Goal: Task Accomplishment & Management: Complete application form

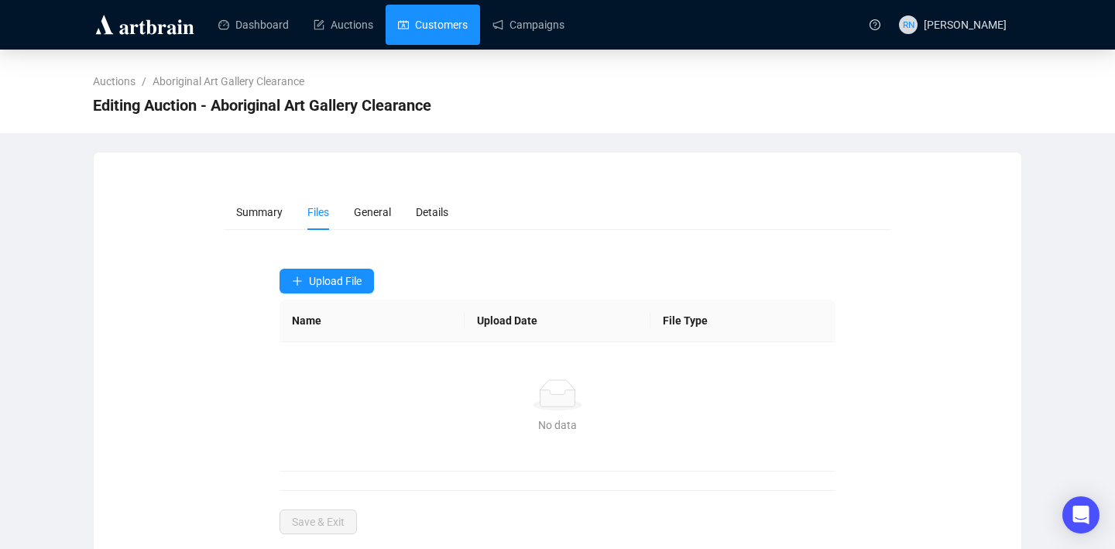
click at [446, 30] on link "Customers" at bounding box center [433, 25] width 70 height 40
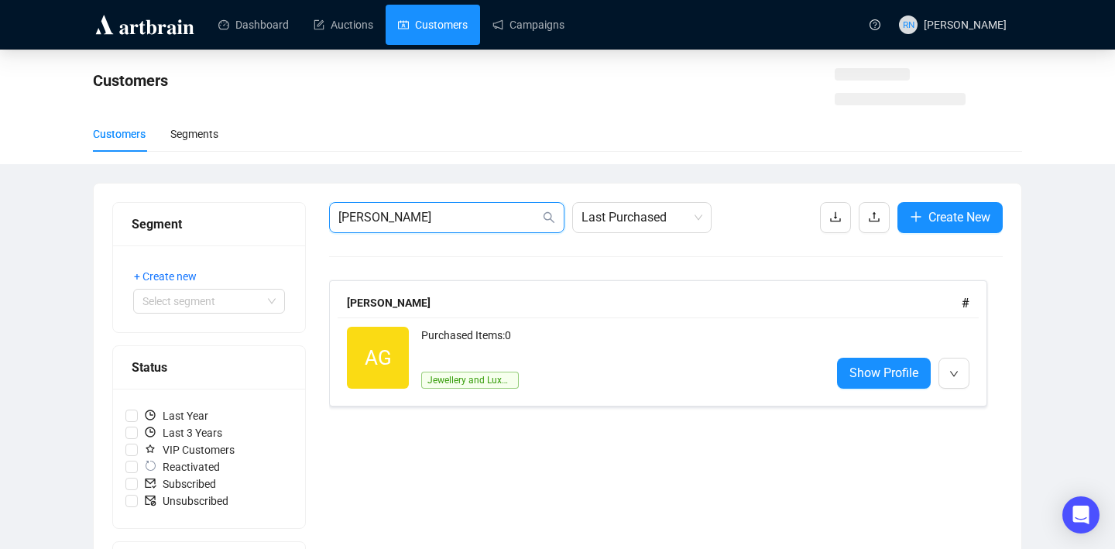
click at [460, 219] on input "gingell" at bounding box center [438, 217] width 201 height 19
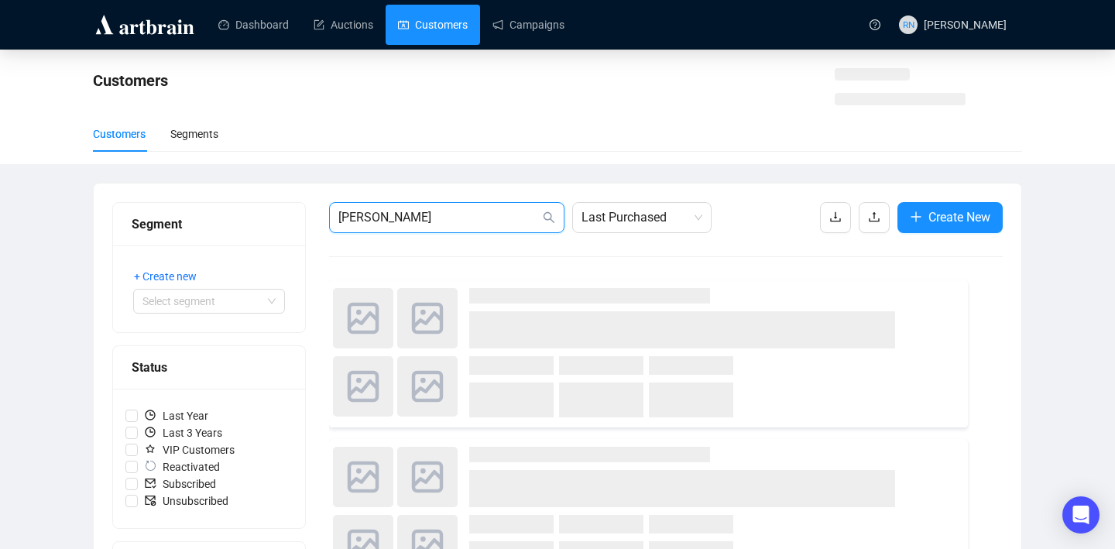
type input "turri"
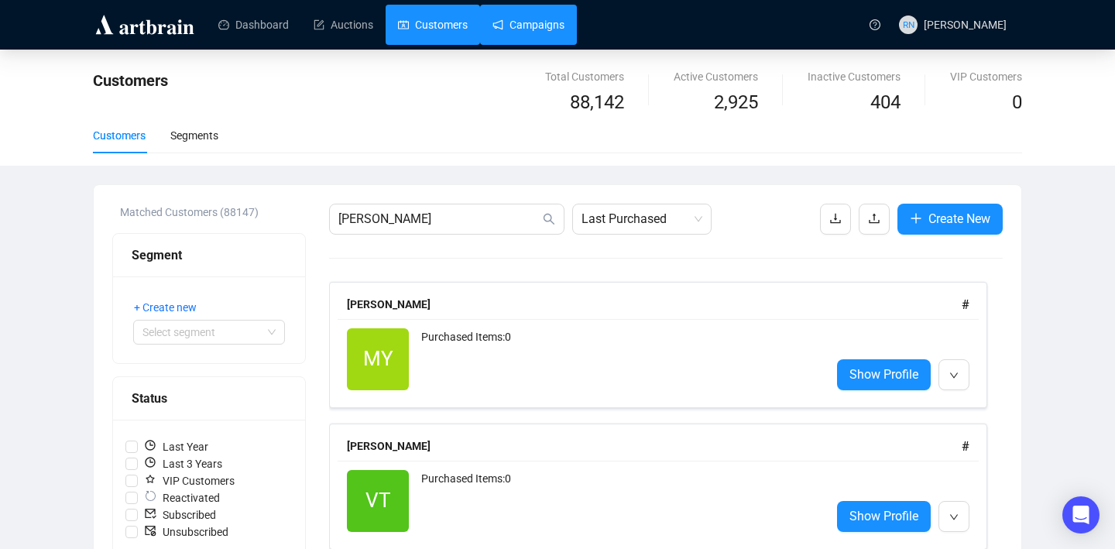
click at [550, 21] on link "Campaigns" at bounding box center [528, 25] width 72 height 40
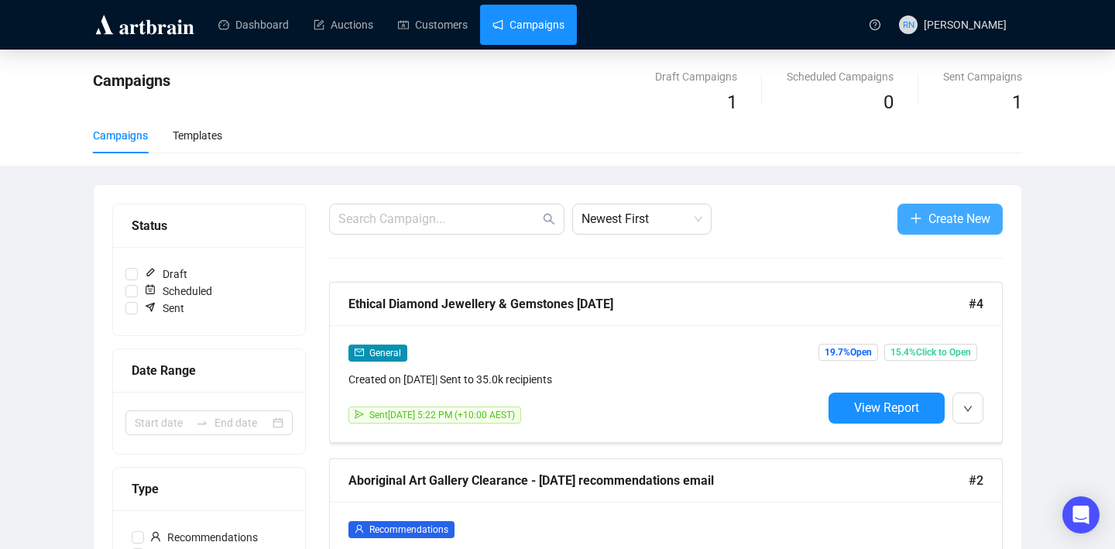
click at [928, 224] on span "Create New" at bounding box center [959, 218] width 62 height 19
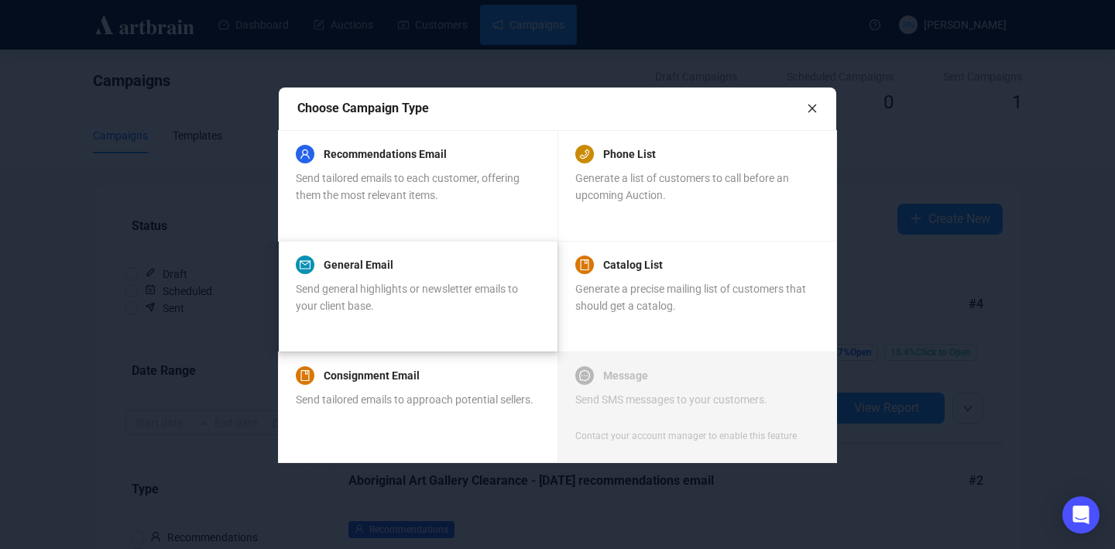
click at [400, 286] on span "Send general highlights or newsletter emails to your client base." at bounding box center [407, 297] width 222 height 29
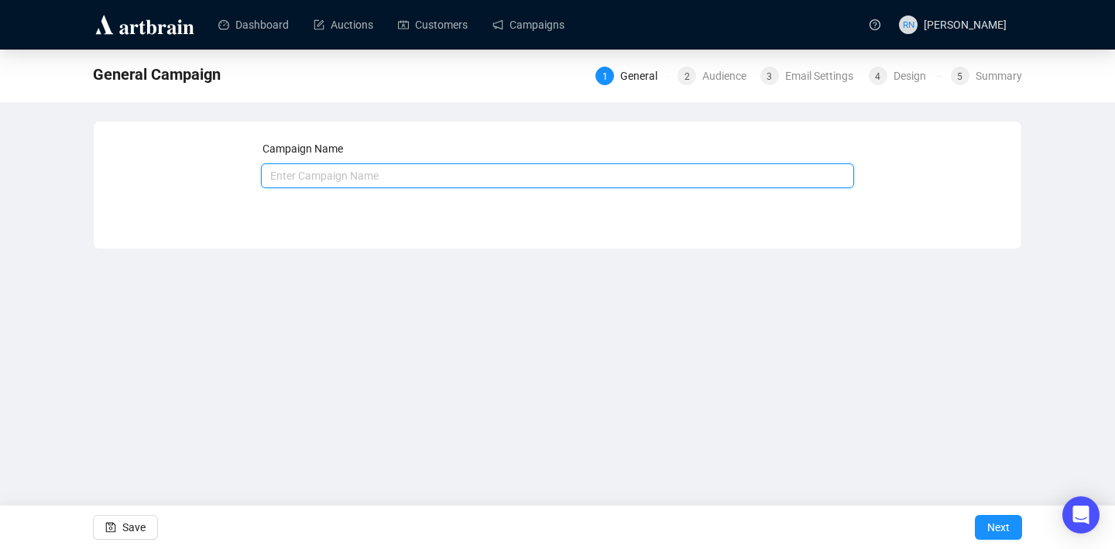
click at [341, 177] on input "text" at bounding box center [558, 175] width 594 height 25
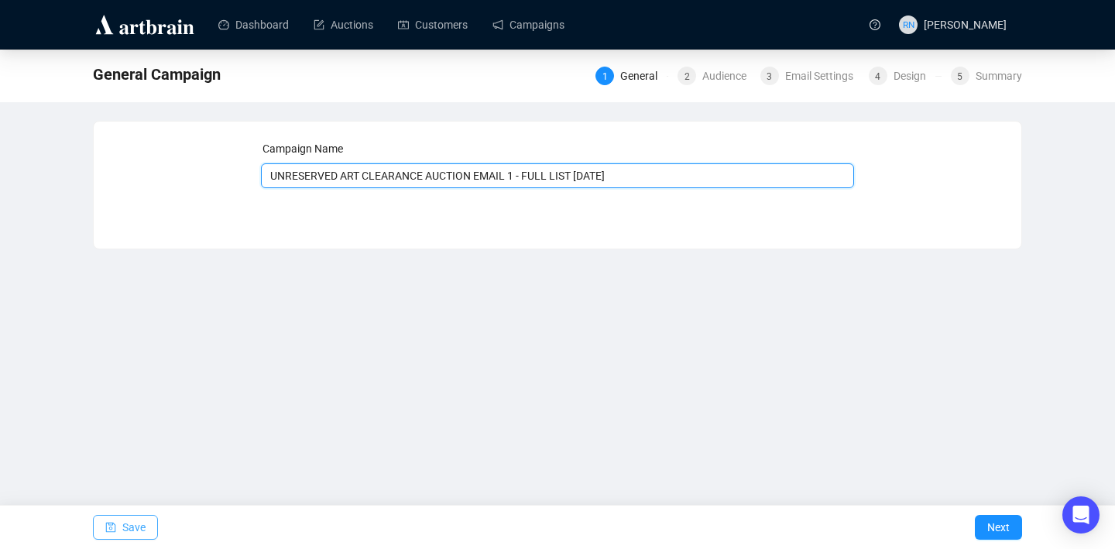
type input "UNRESERVED ART CLEARANCE AUCTION EMAIL 1 - FULL LIST [DATE]"
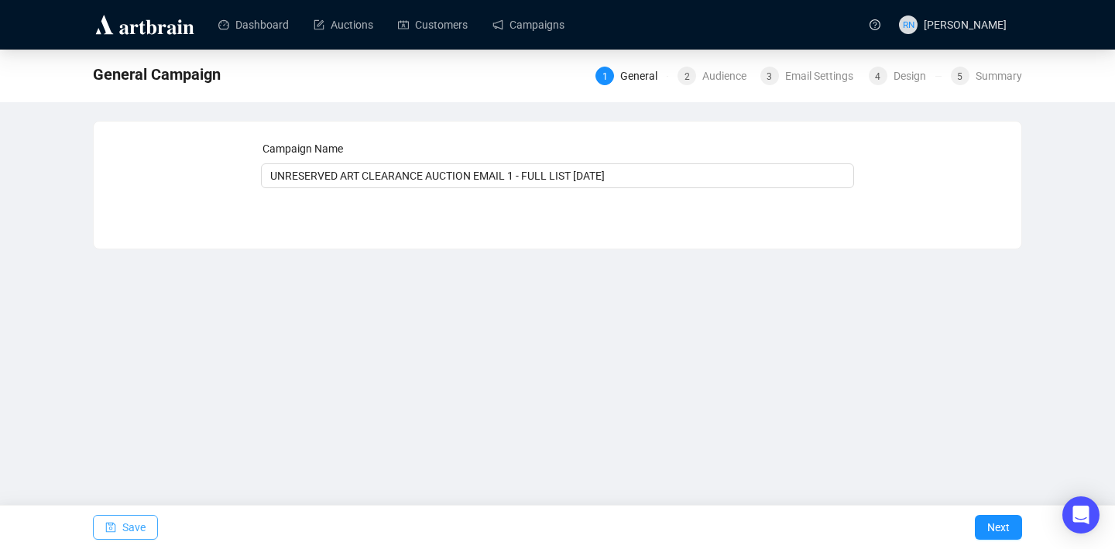
click at [121, 523] on button "Save" at bounding box center [125, 527] width 65 height 25
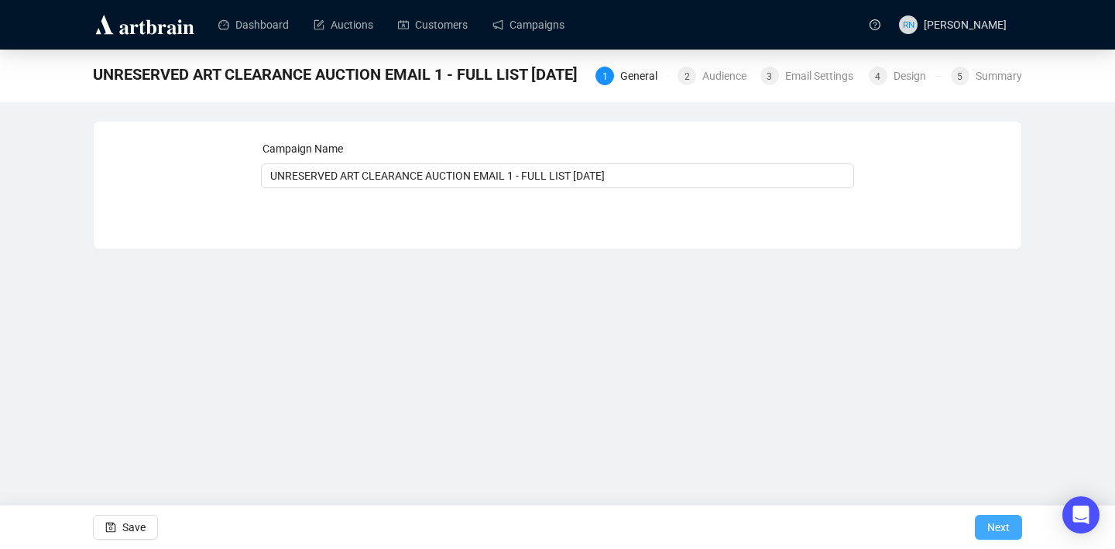
click at [990, 522] on span "Next" at bounding box center [998, 526] width 22 height 43
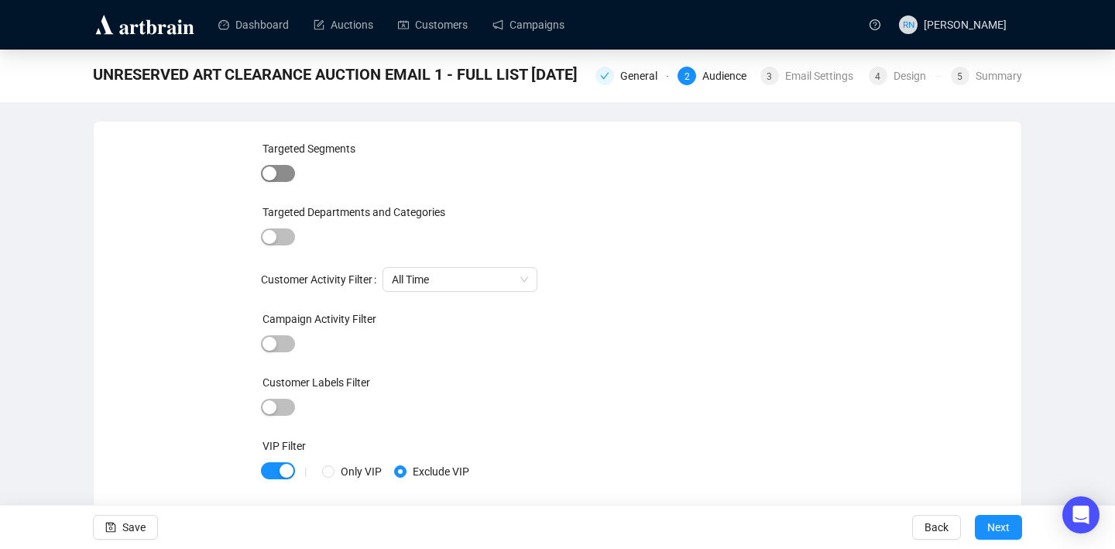
click at [272, 173] on div "button" at bounding box center [269, 173] width 14 height 14
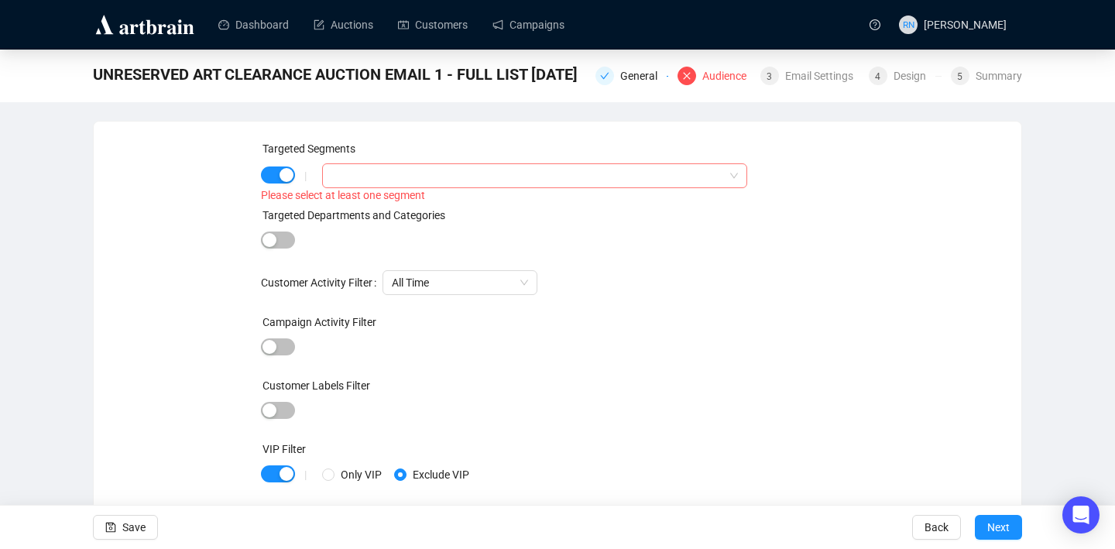
click at [385, 173] on div at bounding box center [526, 176] width 403 height 22
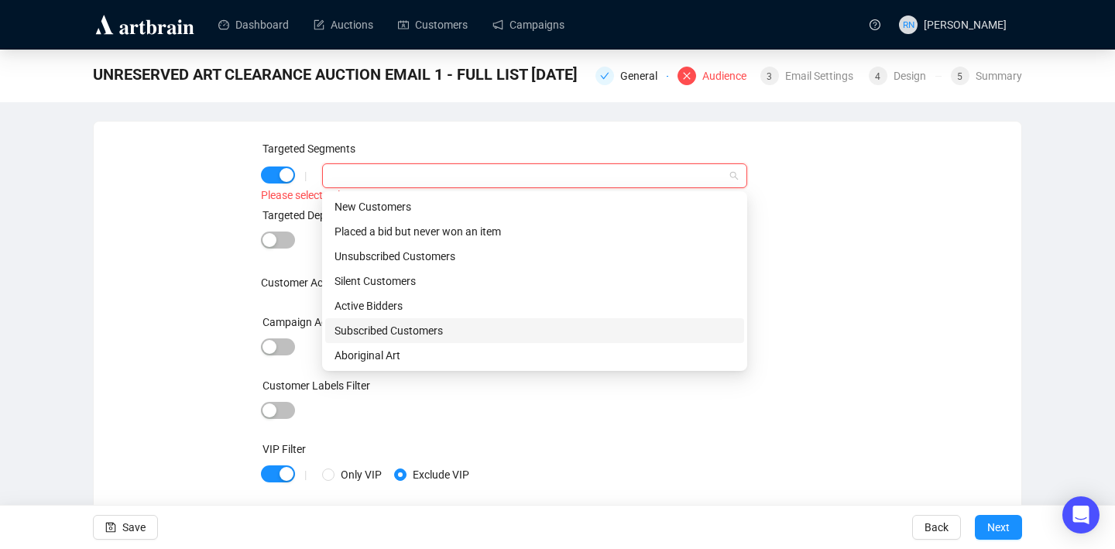
click at [343, 332] on div "Subscribed Customers" at bounding box center [534, 330] width 400 height 17
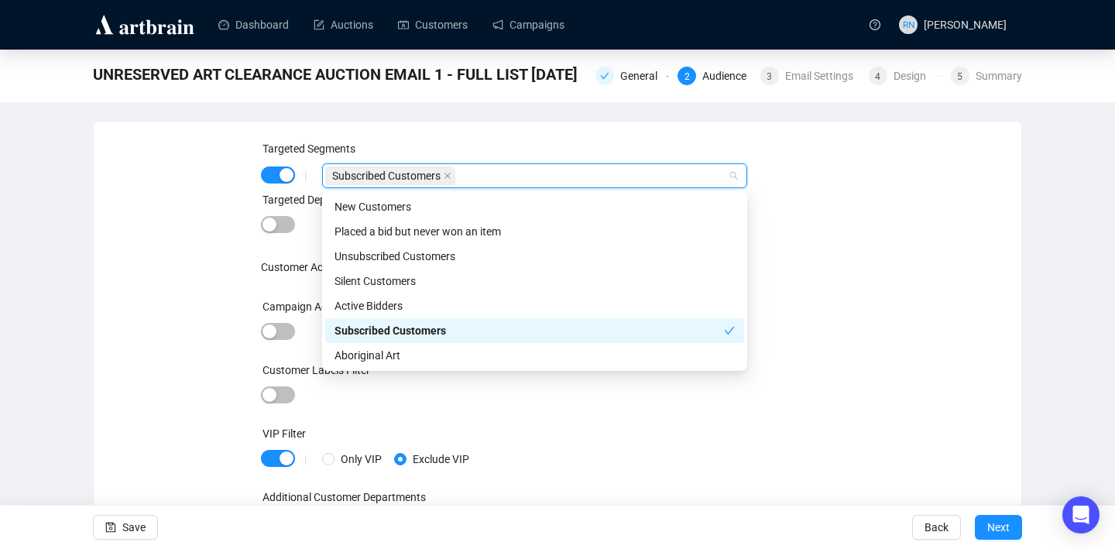
click at [154, 245] on div "Targeted Segments | Subscribed Customers Targeted Departments and Categories Cu…" at bounding box center [557, 346] width 890 height 412
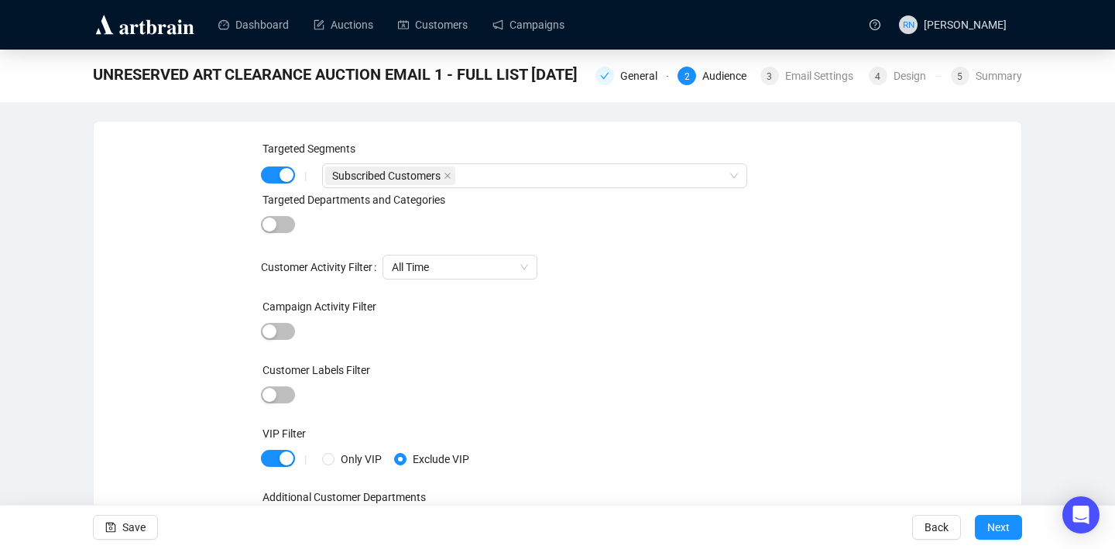
click at [290, 172] on div "|" at bounding box center [305, 176] width 33 height 12
click at [278, 175] on span "button" at bounding box center [278, 174] width 34 height 17
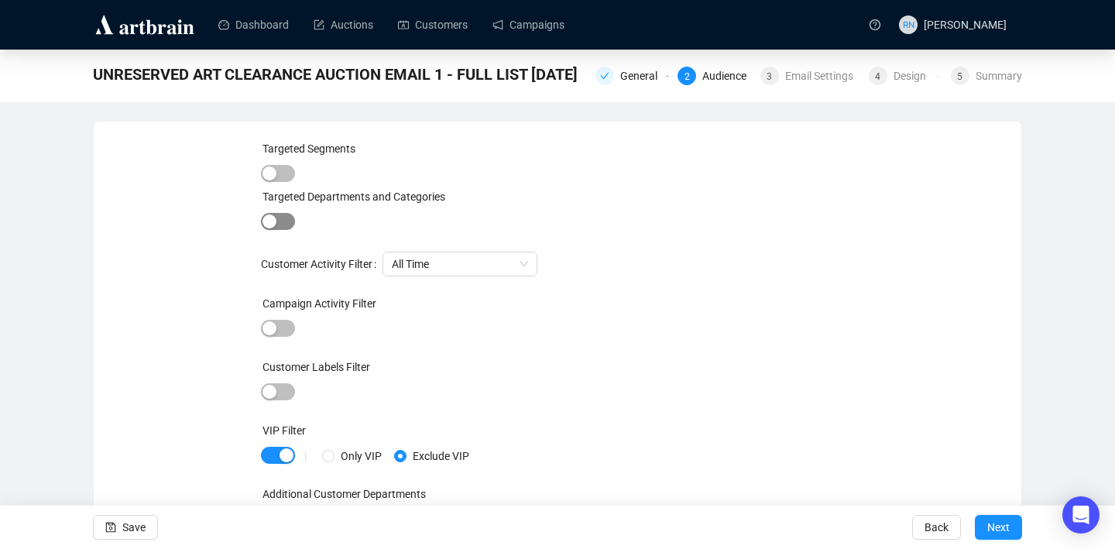
click at [277, 214] on span "button" at bounding box center [278, 221] width 34 height 17
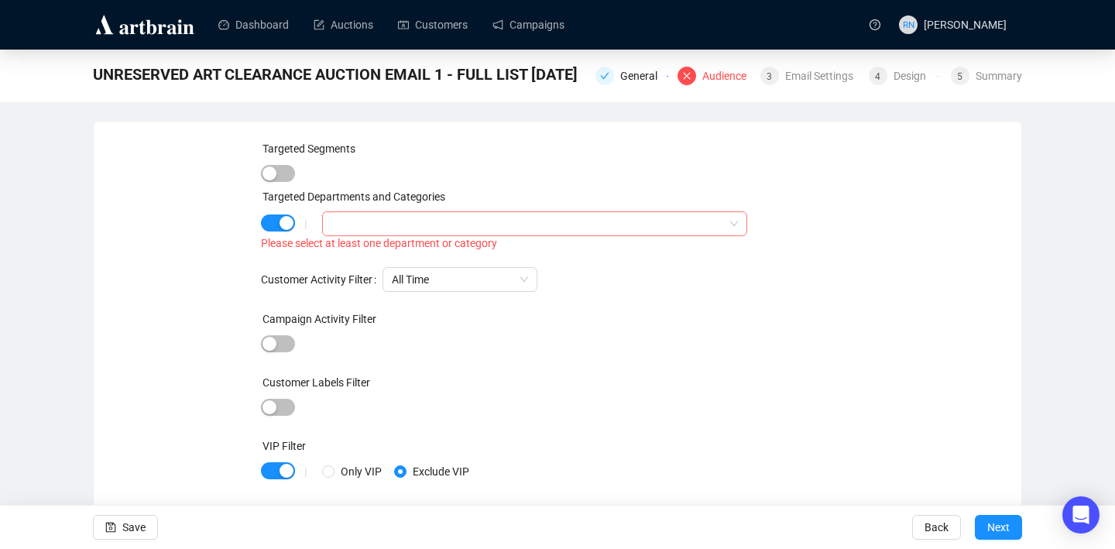
click at [382, 224] on div at bounding box center [526, 224] width 403 height 22
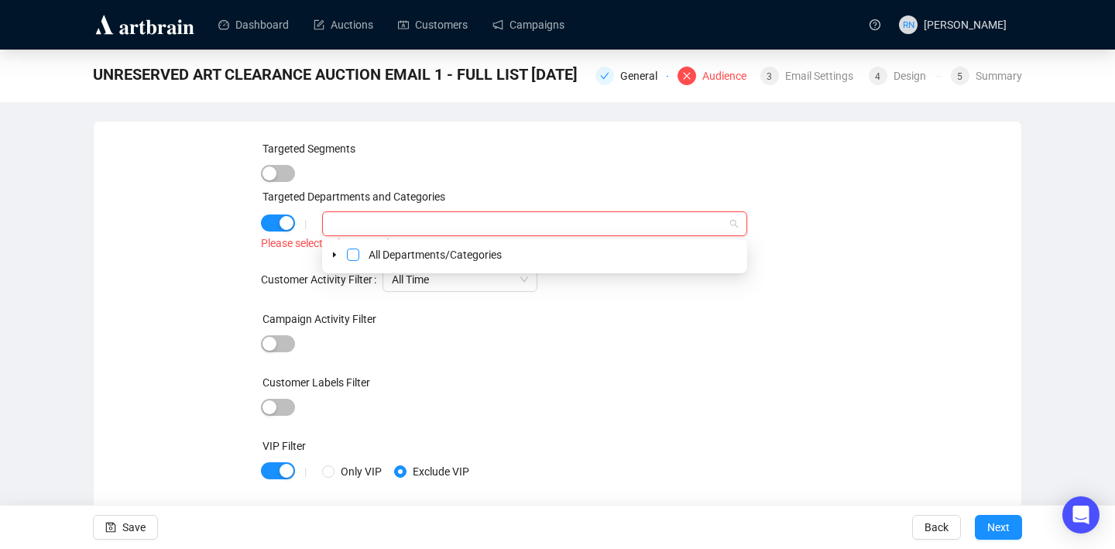
click at [355, 255] on span "Select All Departments/Categories" at bounding box center [353, 254] width 12 height 12
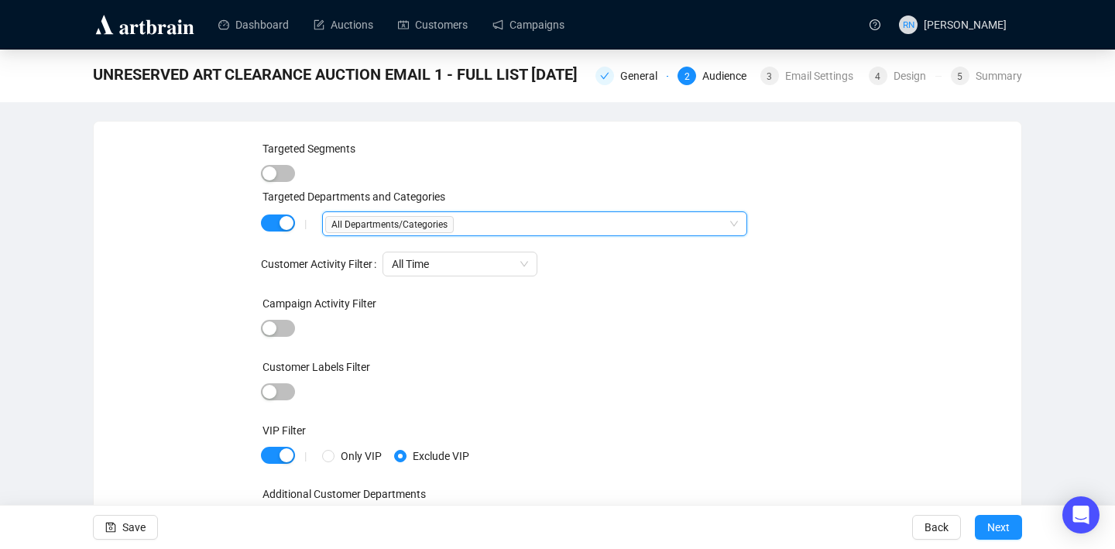
click at [543, 317] on div "Campaign Activity Filter" at bounding box center [558, 306] width 594 height 23
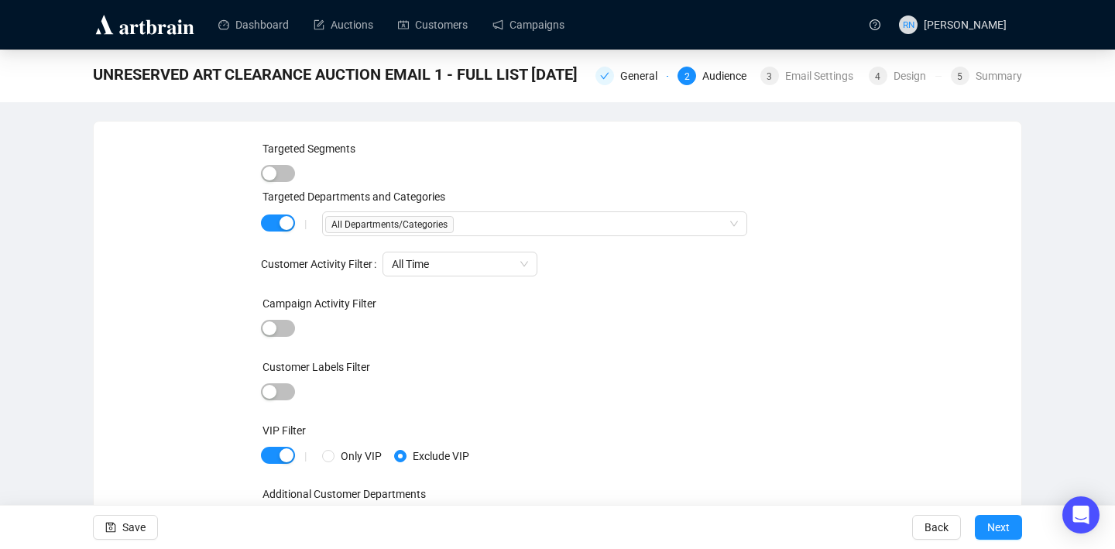
scroll to position [19, 0]
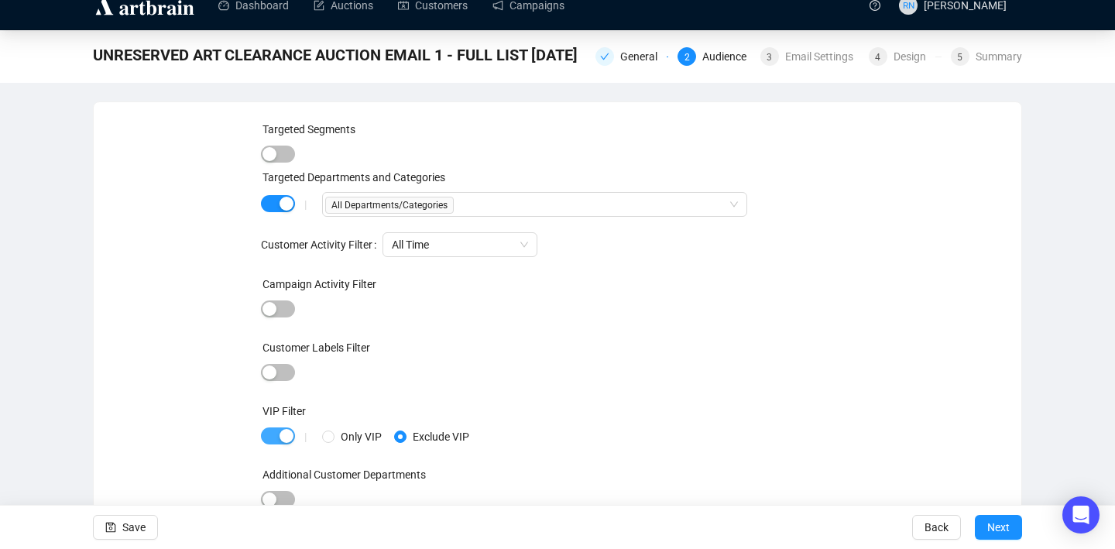
click at [284, 436] on div "button" at bounding box center [286, 436] width 14 height 14
click at [987, 526] on span "Next" at bounding box center [998, 526] width 22 height 43
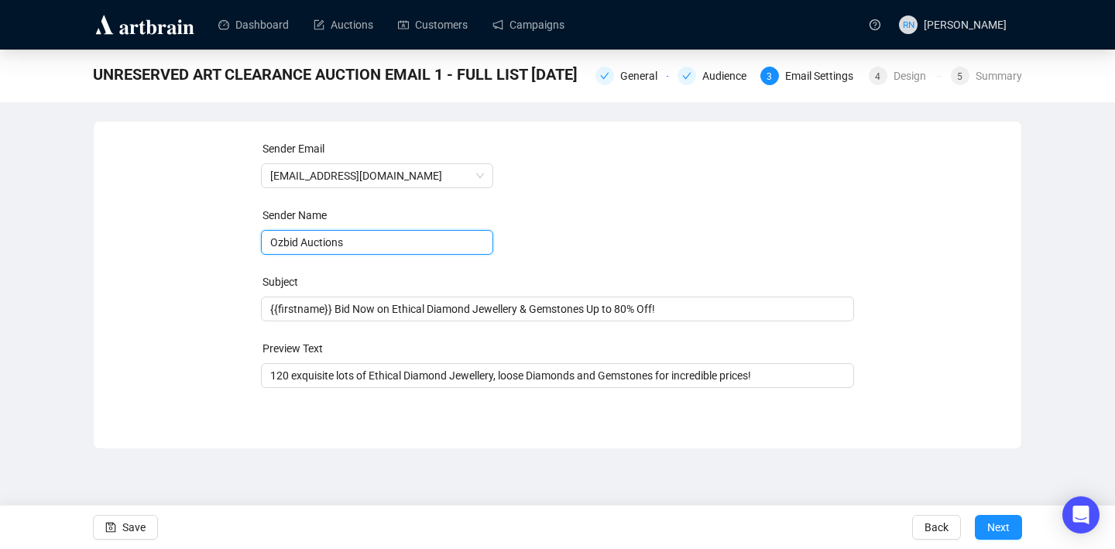
click at [355, 249] on input "Ozbid Auctions" at bounding box center [377, 242] width 232 height 25
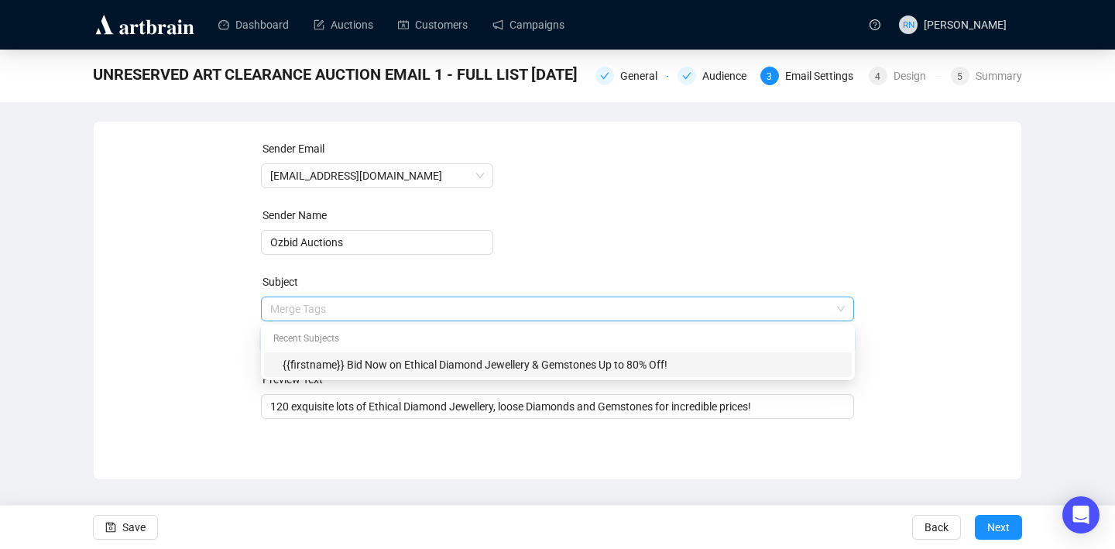
drag, startPoint x: 721, startPoint y: 306, endPoint x: 433, endPoint y: 301, distance: 288.0
click at [433, 303] on span "Merge Tags {{firstname}} Bid Now on Ethical Diamond Jewellery & Gemstones Up to…" at bounding box center [558, 324] width 594 height 43
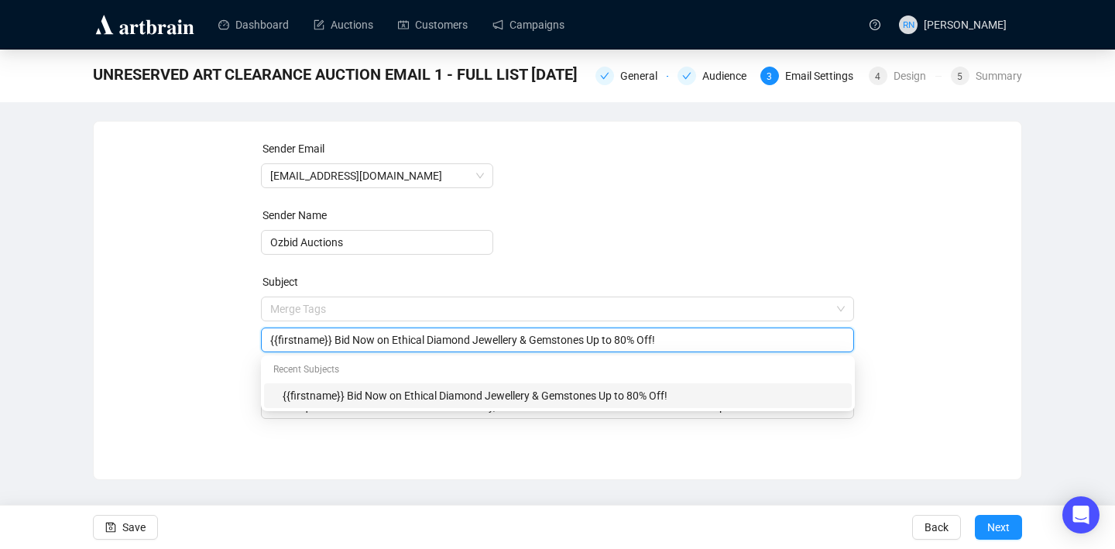
drag, startPoint x: 337, startPoint y: 341, endPoint x: 697, endPoint y: 341, distance: 359.9
click at [697, 341] on input "{{firstname}} Bid Now on Ethical Diamond Jewellery & Gemstones Up to 80% Off!" at bounding box center [557, 339] width 575 height 17
click at [337, 342] on input "{{firstname}} UNRESERVED Art Clear" at bounding box center [557, 339] width 575 height 17
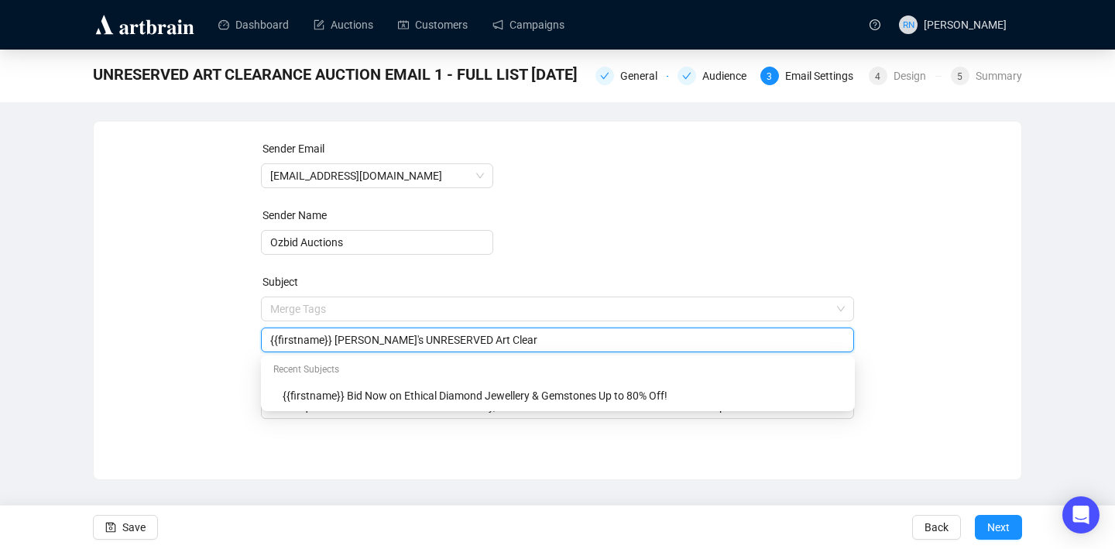
click at [559, 343] on input "{{firstname}} Ozbid's UNRESERVED Art Clear" at bounding box center [557, 339] width 575 height 17
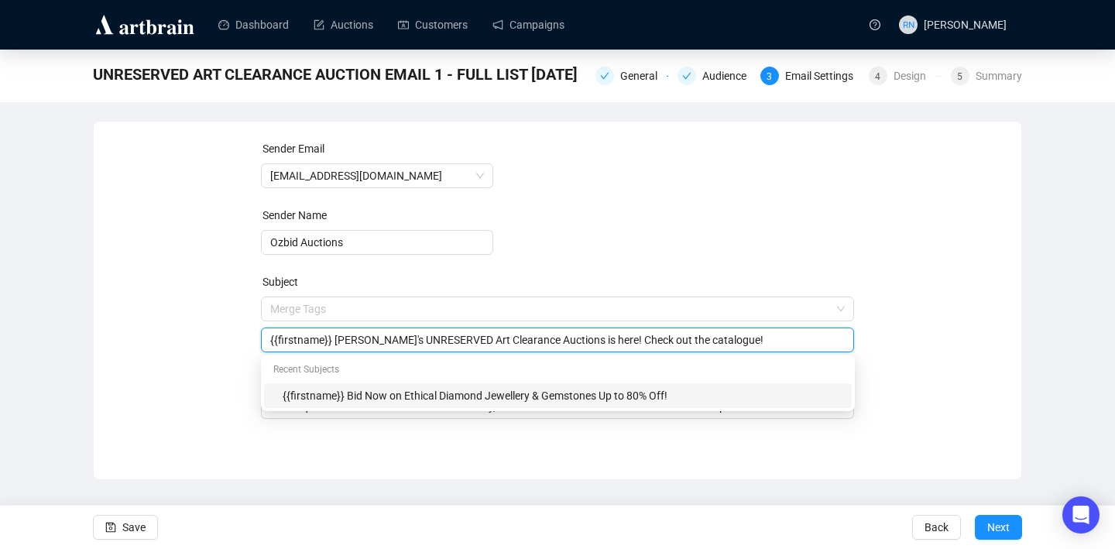
type input "{{firstname}} Ozbid's UNRESERVED Art Clearance Auctions is here! Check out the …"
click at [387, 464] on div "Sender Email auctions@ozbid.com.au Sender Name Ozbid Auctions Subject Merge Tag…" at bounding box center [557, 300] width 929 height 359
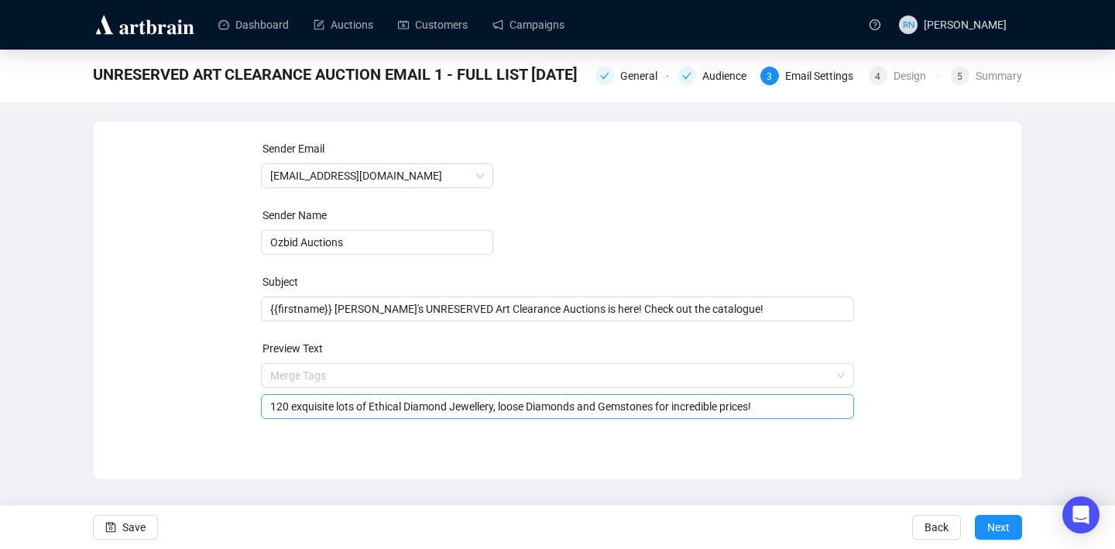
click at [346, 412] on input "120 exquisite lots of Ethical Diamond Jewellery, loose Diamonds and Gemstones f…" at bounding box center [557, 406] width 575 height 17
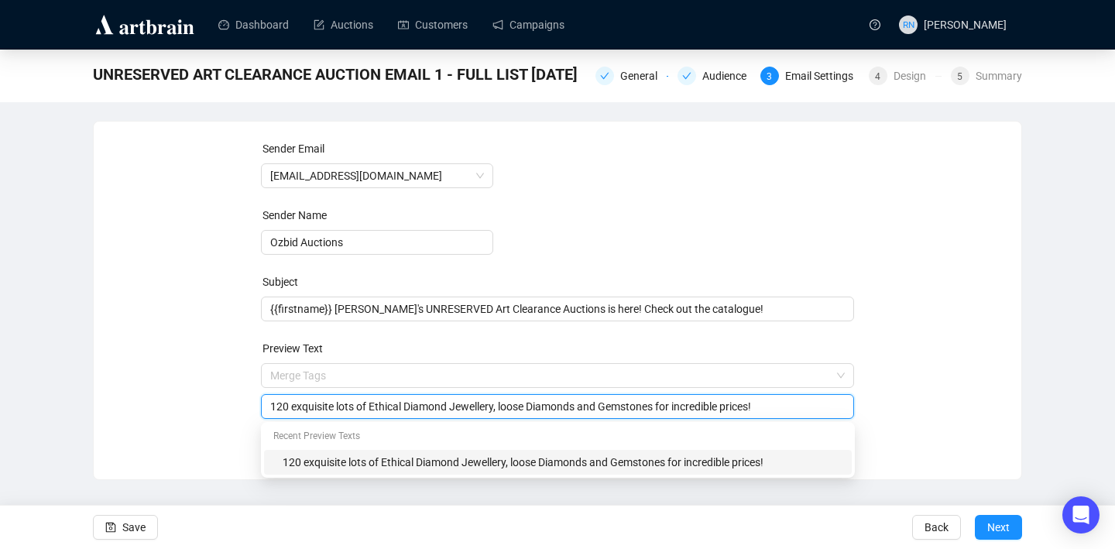
click at [346, 412] on input "120 exquisite lots of Ethical Diamond Jewellery, loose Diamonds and Gemstones f…" at bounding box center [557, 406] width 575 height 17
type input "120 amazing artworks are on offer totally UNRESERVED!!"
click at [106, 464] on div "Sender Email auctions@ozbid.com.au Sender Name Ozbid Auctions Subject {{firstna…" at bounding box center [557, 300] width 929 height 359
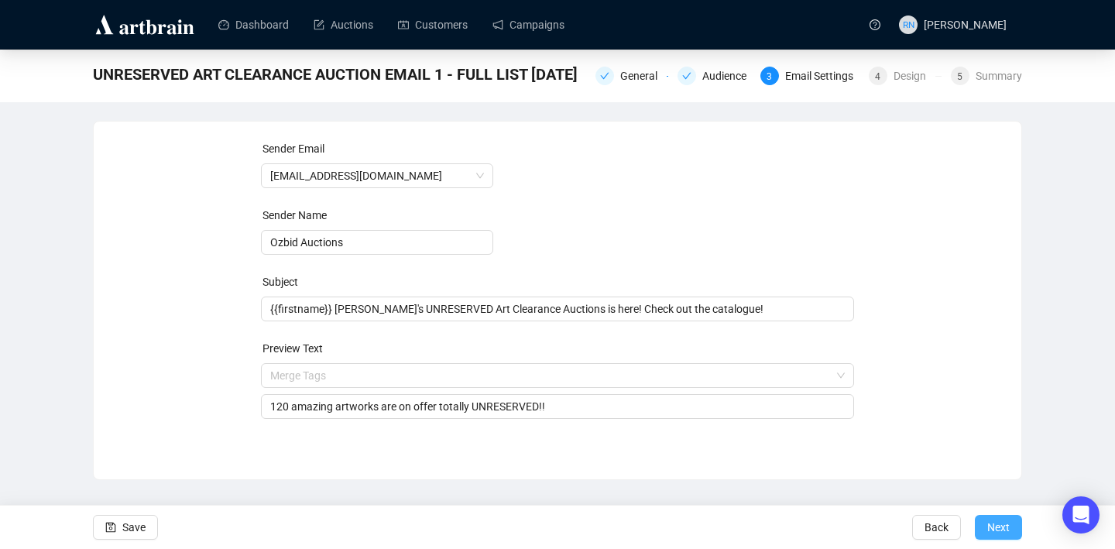
click at [989, 523] on span "Next" at bounding box center [998, 526] width 22 height 43
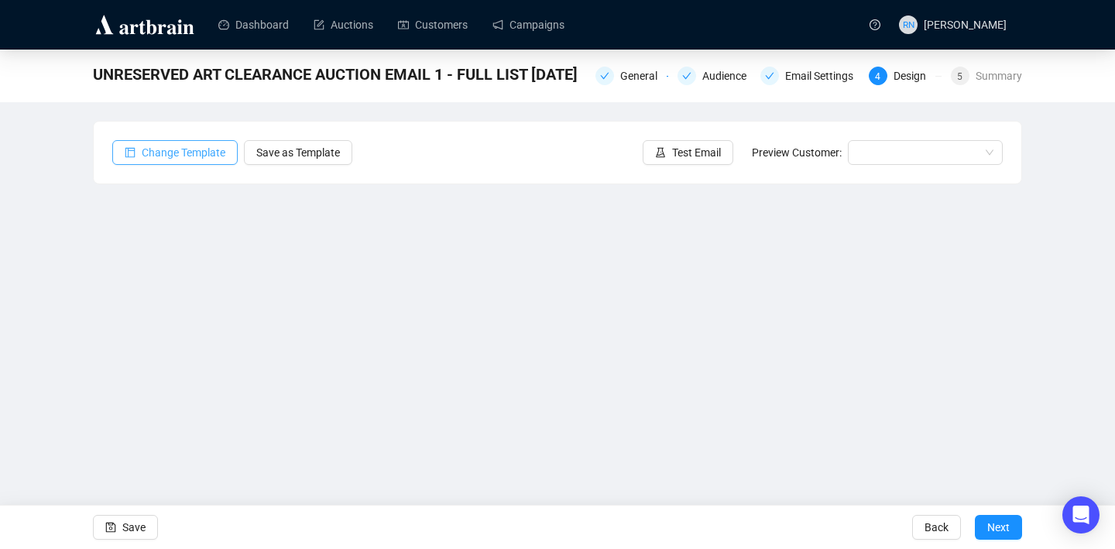
click at [200, 156] on span "Change Template" at bounding box center [184, 152] width 84 height 17
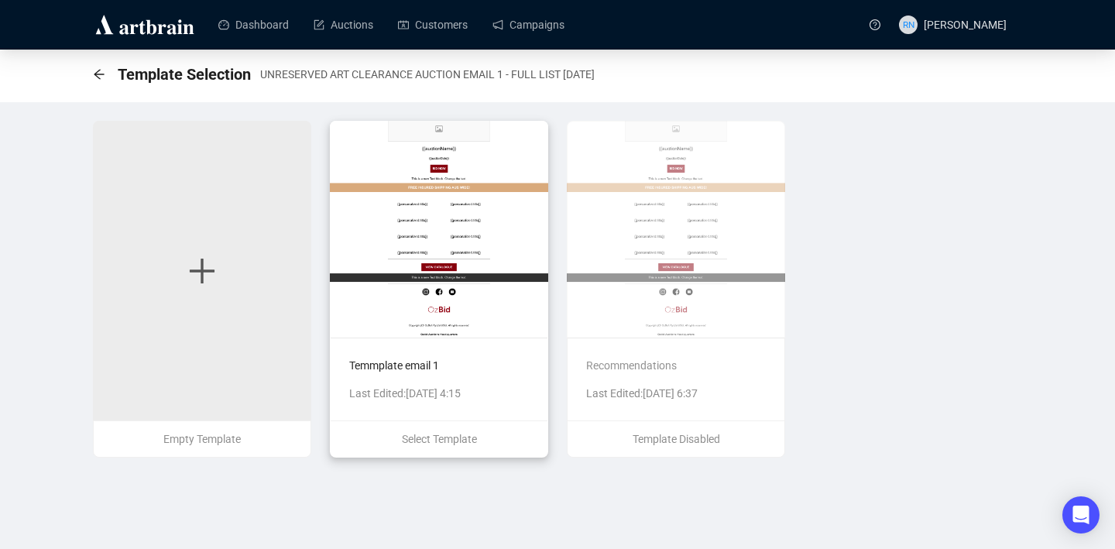
click at [423, 351] on div "Temmplate email 1 Last Edited: Sep 2nd 2025, 4:15" at bounding box center [439, 378] width 217 height 83
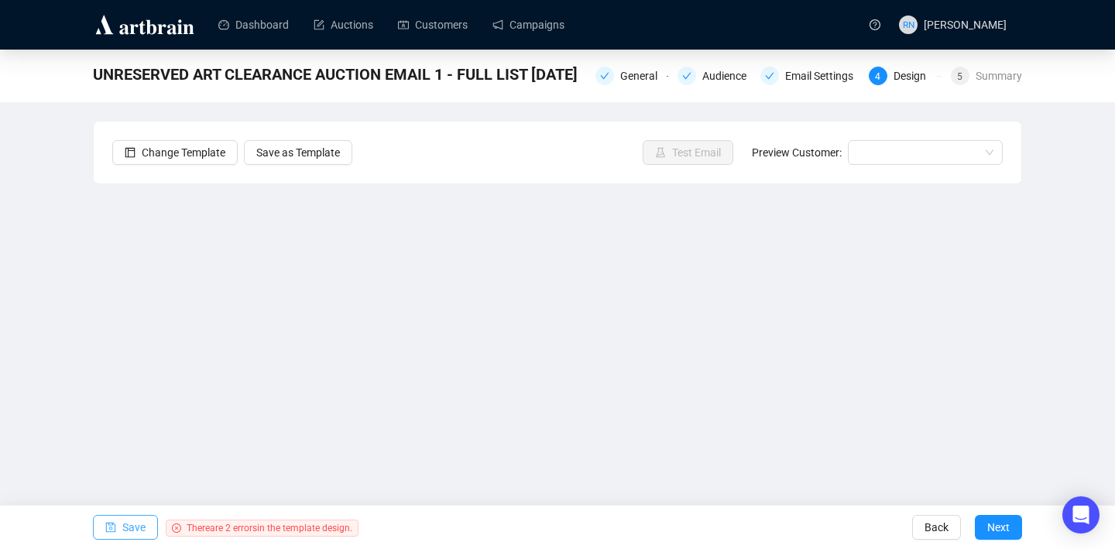
click at [129, 526] on span "Save" at bounding box center [133, 526] width 23 height 43
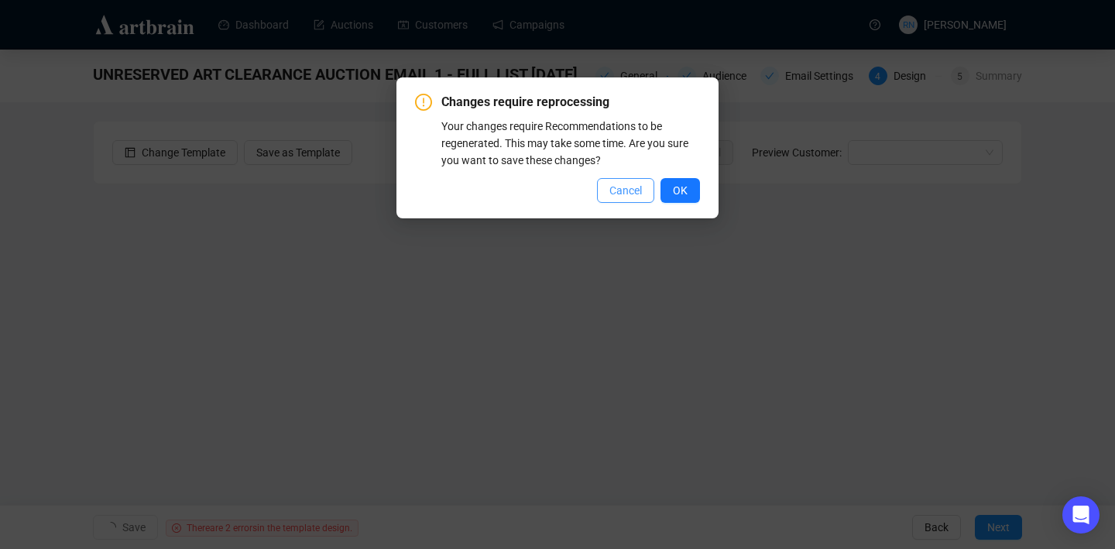
click at [614, 190] on span "Cancel" at bounding box center [625, 190] width 33 height 17
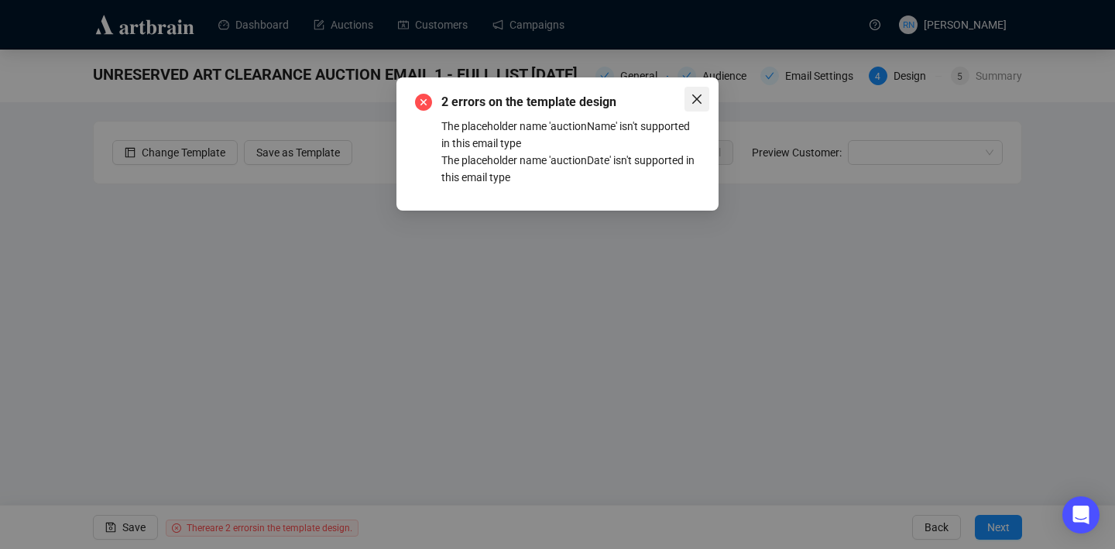
click at [701, 98] on icon "close" at bounding box center [696, 99] width 12 height 12
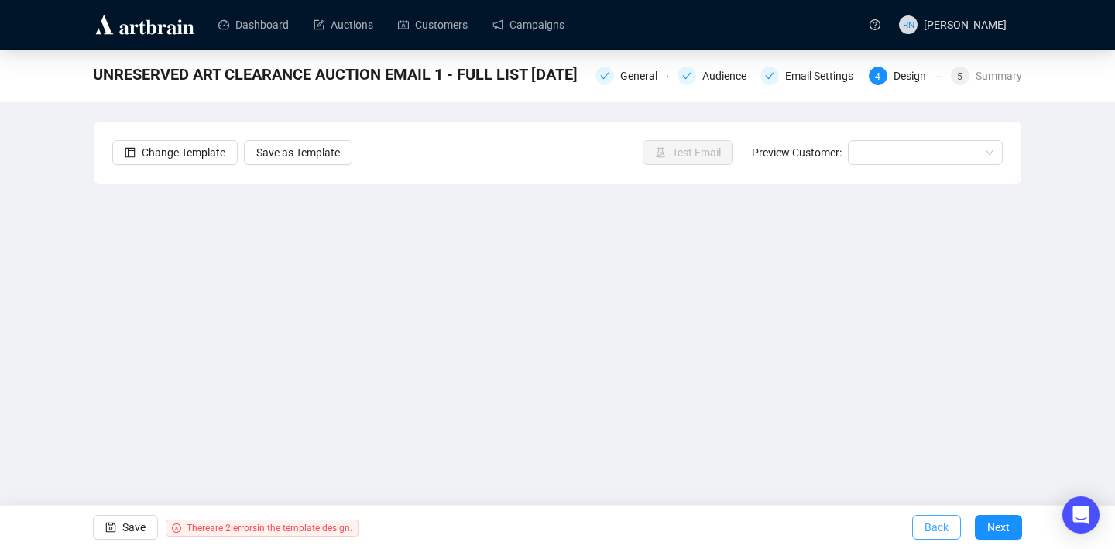
click at [930, 526] on span "Back" at bounding box center [936, 526] width 24 height 43
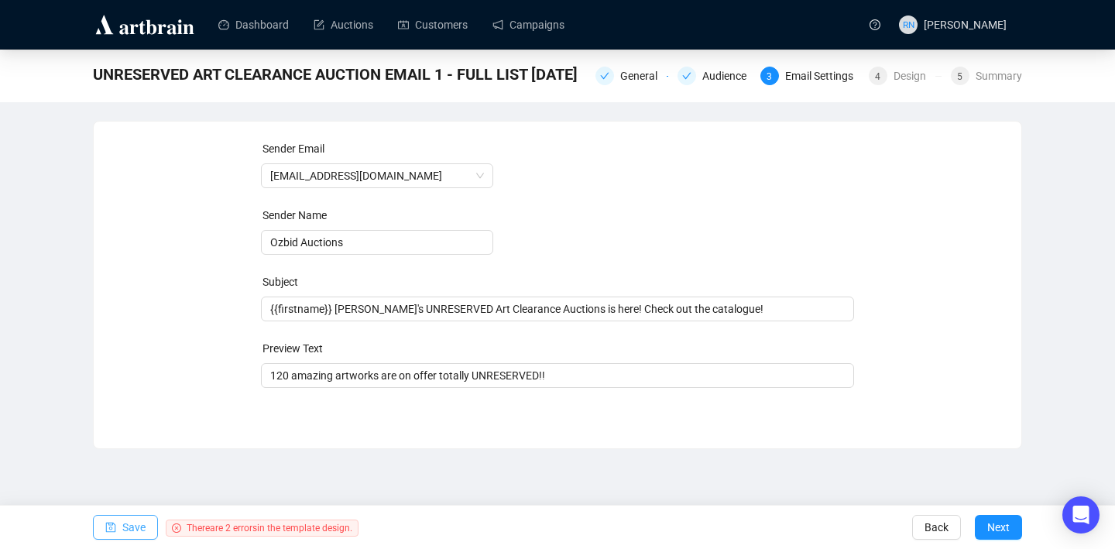
click at [135, 517] on span "Save" at bounding box center [133, 526] width 23 height 43
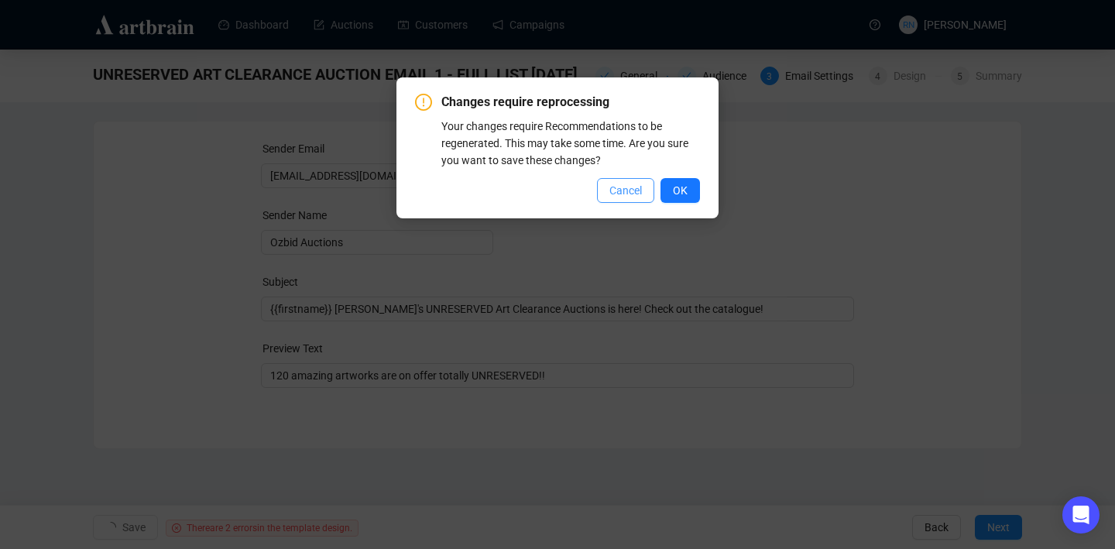
click at [605, 196] on button "Cancel" at bounding box center [625, 190] width 57 height 25
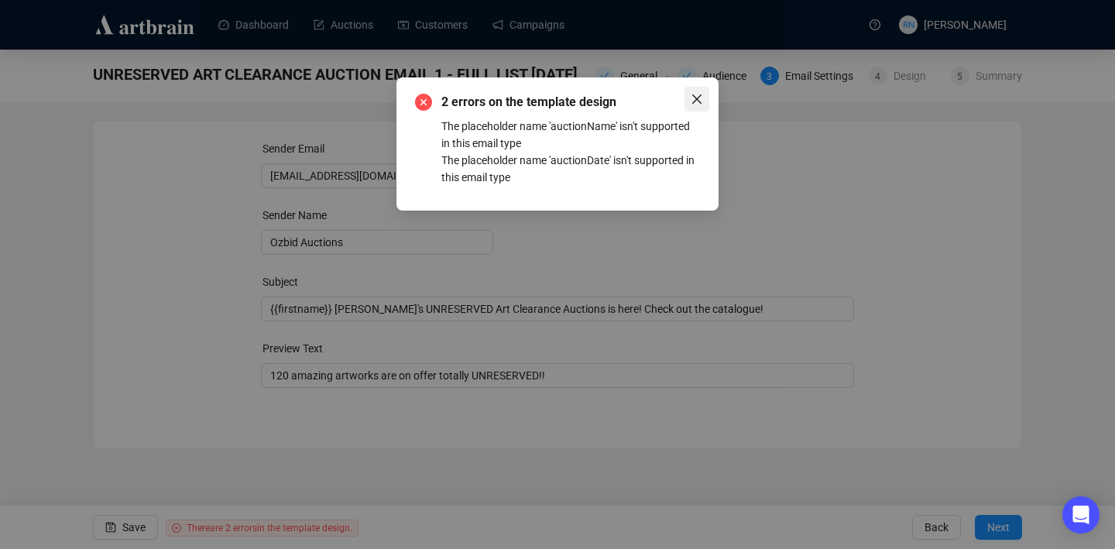
click at [699, 96] on icon "close" at bounding box center [696, 98] width 9 height 9
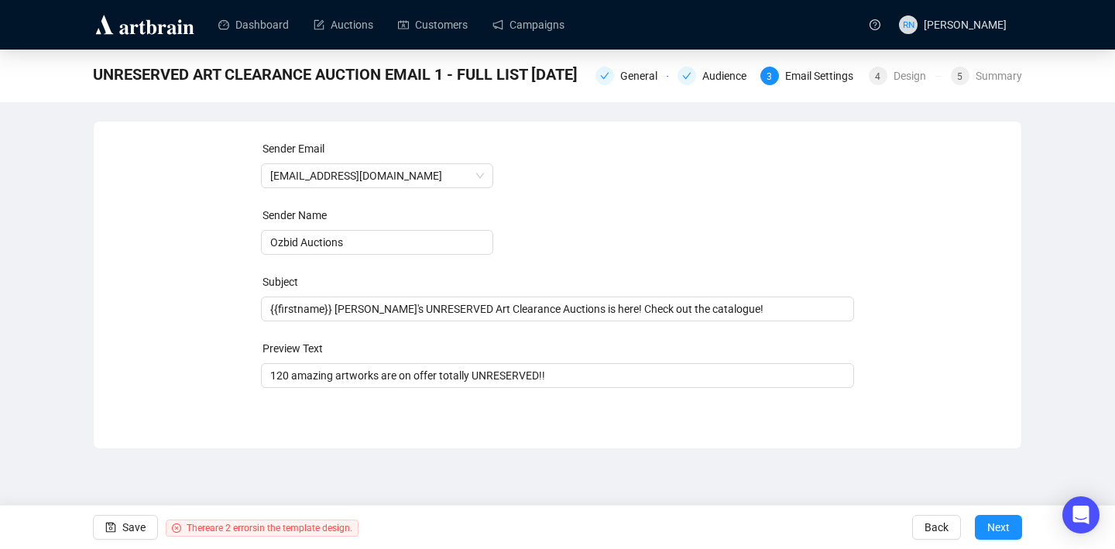
click at [300, 533] on span "There are 2 errors in the template design." at bounding box center [262, 527] width 193 height 17
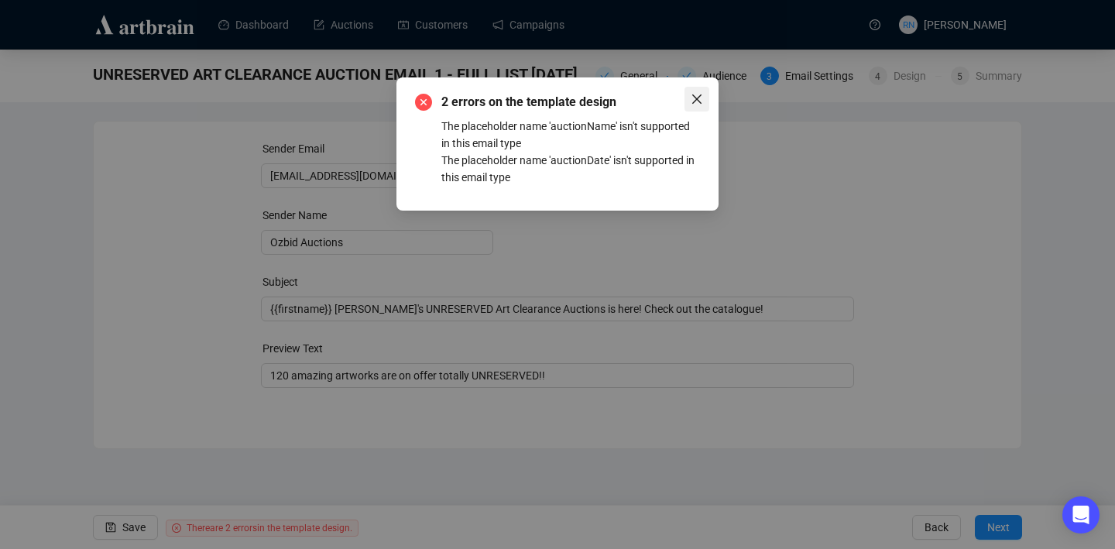
click at [694, 99] on icon "close" at bounding box center [696, 99] width 12 height 12
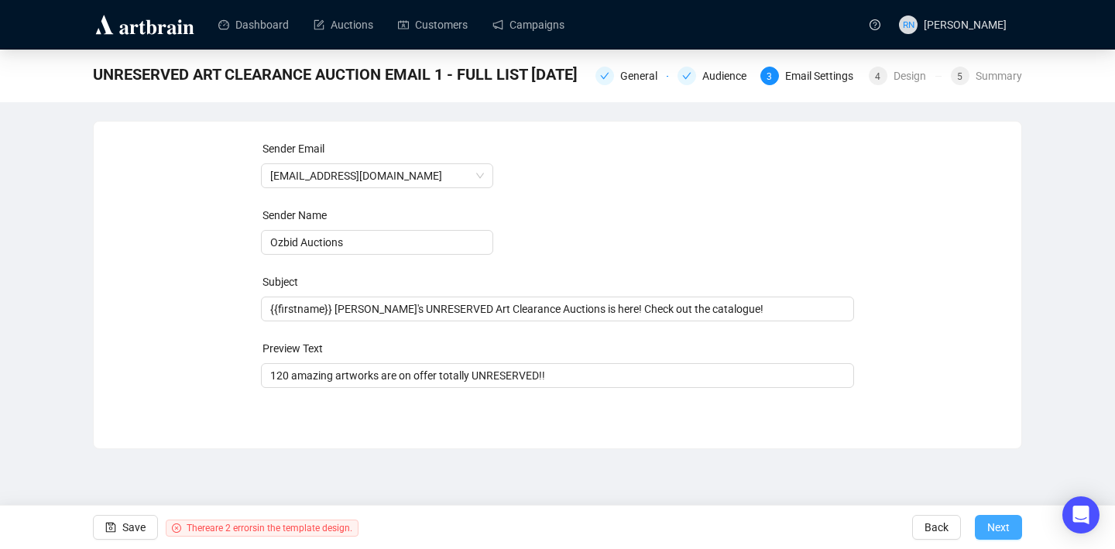
click at [1002, 525] on span "Next" at bounding box center [998, 526] width 22 height 43
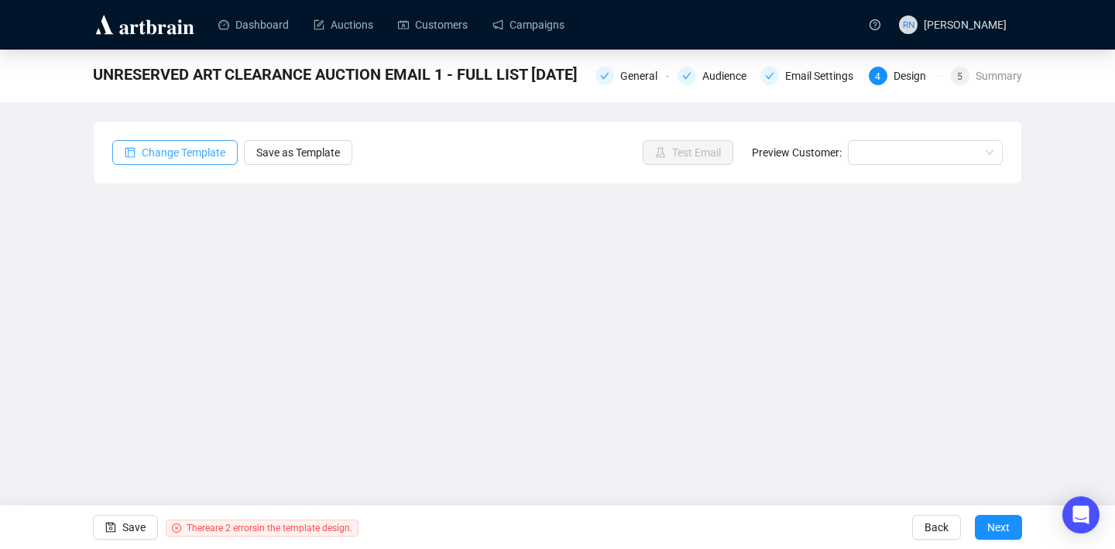
click at [217, 152] on span "Change Template" at bounding box center [184, 152] width 84 height 17
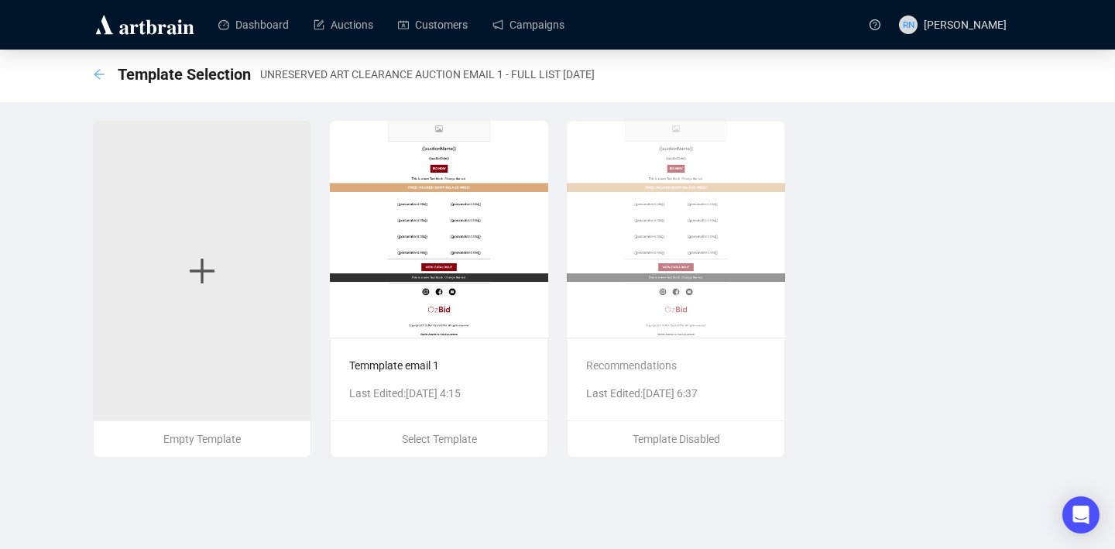
click at [94, 76] on icon "arrow-left" at bounding box center [99, 74] width 12 height 12
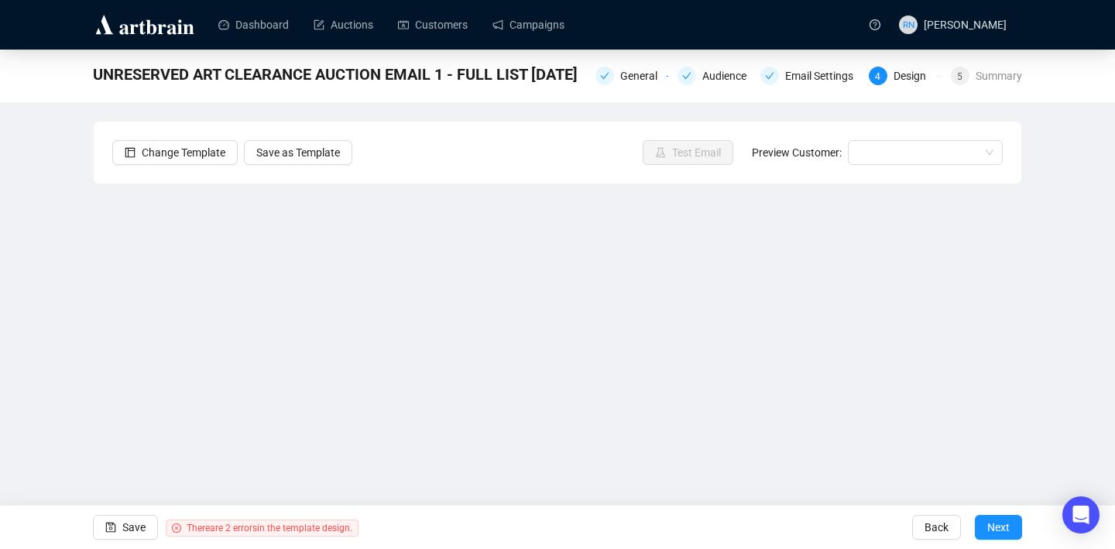
click at [94, 76] on span "UNRESERVED ART CLEARANCE AUCTION EMAIL 1 - FULL LIST [DATE]" at bounding box center [335, 74] width 485 height 25
click at [934, 530] on span "Back" at bounding box center [936, 526] width 24 height 43
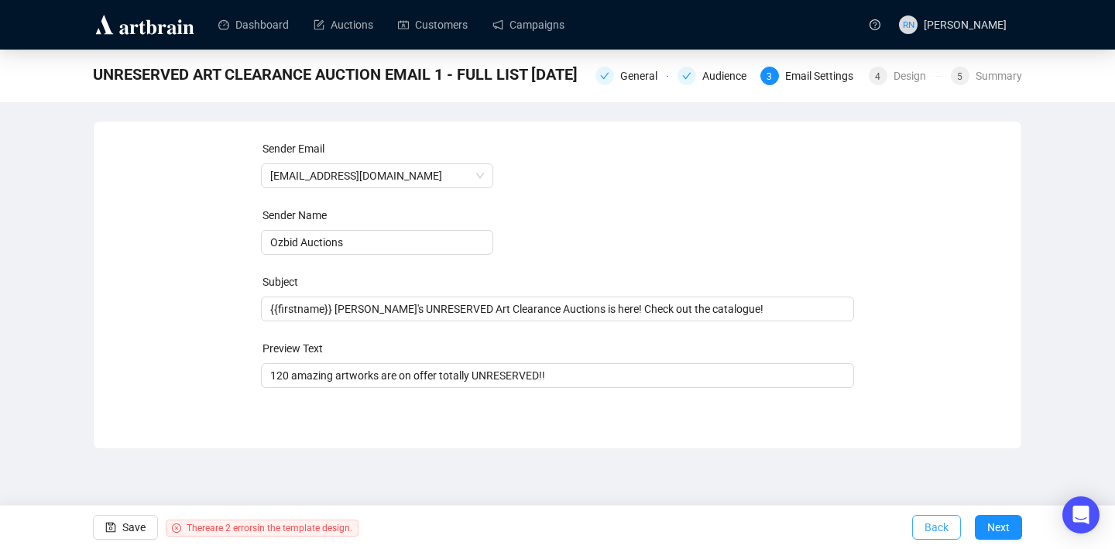
click at [937, 526] on span "Back" at bounding box center [936, 526] width 24 height 43
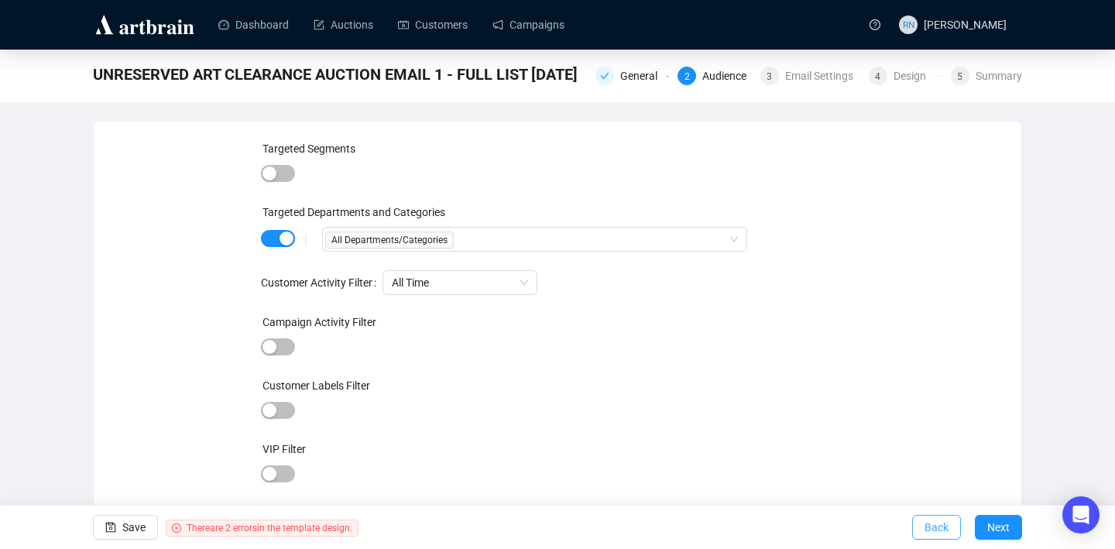
click at [921, 529] on button "Back" at bounding box center [936, 527] width 49 height 25
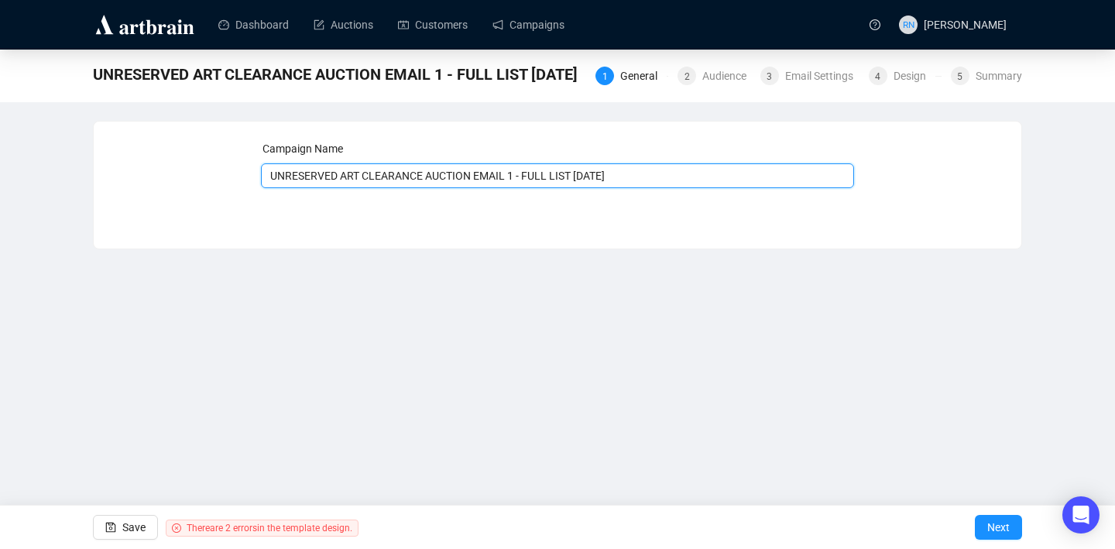
click at [509, 179] on input "UNRESERVED ART CLEARANCE AUCTION EMAIL 1 - FULL LIST [DATE]" at bounding box center [558, 175] width 594 height 25
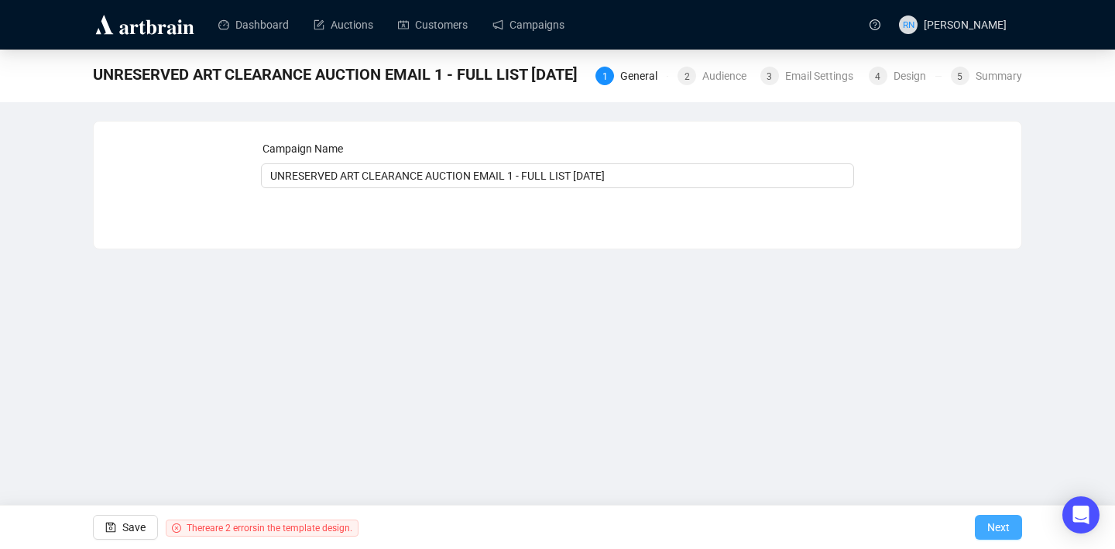
click at [992, 526] on span "Next" at bounding box center [998, 526] width 22 height 43
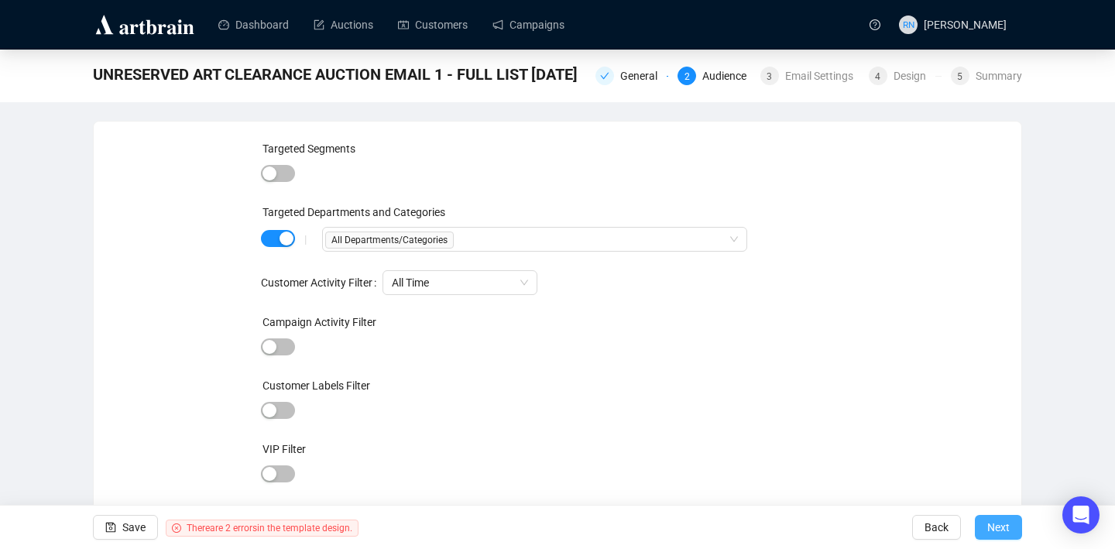
click at [992, 523] on span "Next" at bounding box center [998, 526] width 22 height 43
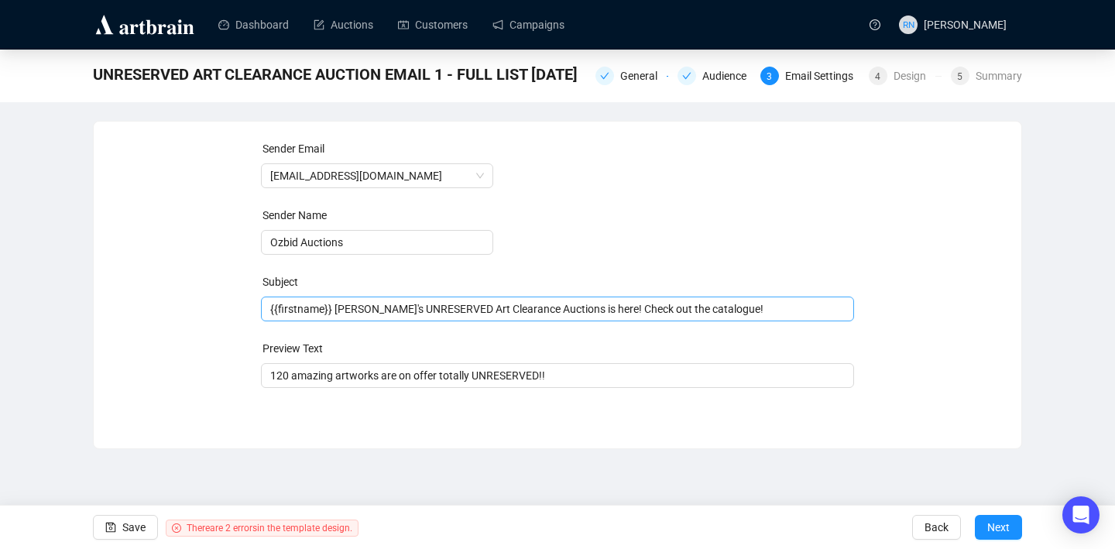
click at [627, 307] on span "{{firstname}} Ozbid's UNRESERVED Art Clearance Auctions is here! Check out the …" at bounding box center [558, 309] width 594 height 12
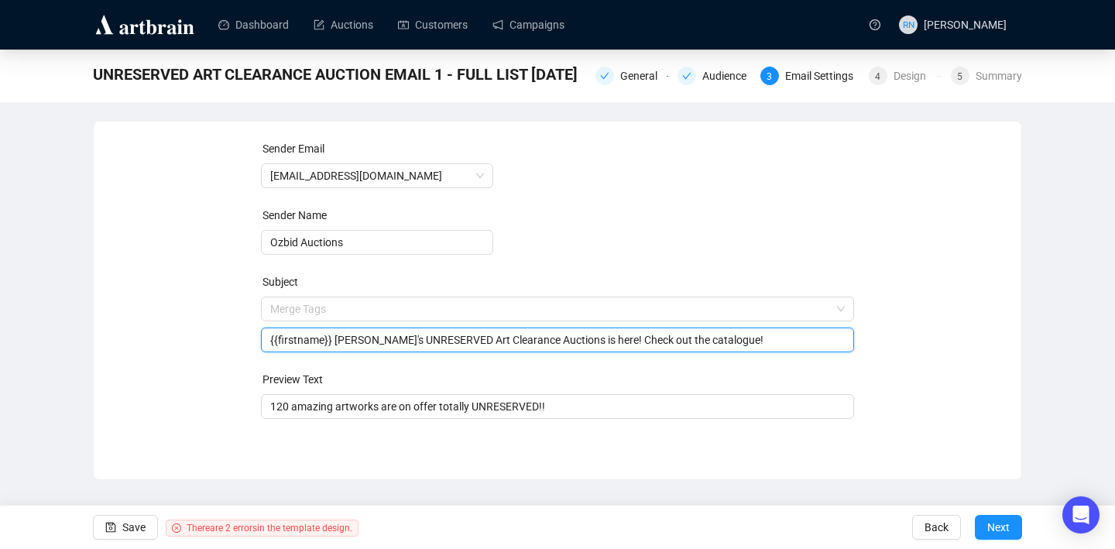
click at [627, 307] on input "search" at bounding box center [550, 308] width 561 height 23
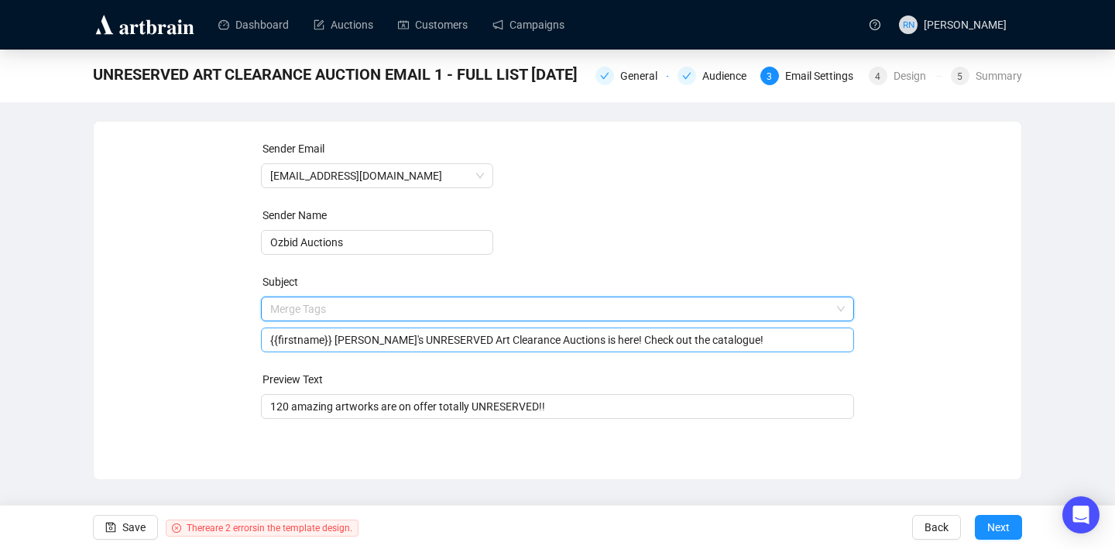
click at [636, 338] on input "{{firstname}} Ozbid's UNRESERVED Art Clearance Auctions is here! Check out the …" at bounding box center [557, 339] width 575 height 17
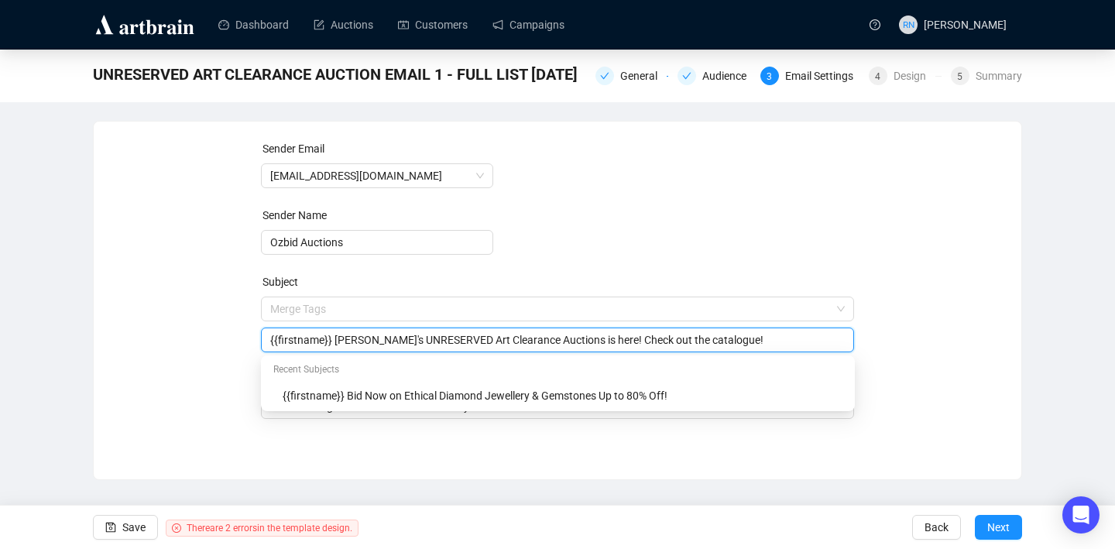
click at [636, 338] on input "{{firstname}} Ozbid's UNRESERVED Art Clearance Auctions is here! Check out the …" at bounding box center [557, 339] width 575 height 17
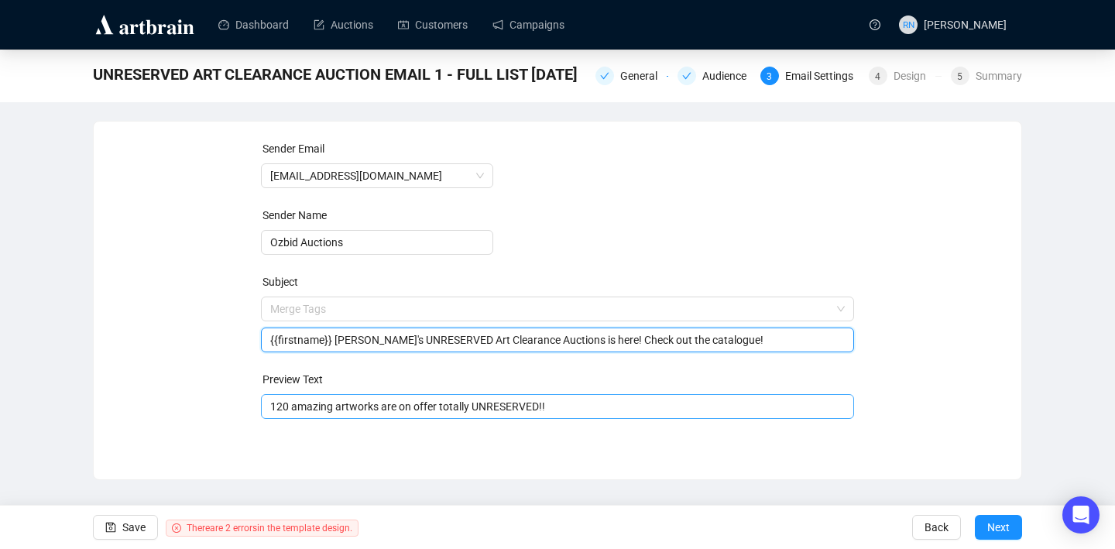
click at [448, 411] on input "120 amazing artworks are on offer totally UNRESERVED!!" at bounding box center [557, 406] width 575 height 17
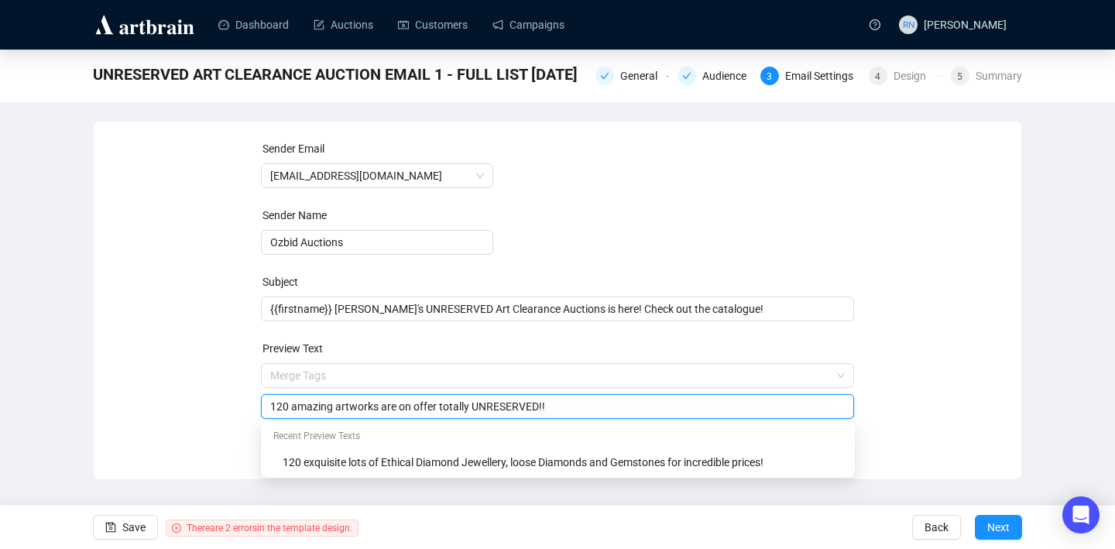
click at [448, 411] on input "120 amazing artworks are on offer totally UNRESERVED!!" at bounding box center [557, 406] width 575 height 17
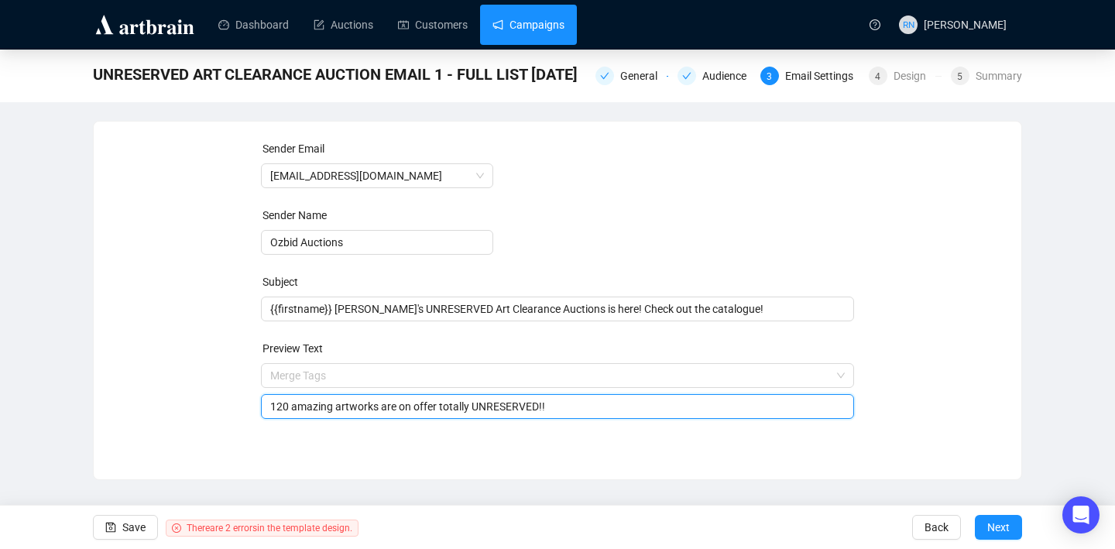
click at [557, 17] on link "Campaigns" at bounding box center [528, 25] width 72 height 40
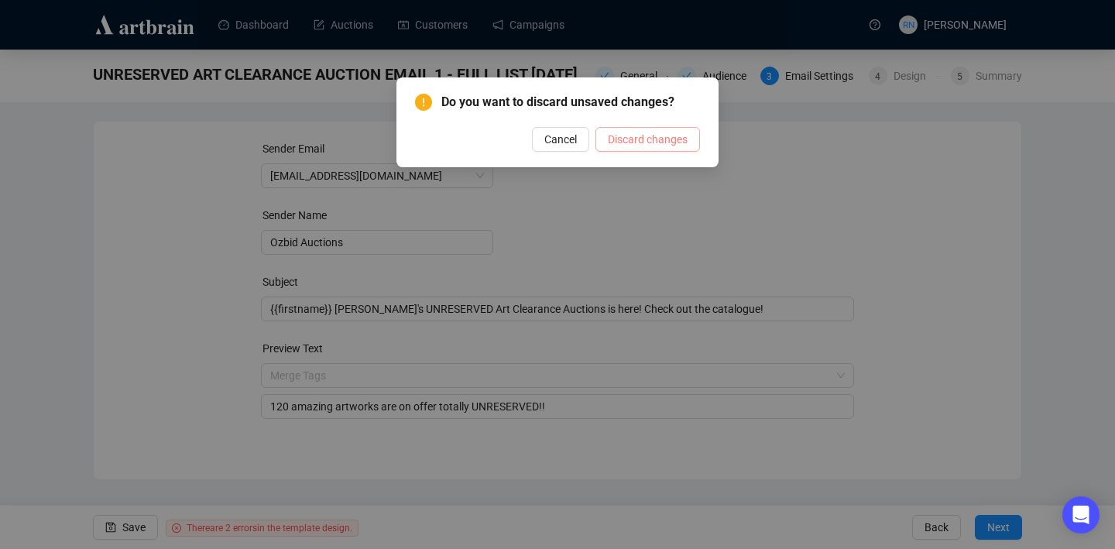
click at [612, 144] on span "Discard changes" at bounding box center [648, 139] width 80 height 17
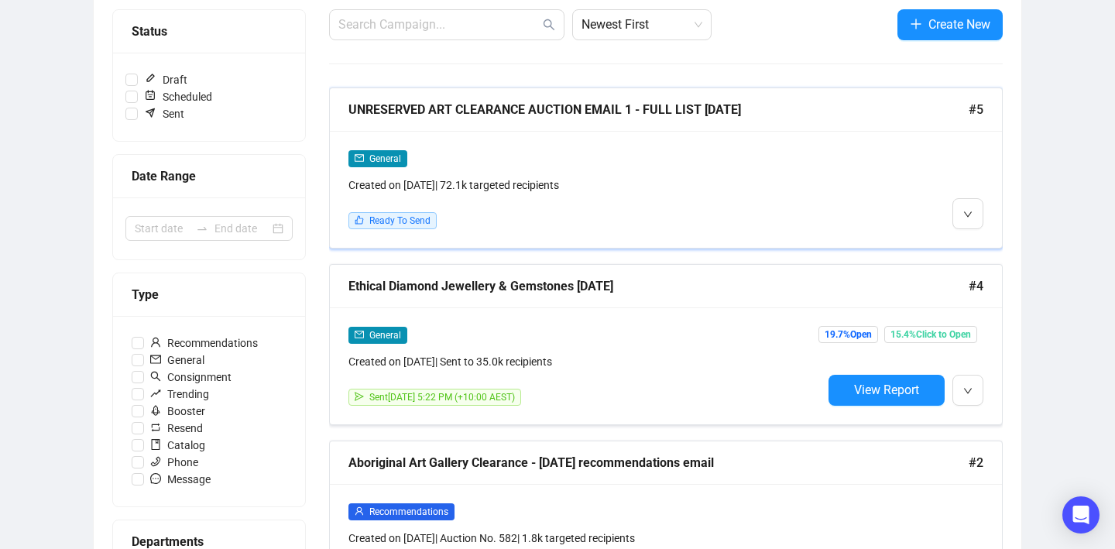
scroll to position [196, 0]
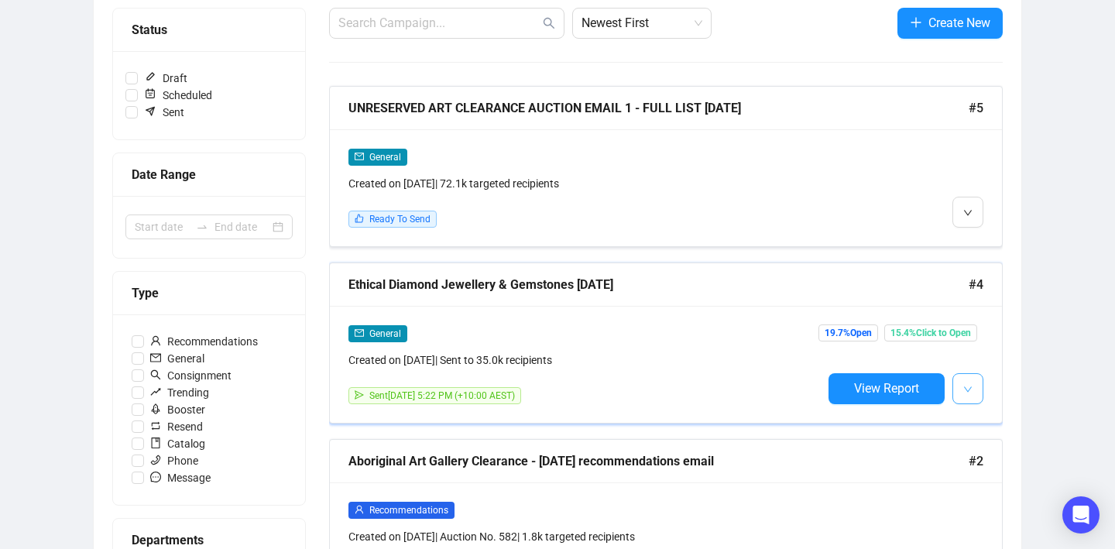
click at [969, 390] on icon "down" at bounding box center [967, 389] width 9 height 9
click at [630, 367] on div "Created on Sep 2, 2025 | Sent to 35.0k recipients" at bounding box center [585, 359] width 474 height 17
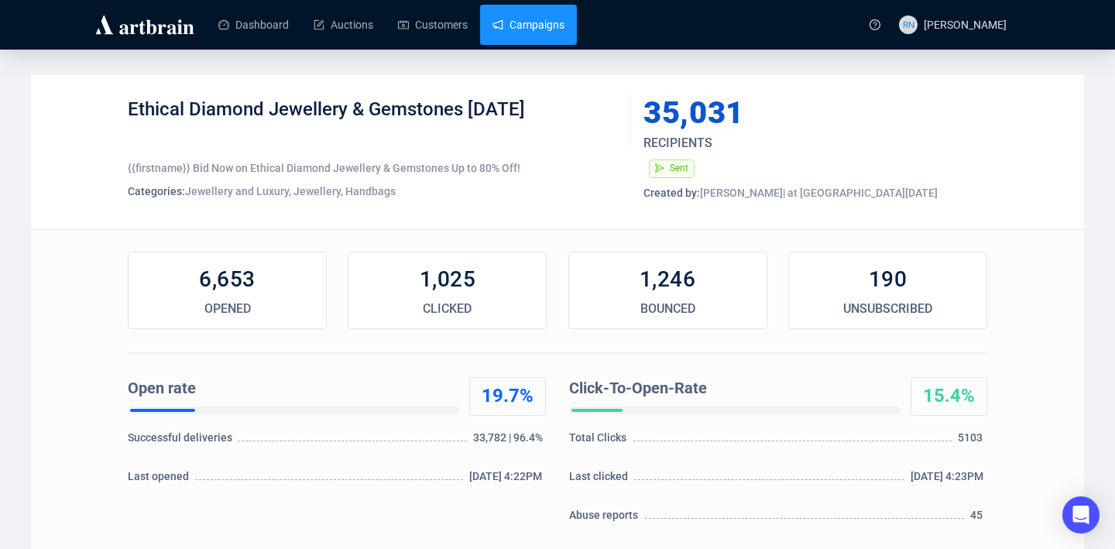
click at [516, 27] on link "Campaigns" at bounding box center [528, 25] width 72 height 40
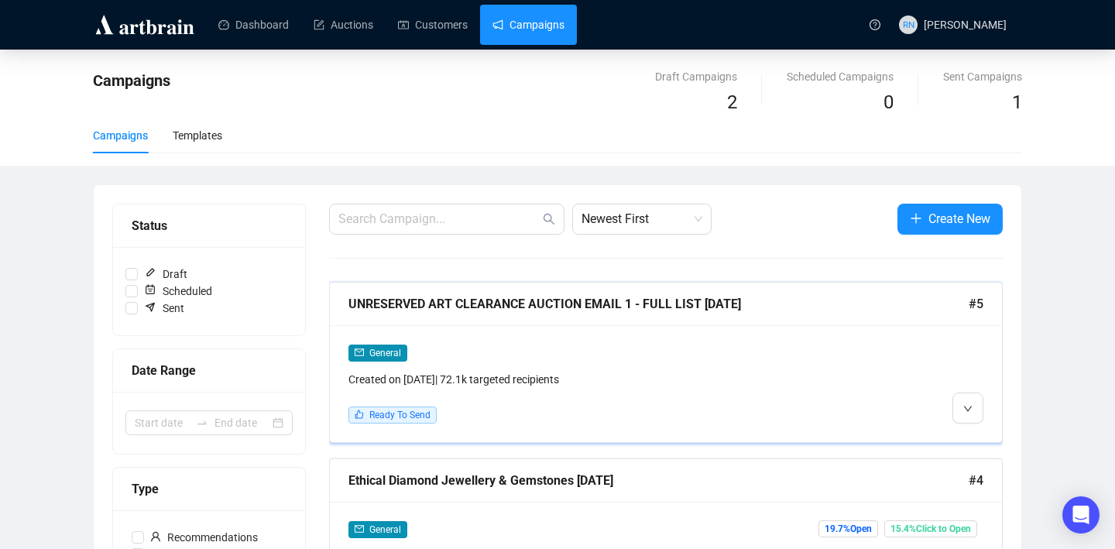
click at [966, 390] on div at bounding box center [902, 384] width 161 height 80
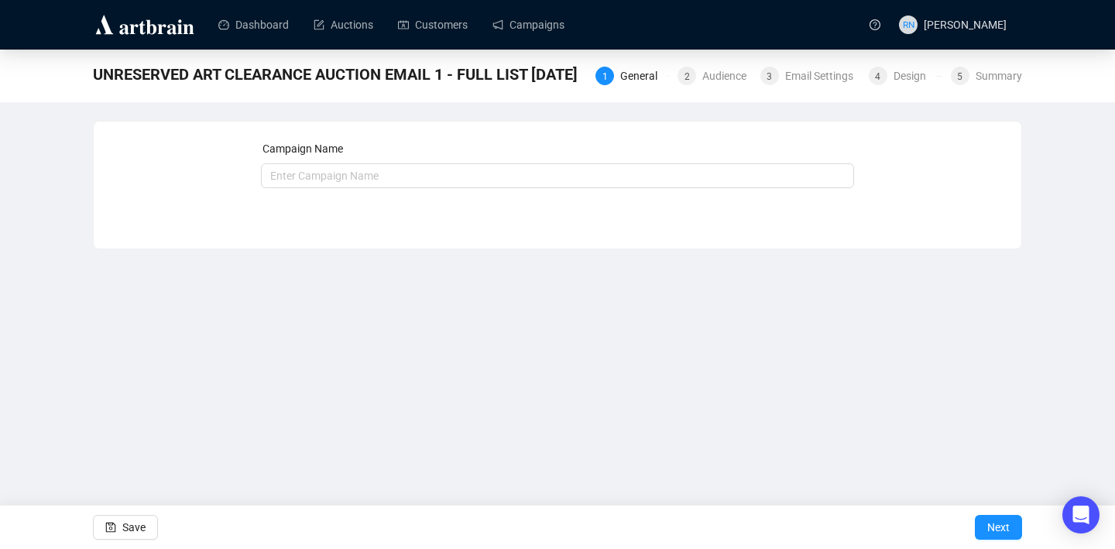
type input "UNRESERVED ART CLEARANCE AUCTION EMAIL 1 - FULL LIST [DATE]"
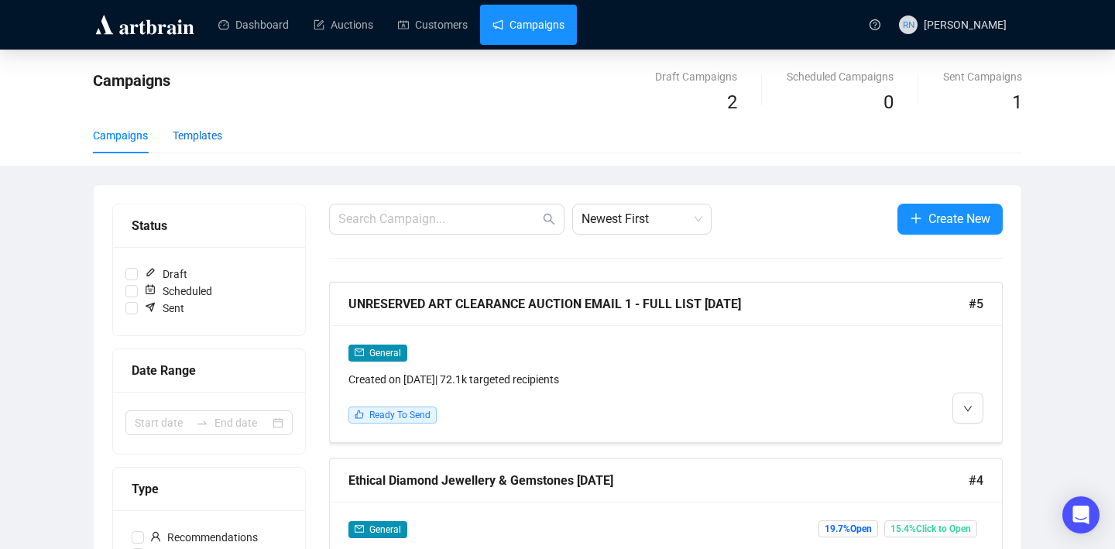
click at [186, 134] on div "Templates" at bounding box center [198, 135] width 50 height 17
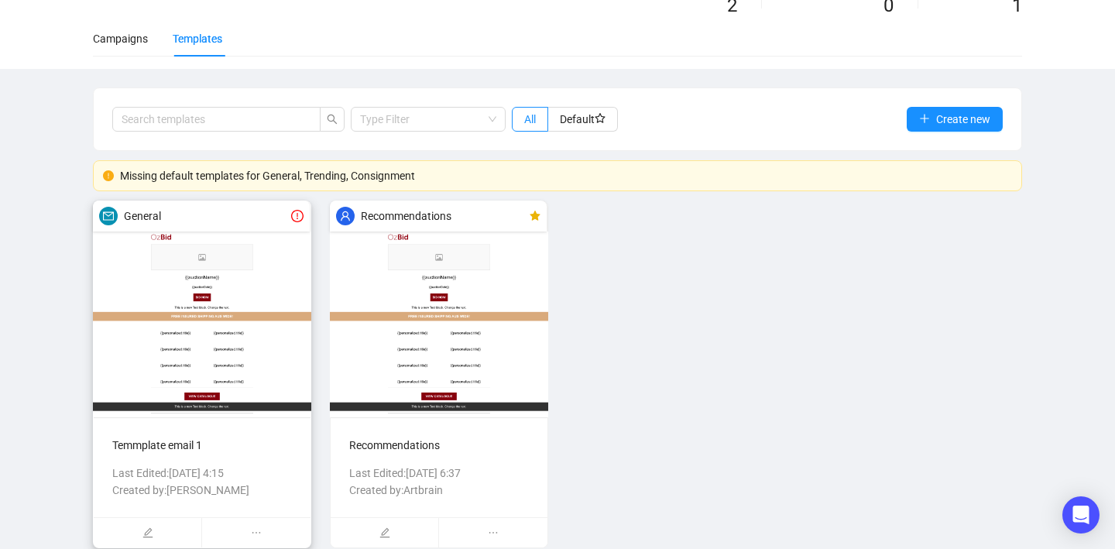
scroll to position [114, 0]
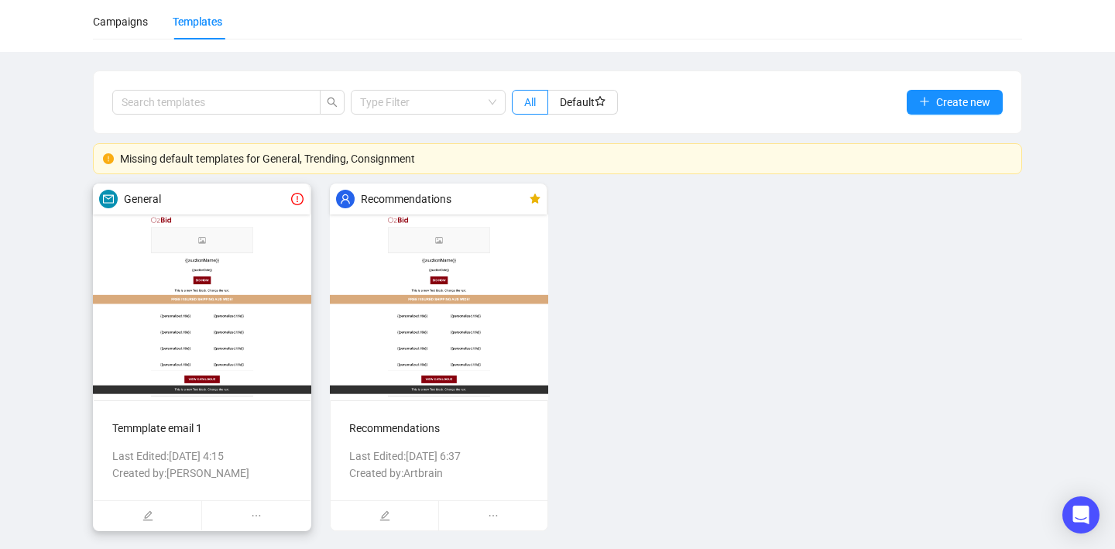
click at [300, 201] on icon "exclamation-circle" at bounding box center [297, 199] width 12 height 12
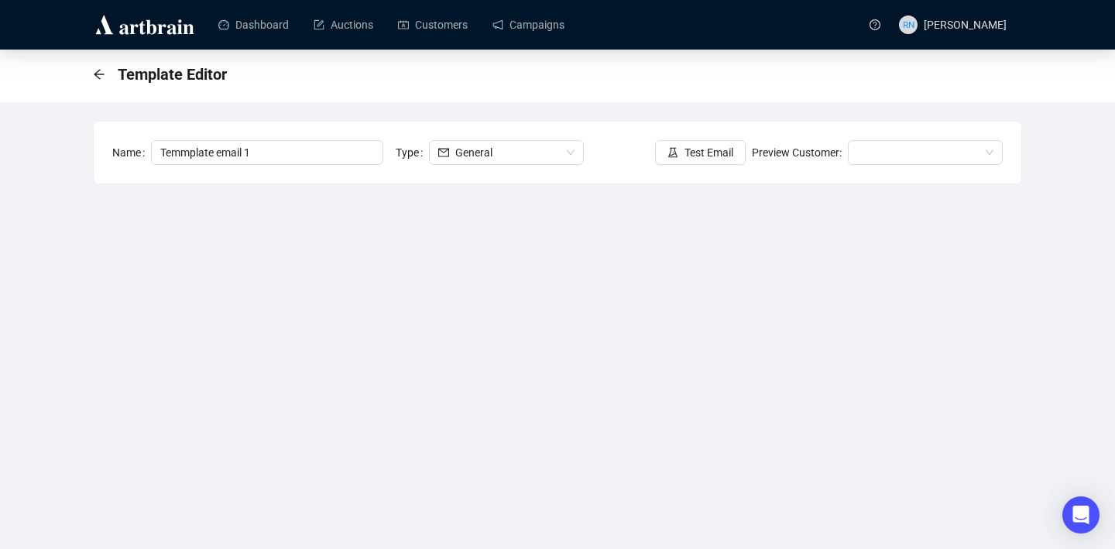
scroll to position [86, 0]
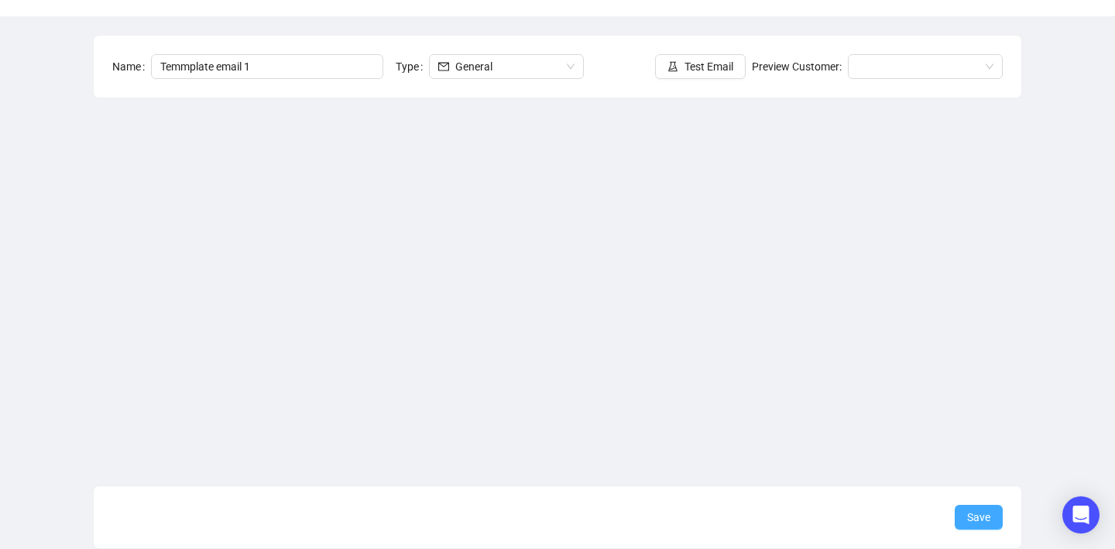
click at [975, 516] on span "Save" at bounding box center [978, 517] width 23 height 17
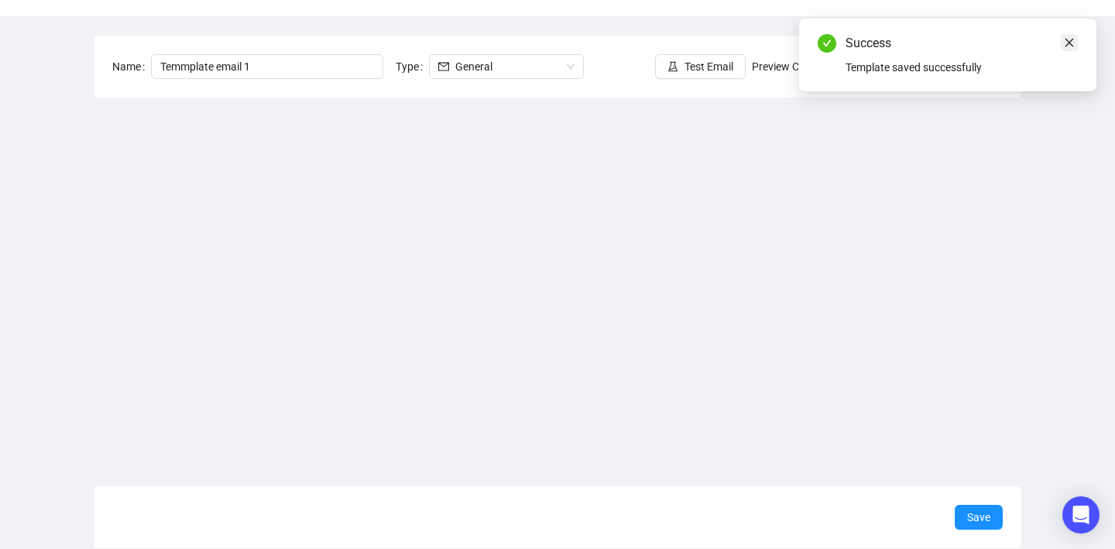
click at [1069, 48] on link "Close" at bounding box center [1068, 42] width 17 height 17
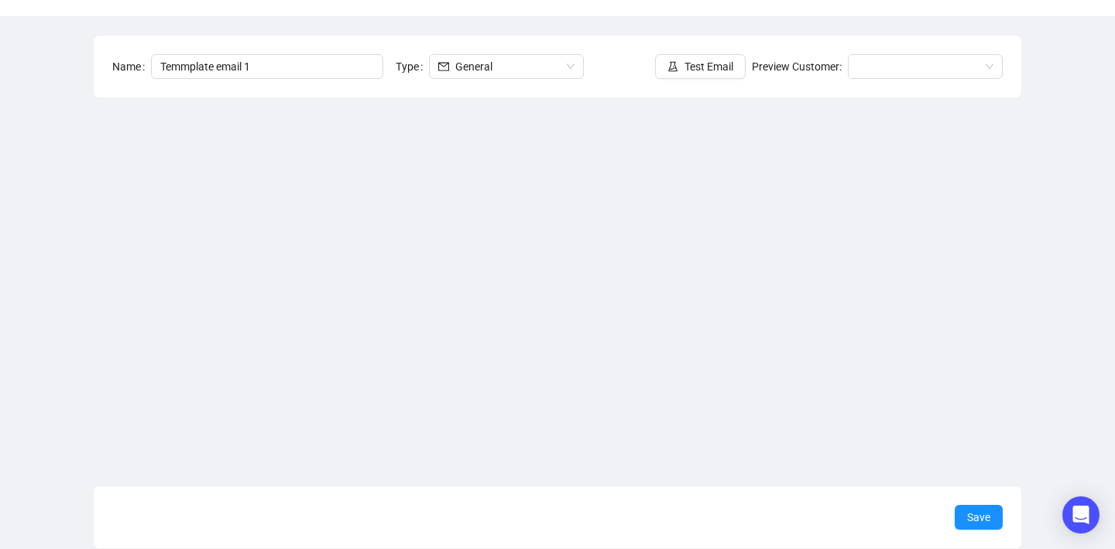
scroll to position [0, 0]
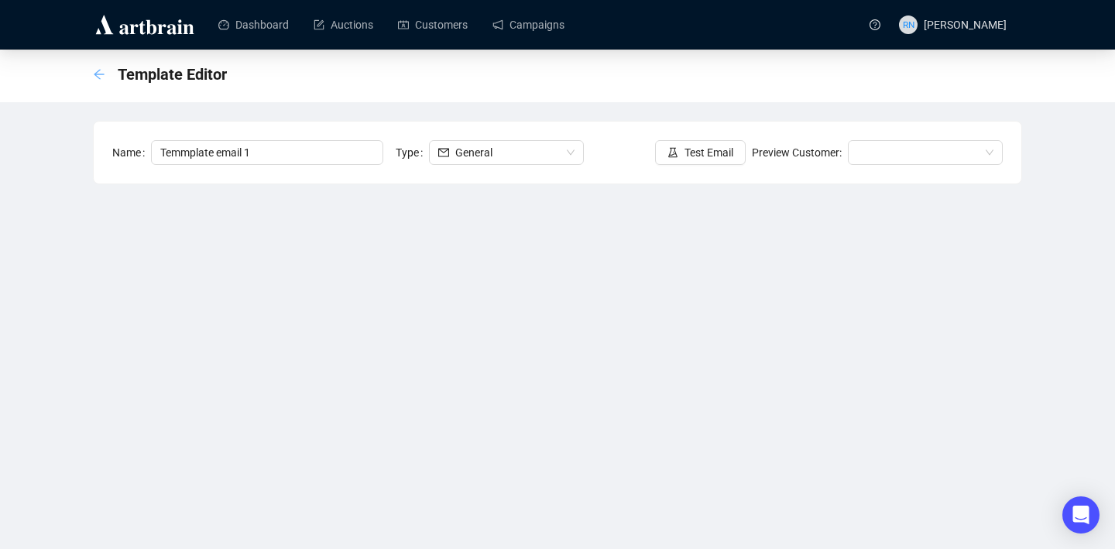
click at [100, 74] on icon "arrow-left" at bounding box center [99, 74] width 12 height 12
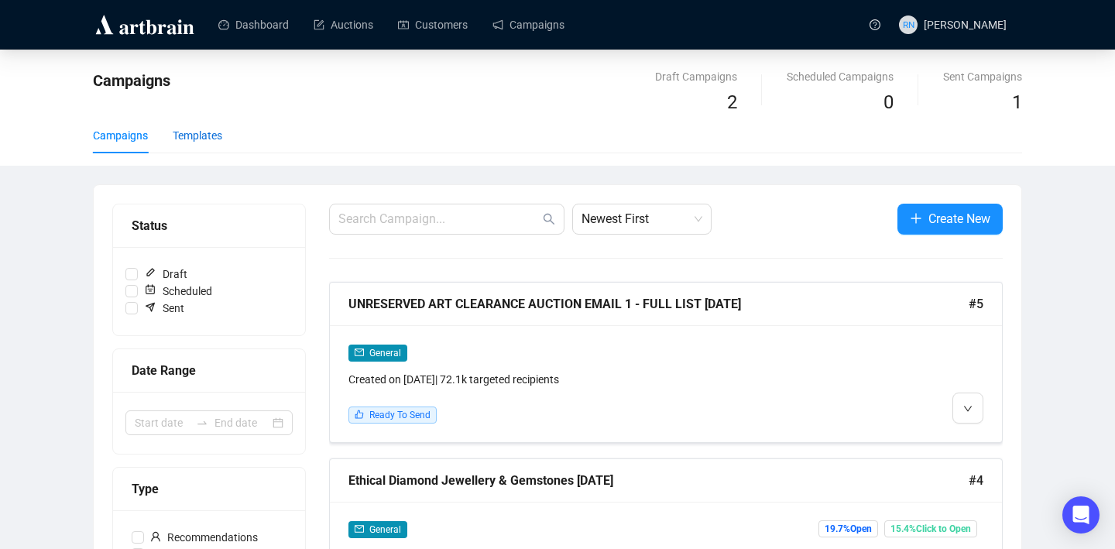
click at [194, 132] on div "Templates" at bounding box center [198, 135] width 50 height 17
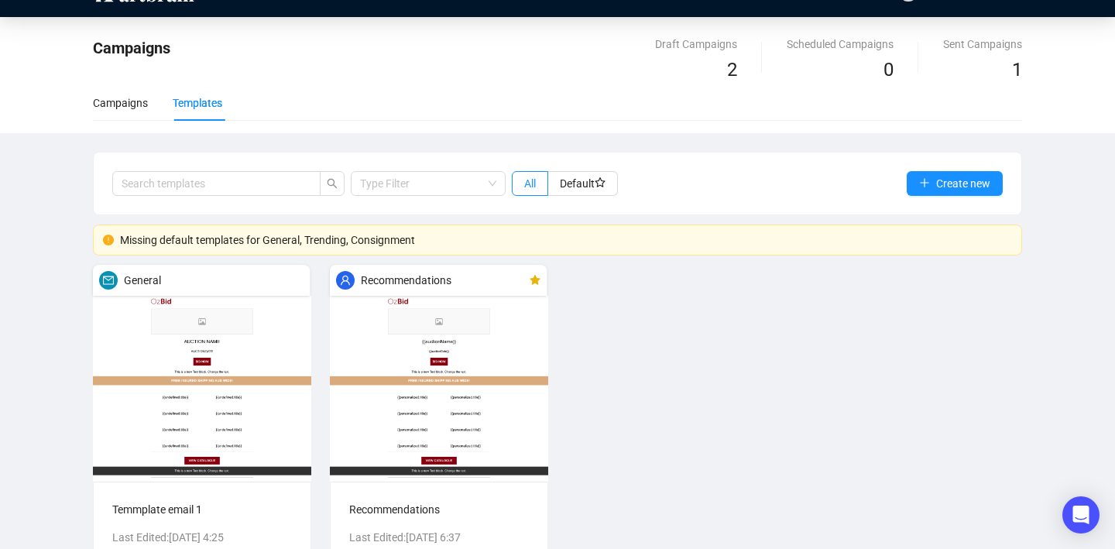
scroll to position [114, 0]
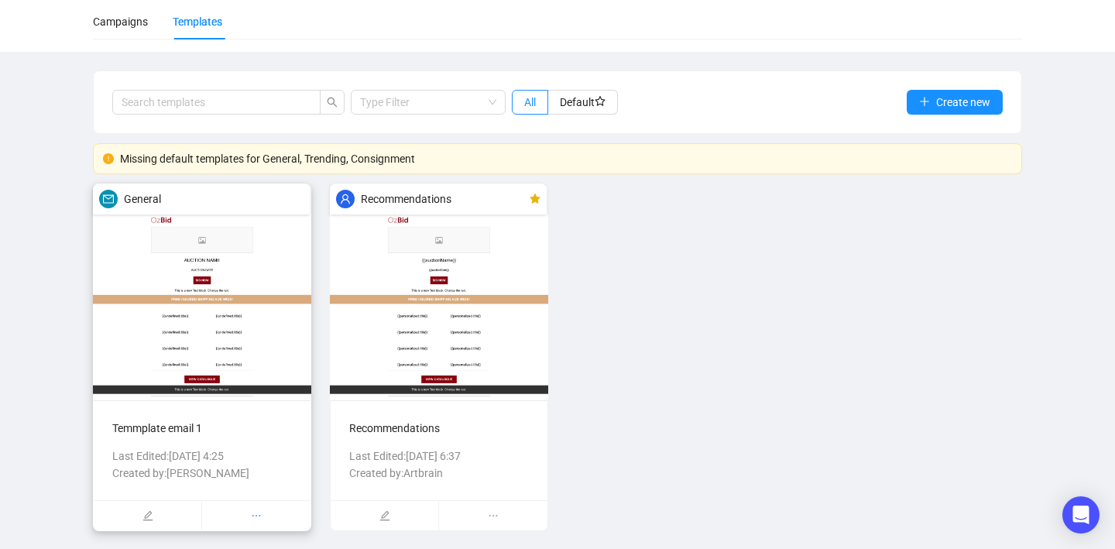
click at [256, 519] on icon "ellipsis" at bounding box center [256, 515] width 11 height 11
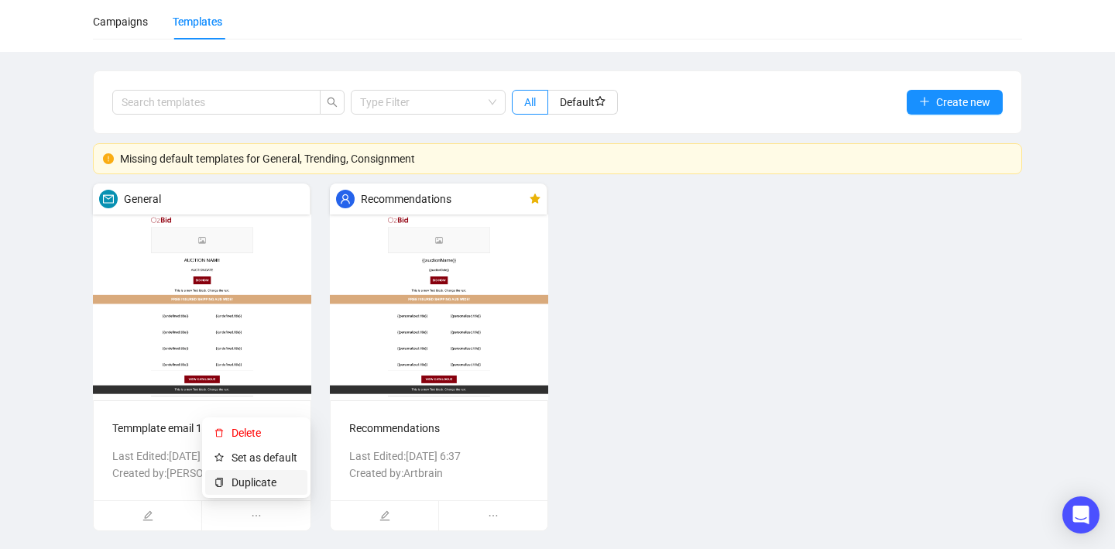
click at [252, 483] on span "Duplicate" at bounding box center [264, 482] width 67 height 17
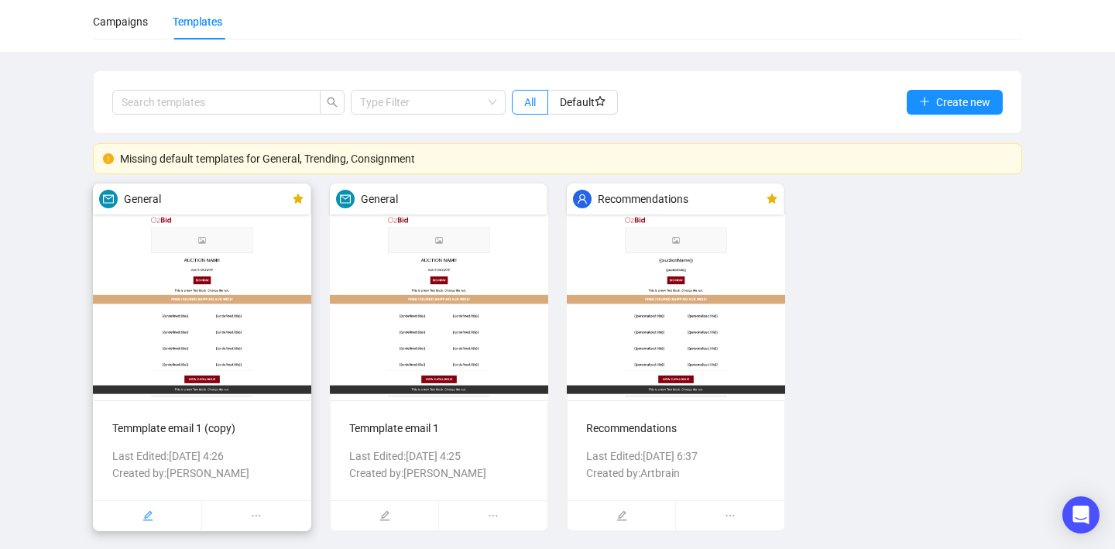
click at [153, 515] on div at bounding box center [148, 515] width 108 height 29
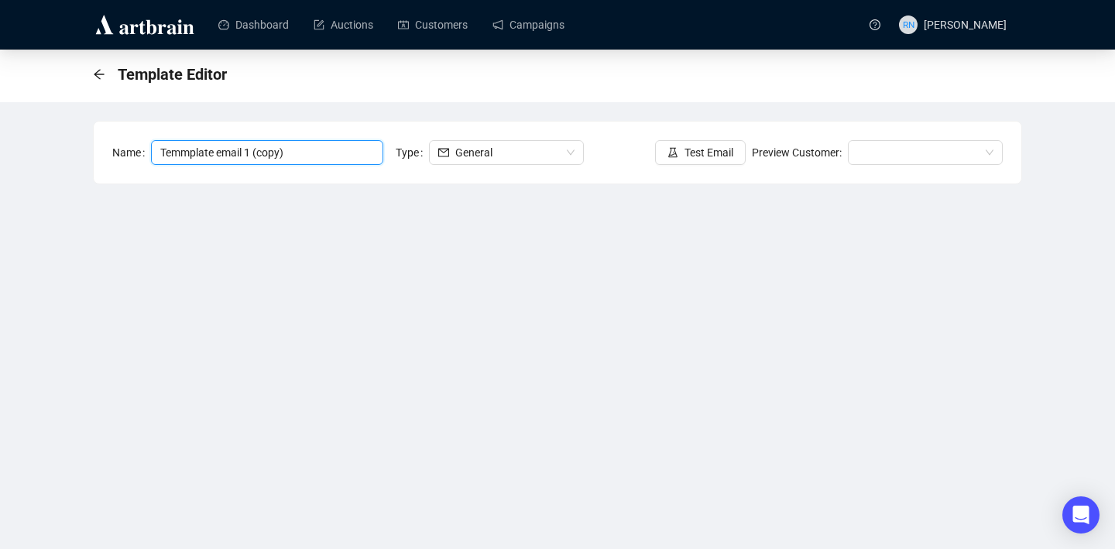
click at [316, 159] on input "Temmplate email 1 (copy)" at bounding box center [267, 152] width 232 height 25
click at [186, 156] on input "Temmplate email 1 (cop" at bounding box center [267, 152] width 232 height 25
click at [167, 155] on input "Template email 1 (cop" at bounding box center [267, 152] width 232 height 25
drag, startPoint x: 270, startPoint y: 149, endPoint x: 389, endPoint y: 147, distance: 119.2
click at [389, 147] on form "Name ART Template email 1 (cop Type General" at bounding box center [354, 152] width 484 height 25
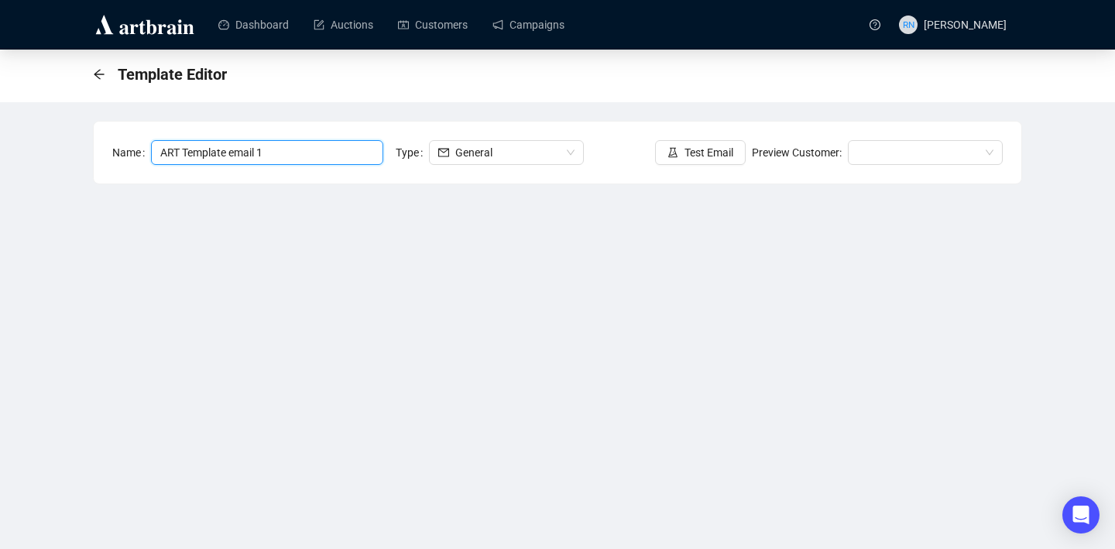
type input "ART Template email 1"
click at [1036, 338] on div "Template Editor Name ART Template email 1 Type General Test Email Preview Custo…" at bounding box center [557, 342] width 1115 height 585
click at [65, 374] on div "Template Editor Name ART Template email 1 Type General Test Email Preview Custo…" at bounding box center [557, 342] width 1115 height 585
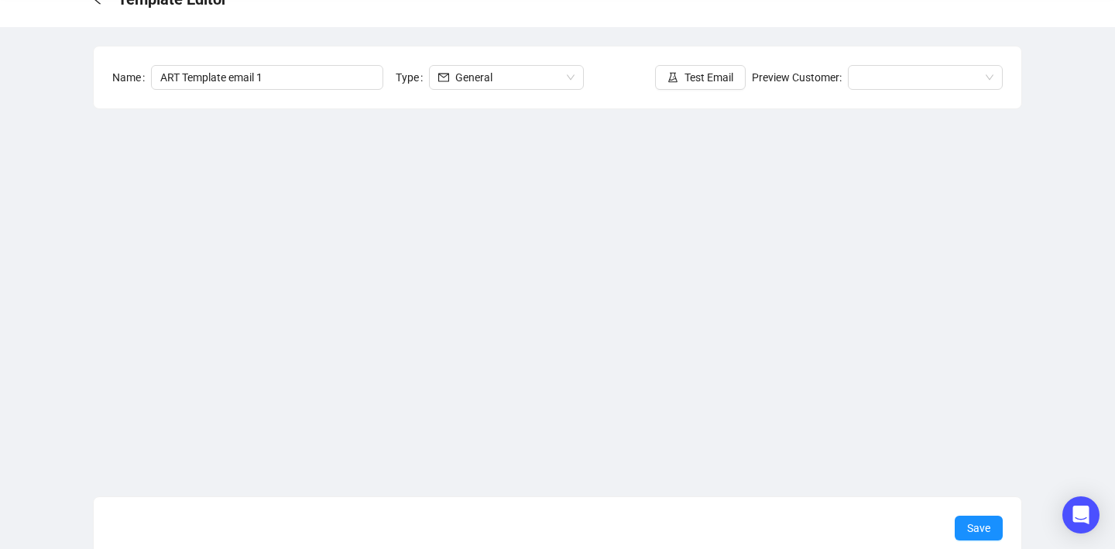
scroll to position [86, 0]
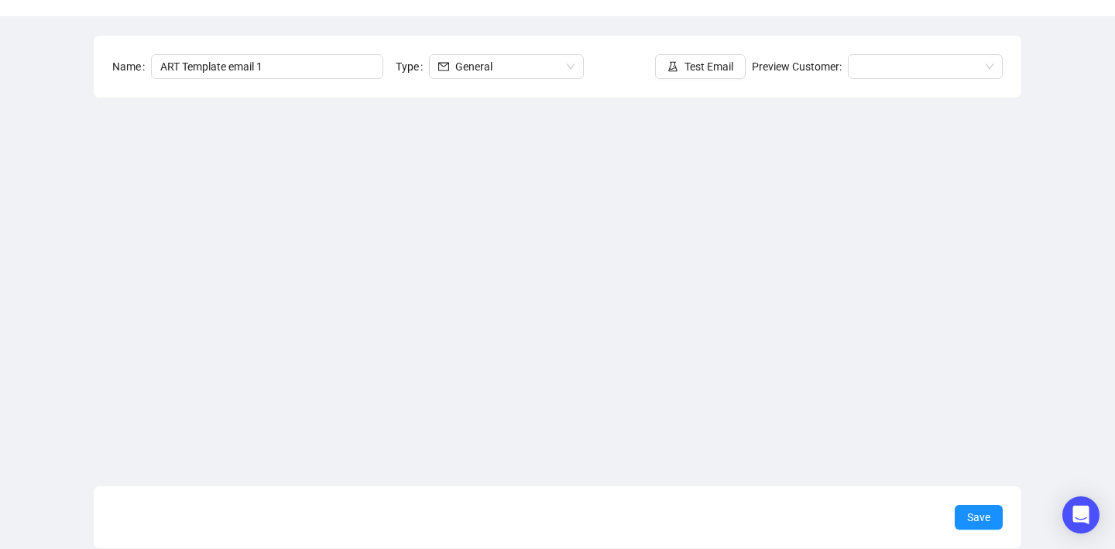
click at [1066, 333] on div "Template Editor Name ART Template email 1 Type General Test Email Preview Custo…" at bounding box center [557, 256] width 1115 height 585
click at [1043, 233] on div "Template Editor Name ART Template email 1 Type General Test Email Preview Custo…" at bounding box center [557, 256] width 1115 height 585
click at [1082, 279] on div "Template Editor Name ART Template email 1 Type General Test Email Preview Custo…" at bounding box center [557, 256] width 1115 height 585
click at [42, 333] on div "Template Editor Name ART Template email 1 Type General Test Email Preview Custo…" at bounding box center [557, 256] width 1115 height 585
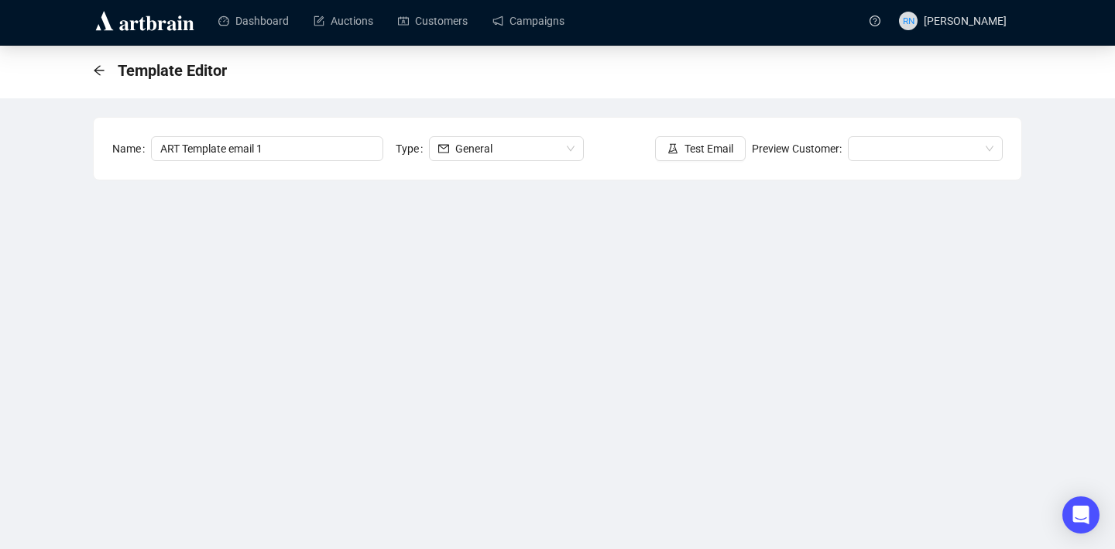
scroll to position [0, 0]
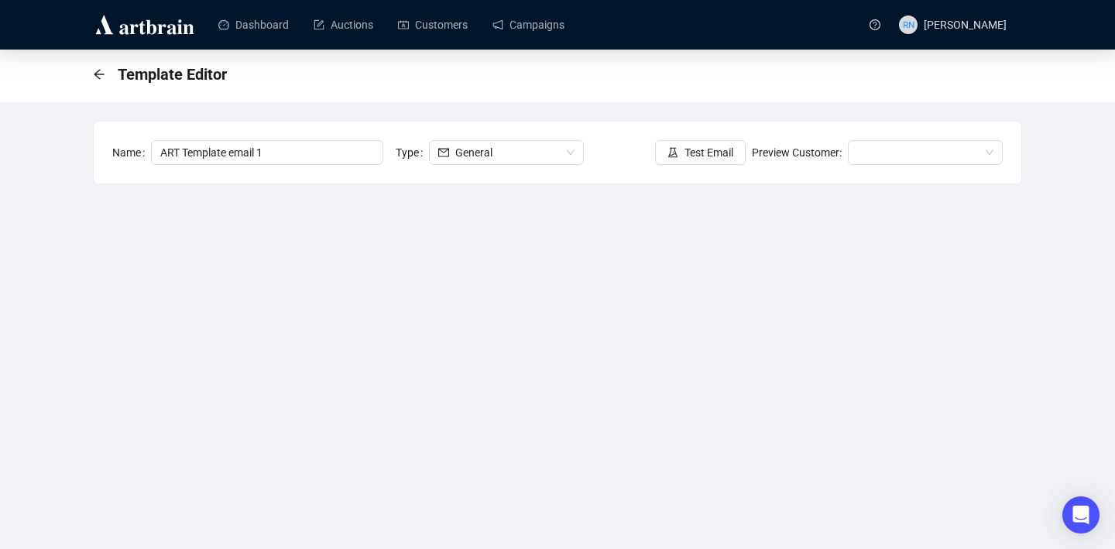
click at [1080, 224] on div "Template Editor Name ART Template email 1 Type General Test Email Preview Custo…" at bounding box center [557, 342] width 1115 height 585
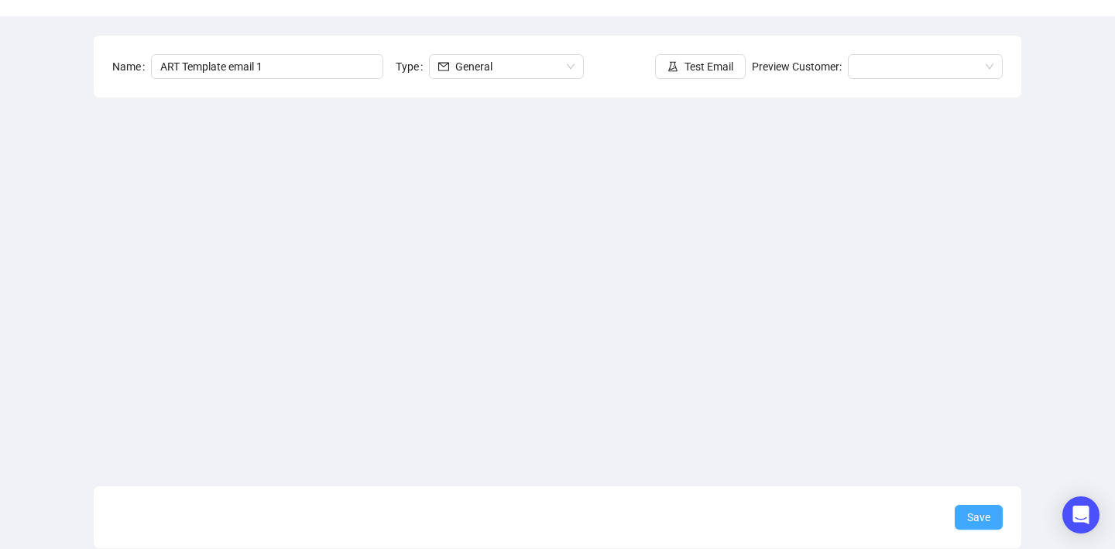
click at [968, 521] on span "Save" at bounding box center [978, 517] width 23 height 17
click at [975, 514] on span "Save" at bounding box center [978, 517] width 23 height 17
click at [1050, 448] on div "Template Editor Name ART Template email 1 Type General Test Email Preview Custo…" at bounding box center [557, 256] width 1115 height 585
click at [958, 527] on button "Save" at bounding box center [978, 517] width 48 height 25
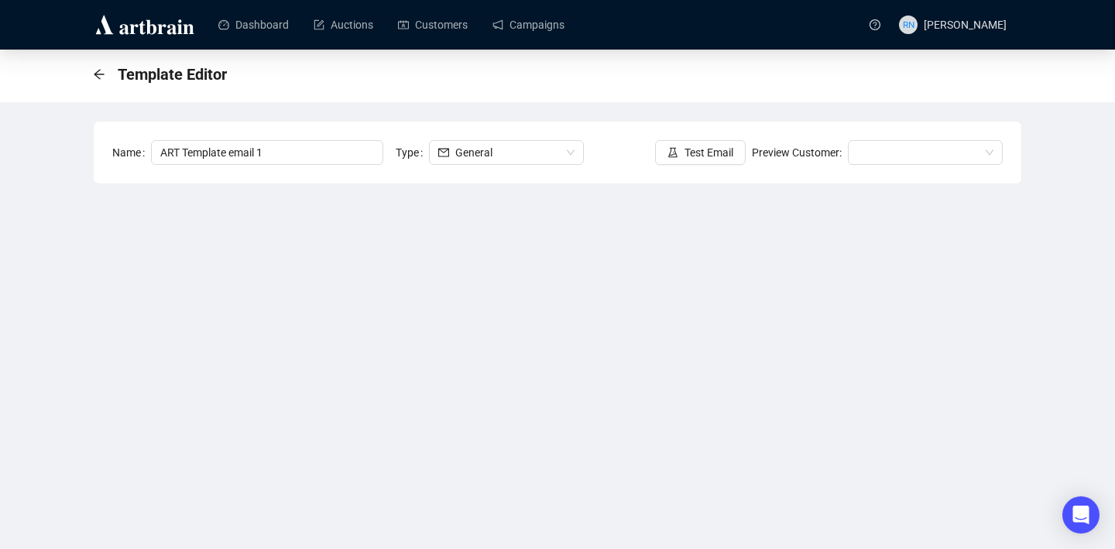
click at [1084, 451] on div "Template Editor Name ART Template email 1 Type General Test Email Preview Custo…" at bounding box center [557, 342] width 1115 height 585
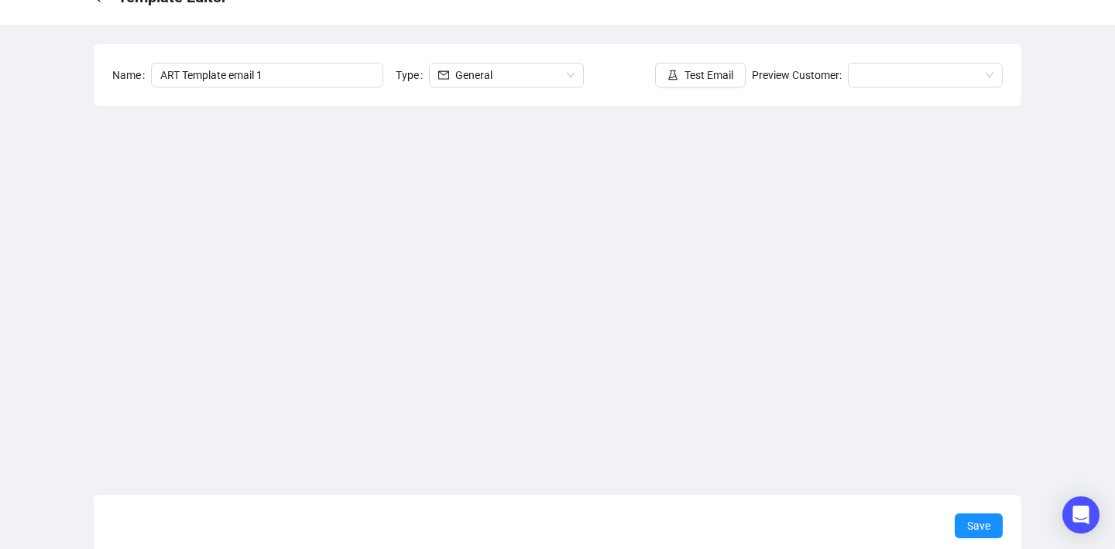
scroll to position [86, 0]
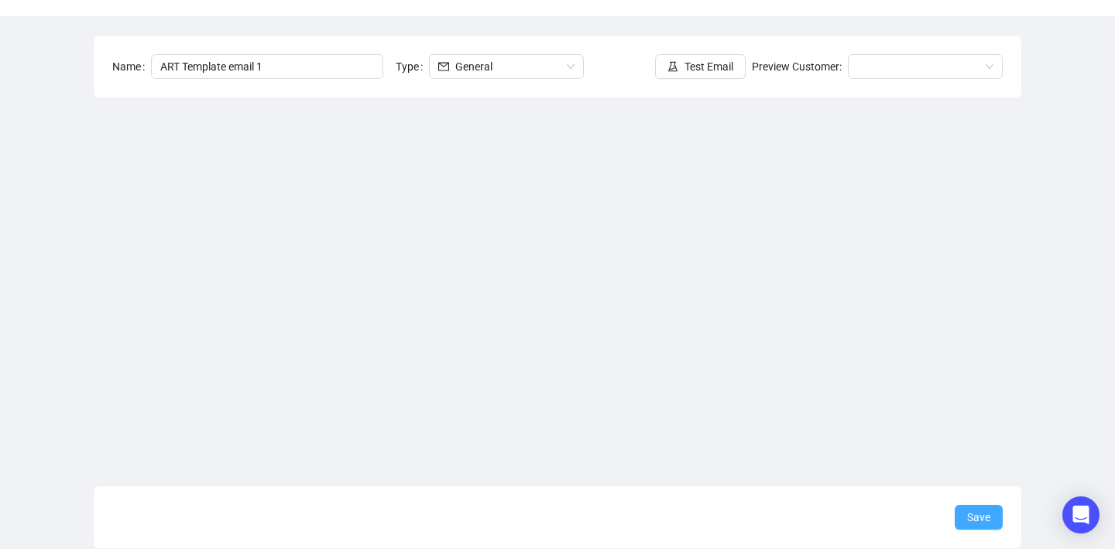
click at [985, 520] on span "Save" at bounding box center [978, 517] width 23 height 17
click at [977, 509] on span "Save" at bounding box center [978, 517] width 23 height 17
click at [978, 520] on span "Save" at bounding box center [978, 517] width 23 height 17
click at [695, 74] on span "Test Email" at bounding box center [708, 66] width 49 height 17
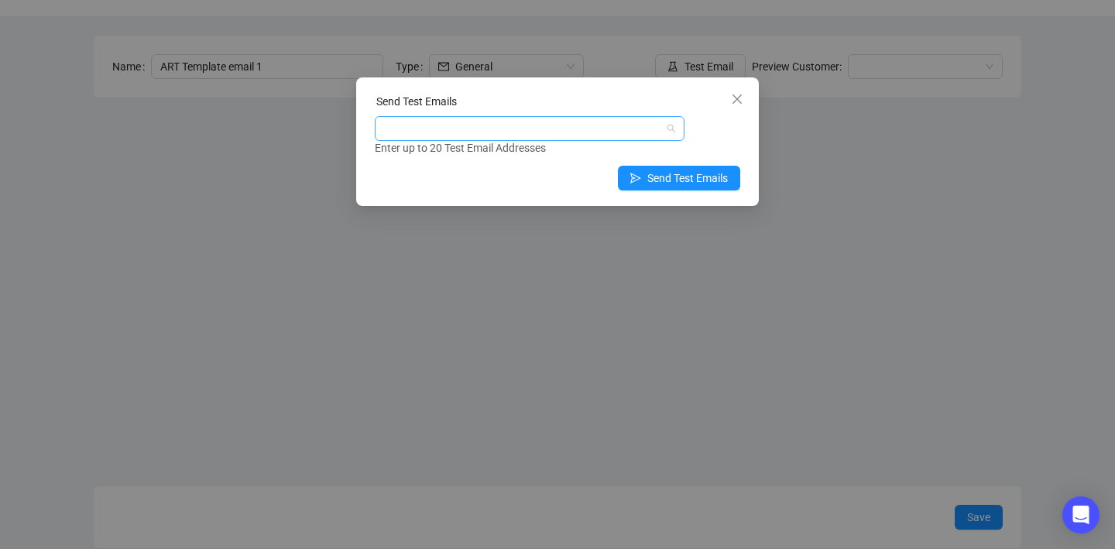
click at [489, 125] on div at bounding box center [521, 129] width 287 height 22
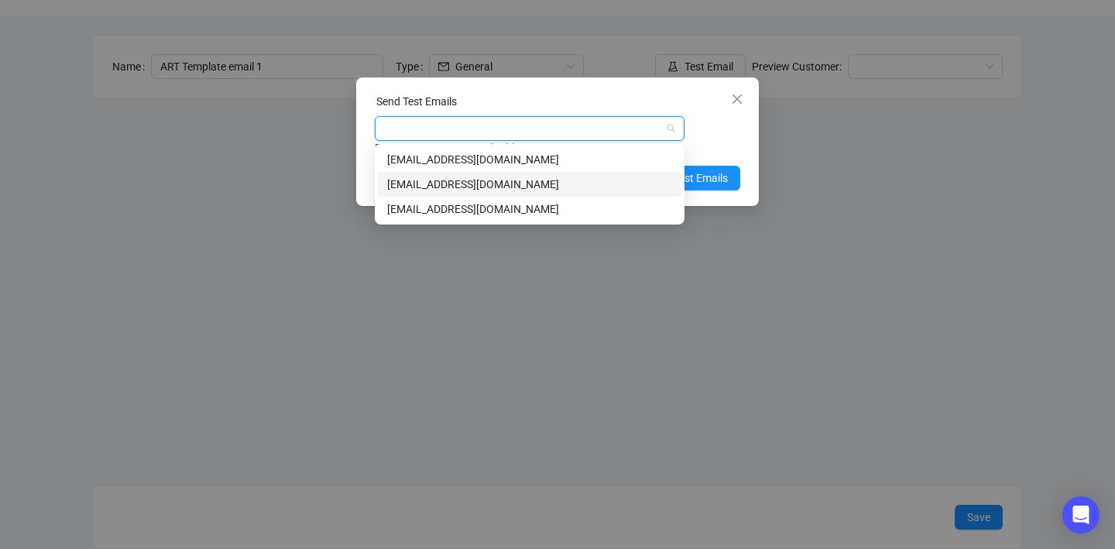
click at [472, 185] on div "[EMAIL_ADDRESS][DOMAIN_NAME]" at bounding box center [529, 184] width 285 height 17
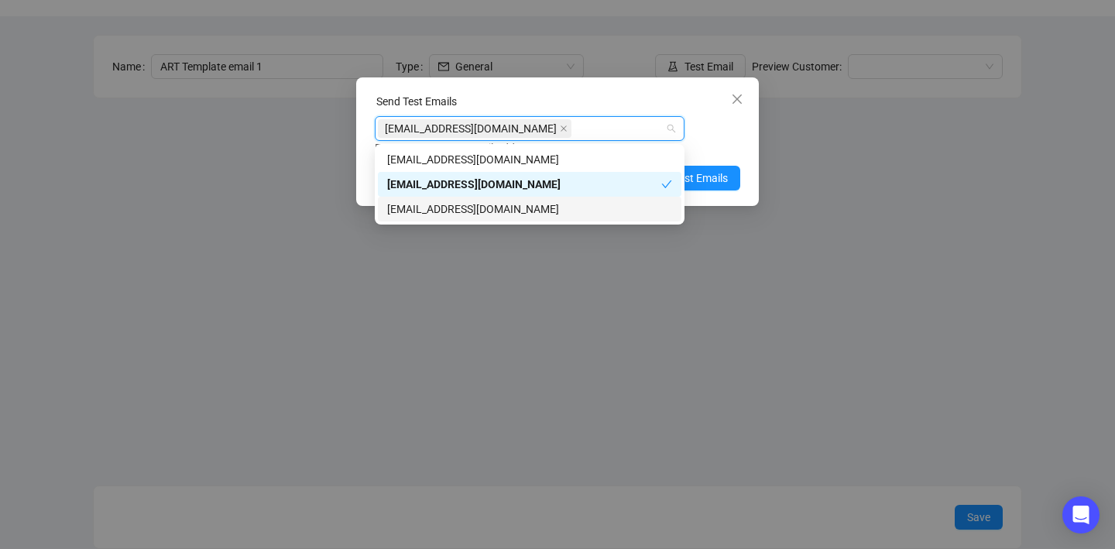
click at [539, 200] on div "[EMAIL_ADDRESS][DOMAIN_NAME]" at bounding box center [529, 209] width 303 height 25
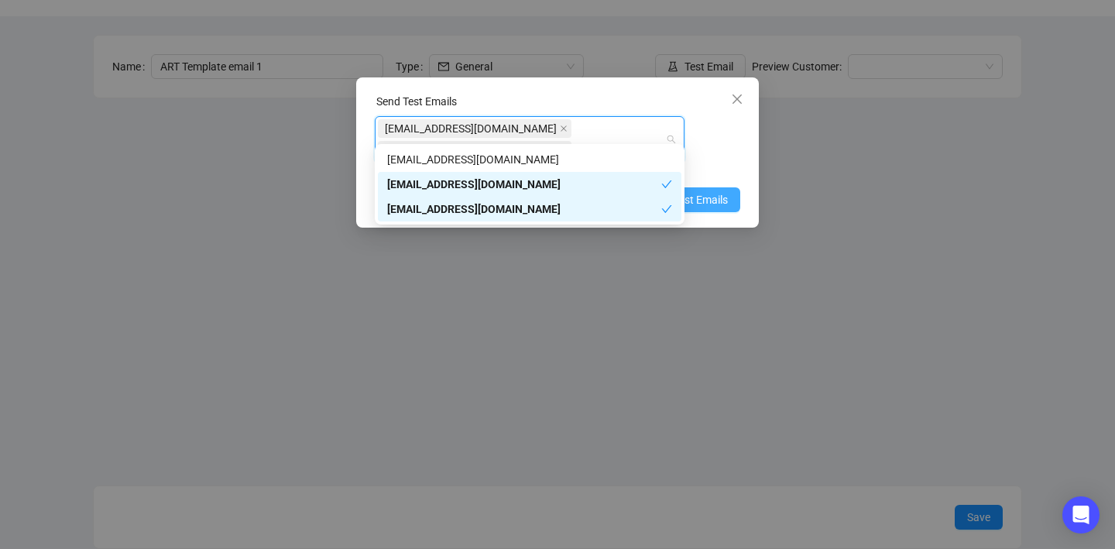
click at [712, 191] on span "Send Test Emails" at bounding box center [687, 199] width 81 height 17
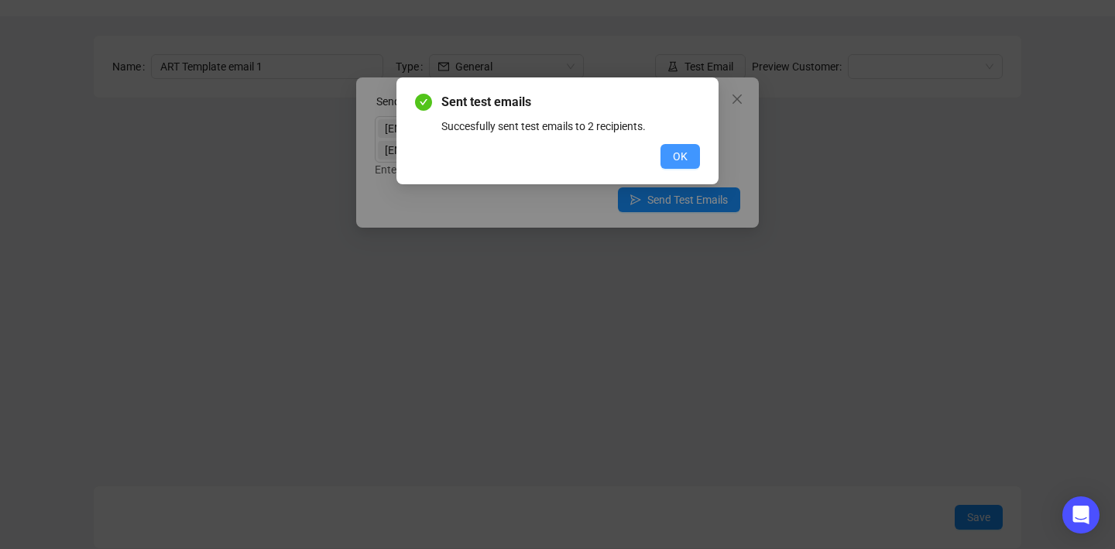
click at [683, 158] on span "OK" at bounding box center [680, 156] width 15 height 17
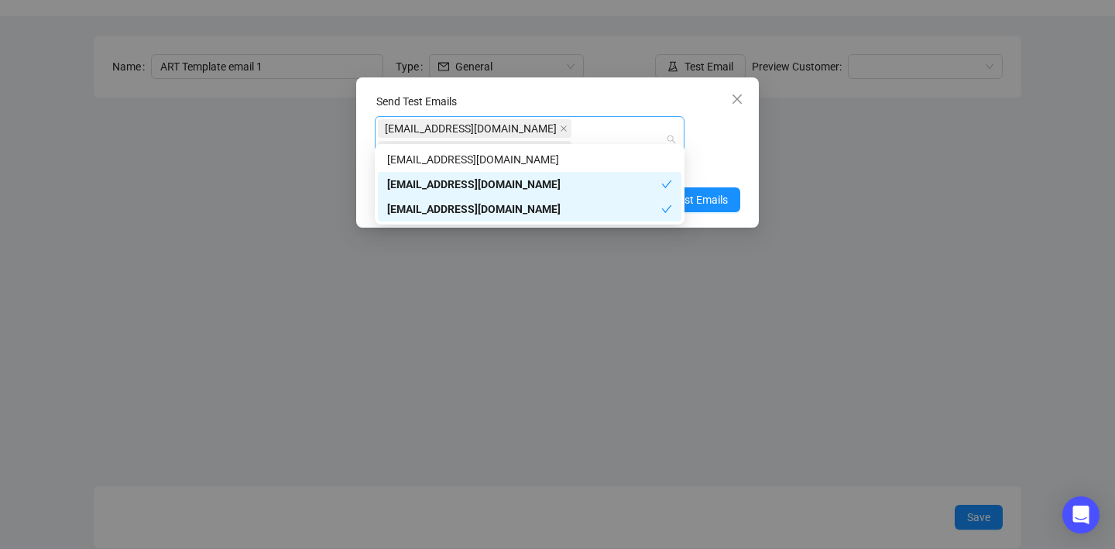
click at [632, 128] on div "art@ozbid.com.au info@ozbid.com.au" at bounding box center [521, 139] width 287 height 43
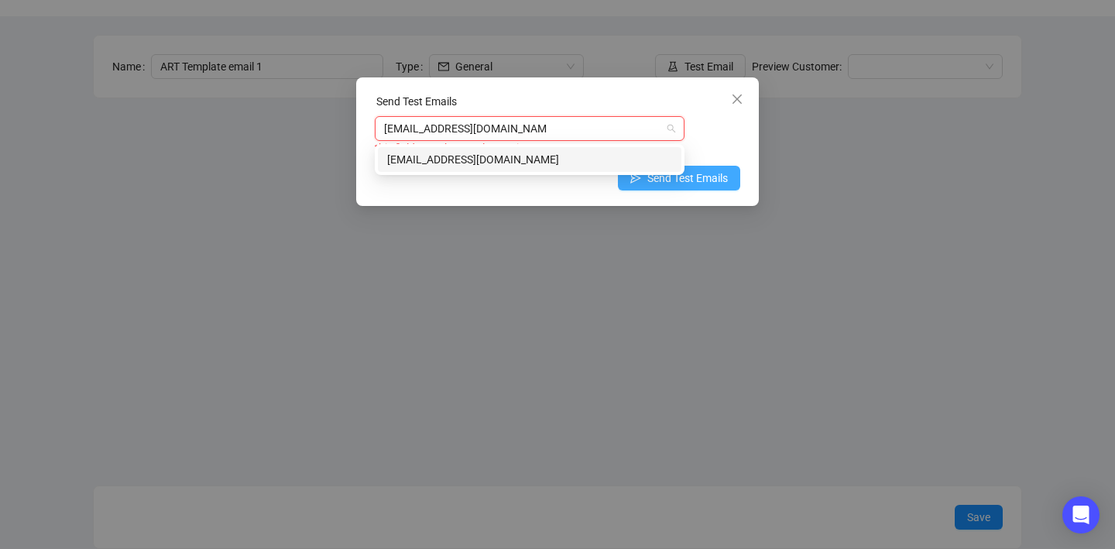
type input "[EMAIL_ADDRESS][DOMAIN_NAME]"
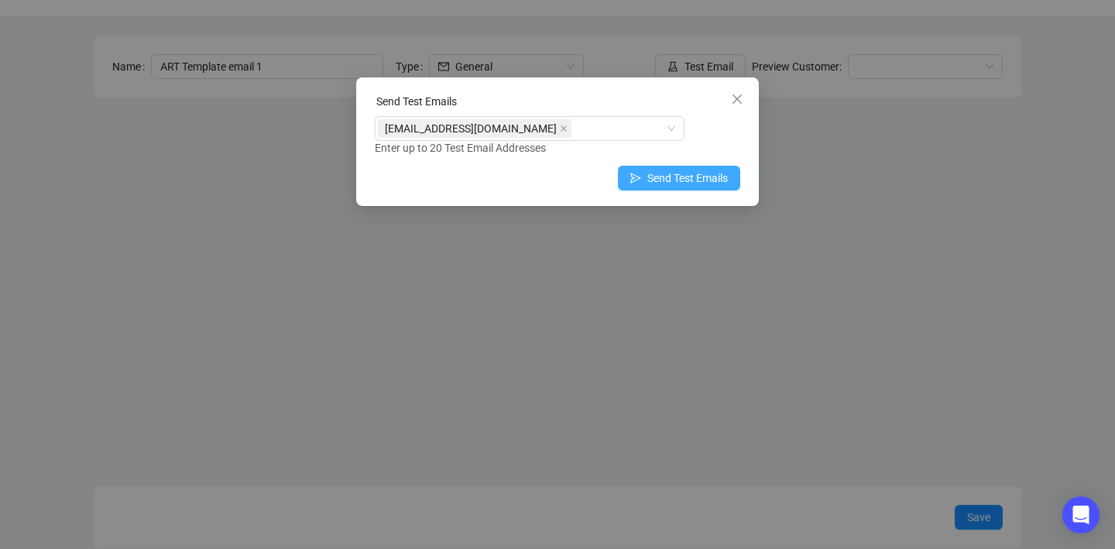
click at [714, 180] on span "Send Test Emails" at bounding box center [687, 178] width 81 height 17
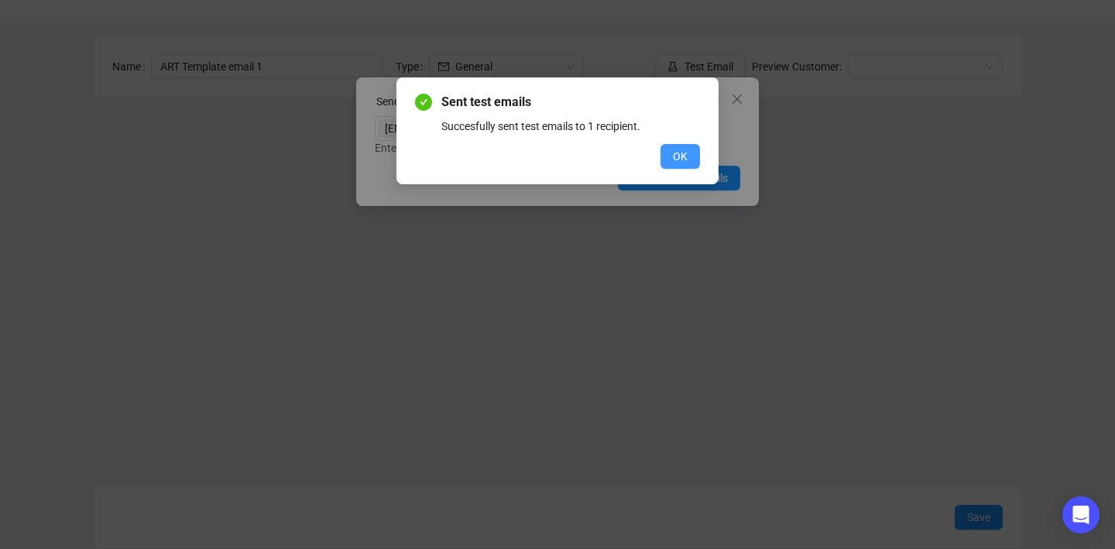
click at [686, 146] on button "OK" at bounding box center [679, 156] width 39 height 25
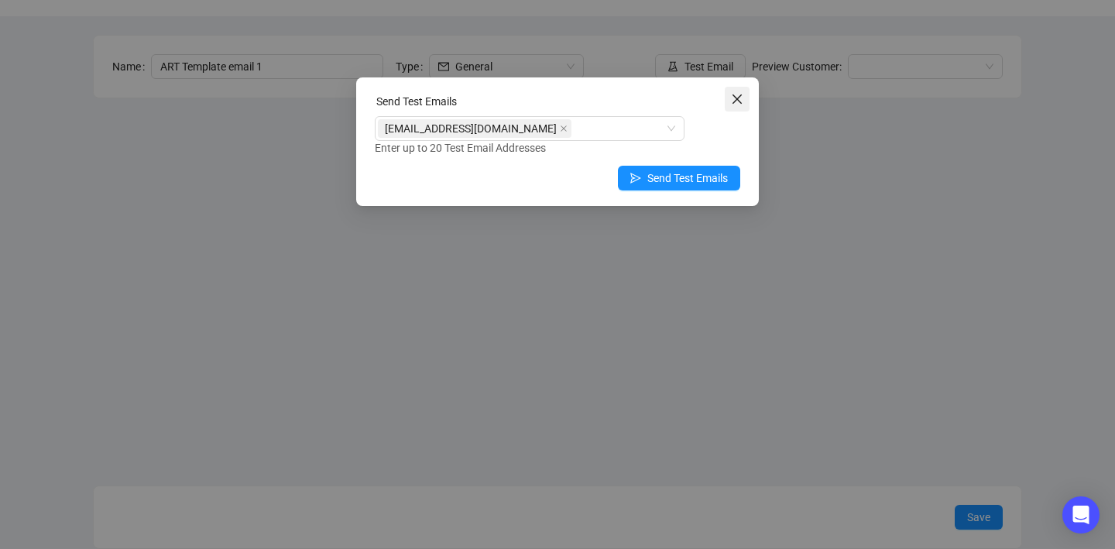
click at [737, 101] on icon "close" at bounding box center [737, 99] width 12 height 12
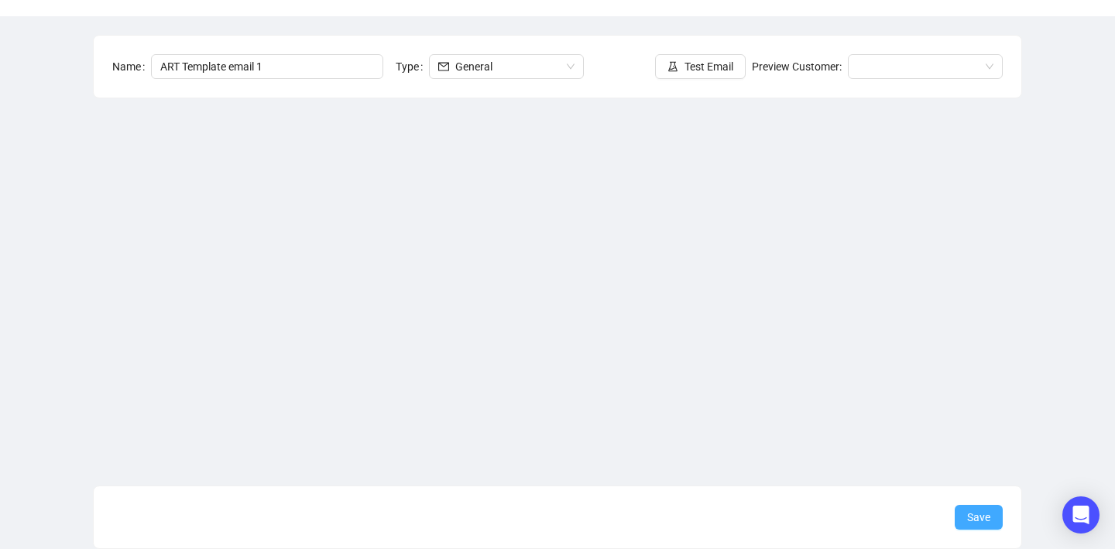
click at [972, 517] on span "Save" at bounding box center [978, 517] width 23 height 17
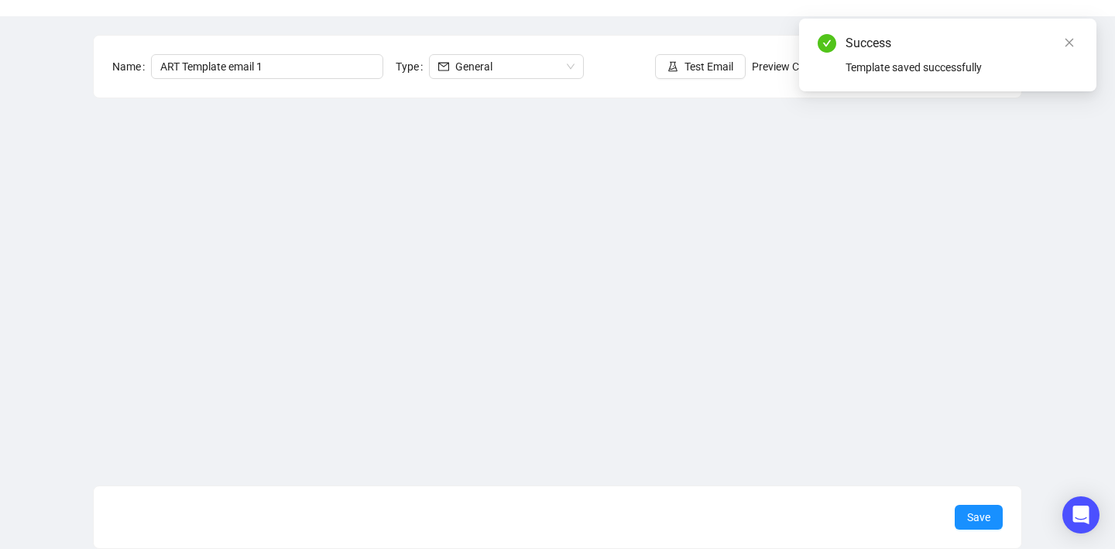
scroll to position [0, 0]
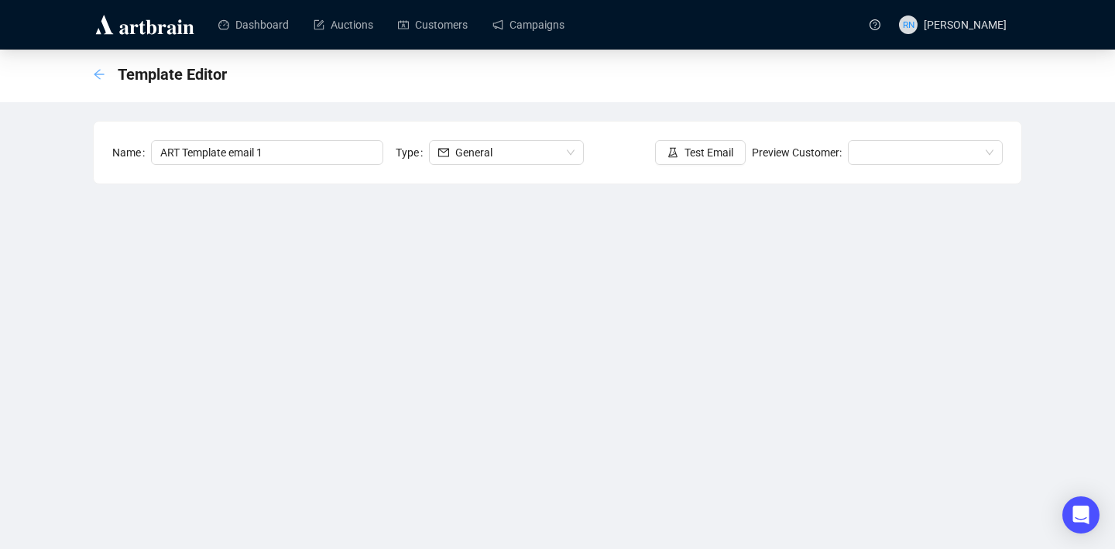
click at [98, 74] on icon "arrow-left" at bounding box center [99, 74] width 12 height 12
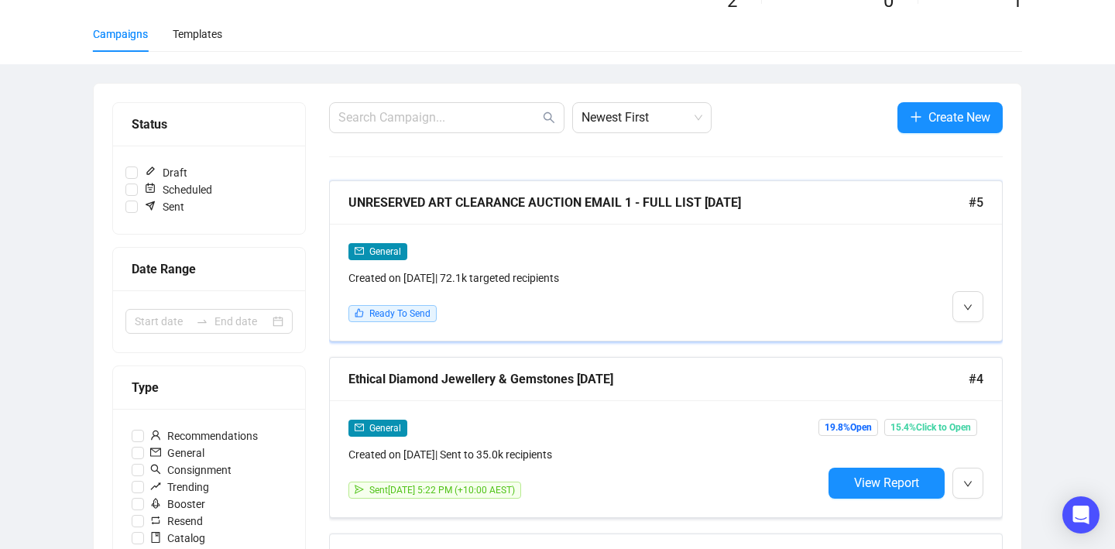
scroll to position [102, 0]
click at [600, 276] on div "Created on Sep 3, 2025 | 72.1k targeted recipients" at bounding box center [585, 277] width 474 height 17
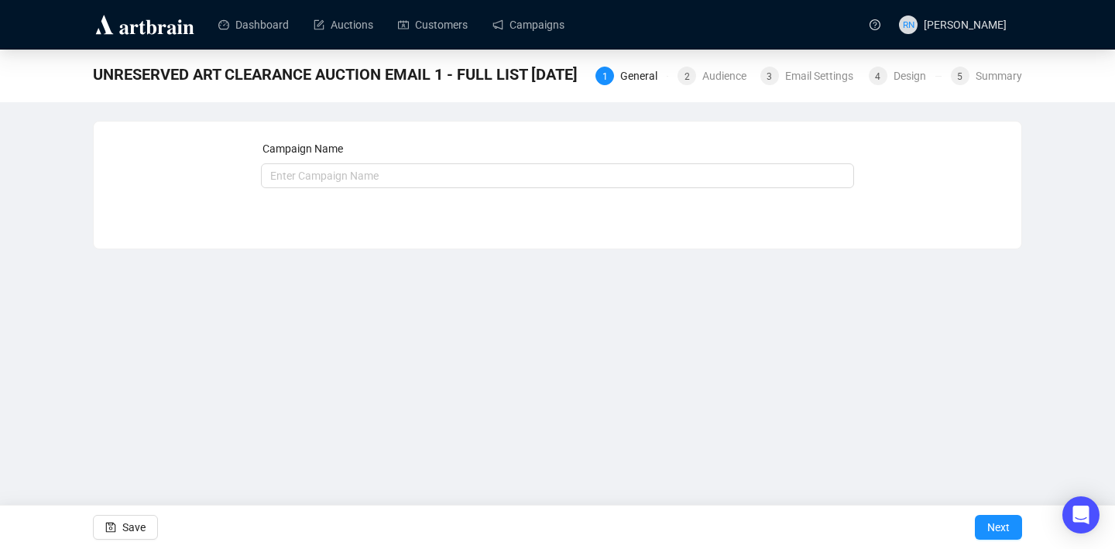
type input "UNRESERVED ART CLEARANCE AUCTION EMAIL 1 - FULL LIST [DATE]"
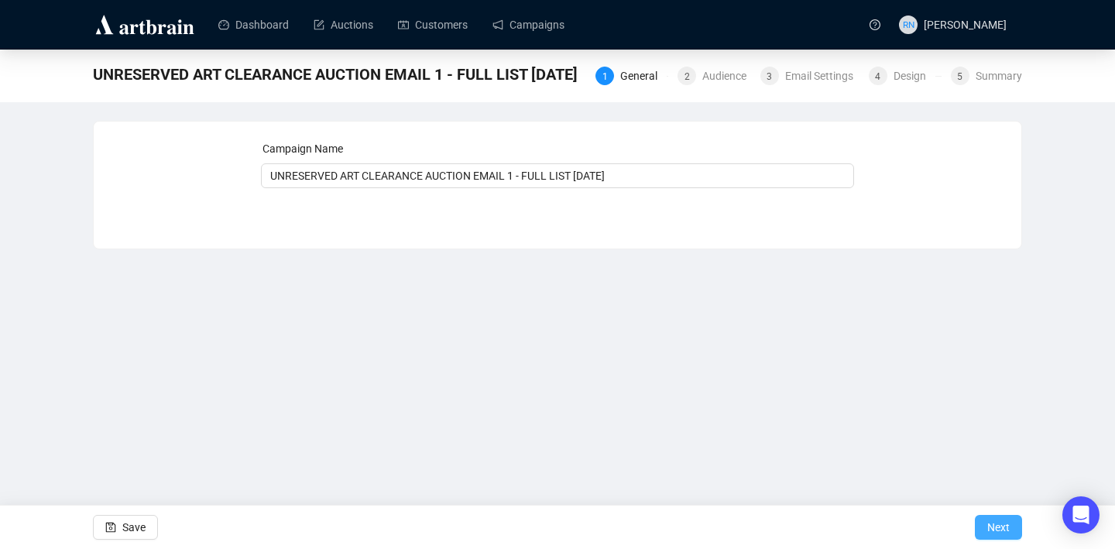
click at [993, 527] on span "Next" at bounding box center [998, 526] width 22 height 43
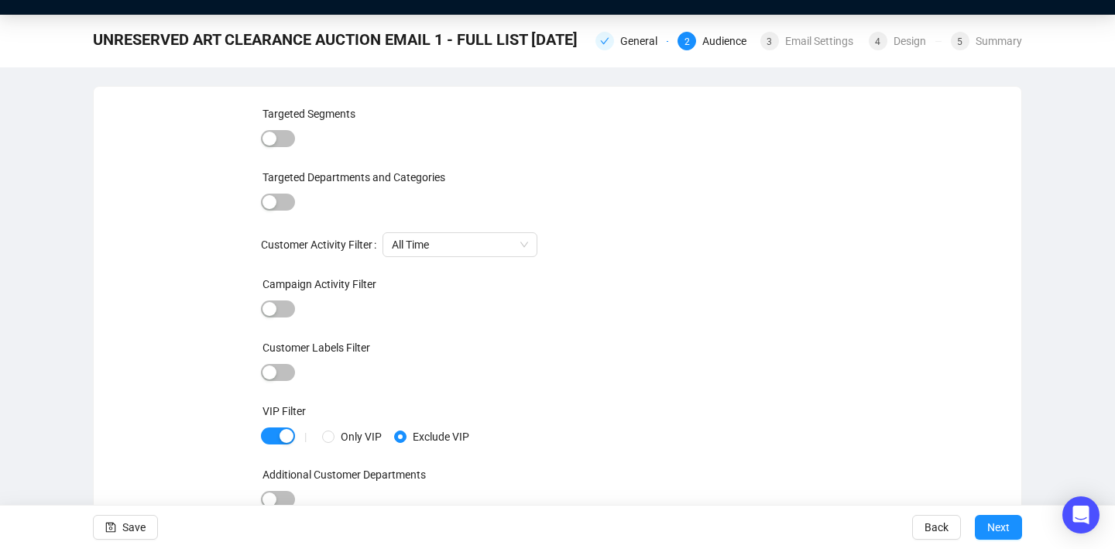
scroll to position [31, 0]
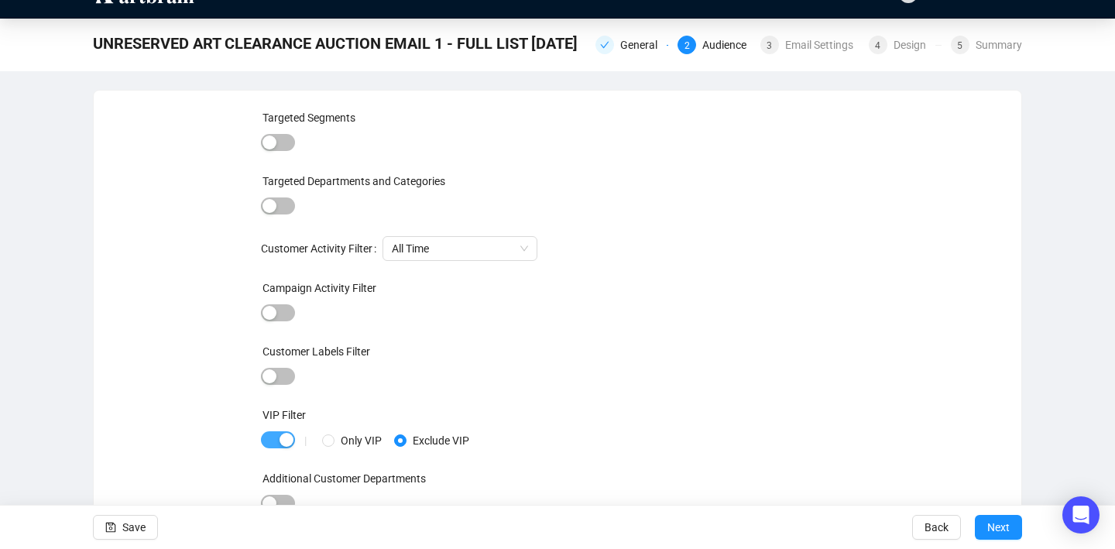
click at [278, 436] on button "button" at bounding box center [278, 439] width 34 height 17
click at [278, 208] on span "button" at bounding box center [278, 205] width 34 height 17
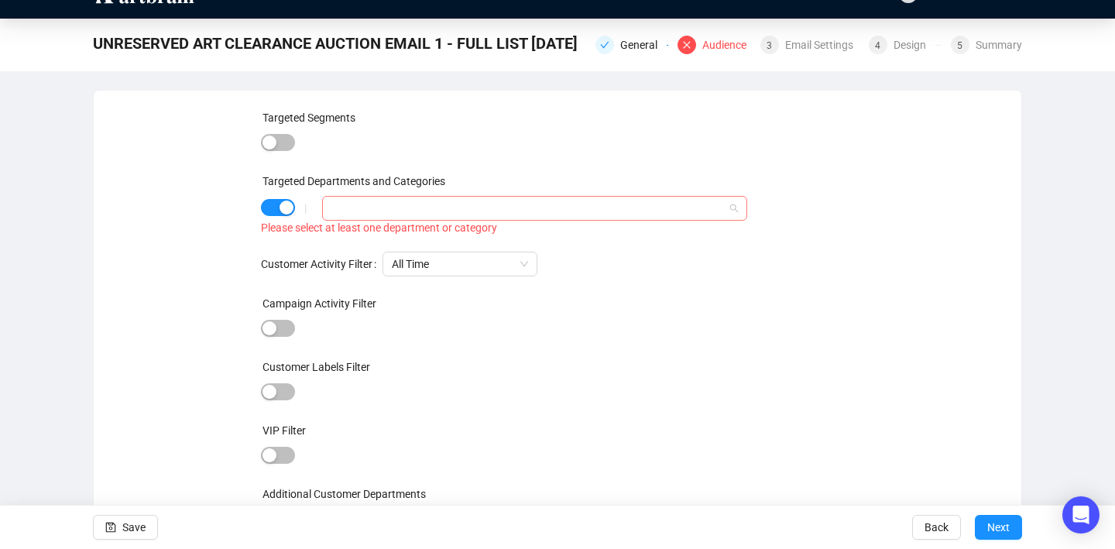
click at [361, 205] on div at bounding box center [526, 208] width 403 height 22
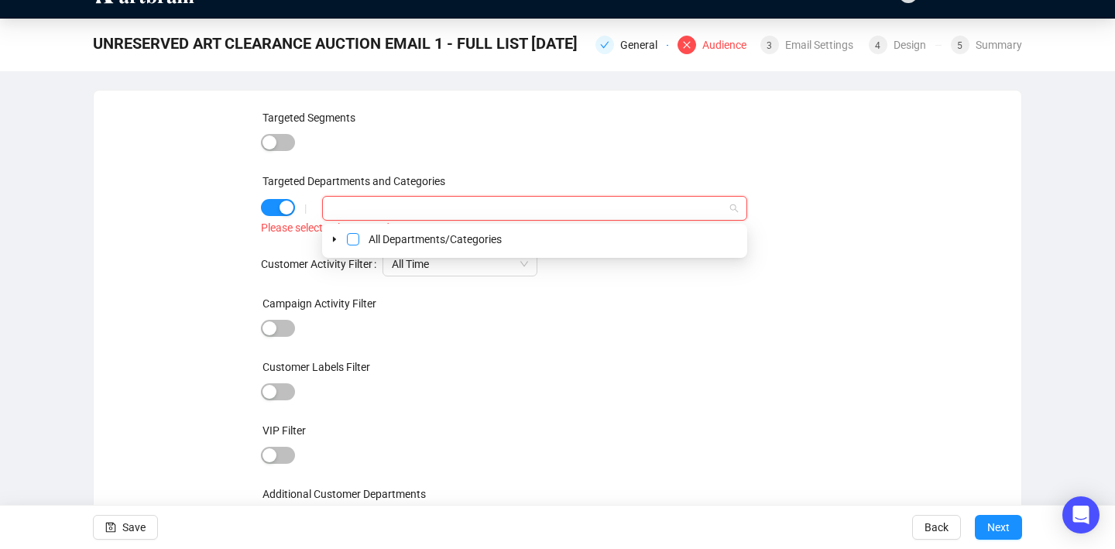
click at [355, 240] on span "Select All Departments/Categories" at bounding box center [353, 239] width 12 height 12
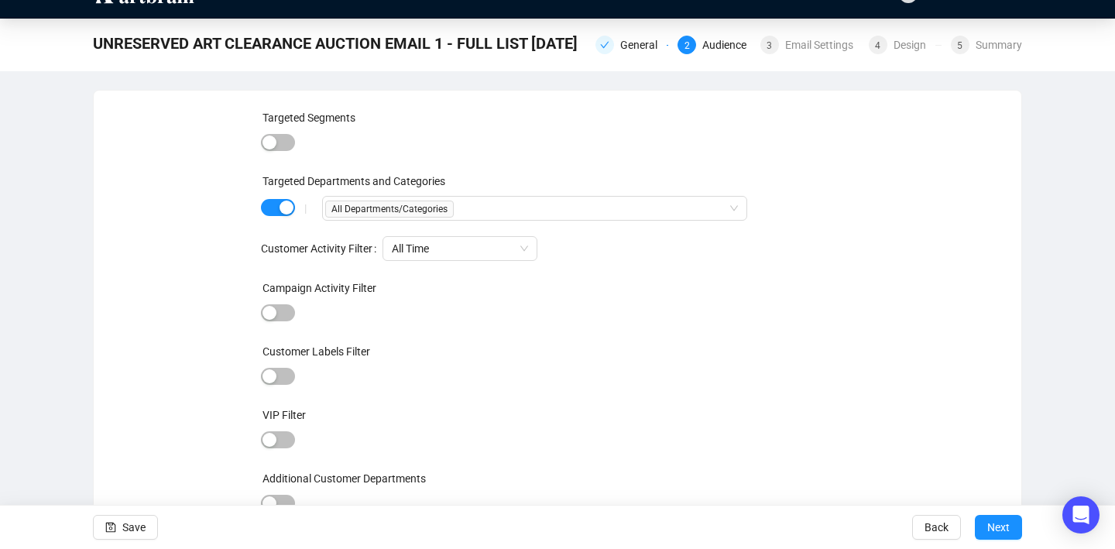
click at [565, 345] on div "Customer Labels Filter" at bounding box center [558, 354] width 594 height 23
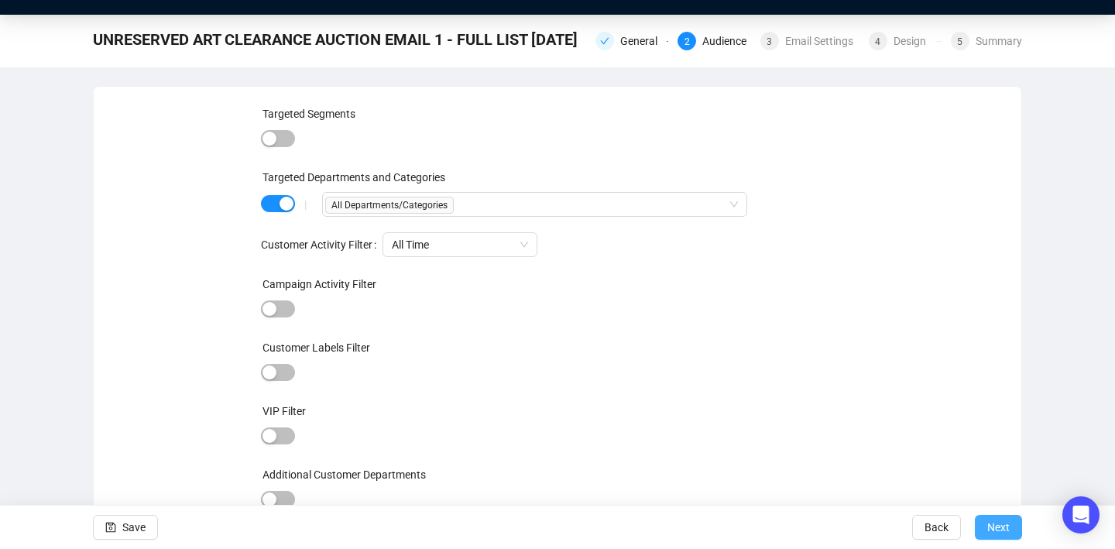
click at [1006, 540] on span "Next" at bounding box center [998, 526] width 22 height 43
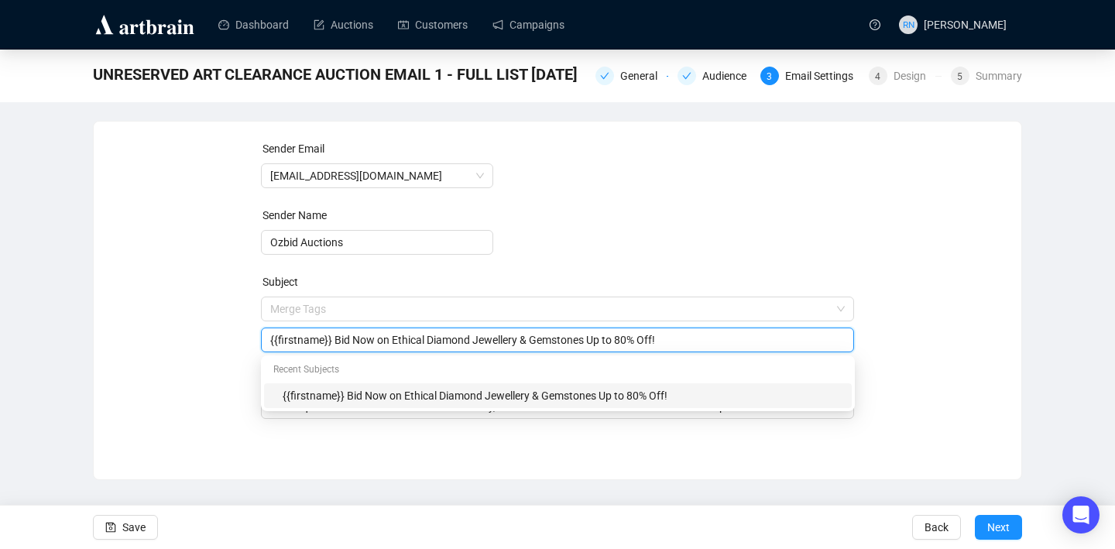
drag, startPoint x: 335, startPoint y: 310, endPoint x: 688, endPoint y: 321, distance: 353.2
click at [688, 321] on div "Merge Tags {{firstname}} Bid Now on Ethical Diamond Jewellery & Gemstones Up to…" at bounding box center [558, 324] width 594 height 56
drag, startPoint x: 337, startPoint y: 344, endPoint x: 749, endPoint y: 346, distance: 411.0
click at [749, 346] on input "{{firstname}} Bid Now on Ethical Diamond Jewellery & Gemstones Up to 80% Off!" at bounding box center [557, 339] width 575 height 17
paste input "Ozbid's UNRESERVED Art Clearance Auctions is here! Check out the catalogue"
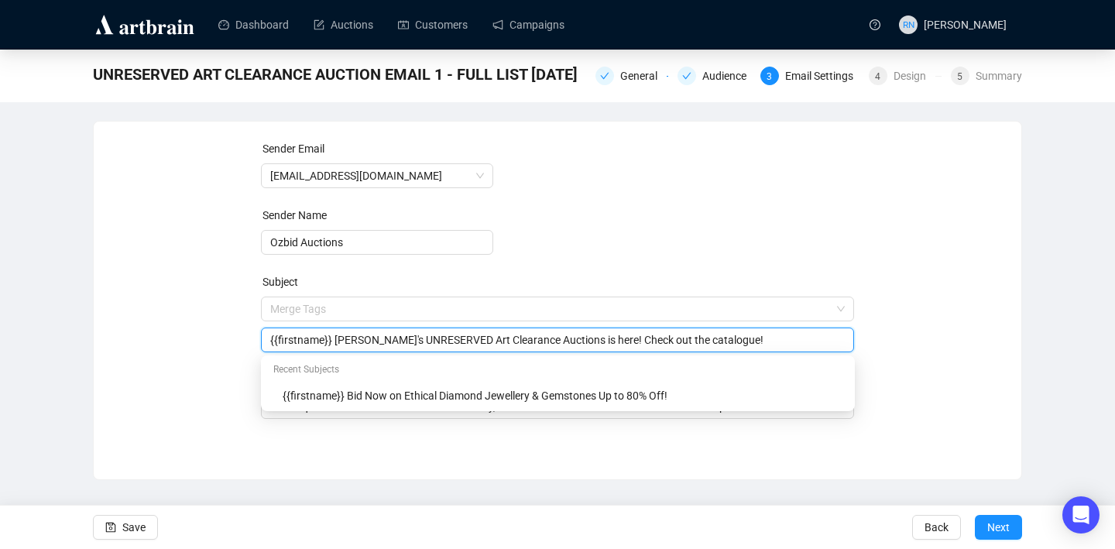
type input "{{firstname}} Ozbid's UNRESERVED Art Clearance Auctions is here! Check out the …"
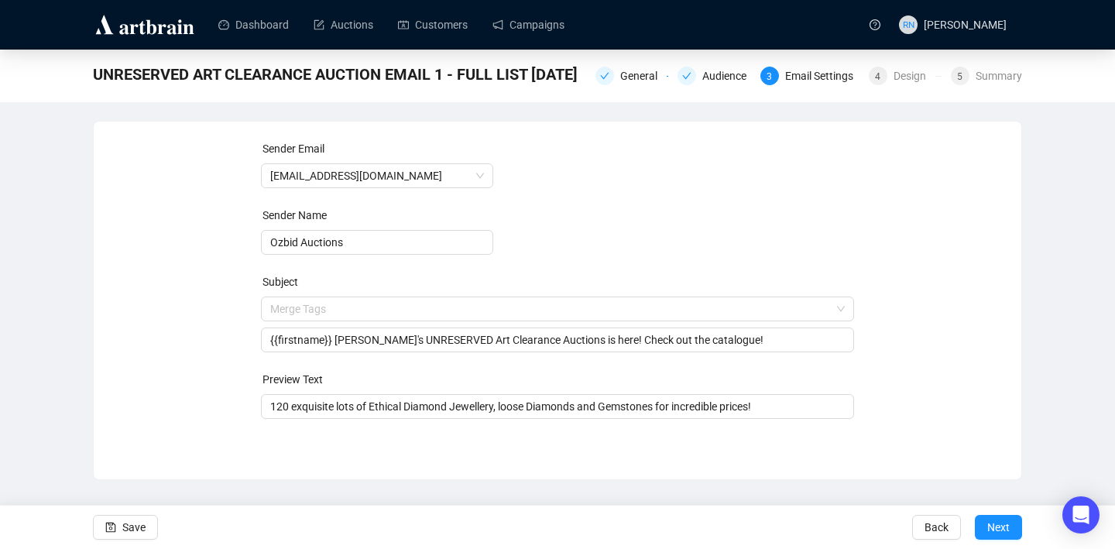
click at [858, 286] on div "Sender Email auctions@ozbid.com.au Sender Name Ozbid Auctions Subject Merge Tag…" at bounding box center [557, 288] width 890 height 297
click at [445, 403] on input "120 exquisite lots of Ethical Diamond Jewellery, loose Diamonds and Gemstones f…" at bounding box center [557, 406] width 575 height 17
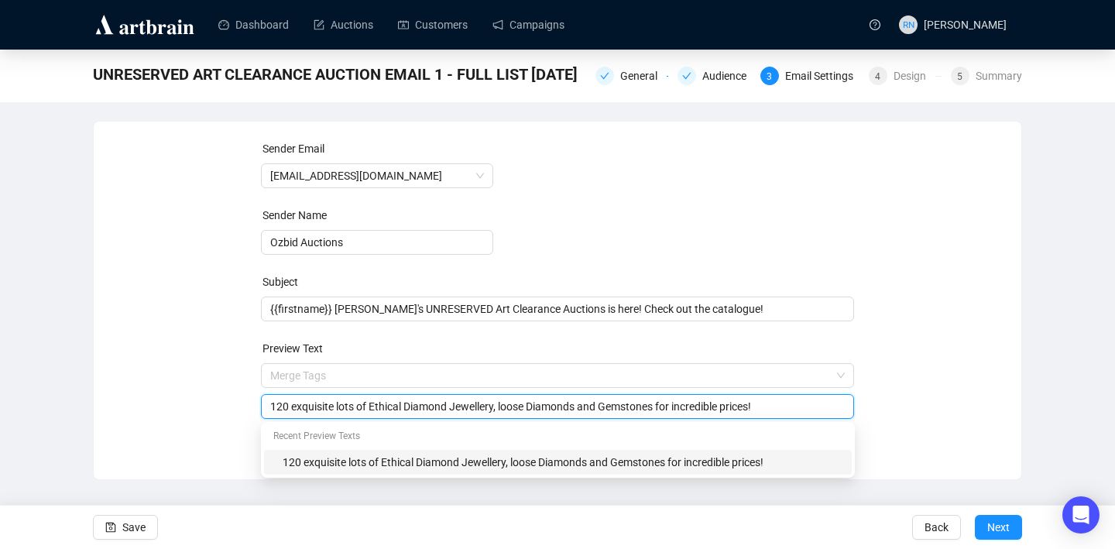
click at [445, 403] on input "120 exquisite lots of Ethical Diamond Jewellery, loose Diamonds and Gemstones f…" at bounding box center [557, 406] width 575 height 17
paste input "amazing artworks are on offer totally UNRESERVED!"
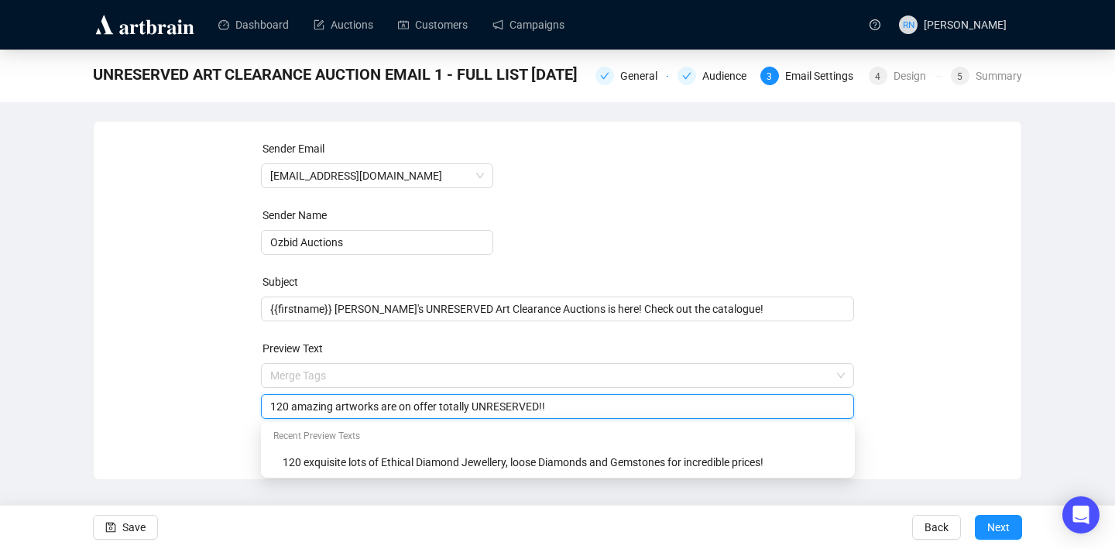
type input "120 amazing artworks are on offer totally UNRESERVED!!"
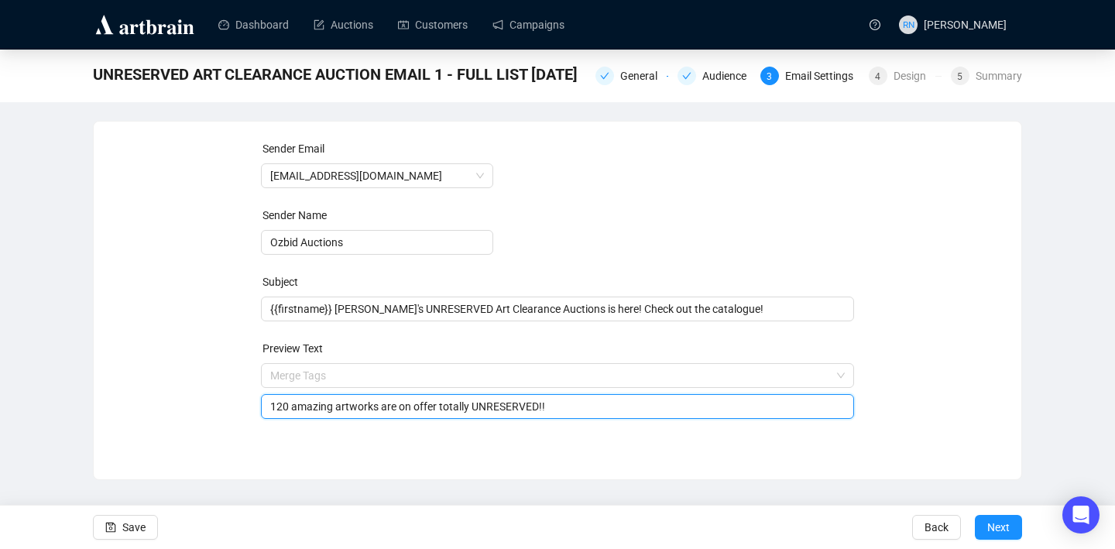
click at [941, 271] on div "Sender Email auctions@ozbid.com.au Sender Name Ozbid Auctions Subject {{firstna…" at bounding box center [557, 288] width 890 height 297
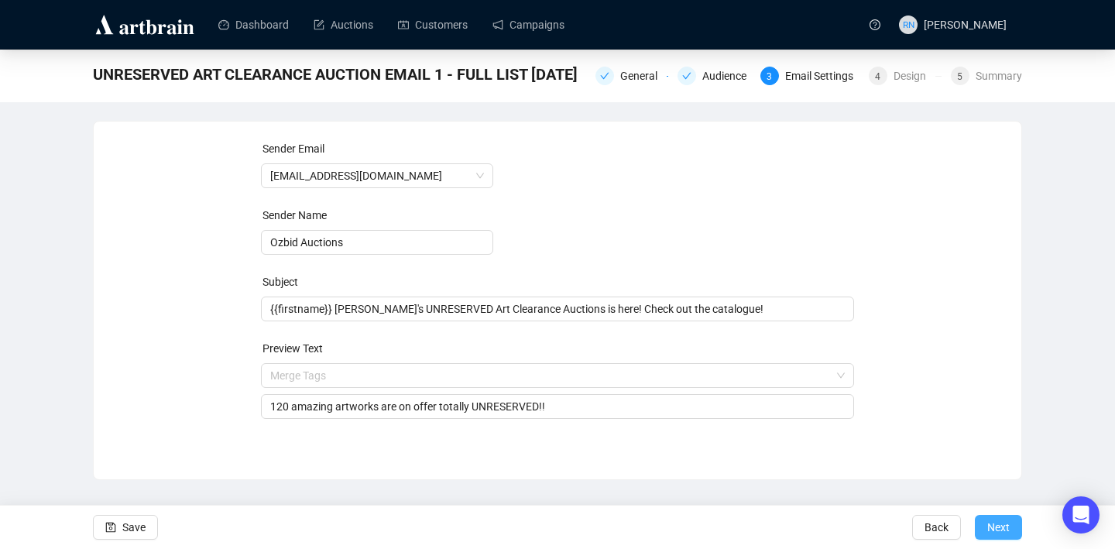
click at [990, 523] on span "Next" at bounding box center [998, 526] width 22 height 43
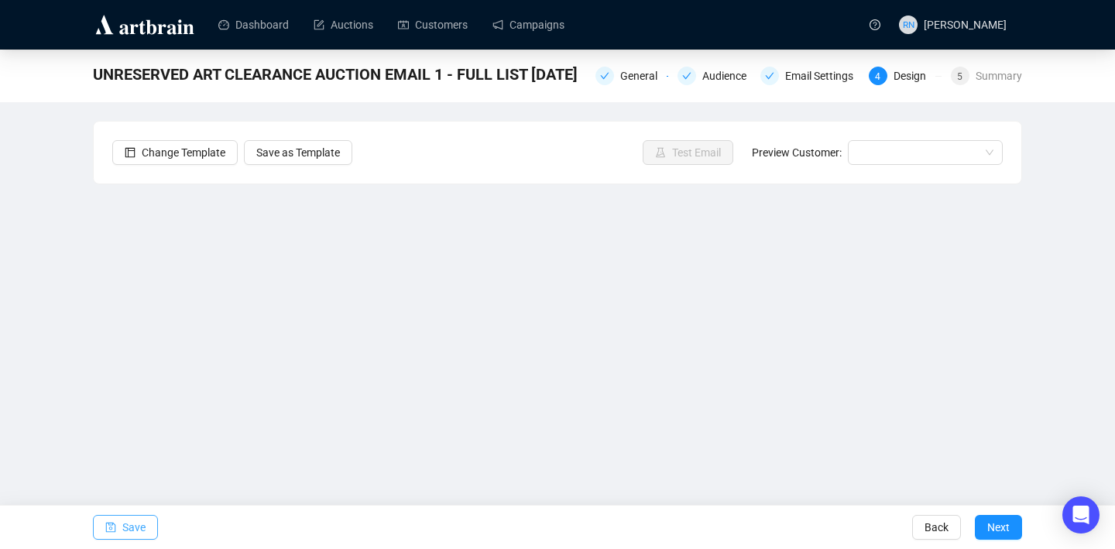
click at [143, 526] on span "Save" at bounding box center [133, 526] width 23 height 43
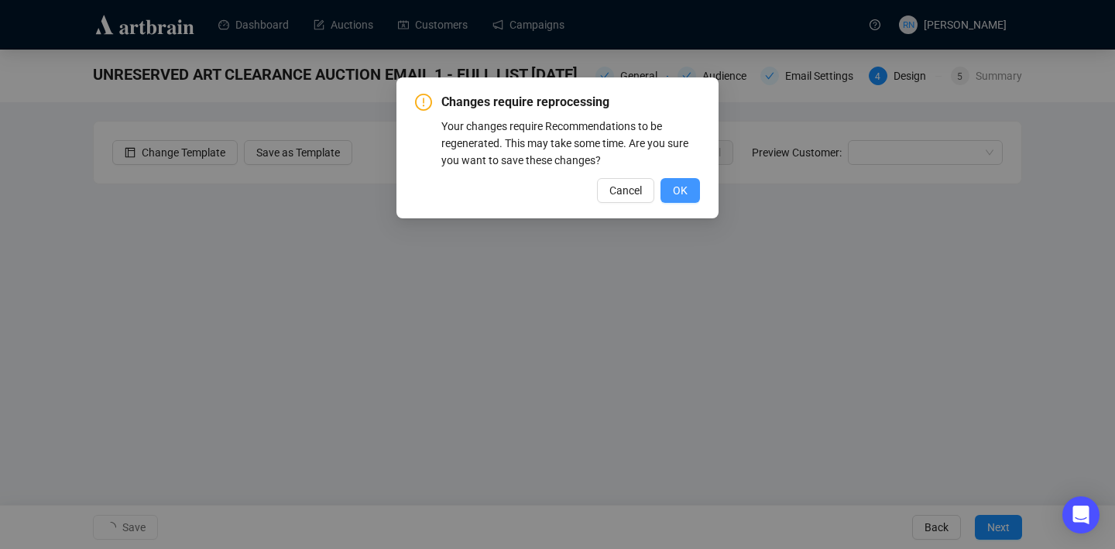
click at [677, 192] on span "OK" at bounding box center [680, 190] width 15 height 17
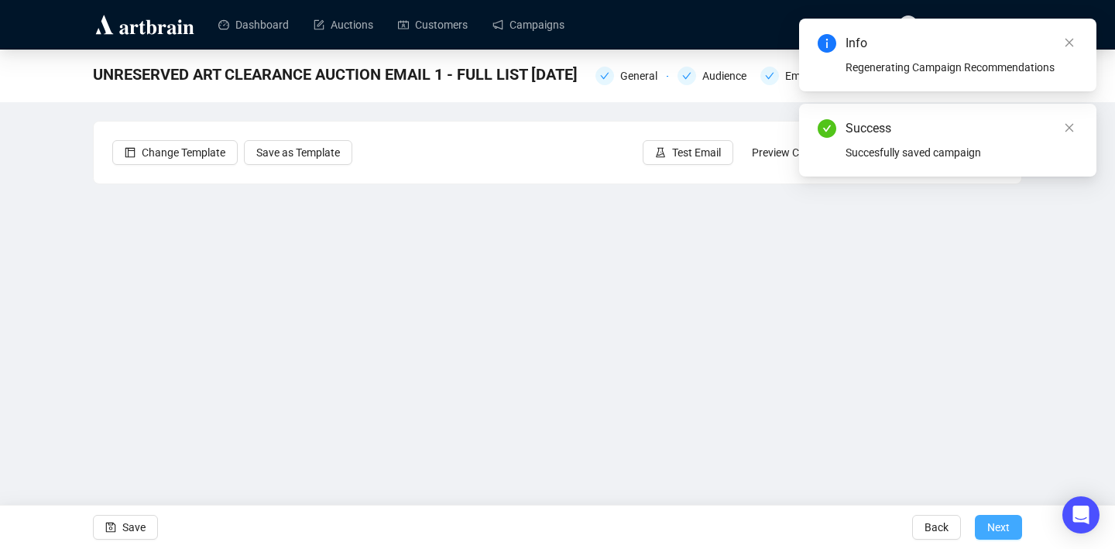
click at [995, 520] on span "Next" at bounding box center [998, 526] width 22 height 43
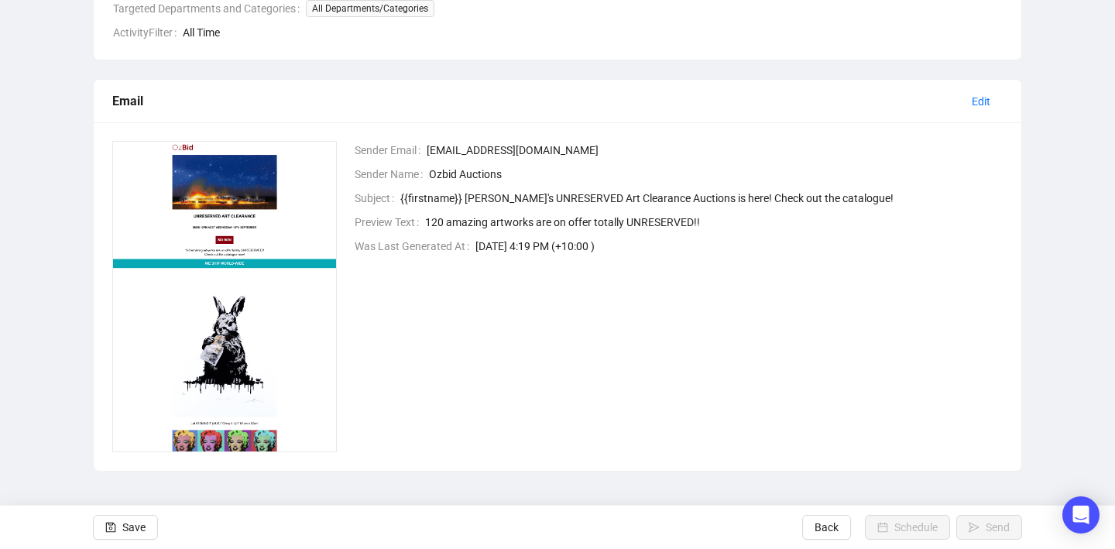
scroll to position [8, 0]
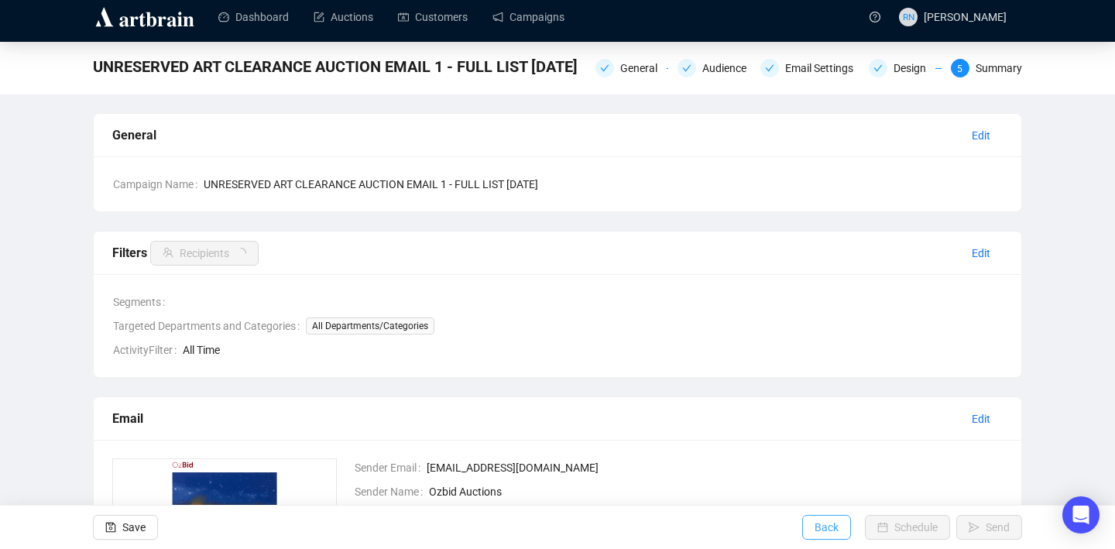
click at [816, 533] on span "Back" at bounding box center [826, 526] width 24 height 43
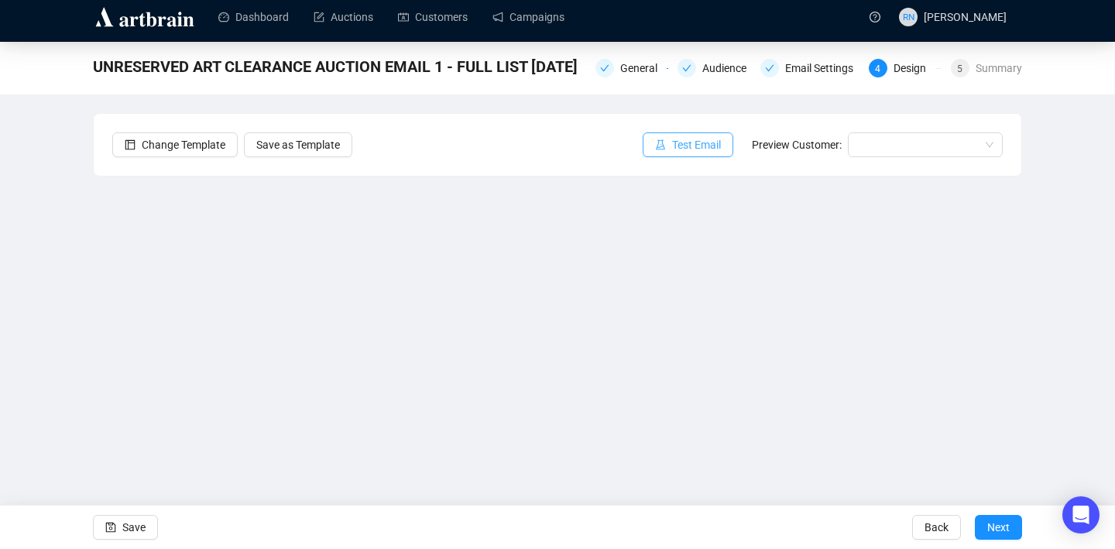
click at [696, 149] on span "Test Email" at bounding box center [696, 144] width 49 height 17
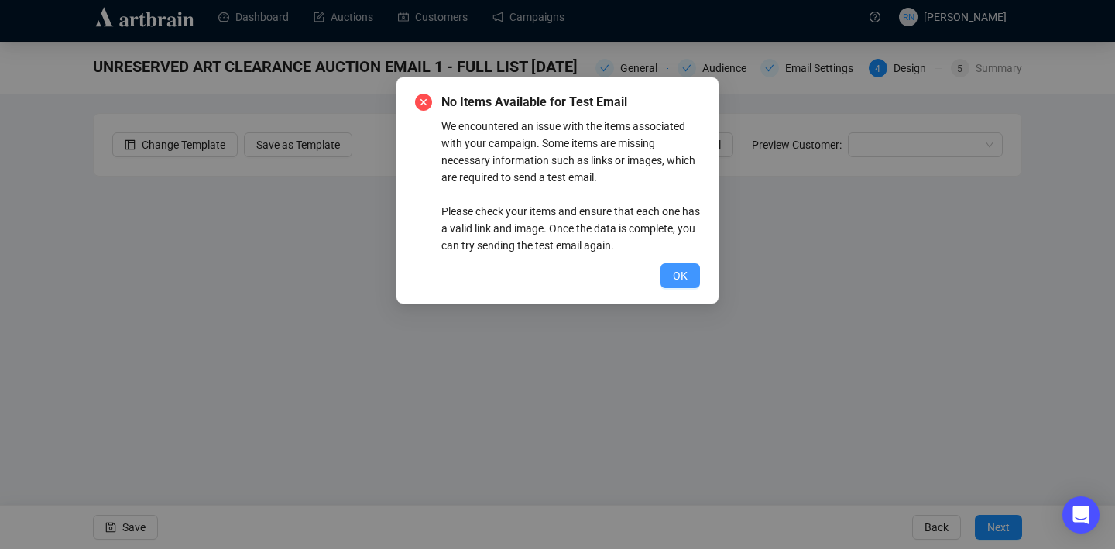
click at [673, 278] on span "OK" at bounding box center [680, 275] width 15 height 17
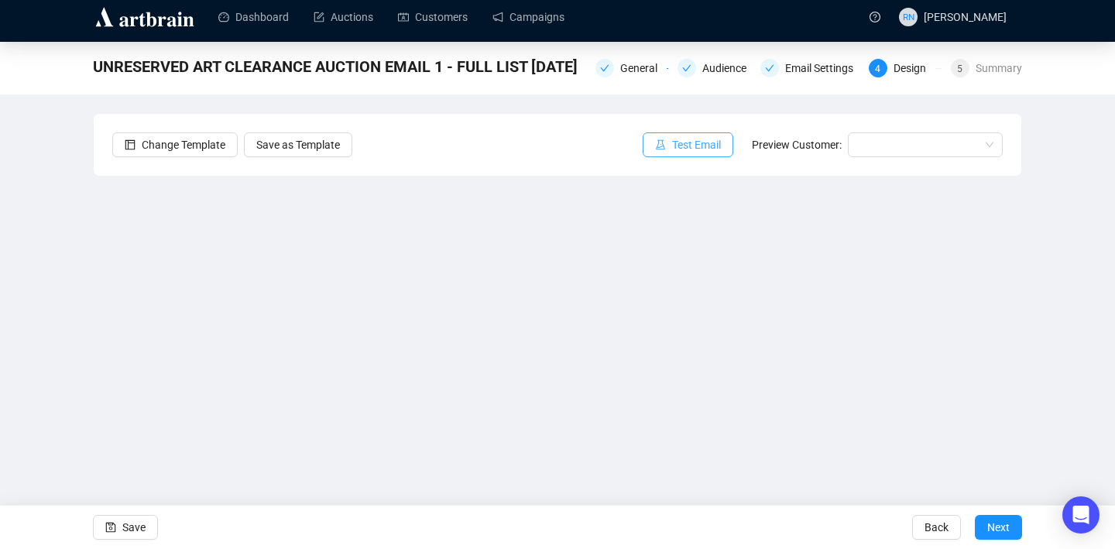
click at [672, 151] on span "Test Email" at bounding box center [696, 144] width 49 height 17
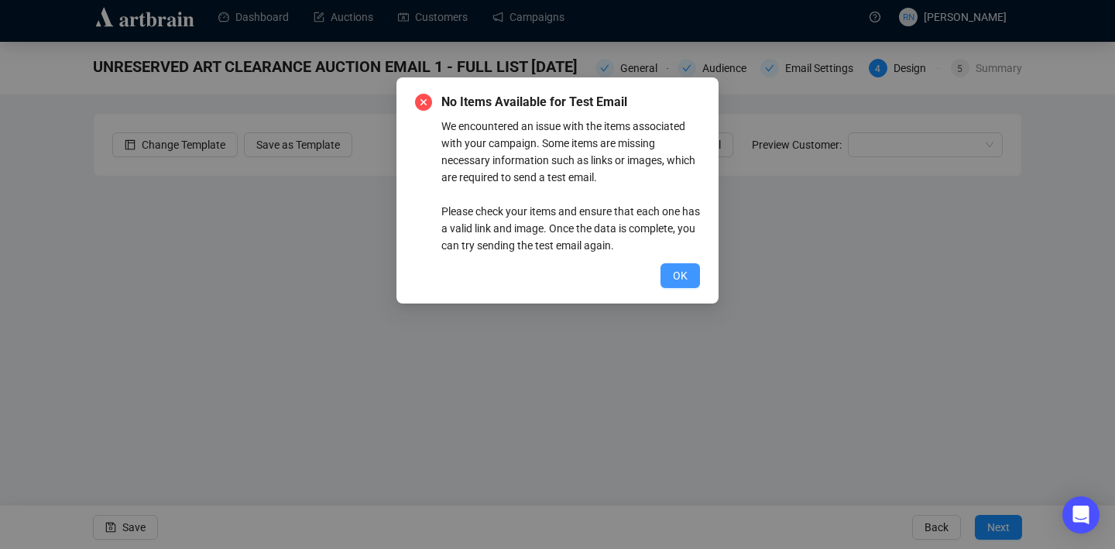
click at [680, 279] on span "OK" at bounding box center [680, 275] width 15 height 17
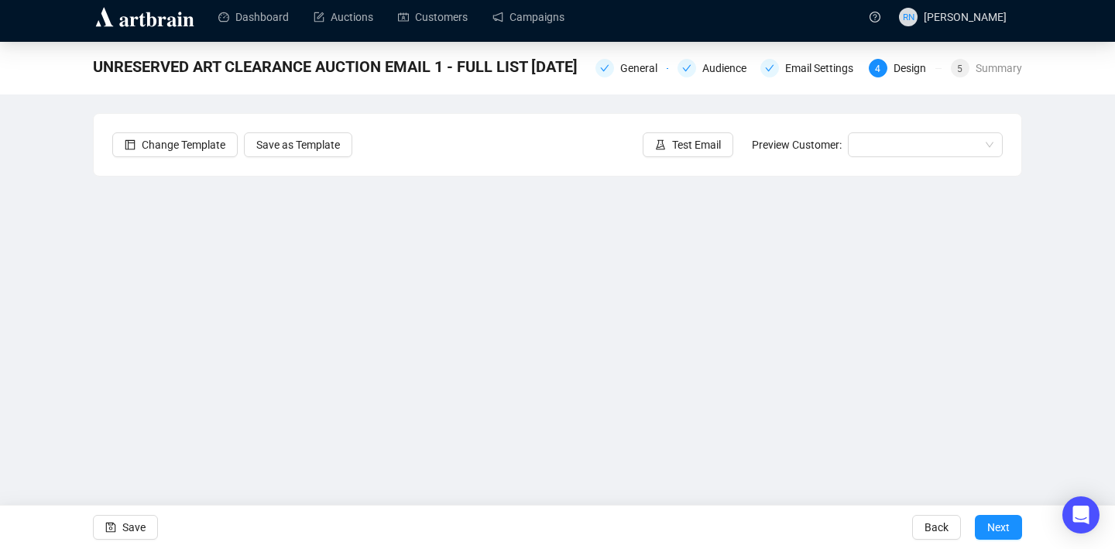
click at [517, 312] on div "Send Test Emails Enter up to 20 Test Email Addresses Send Test Emails" at bounding box center [557, 274] width 1115 height 549
click at [460, 331] on div "Send Test Emails Enter up to 20 Test Email Addresses Send Test Emails" at bounding box center [557, 274] width 1115 height 549
click at [134, 525] on div "Send Test Emails Enter up to 20 Test Email Addresses Send Test Emails" at bounding box center [557, 274] width 1115 height 549
click at [128, 527] on div "Send Test Emails Enter up to 20 Test Email Addresses Send Test Emails" at bounding box center [557, 274] width 1115 height 549
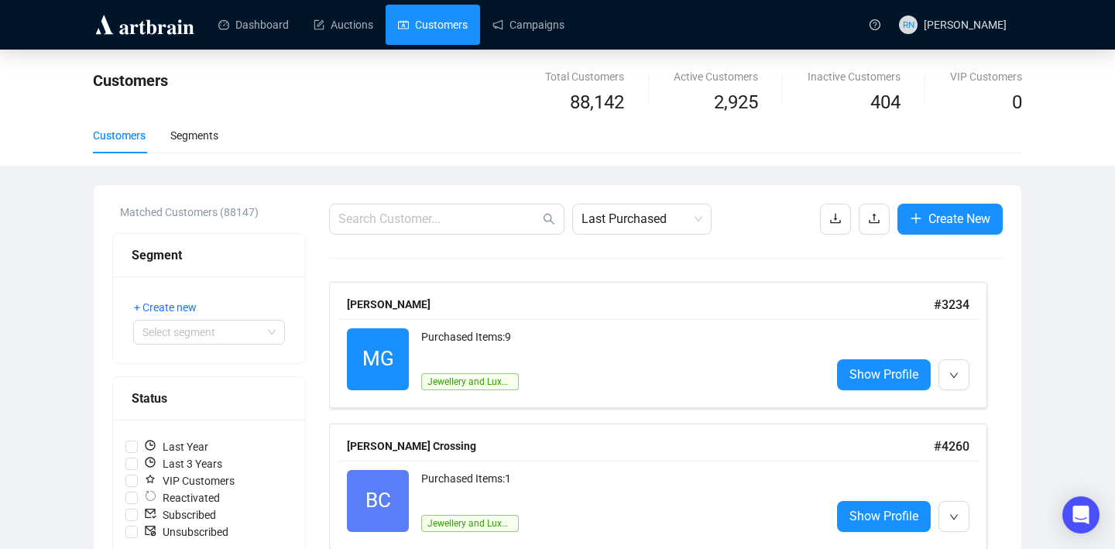
scroll to position [184, 0]
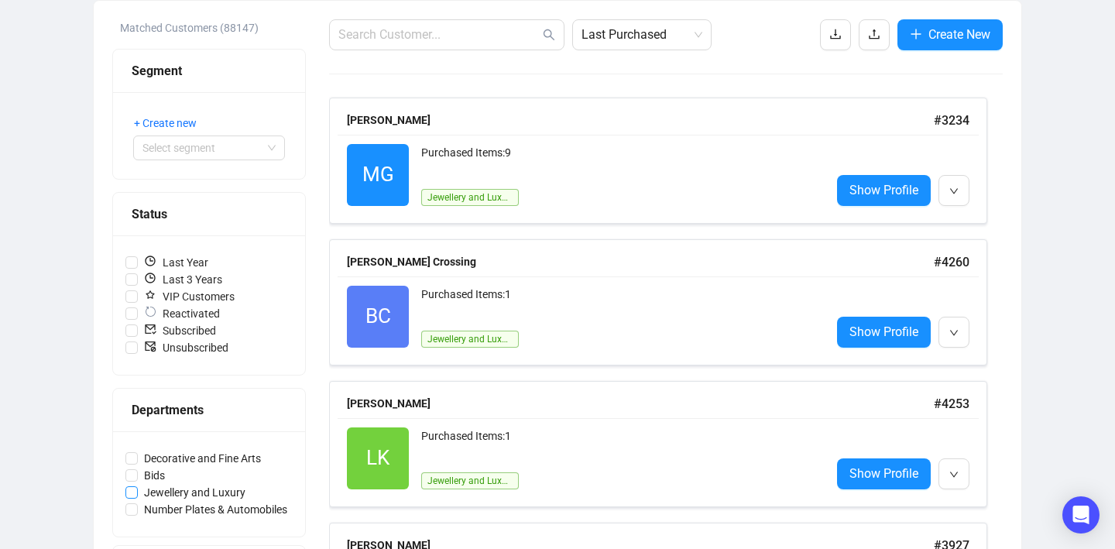
click at [195, 492] on span "Jewellery and Luxury" at bounding box center [195, 492] width 114 height 17
click at [138, 492] on input "Jewellery and Luxury" at bounding box center [131, 492] width 12 height 12
checkbox input "true"
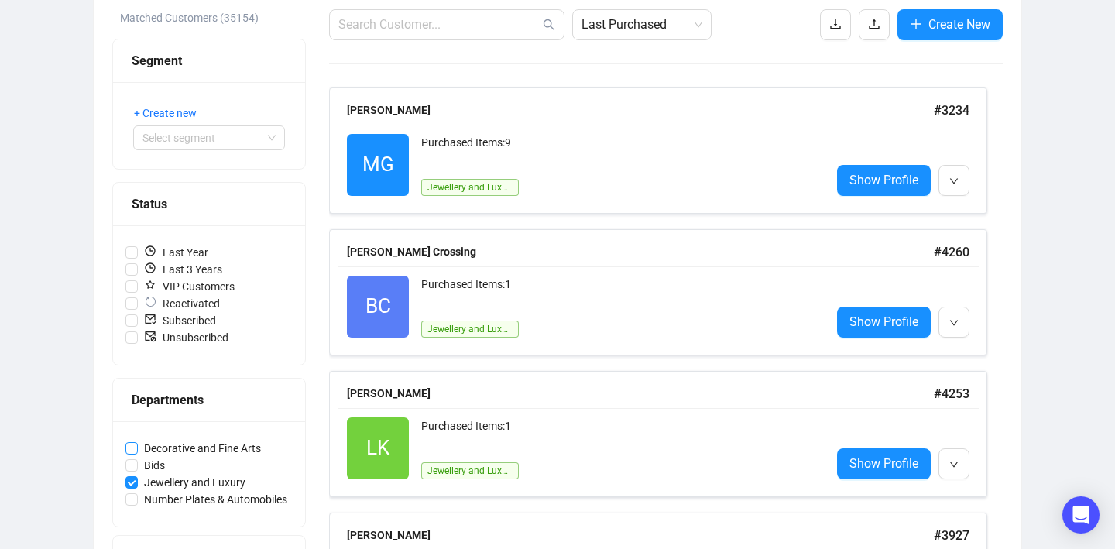
click at [190, 448] on span "Decorative and Fine Arts" at bounding box center [202, 448] width 129 height 17
click at [138, 448] on input "Decorative and Fine Arts" at bounding box center [131, 448] width 12 height 12
checkbox input "true"
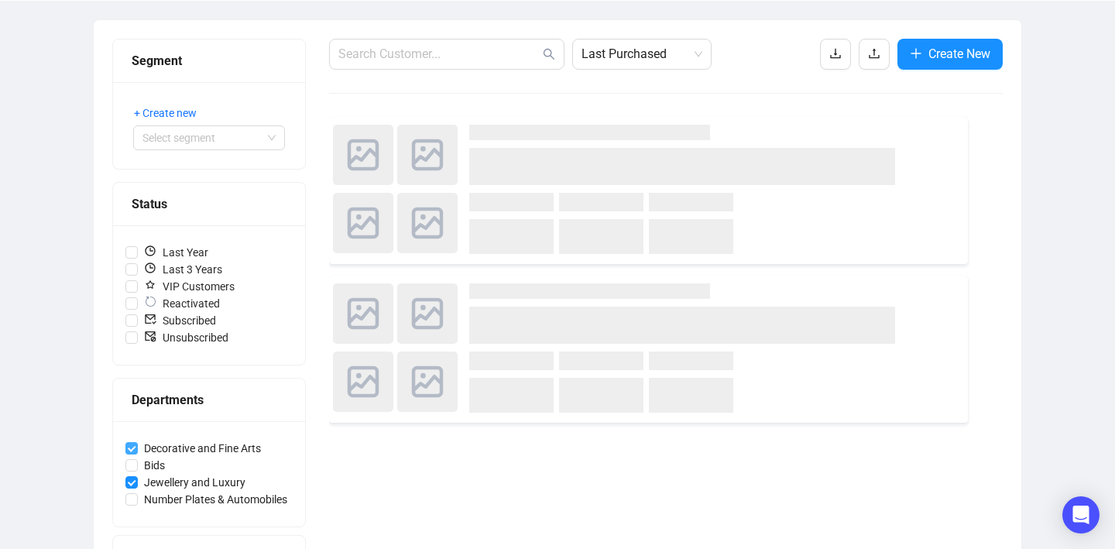
scroll to position [194, 0]
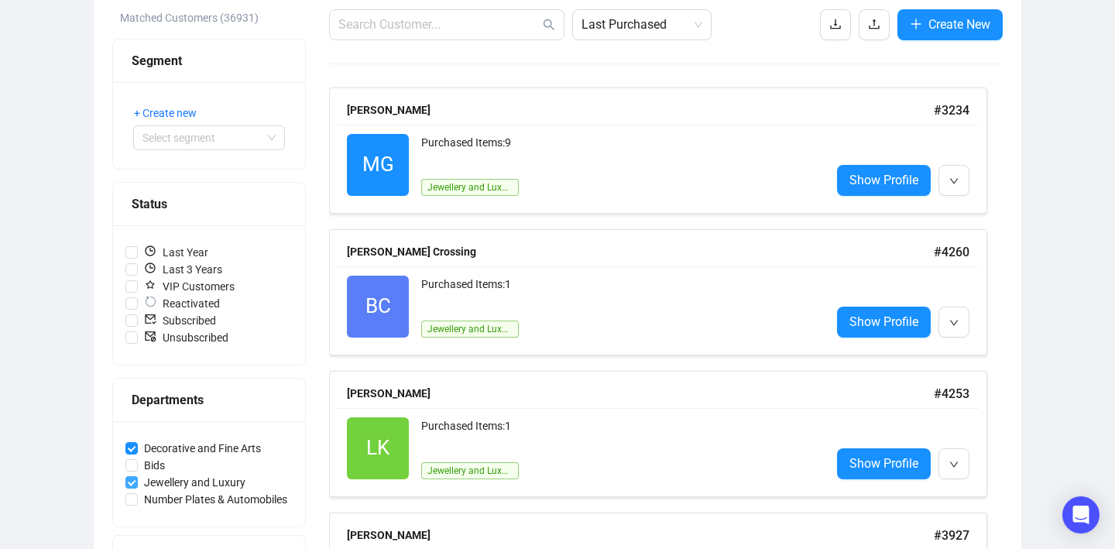
click at [135, 479] on input "Jewellery and Luxury" at bounding box center [131, 482] width 12 height 12
checkbox input "false"
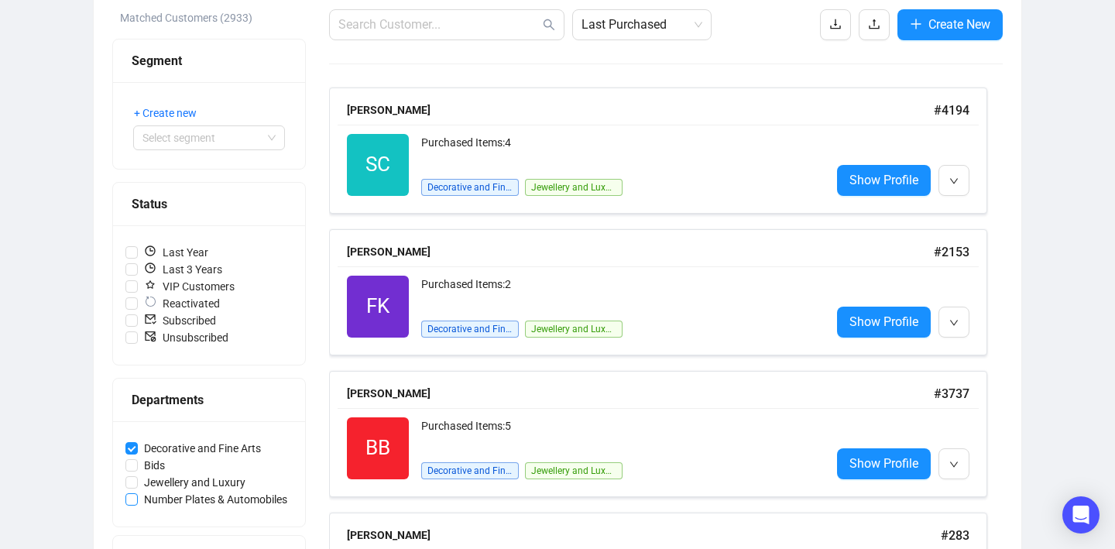
click at [137, 499] on input "Number Plates & Automobiles" at bounding box center [131, 499] width 12 height 12
checkbox input "true"
click at [132, 464] on input "Bids" at bounding box center [131, 465] width 12 height 12
checkbox input "true"
click at [132, 496] on input "Number Plates & Automobiles" at bounding box center [131, 499] width 12 height 12
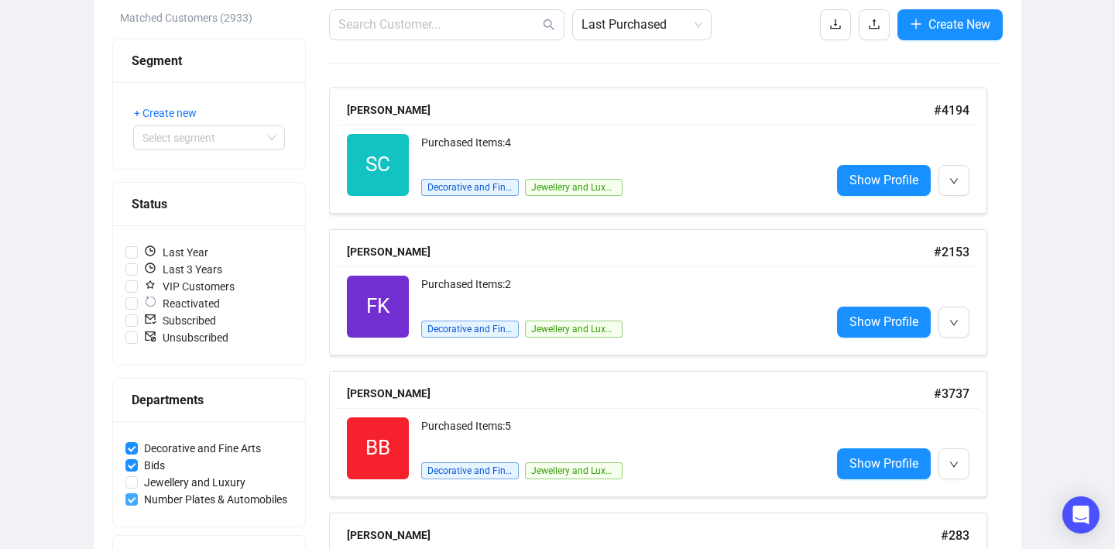
checkbox input "false"
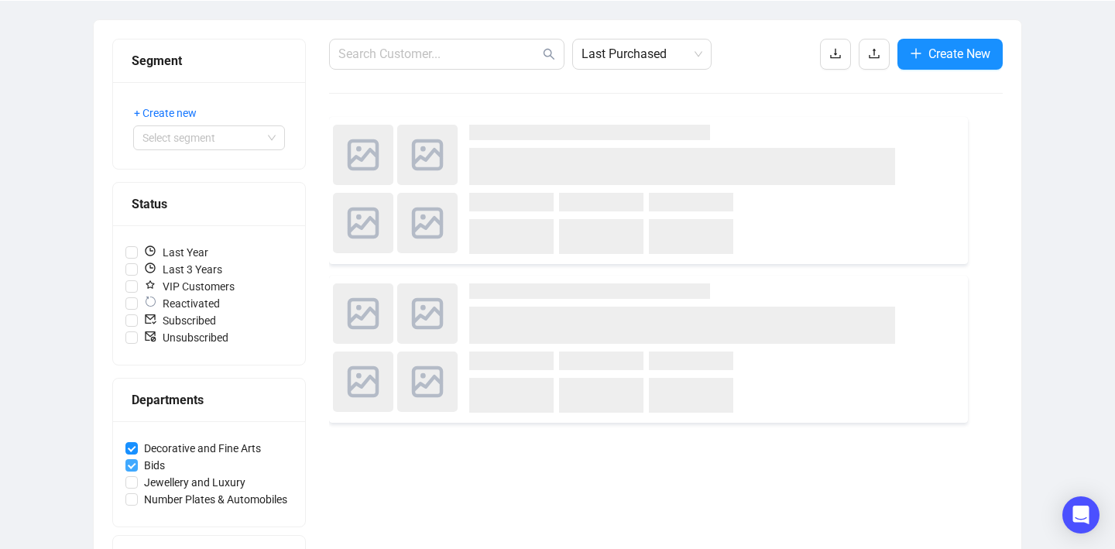
click at [131, 467] on input "Bids" at bounding box center [131, 465] width 12 height 12
checkbox input "false"
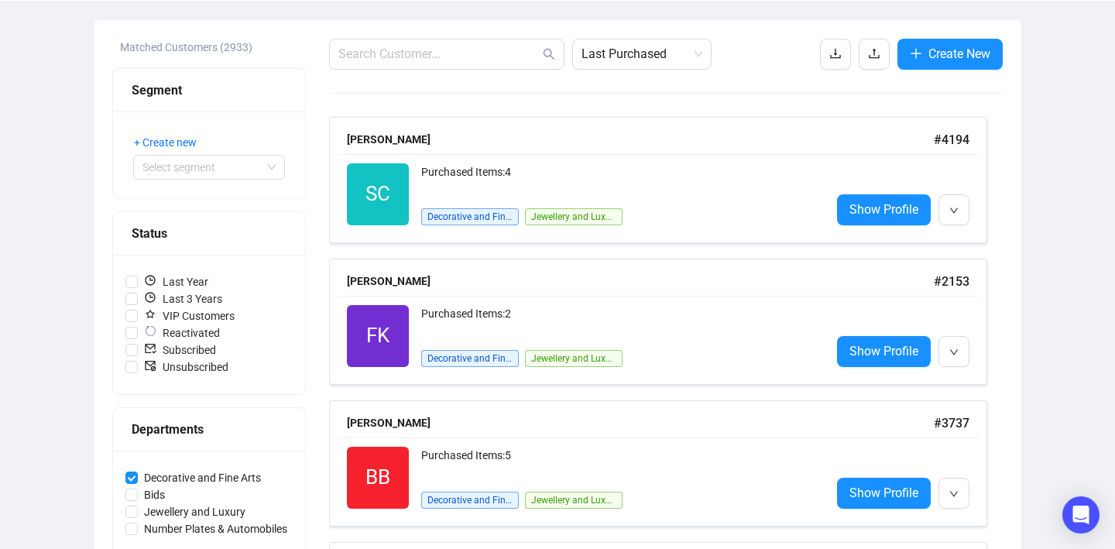
click at [131, 446] on div "Departments" at bounding box center [209, 429] width 192 height 43
click at [131, 469] on label "Decorative and Fine Arts" at bounding box center [208, 477] width 167 height 17
click at [131, 471] on input "Decorative and Fine Arts" at bounding box center [131, 477] width 12 height 12
checkbox input "false"
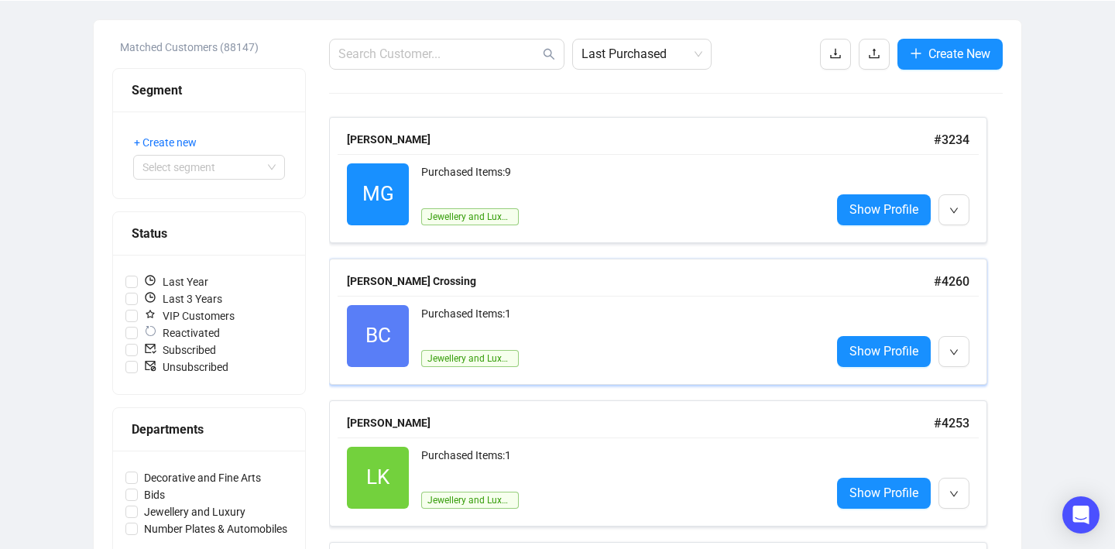
scroll to position [0, 0]
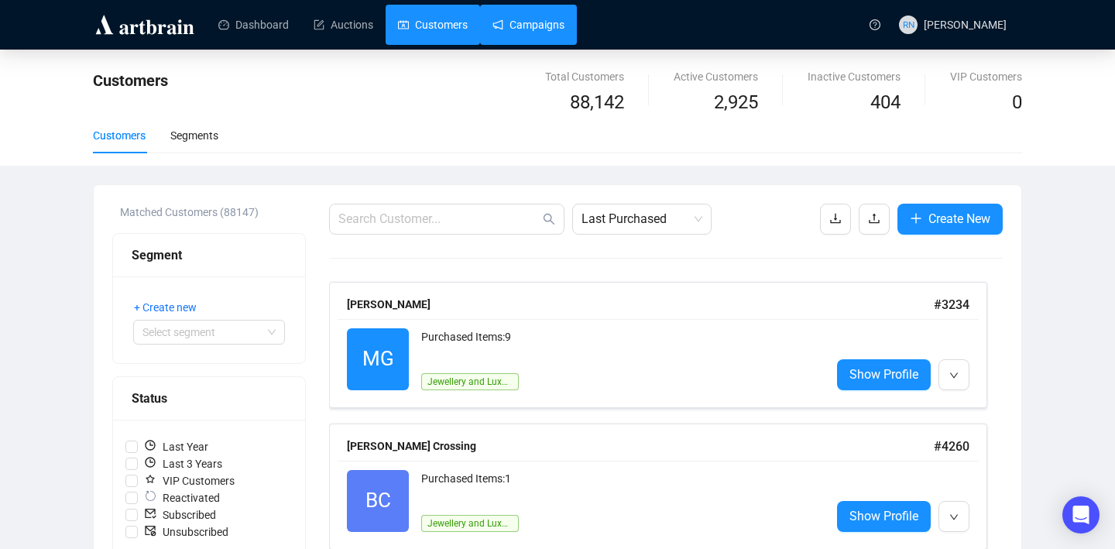
click at [511, 22] on link "Campaigns" at bounding box center [528, 25] width 72 height 40
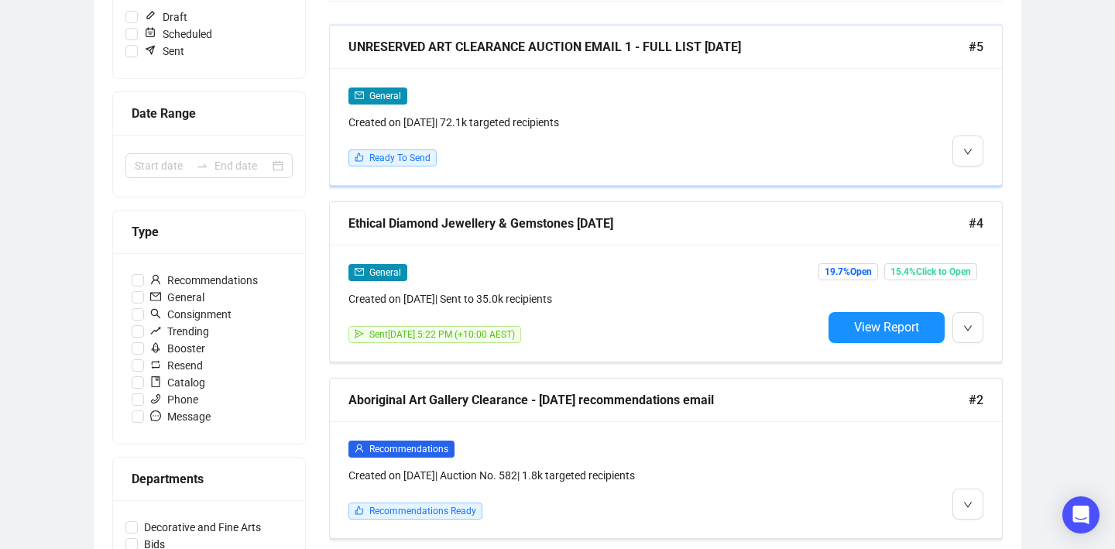
scroll to position [262, 0]
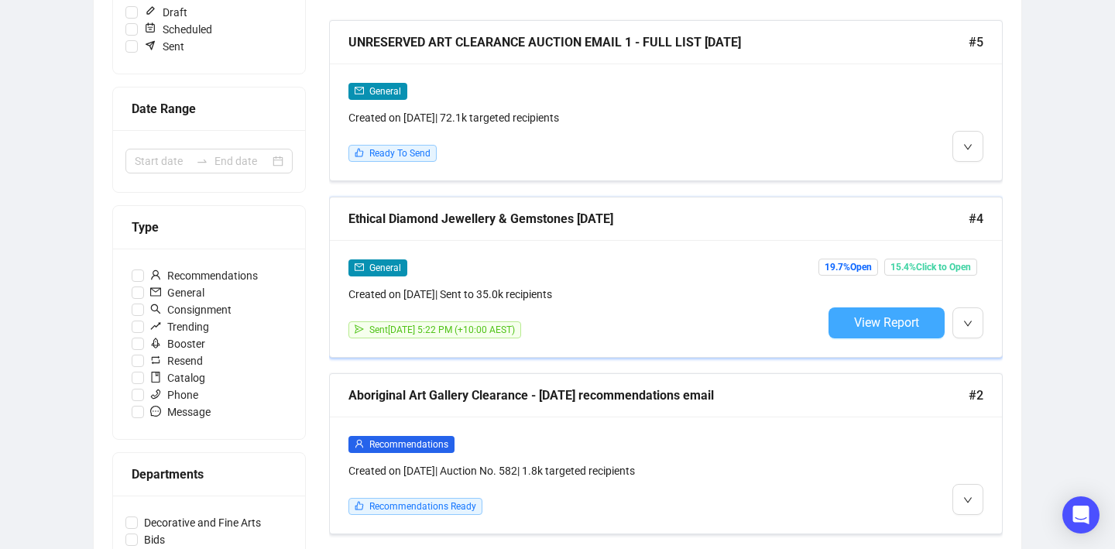
click at [858, 329] on span "View Report" at bounding box center [886, 322] width 65 height 15
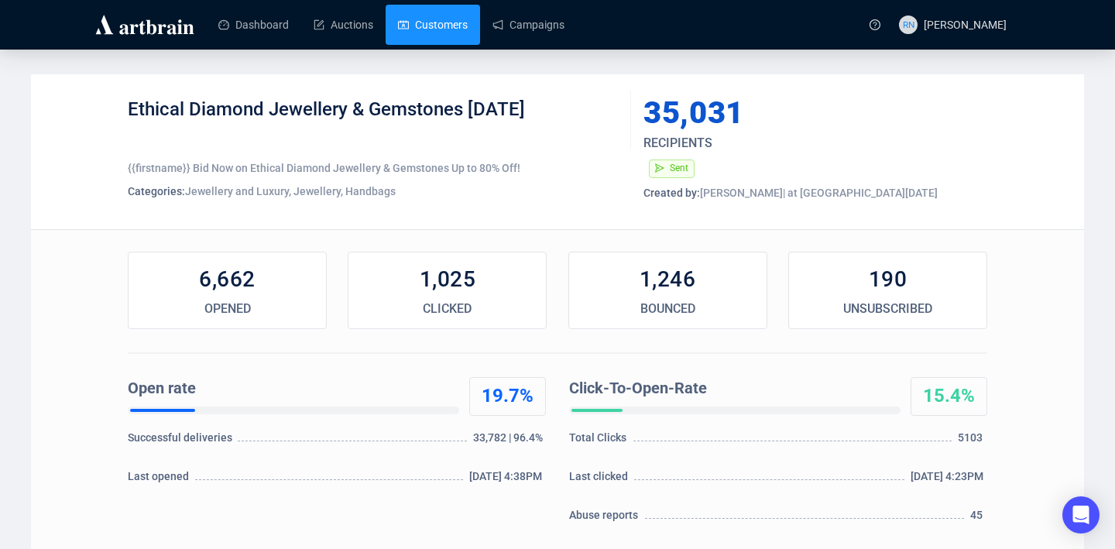
click at [437, 24] on link "Customers" at bounding box center [433, 25] width 70 height 40
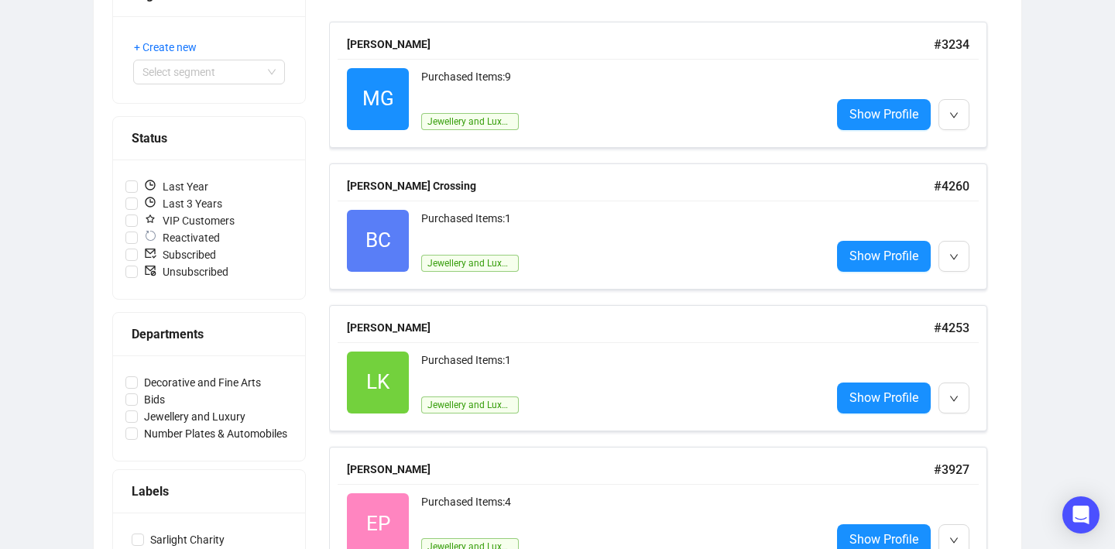
scroll to position [261, 0]
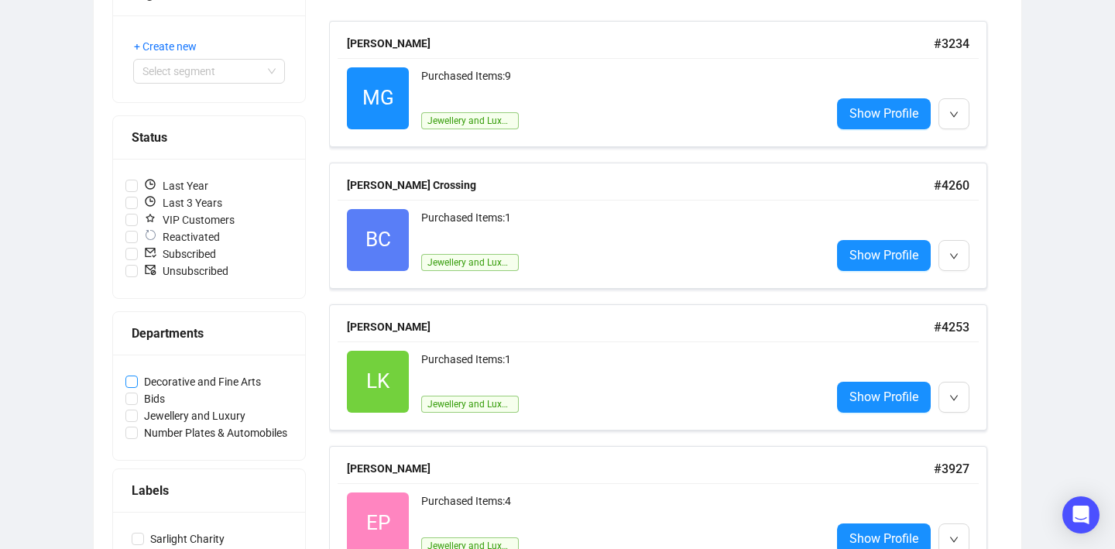
click at [214, 381] on span "Decorative and Fine Arts" at bounding box center [202, 381] width 129 height 17
click at [138, 381] on input "Decorative and Fine Arts" at bounding box center [131, 381] width 12 height 12
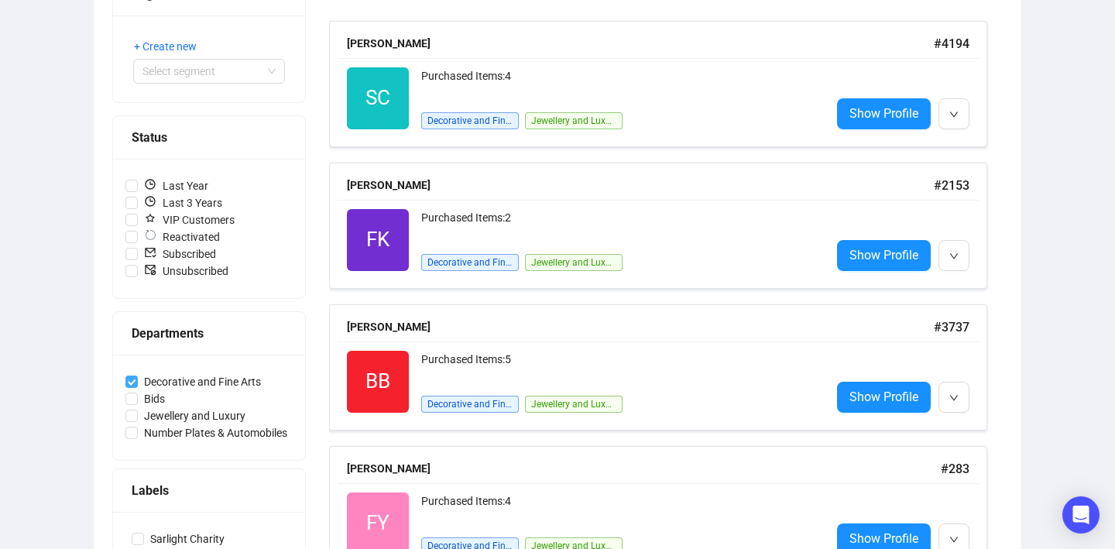
click at [214, 381] on span "Decorative and Fine Arts" at bounding box center [202, 381] width 129 height 17
click at [138, 381] on input "Decorative and Fine Arts" at bounding box center [131, 381] width 12 height 12
checkbox input "false"
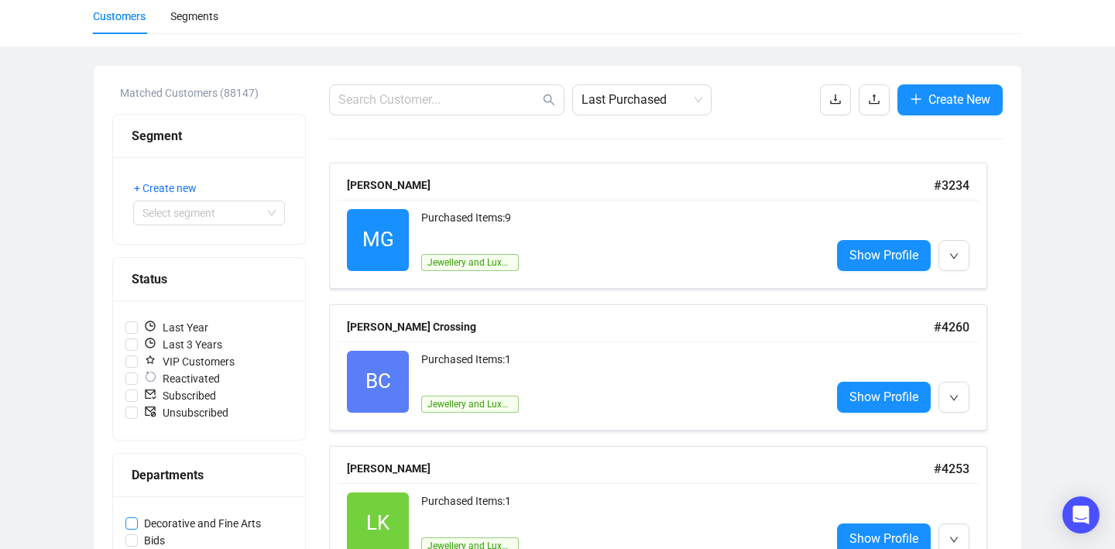
scroll to position [0, 0]
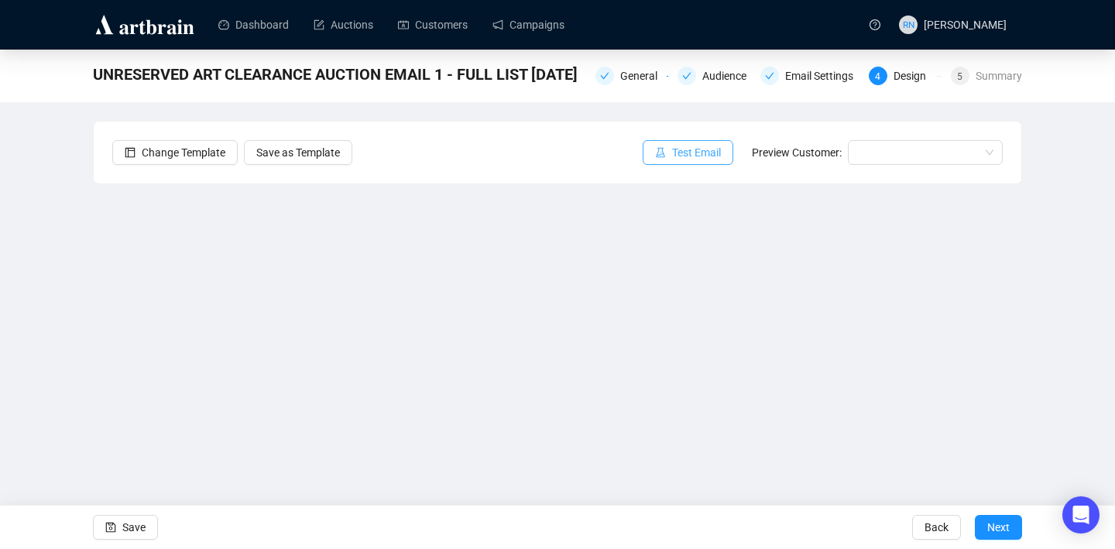
click at [687, 163] on button "Test Email" at bounding box center [687, 152] width 91 height 25
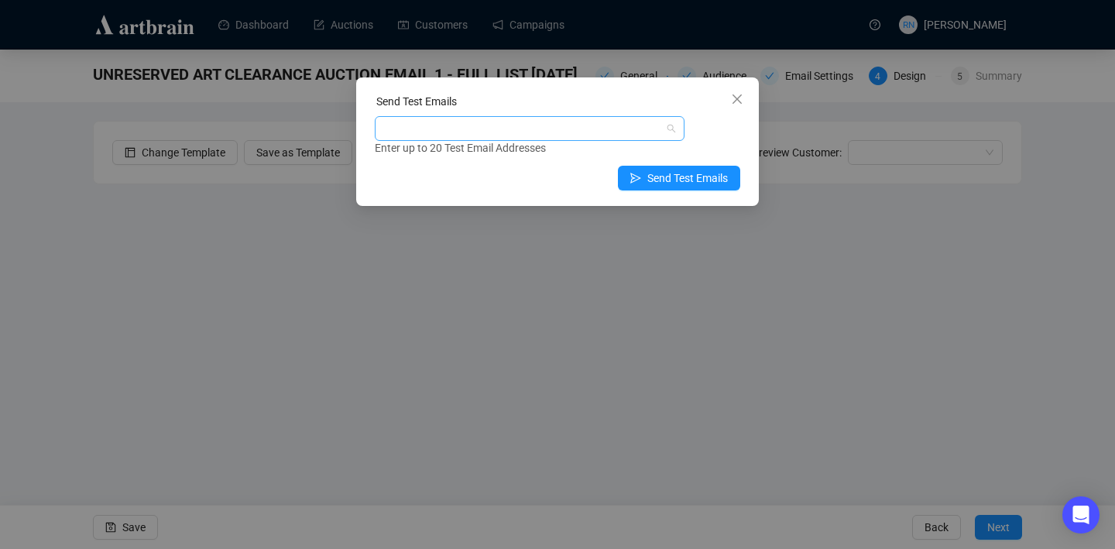
click at [580, 127] on div at bounding box center [521, 129] width 287 height 22
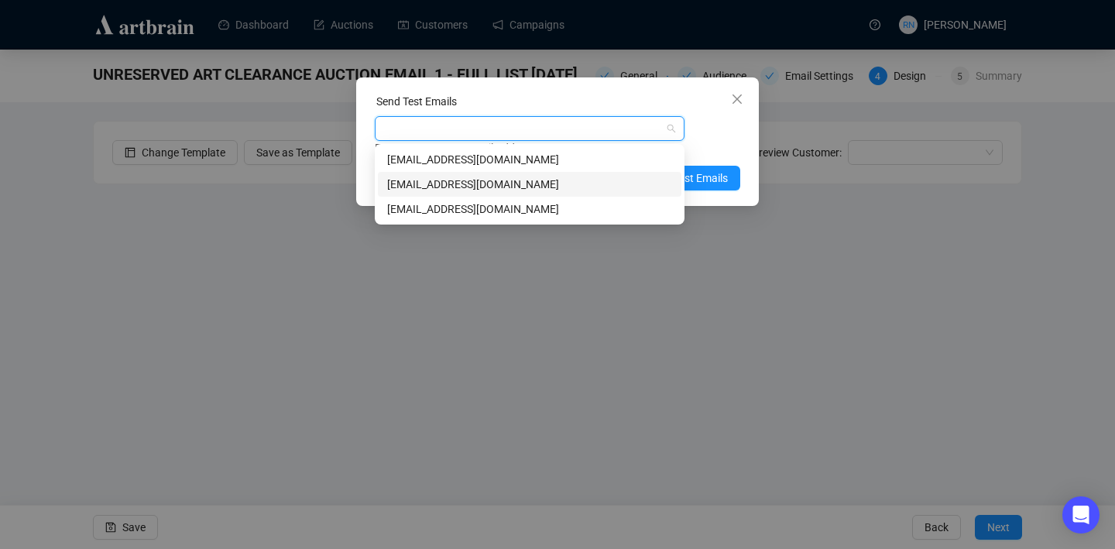
click at [472, 179] on div "art@ozbid.com.au" at bounding box center [529, 184] width 285 height 17
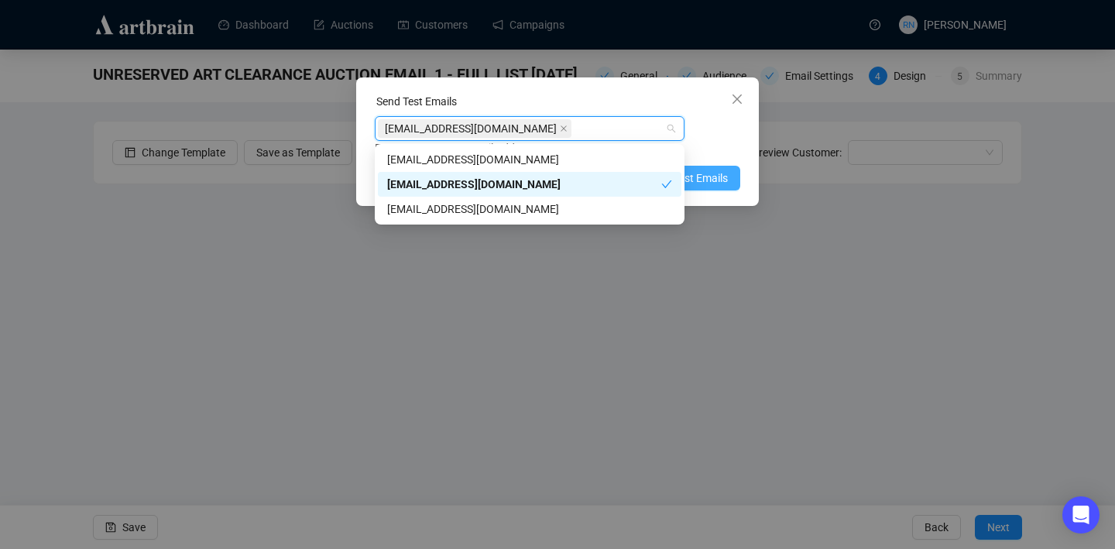
click at [717, 179] on span "Send Test Emails" at bounding box center [687, 178] width 81 height 17
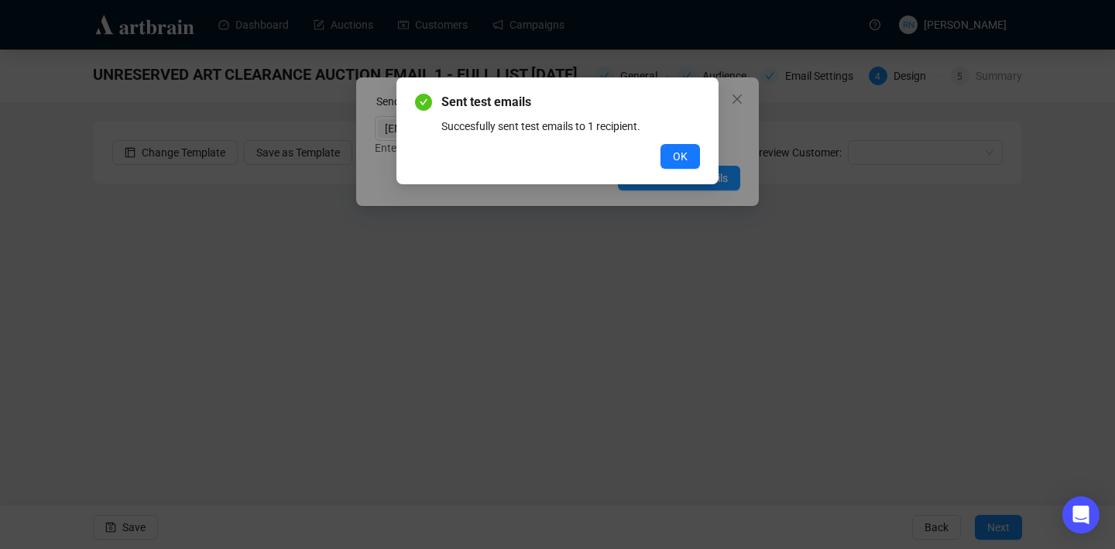
click at [695, 154] on button "OK" at bounding box center [679, 156] width 39 height 25
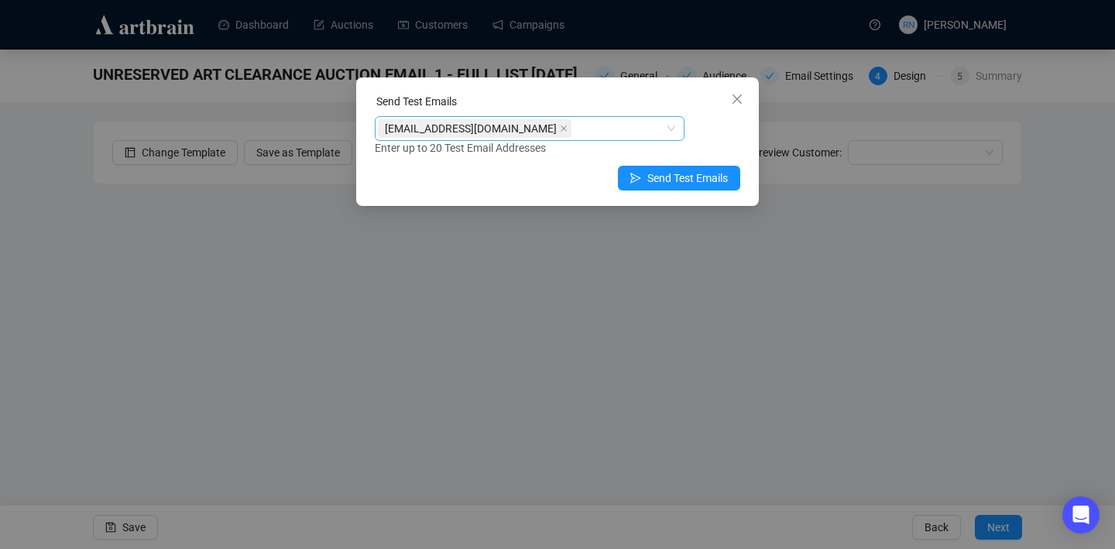
click at [617, 132] on div "[EMAIL_ADDRESS][DOMAIN_NAME]" at bounding box center [521, 129] width 287 height 22
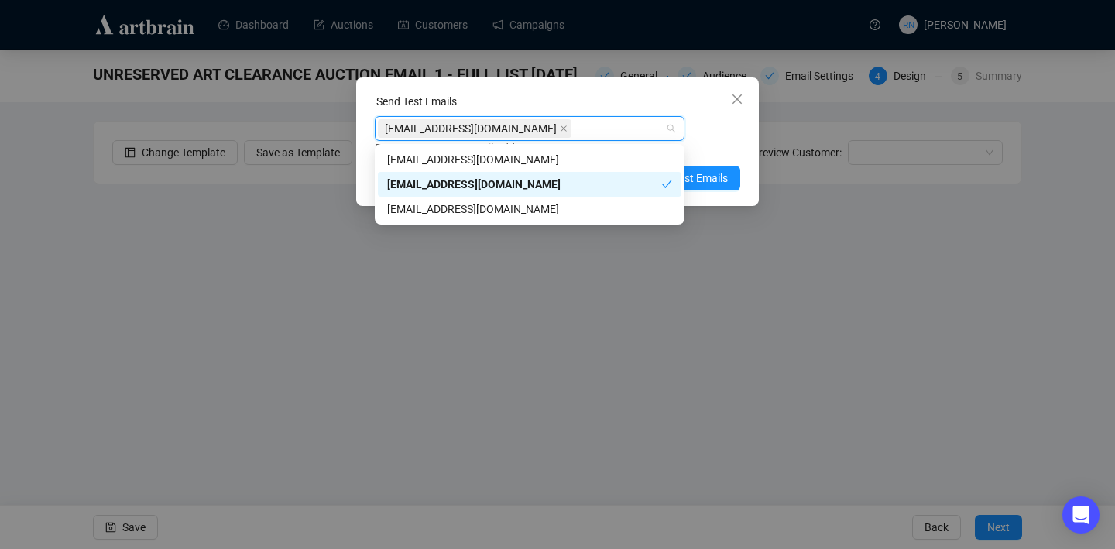
click at [617, 132] on div "[EMAIL_ADDRESS][DOMAIN_NAME]" at bounding box center [521, 129] width 287 height 22
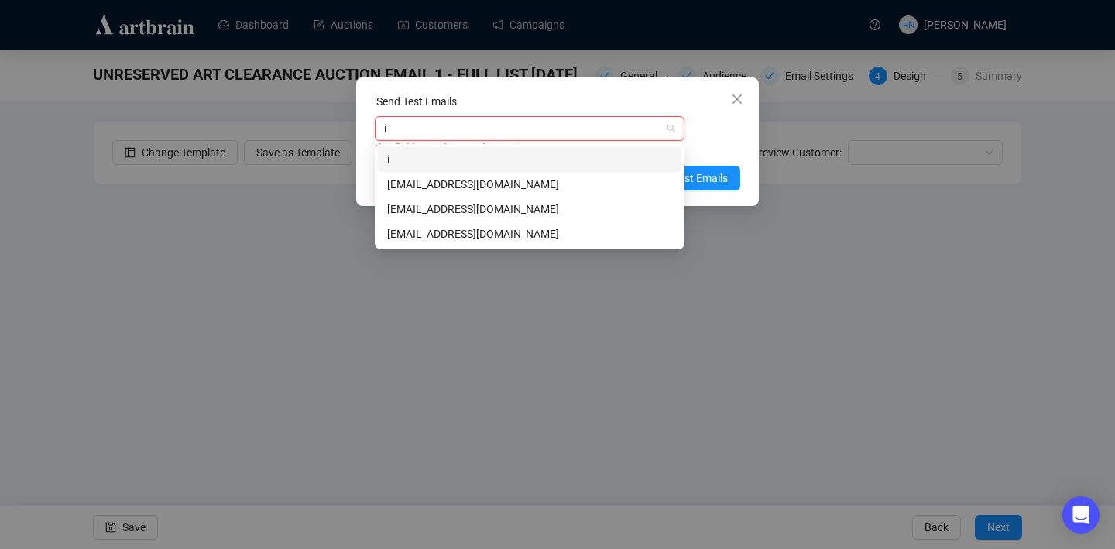
type input "in"
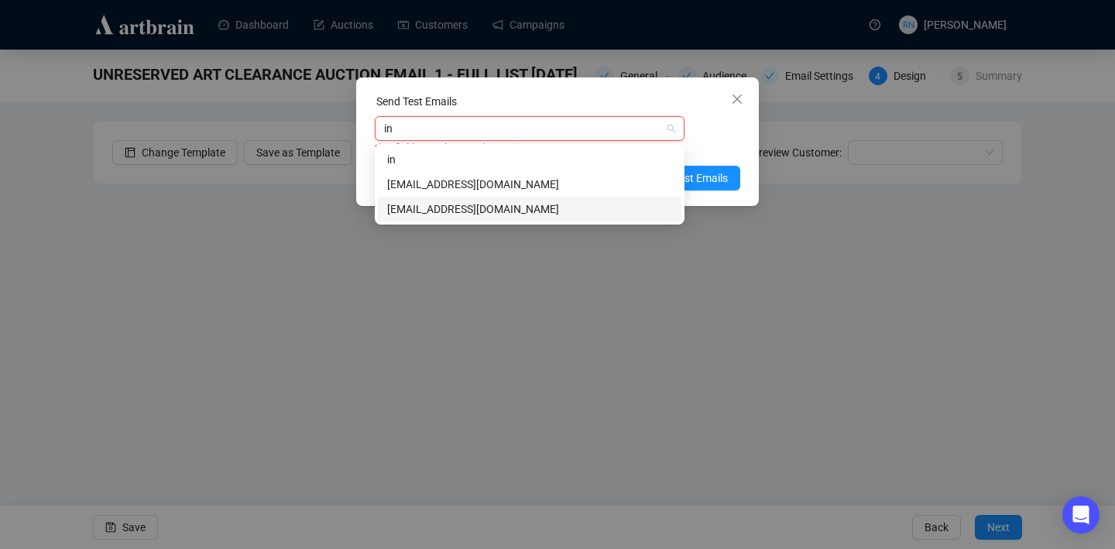
click at [618, 204] on div "[EMAIL_ADDRESS][DOMAIN_NAME]" at bounding box center [529, 208] width 285 height 17
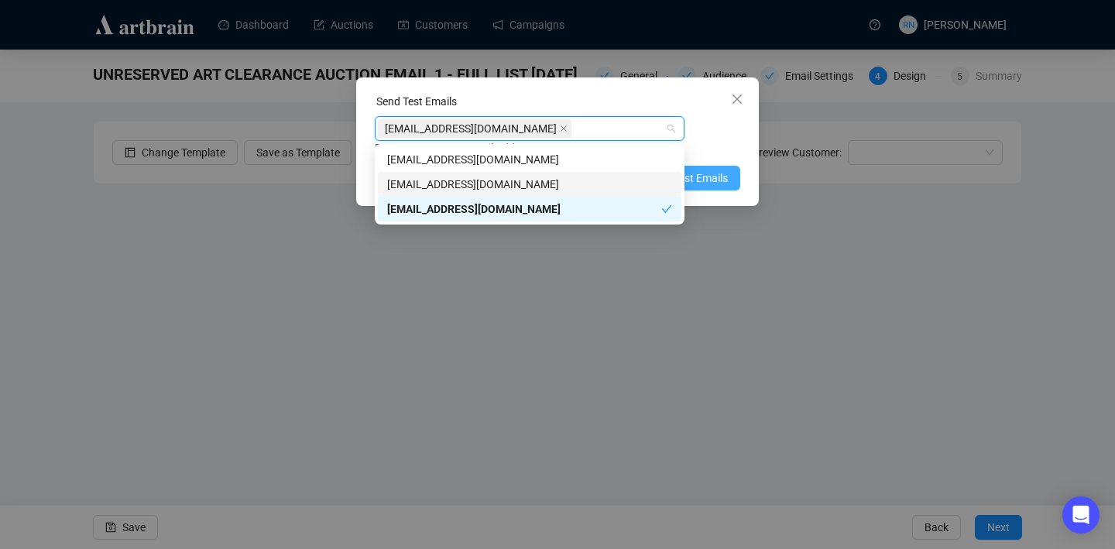
click at [714, 177] on span "Send Test Emails" at bounding box center [687, 178] width 81 height 17
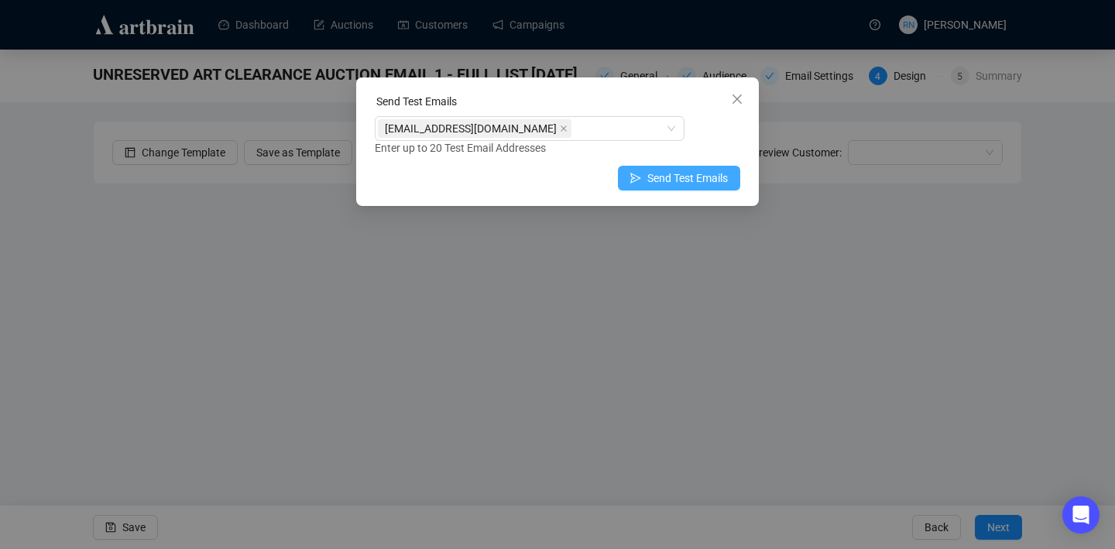
click at [662, 185] on span "Send Test Emails" at bounding box center [687, 178] width 81 height 17
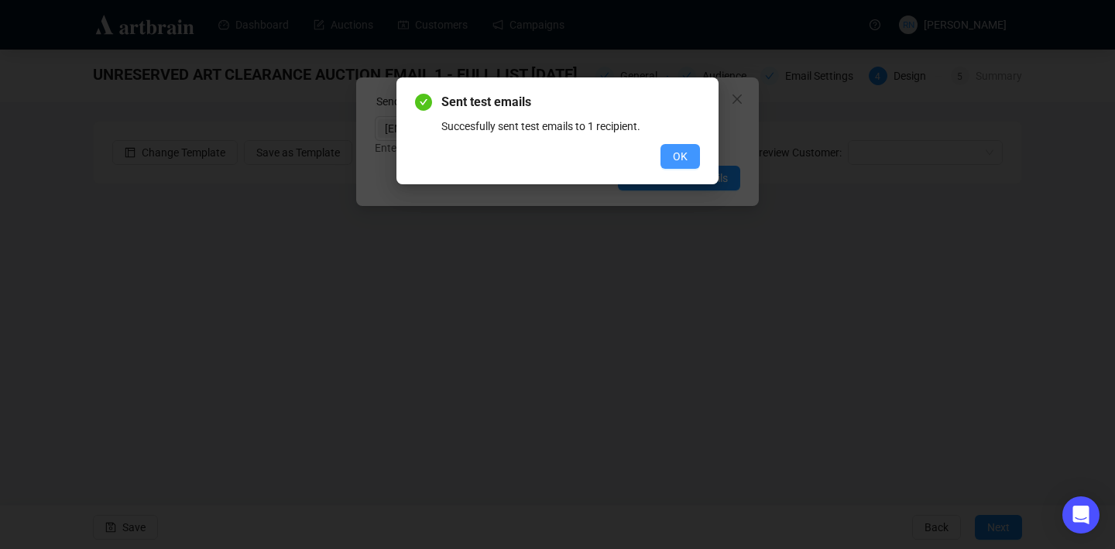
click at [679, 155] on span "OK" at bounding box center [680, 156] width 15 height 17
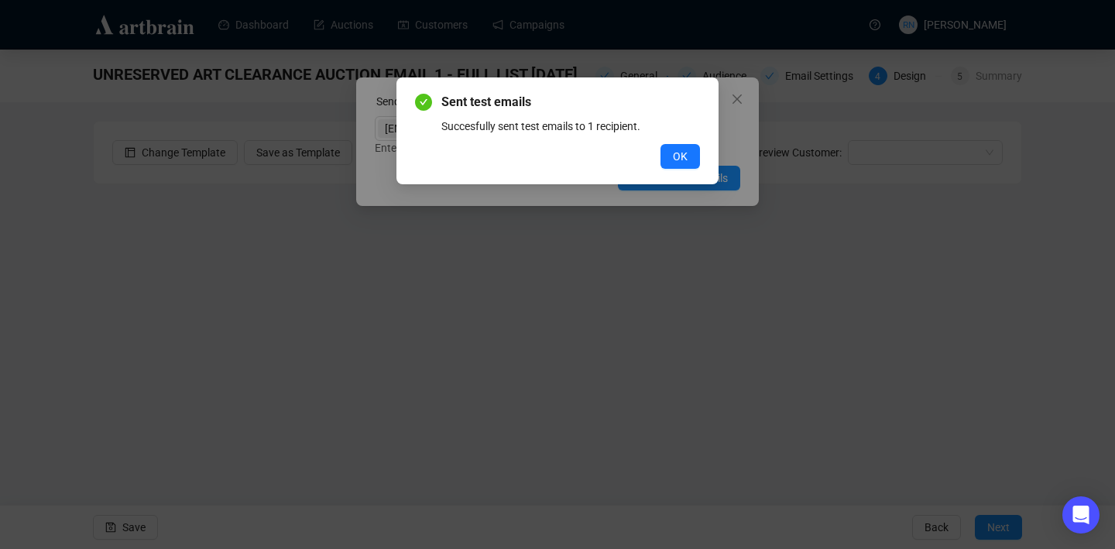
click at [679, 155] on span "OK" at bounding box center [680, 156] width 15 height 17
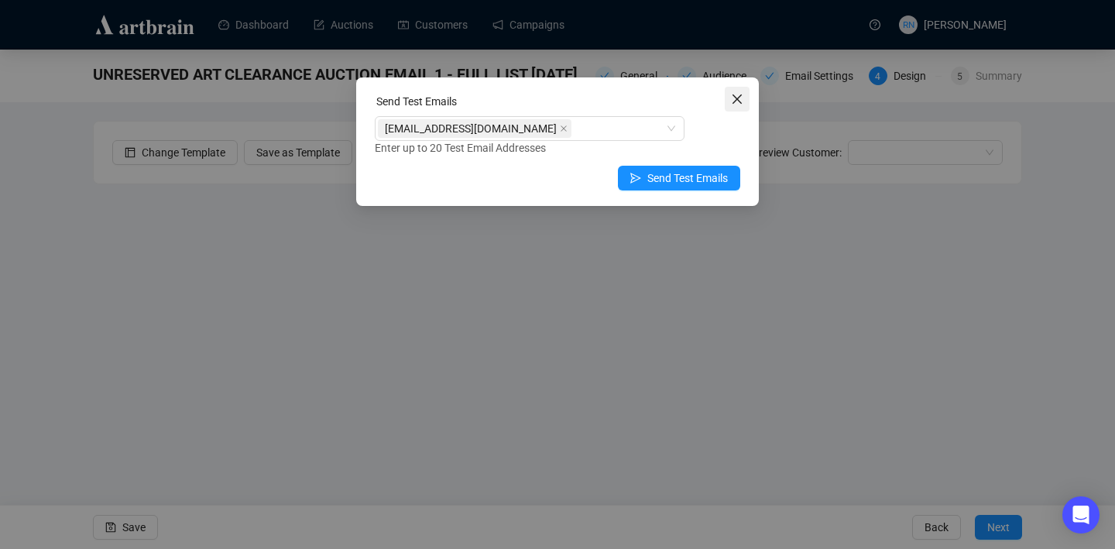
click at [733, 96] on icon "close" at bounding box center [737, 99] width 12 height 12
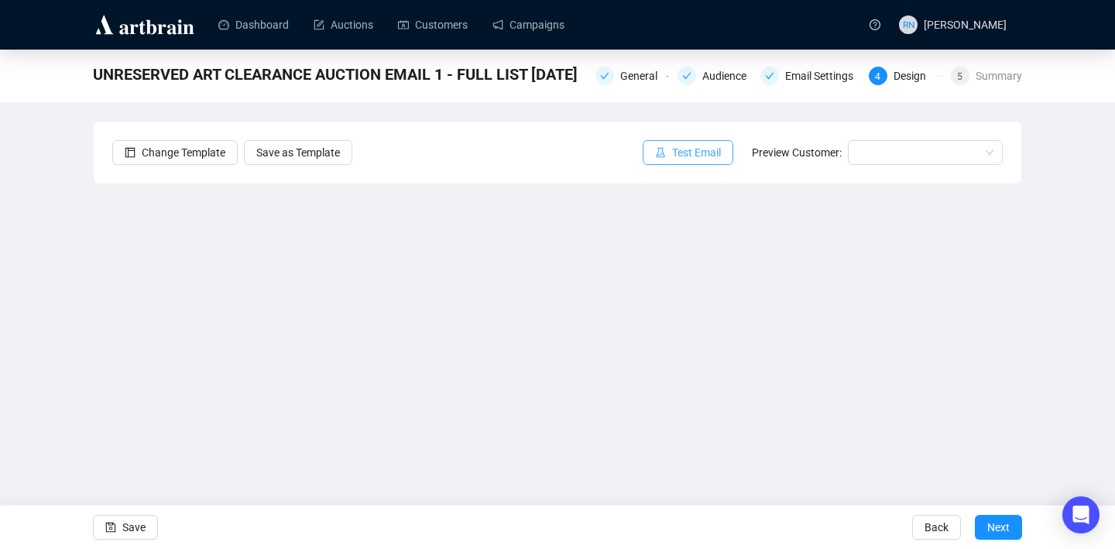
click at [687, 144] on span "Test Email" at bounding box center [696, 152] width 49 height 17
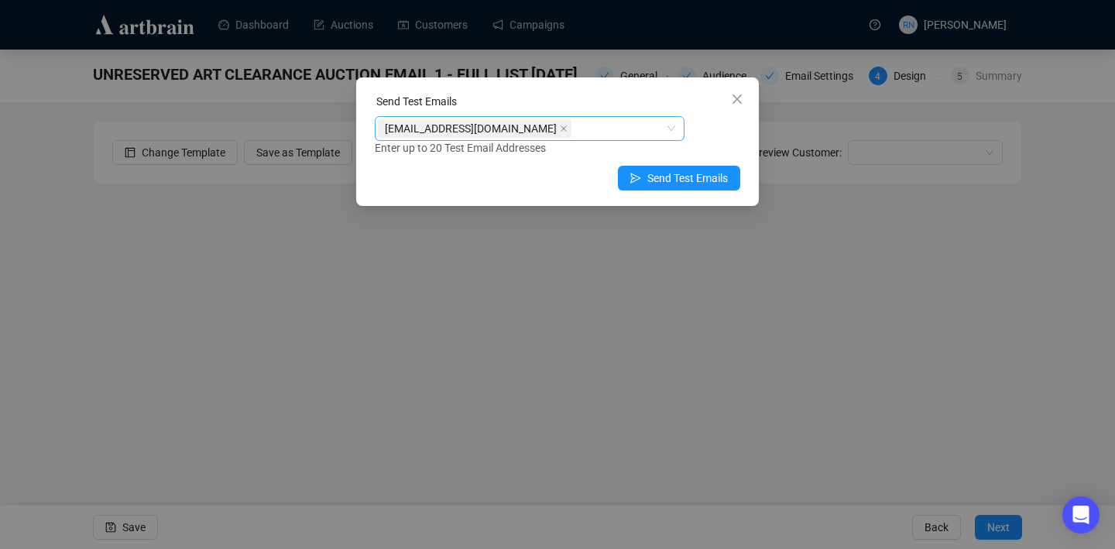
click at [564, 132] on div "[EMAIL_ADDRESS][DOMAIN_NAME]" at bounding box center [521, 129] width 287 height 22
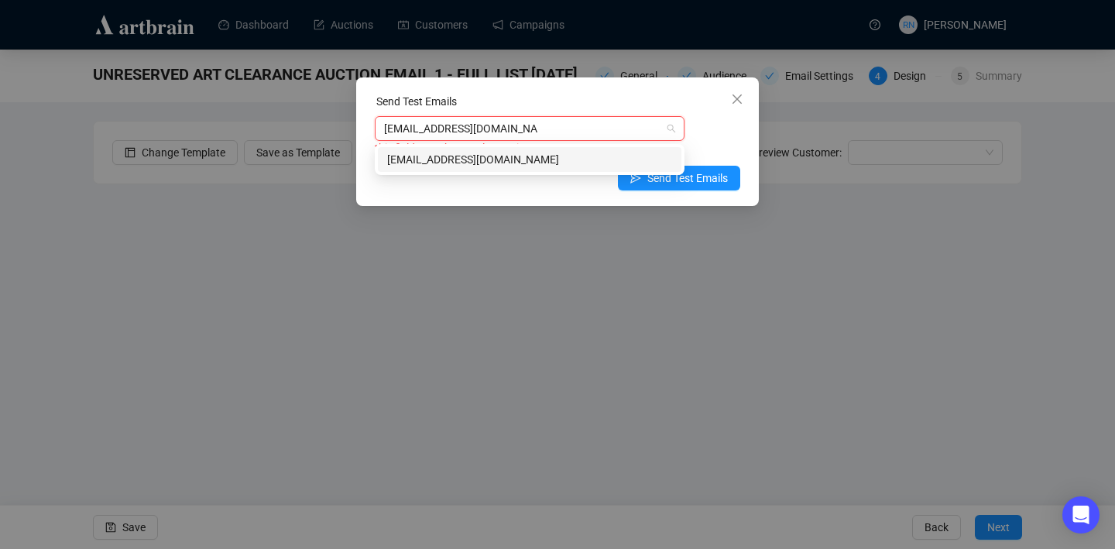
type input "[EMAIL_ADDRESS][DOMAIN_NAME]"
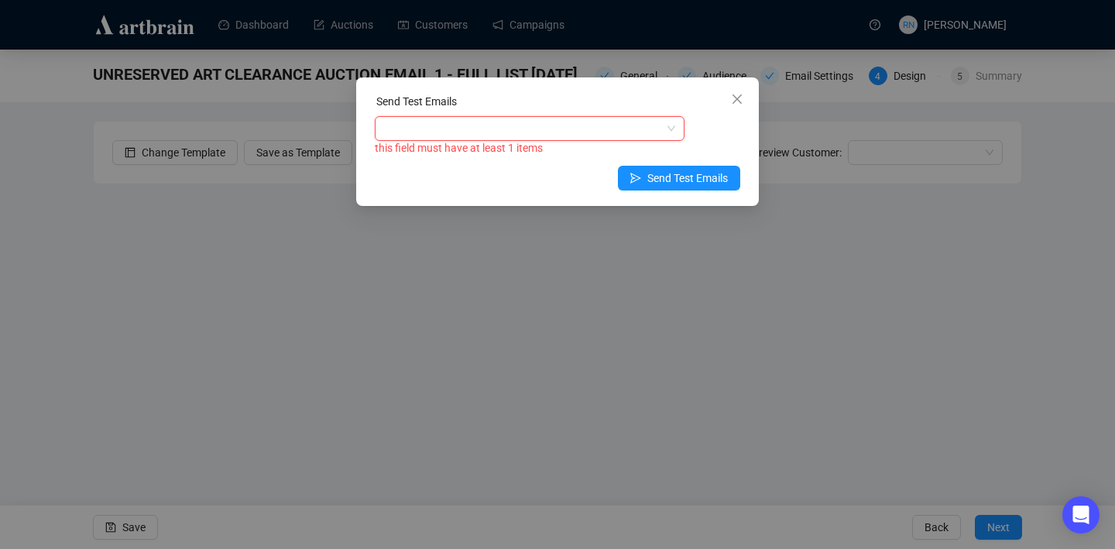
click at [628, 122] on div at bounding box center [521, 129] width 287 height 22
click at [609, 129] on div at bounding box center [521, 129] width 287 height 22
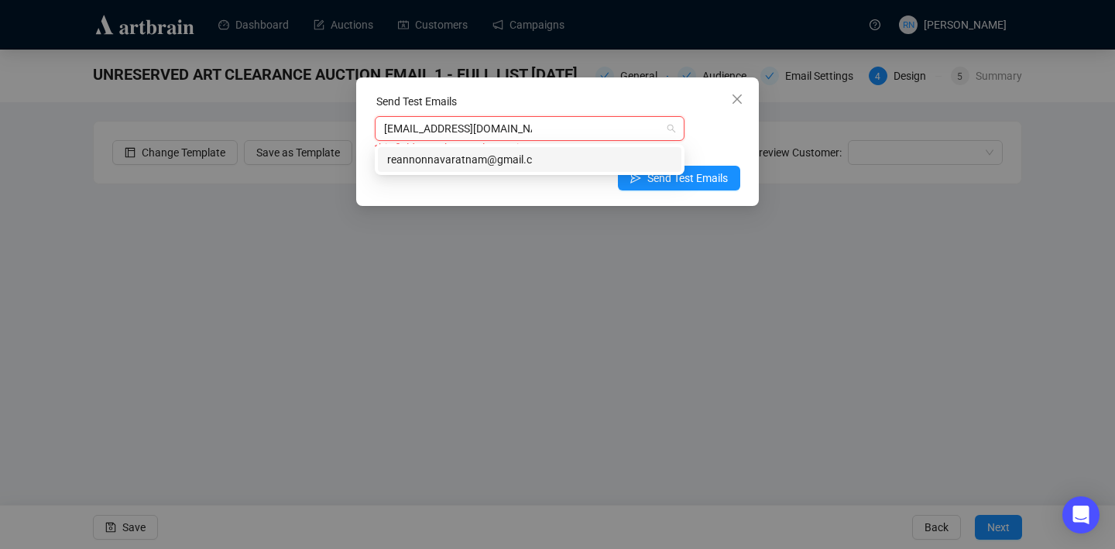
type input "[EMAIL_ADDRESS][DOMAIN_NAME]"
click at [643, 166] on div "[EMAIL_ADDRESS][DOMAIN_NAME]" at bounding box center [529, 159] width 285 height 17
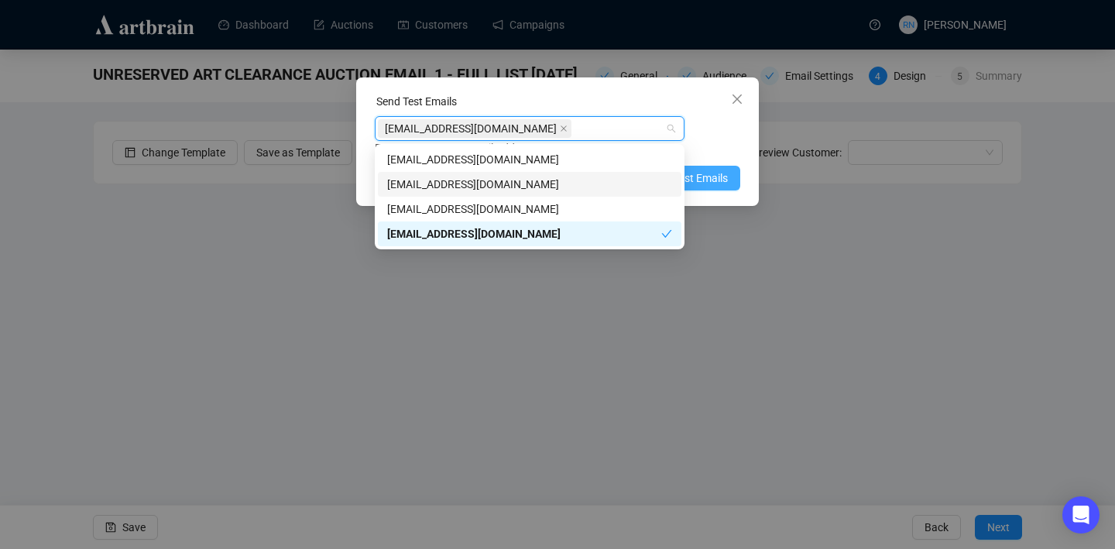
click at [721, 180] on span "Send Test Emails" at bounding box center [687, 178] width 81 height 17
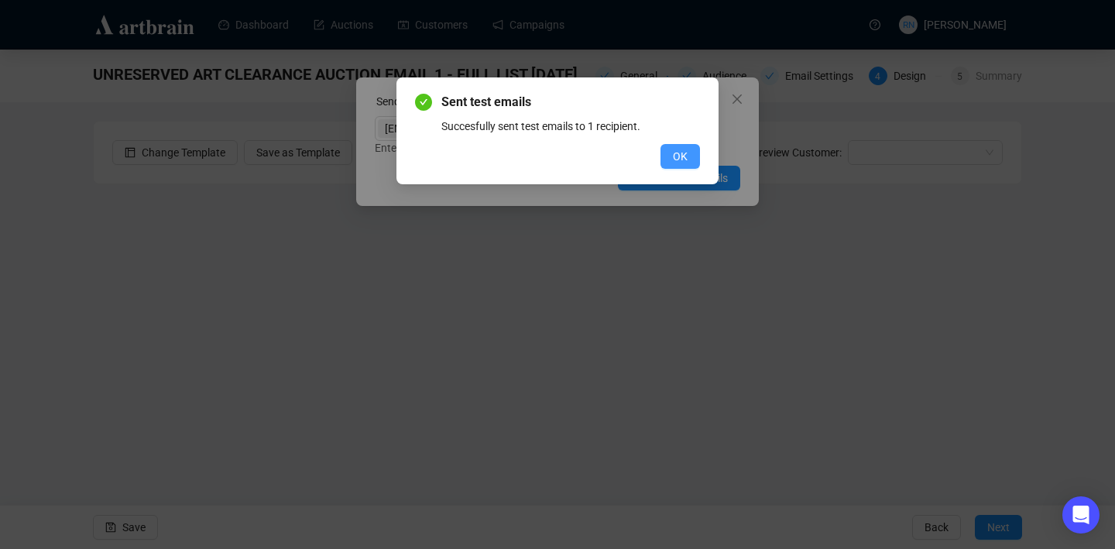
click at [687, 152] on button "OK" at bounding box center [679, 156] width 39 height 25
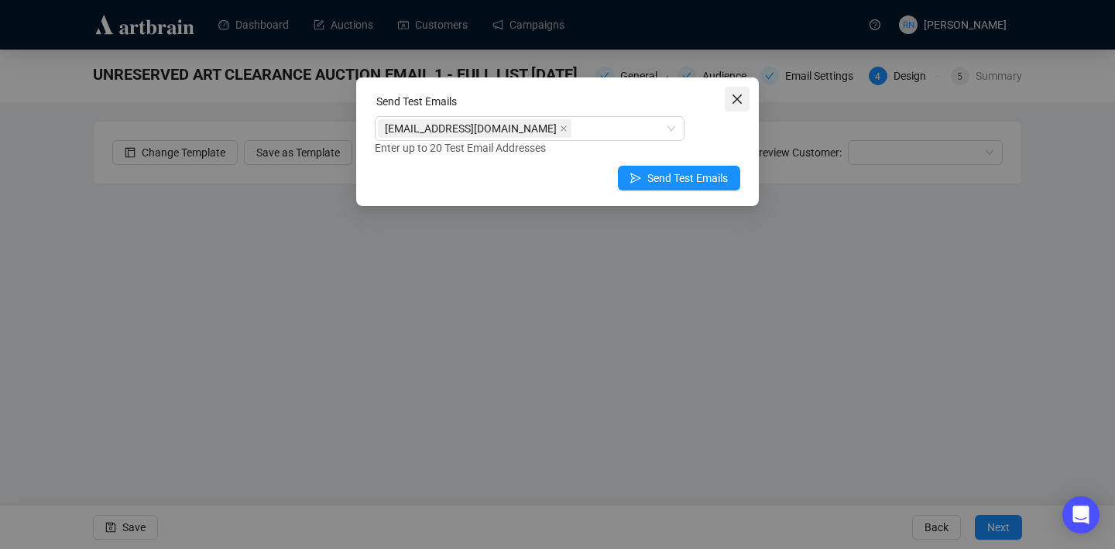
click at [740, 105] on button "Close" at bounding box center [737, 99] width 25 height 25
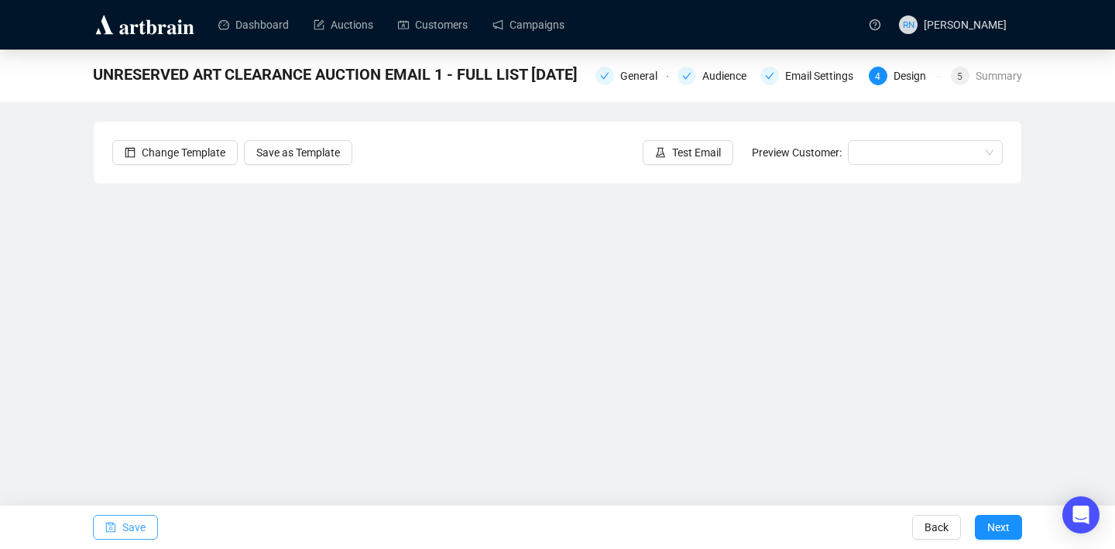
click at [142, 532] on span "Save" at bounding box center [133, 526] width 23 height 43
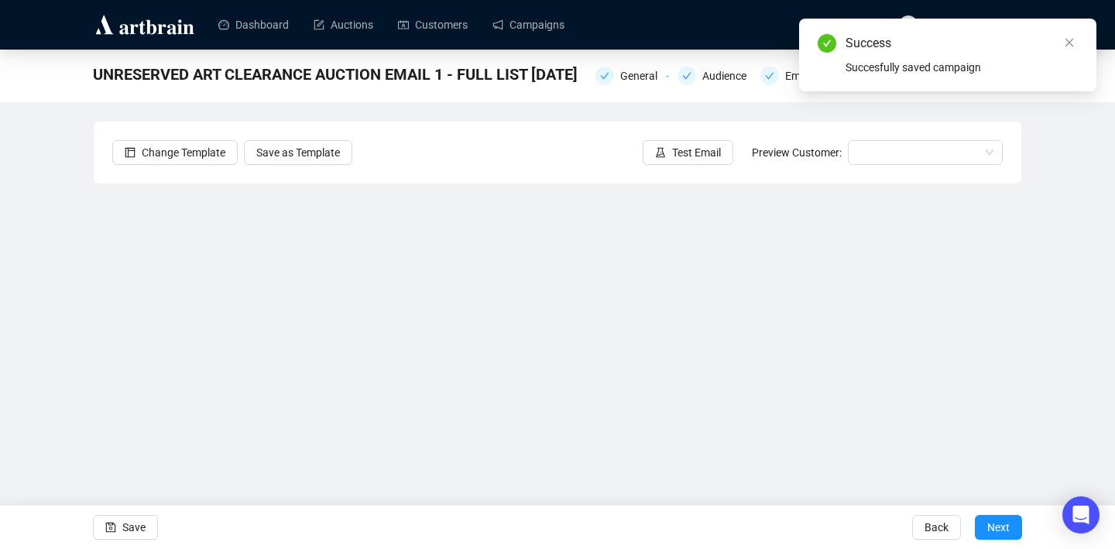
click at [1075, 307] on div "UNRESERVED ART CLEARANCE AUCTION EMAIL 1 - FULL LIST 3.9.25 General Audience Em…" at bounding box center [557, 311] width 1115 height 522
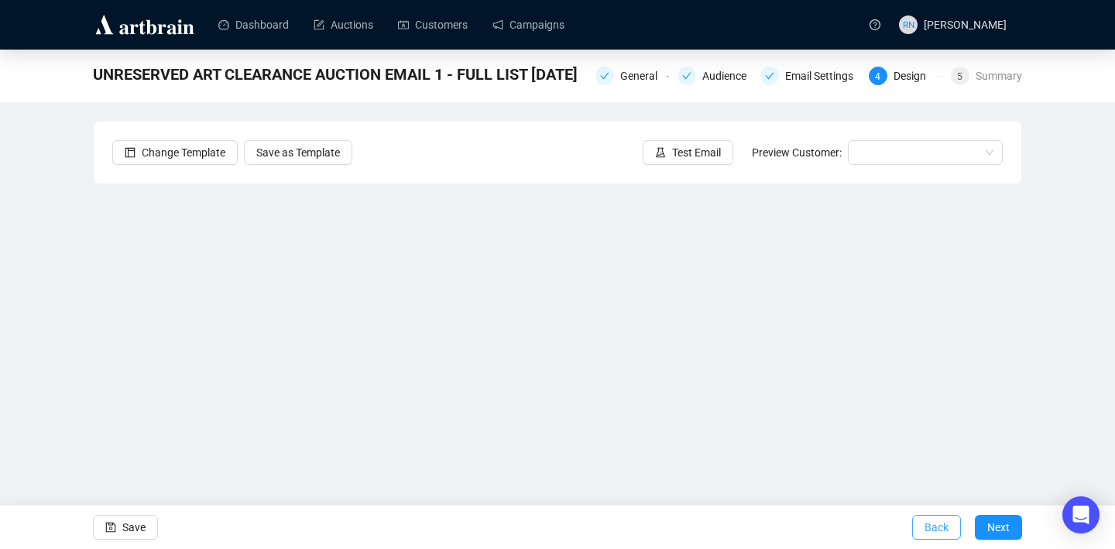
click at [930, 526] on span "Back" at bounding box center [936, 526] width 24 height 43
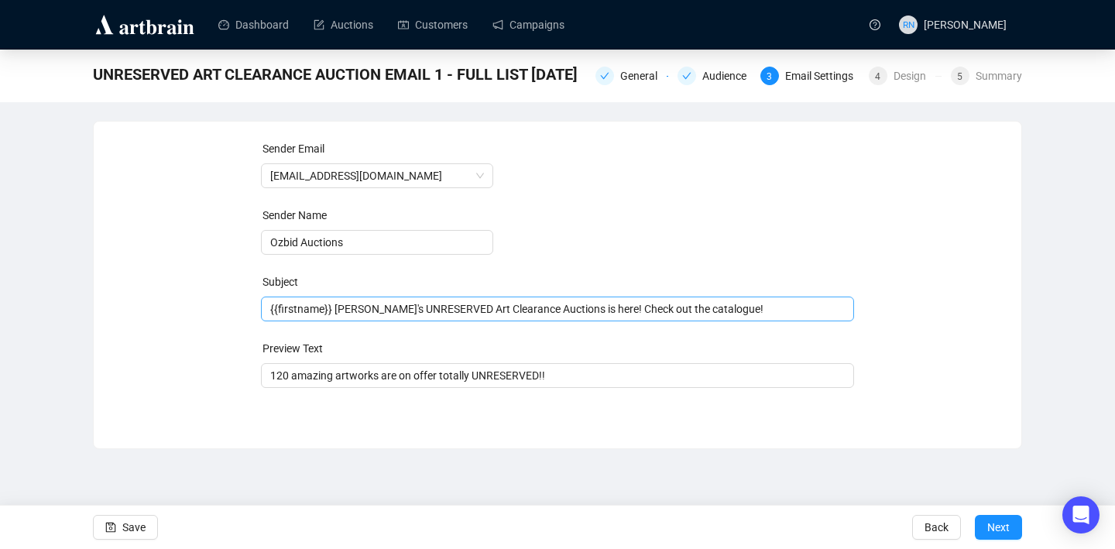
click at [564, 309] on span "{{firstname}} Ozbid's UNRESERVED Art Clearance Auctions is here! Check out the …" at bounding box center [558, 309] width 594 height 12
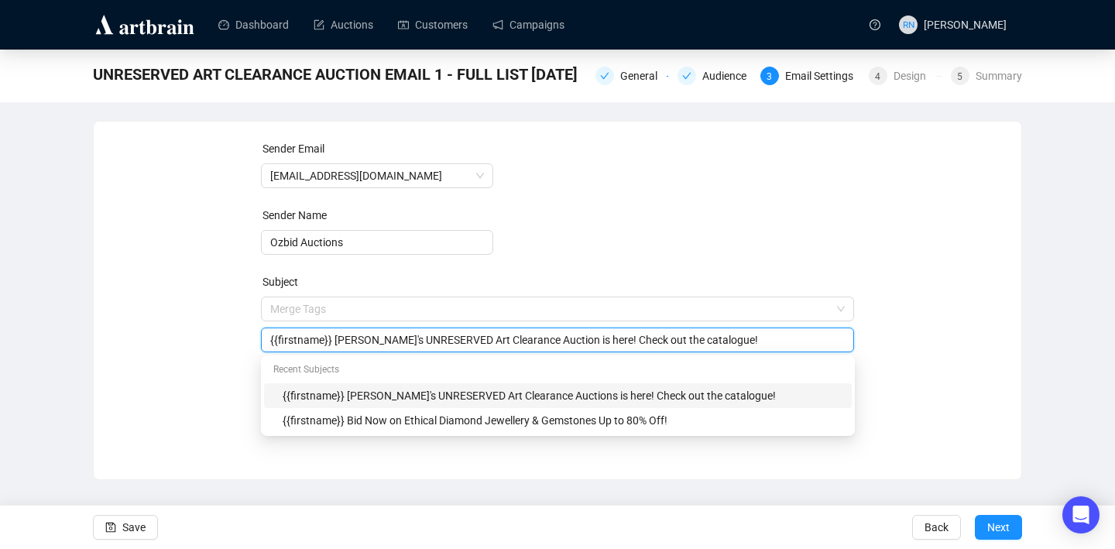
type input "{{firstname}} [PERSON_NAME]'s UNRESERVED Art Clearance Auction is here! Check o…"
click at [937, 392] on div "Sender Email auctions@ozbid.com.au Sender Name Ozbid Auctions Subject Merge Tag…" at bounding box center [557, 288] width 890 height 297
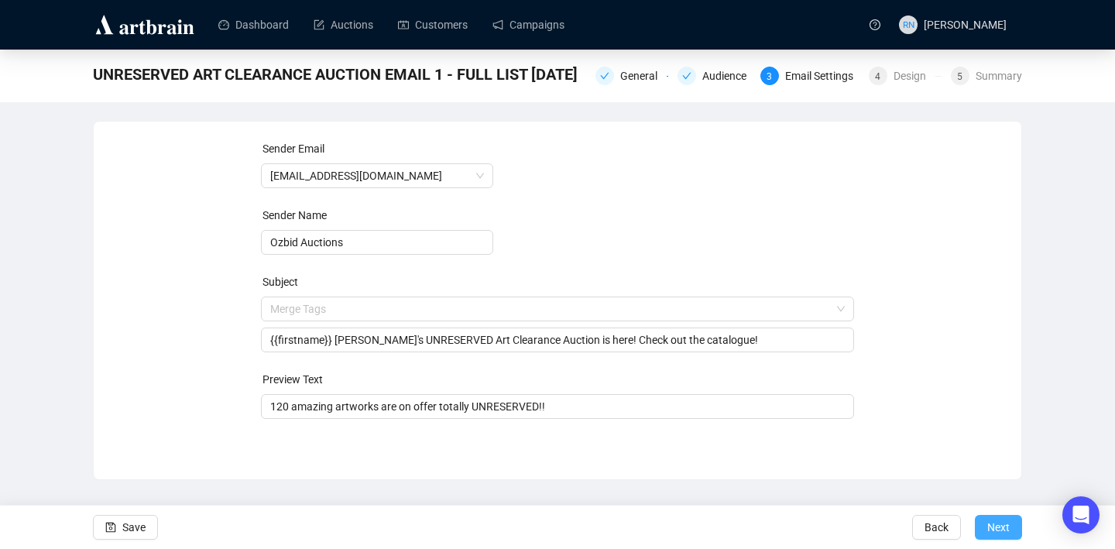
click at [983, 523] on button "Next" at bounding box center [998, 527] width 47 height 25
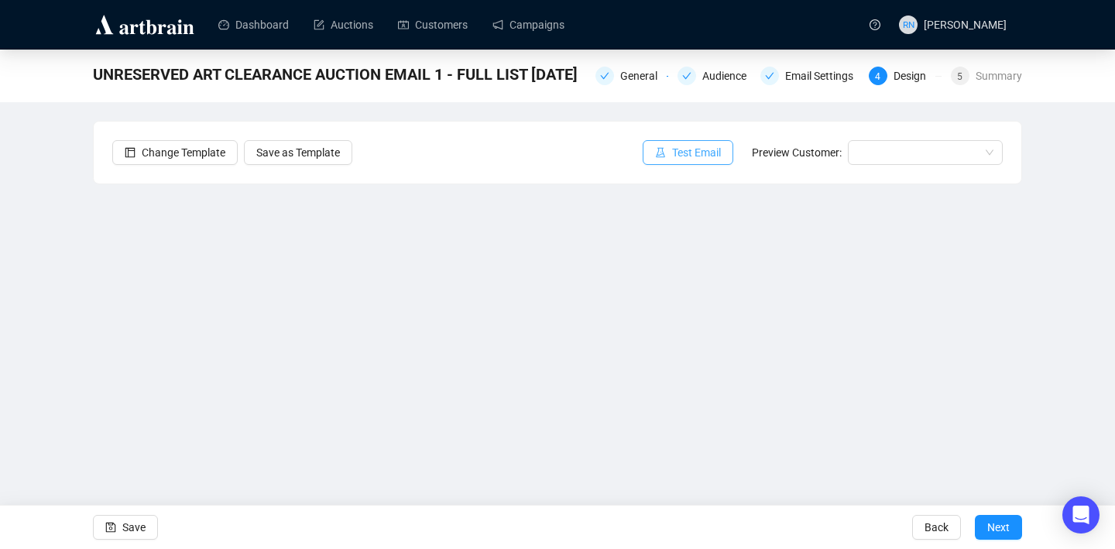
click at [679, 158] on span "Test Email" at bounding box center [696, 152] width 49 height 17
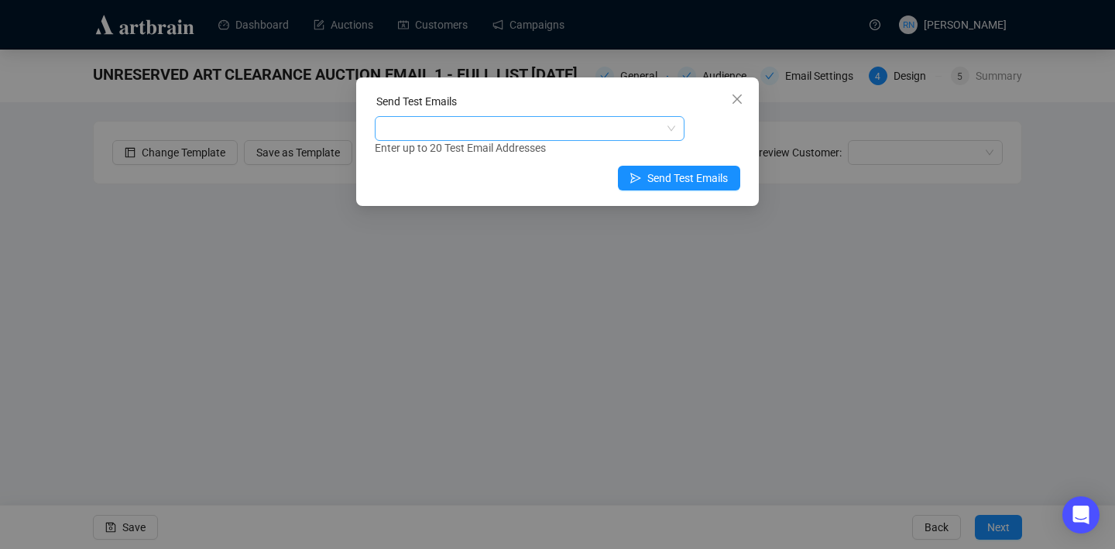
click at [463, 134] on div at bounding box center [521, 129] width 287 height 22
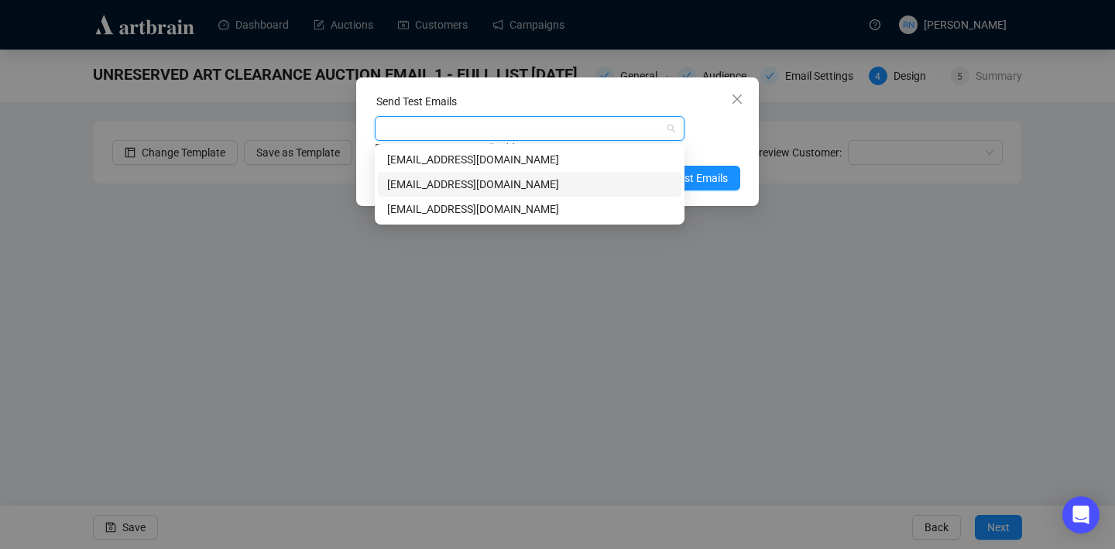
click at [457, 183] on div "[EMAIL_ADDRESS][DOMAIN_NAME]" at bounding box center [529, 184] width 285 height 17
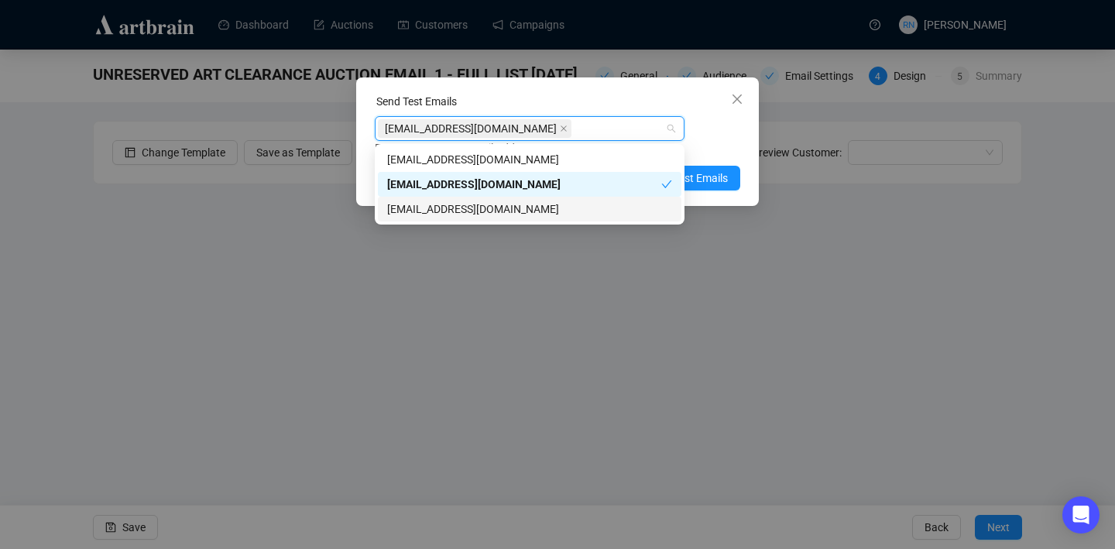
click at [470, 213] on div "[EMAIL_ADDRESS][DOMAIN_NAME]" at bounding box center [529, 208] width 285 height 17
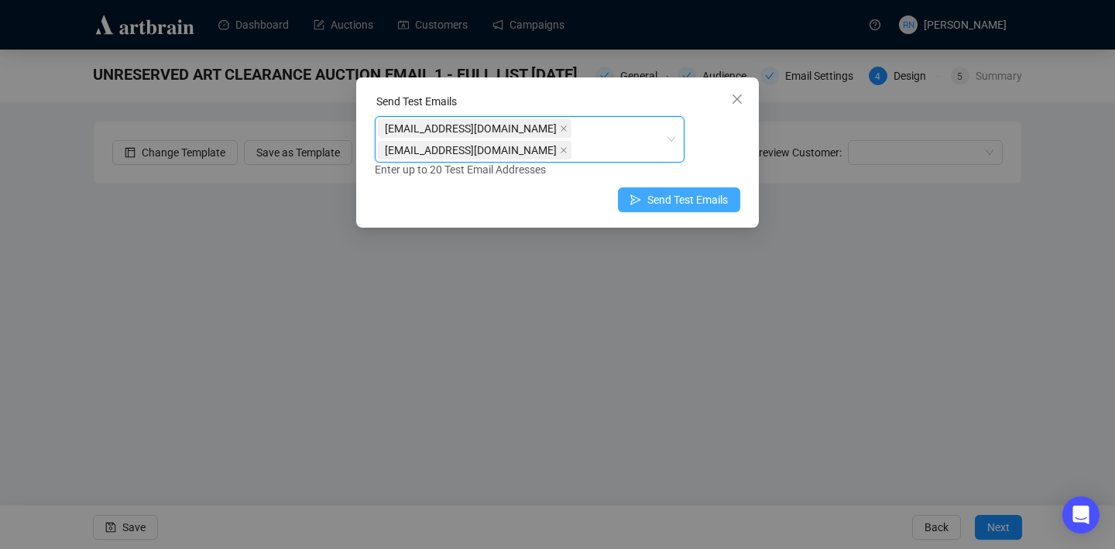
click at [727, 191] on span "Send Test Emails" at bounding box center [687, 199] width 81 height 17
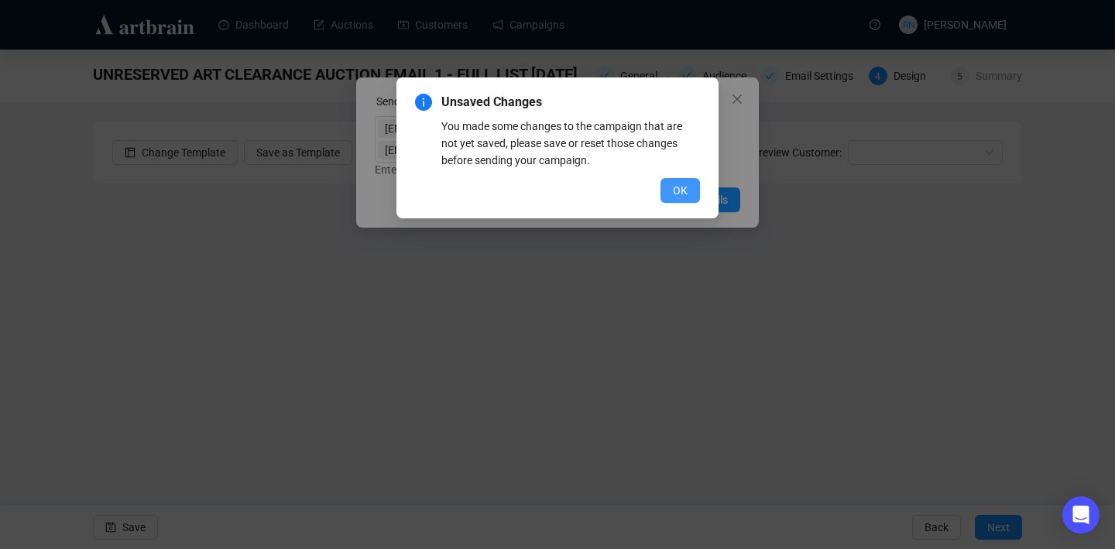
click at [671, 198] on button "OK" at bounding box center [679, 190] width 39 height 25
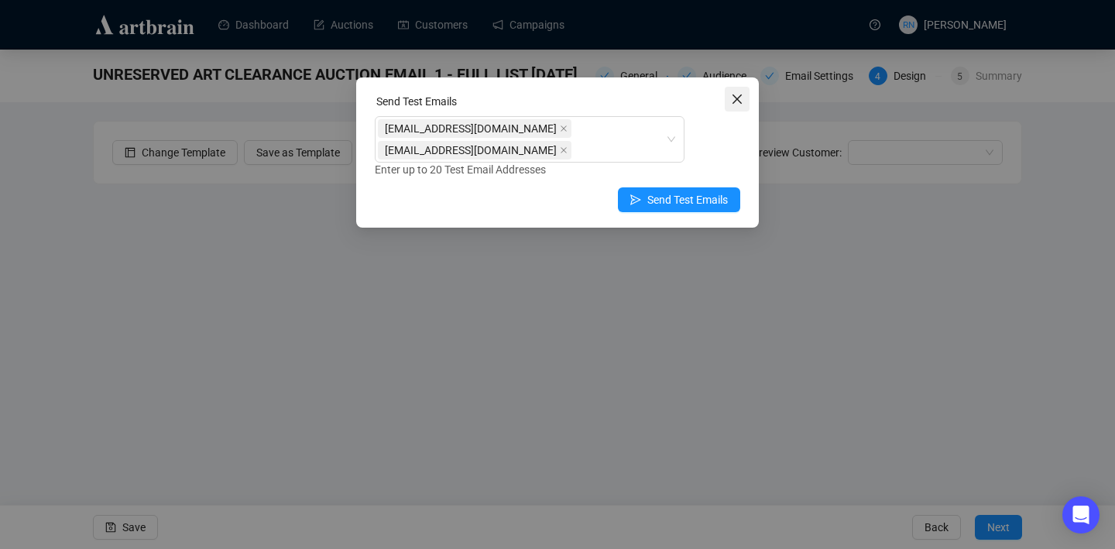
click at [736, 95] on icon "close" at bounding box center [737, 99] width 12 height 12
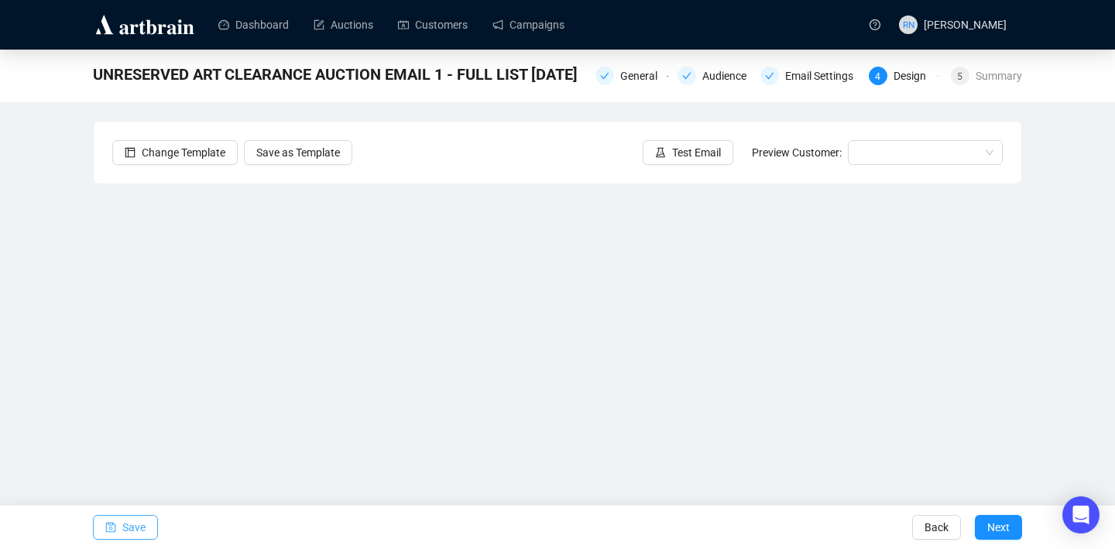
click at [125, 532] on span "Save" at bounding box center [133, 526] width 23 height 43
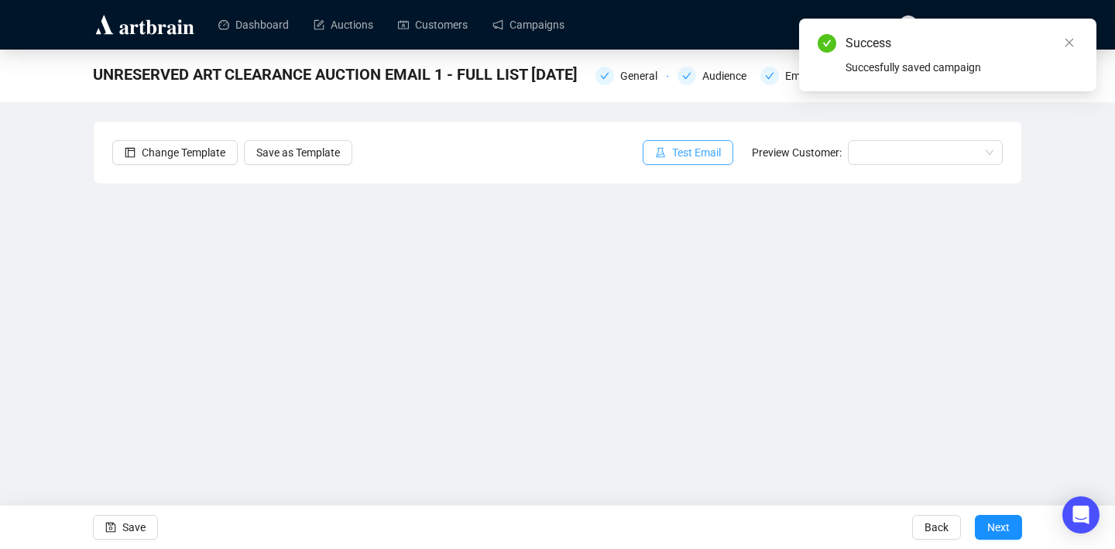
click at [687, 149] on span "Test Email" at bounding box center [696, 152] width 49 height 17
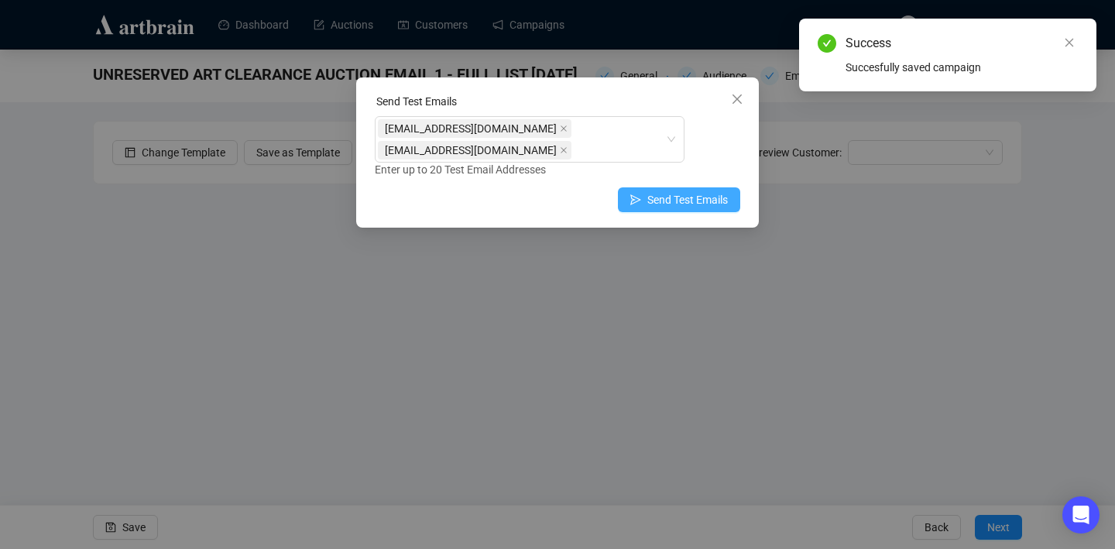
click at [681, 191] on span "Send Test Emails" at bounding box center [687, 199] width 81 height 17
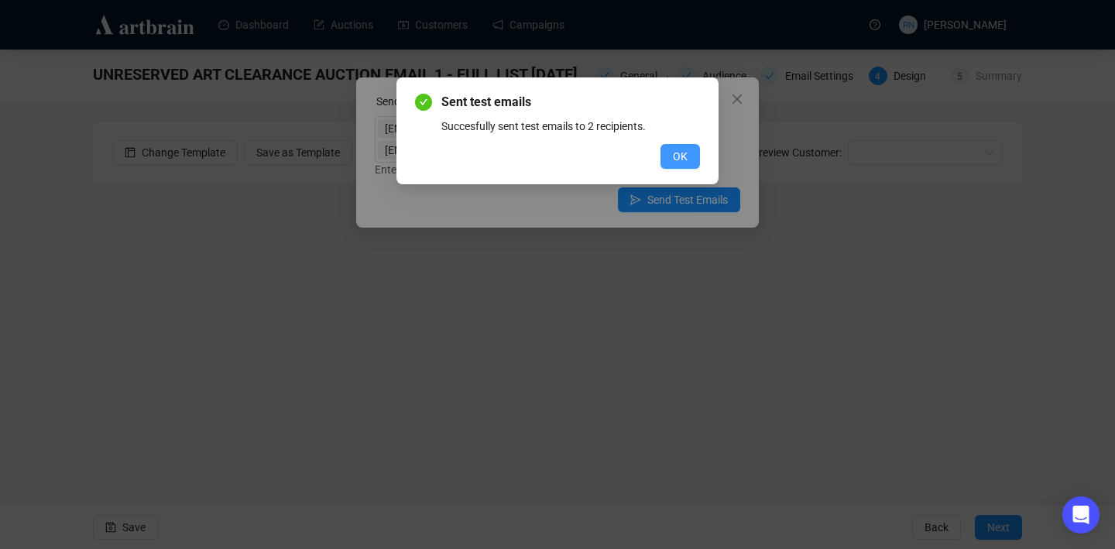
click at [669, 154] on button "OK" at bounding box center [679, 156] width 39 height 25
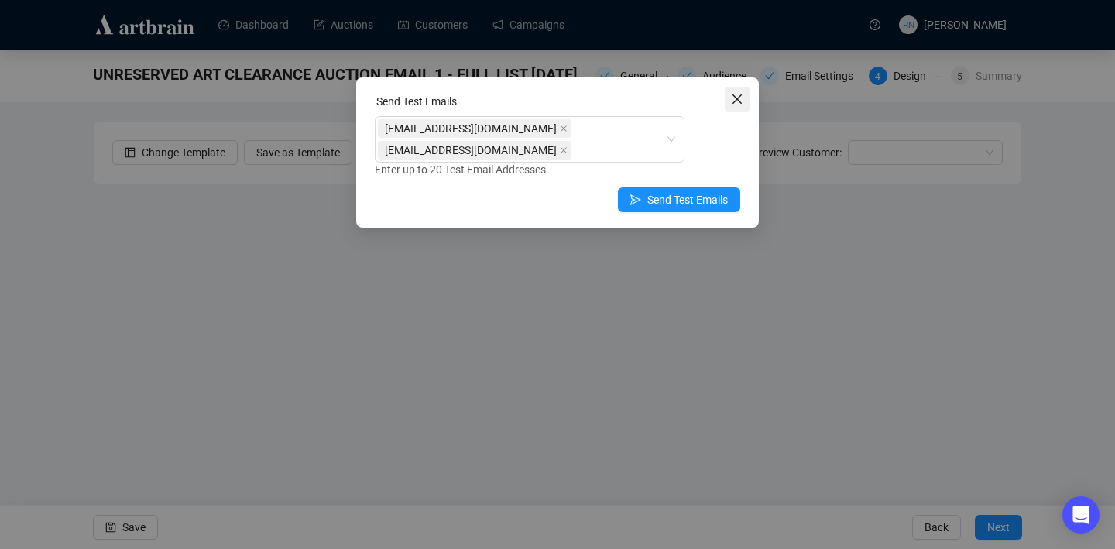
click at [735, 101] on icon "close" at bounding box center [736, 98] width 9 height 9
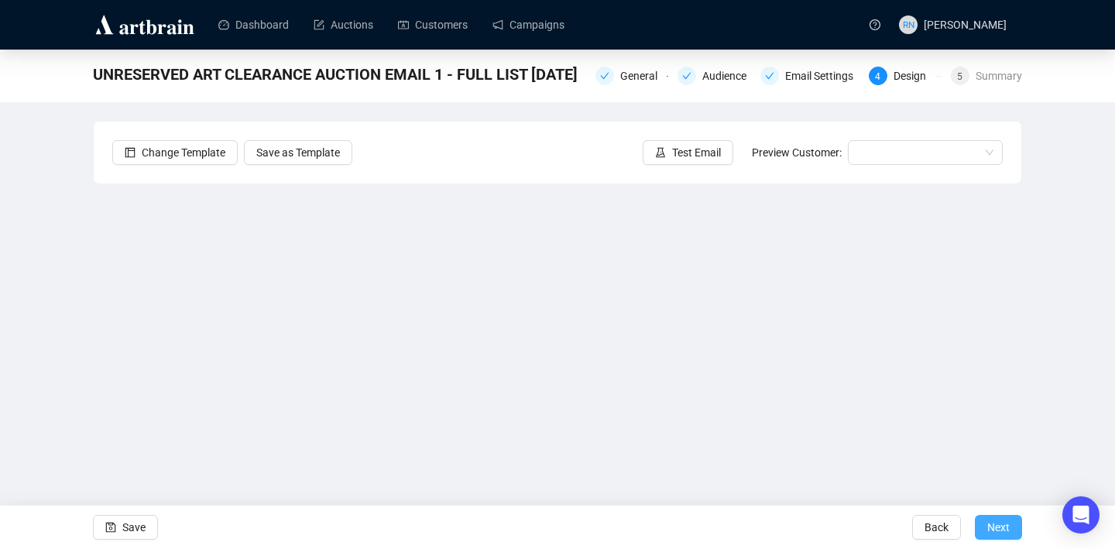
click at [997, 528] on span "Next" at bounding box center [998, 526] width 22 height 43
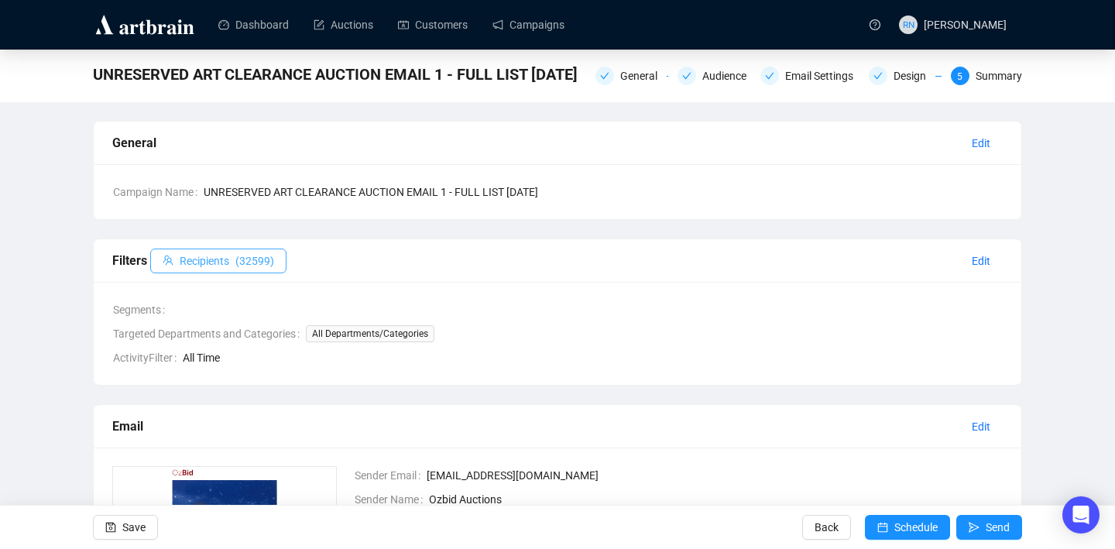
click at [260, 261] on span "( 32599 )" at bounding box center [254, 260] width 39 height 17
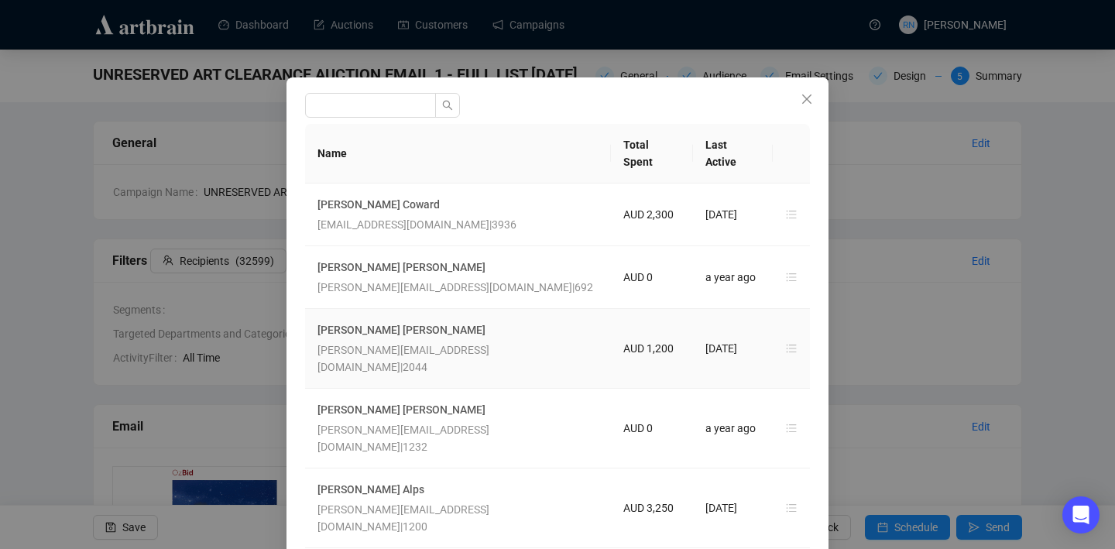
scroll to position [15, 0]
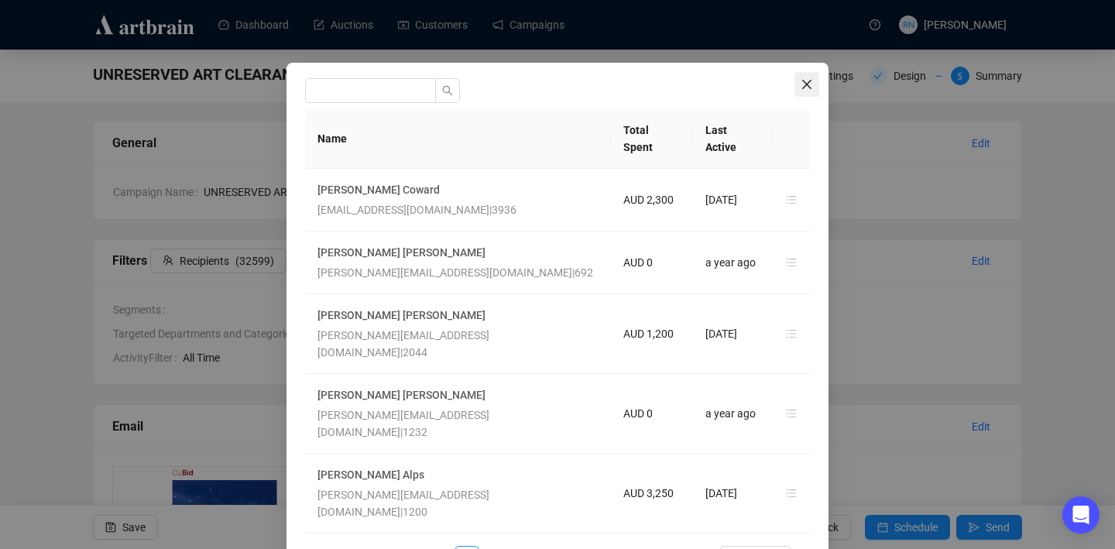
click at [809, 84] on icon "close" at bounding box center [806, 84] width 12 height 12
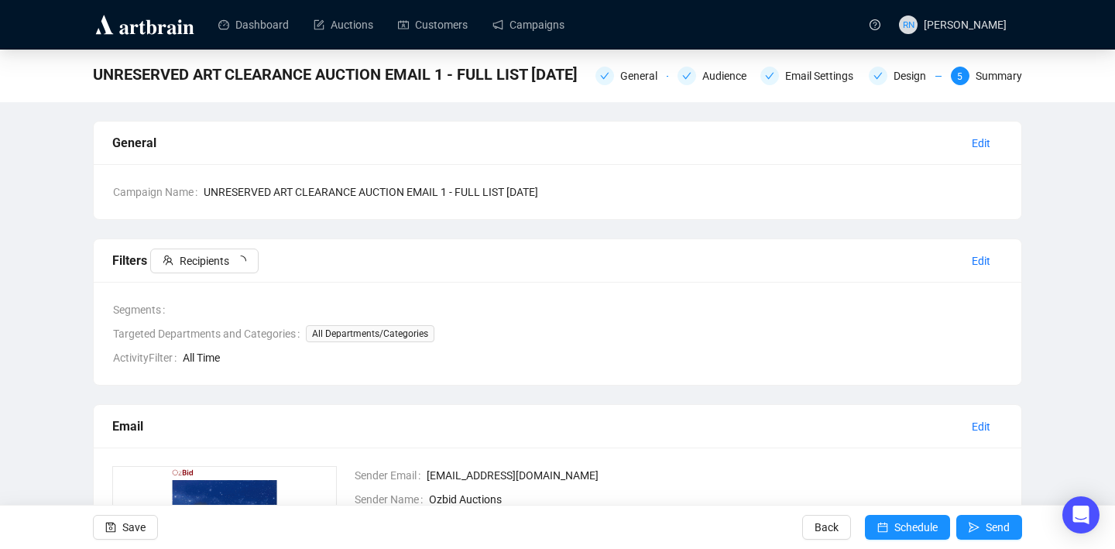
scroll to position [0, 0]
click at [988, 264] on span "Edit" at bounding box center [980, 260] width 19 height 17
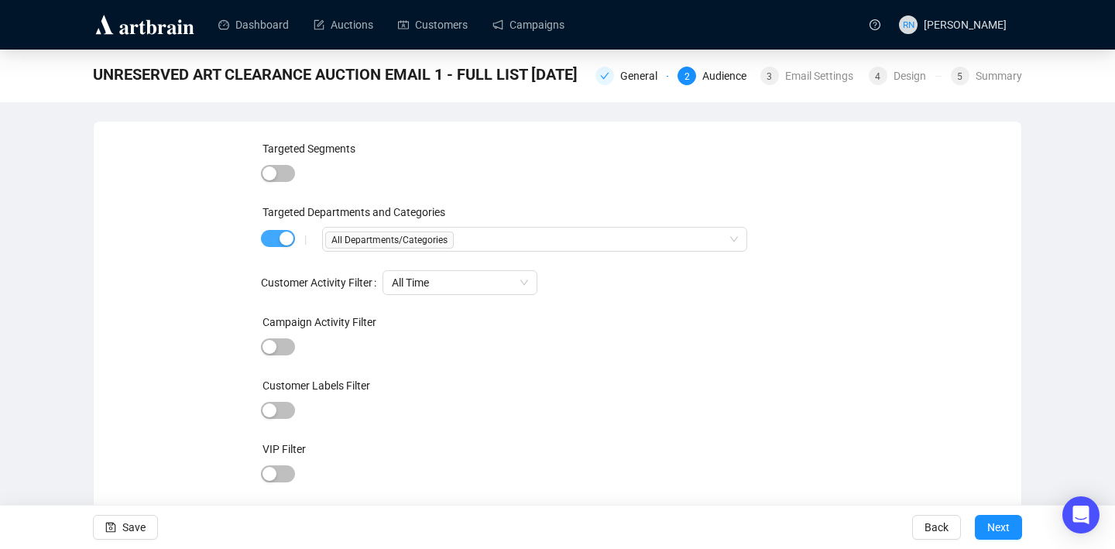
click at [286, 234] on div "button" at bounding box center [286, 238] width 14 height 14
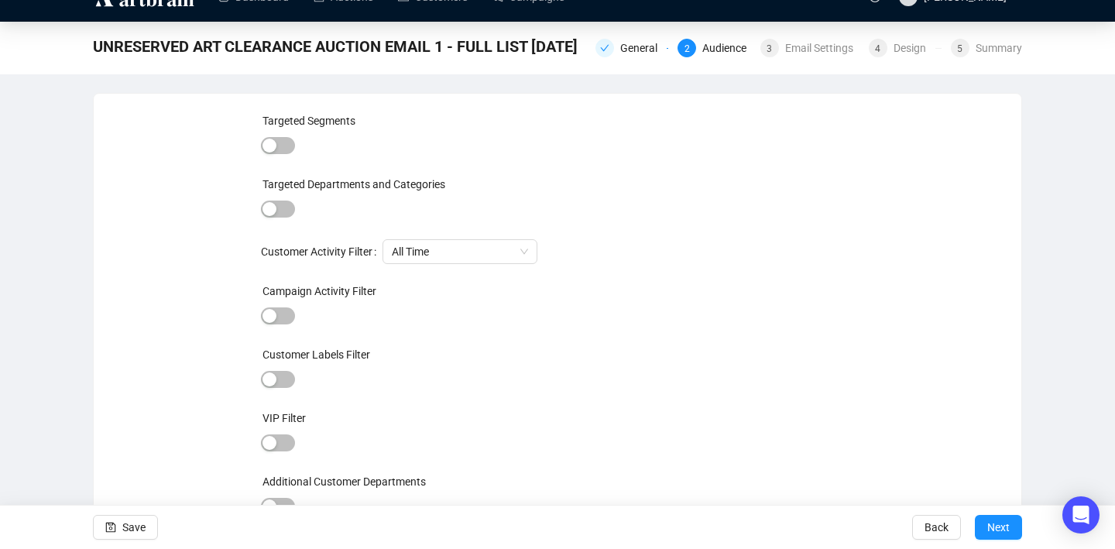
scroll to position [35, 0]
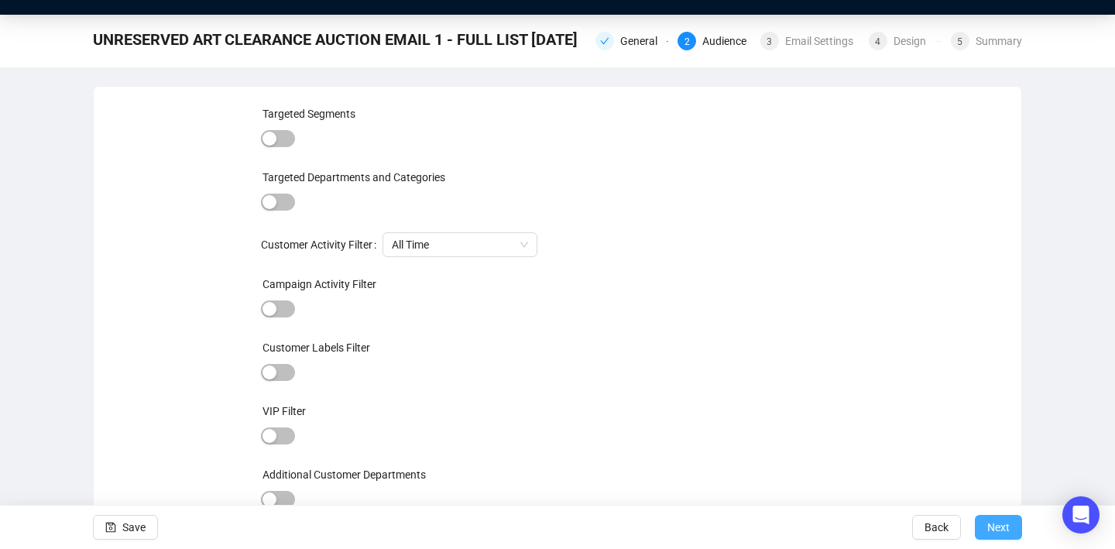
click at [991, 533] on span "Next" at bounding box center [998, 526] width 22 height 43
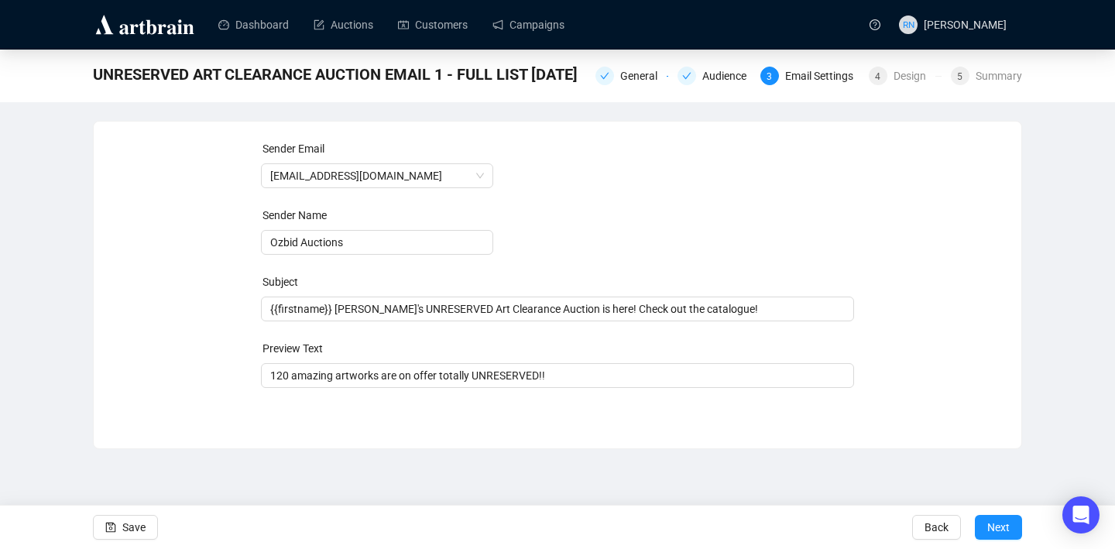
click at [991, 533] on span "Next" at bounding box center [998, 526] width 22 height 43
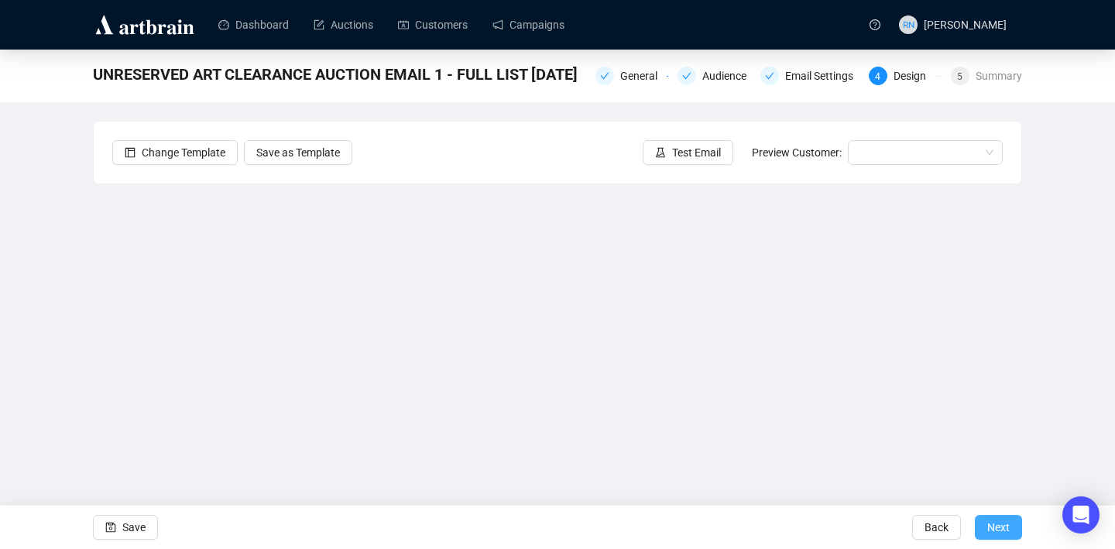
click at [990, 530] on span "Next" at bounding box center [998, 526] width 22 height 43
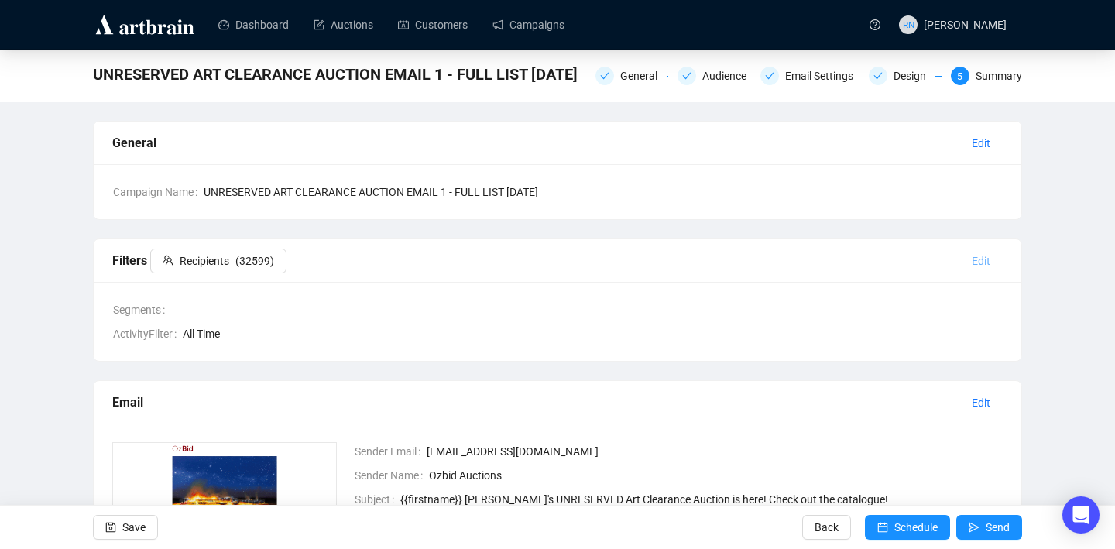
click at [979, 261] on span "Edit" at bounding box center [980, 260] width 19 height 17
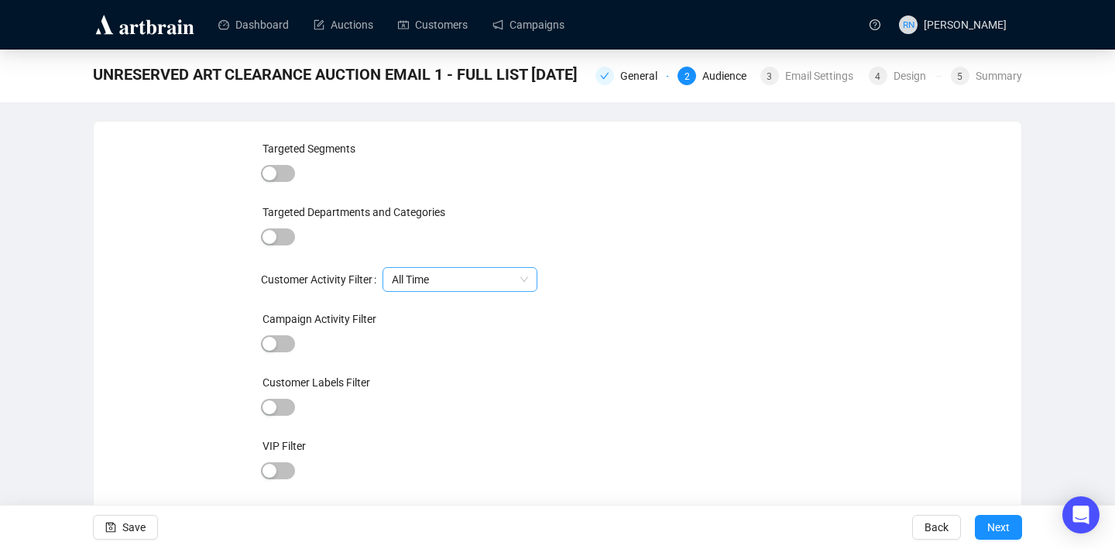
click at [454, 276] on span "All Time" at bounding box center [460, 279] width 136 height 23
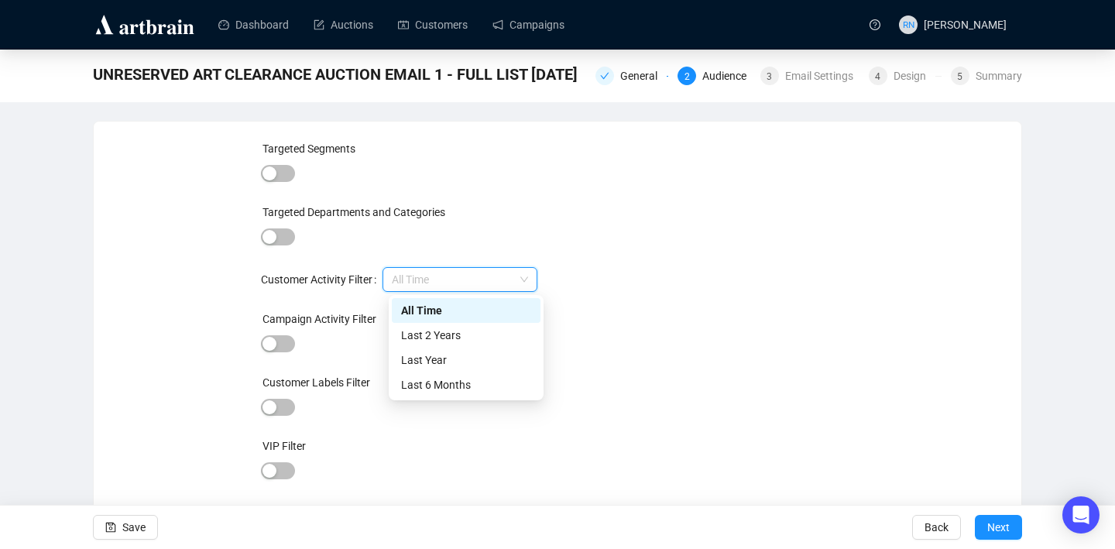
click at [454, 276] on span "All Time" at bounding box center [460, 279] width 136 height 23
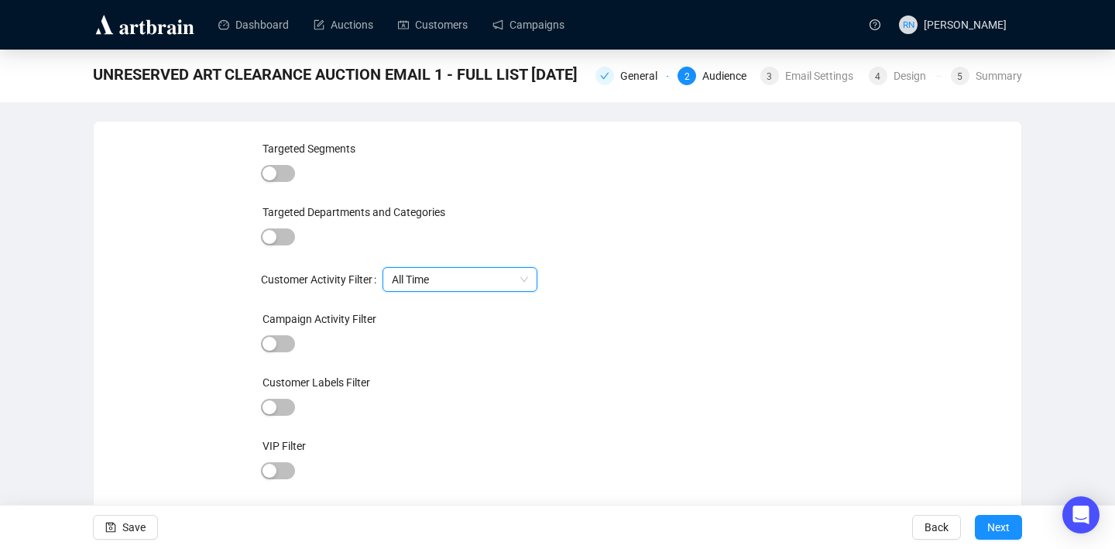
scroll to position [35, 0]
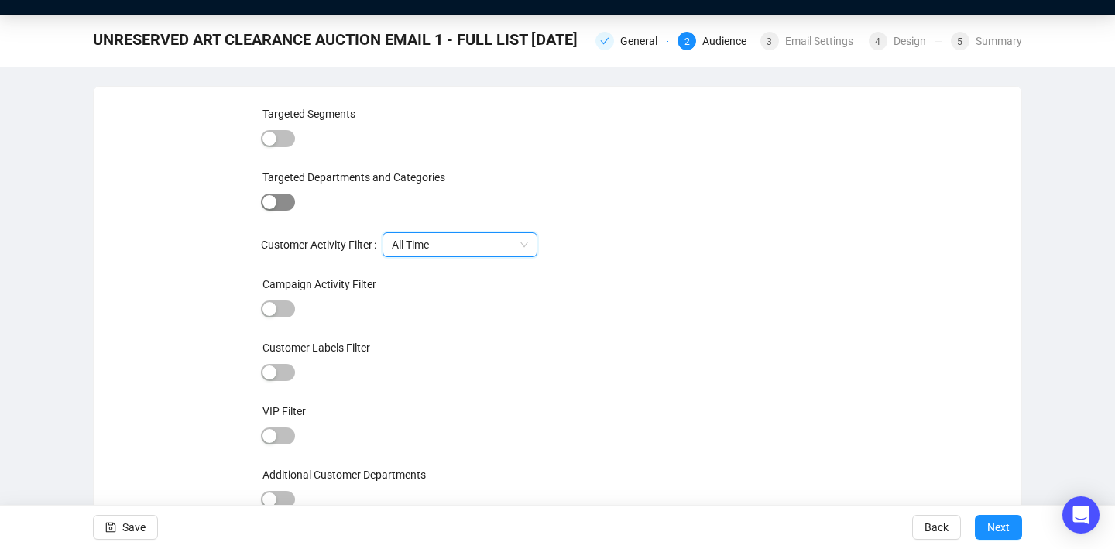
click at [278, 199] on span "button" at bounding box center [278, 202] width 34 height 17
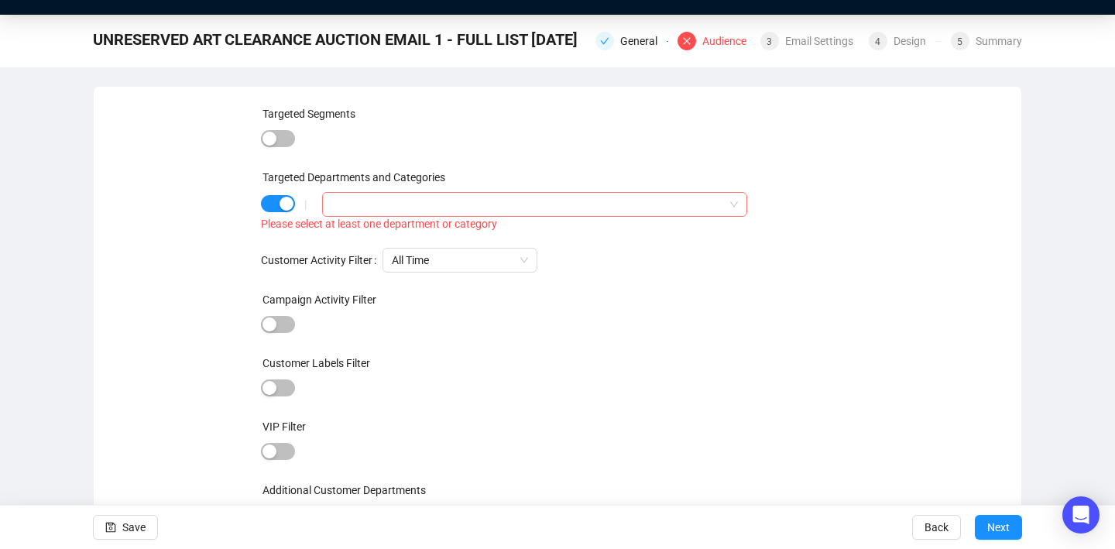
click at [396, 200] on div at bounding box center [526, 205] width 403 height 22
click at [350, 238] on span "Select All Departments/Categories" at bounding box center [353, 235] width 12 height 12
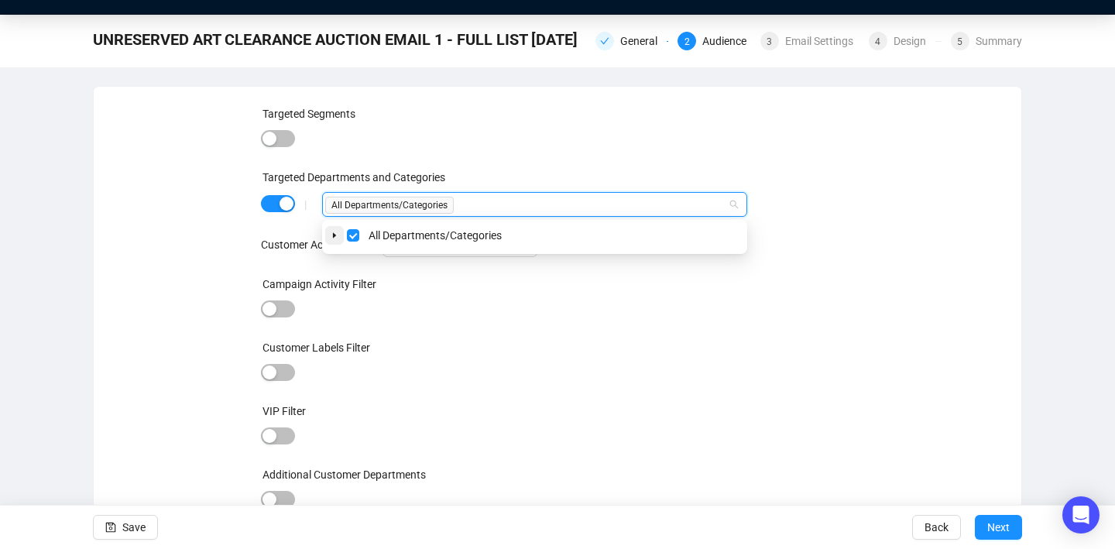
click at [332, 236] on icon "caret-down" at bounding box center [335, 235] width 8 height 8
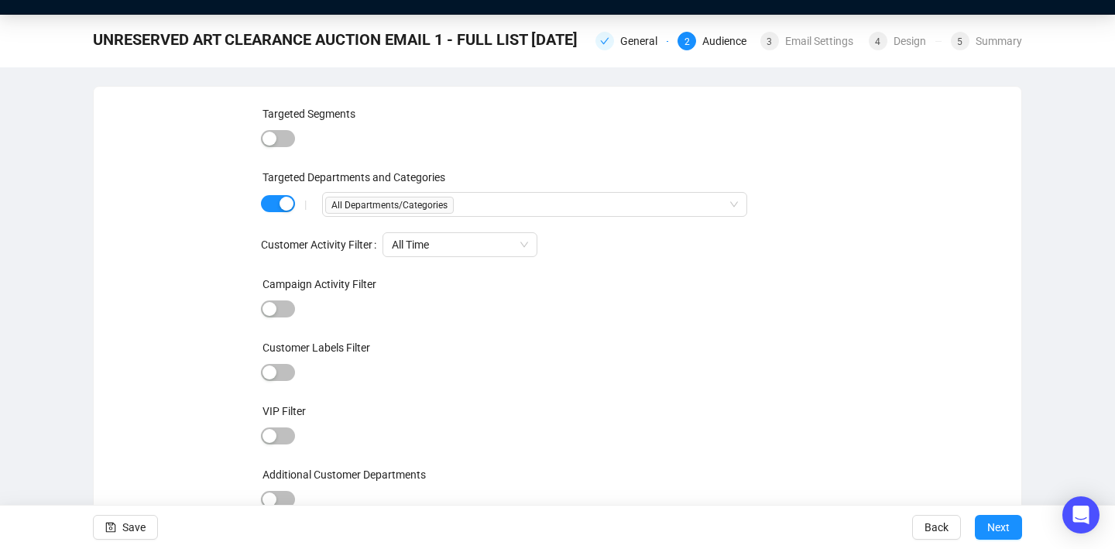
click at [932, 402] on div "Targeted Segments Targeted Departments and Categories | All Departments/Categor…" at bounding box center [557, 317] width 890 height 424
click at [992, 523] on span "Next" at bounding box center [998, 526] width 22 height 43
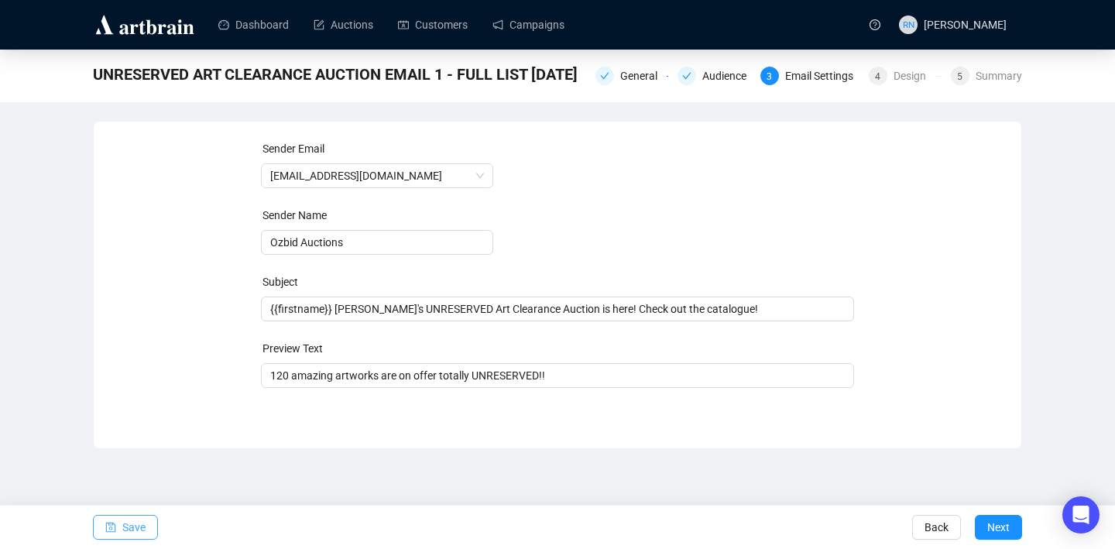
click at [132, 526] on span "Save" at bounding box center [133, 526] width 23 height 43
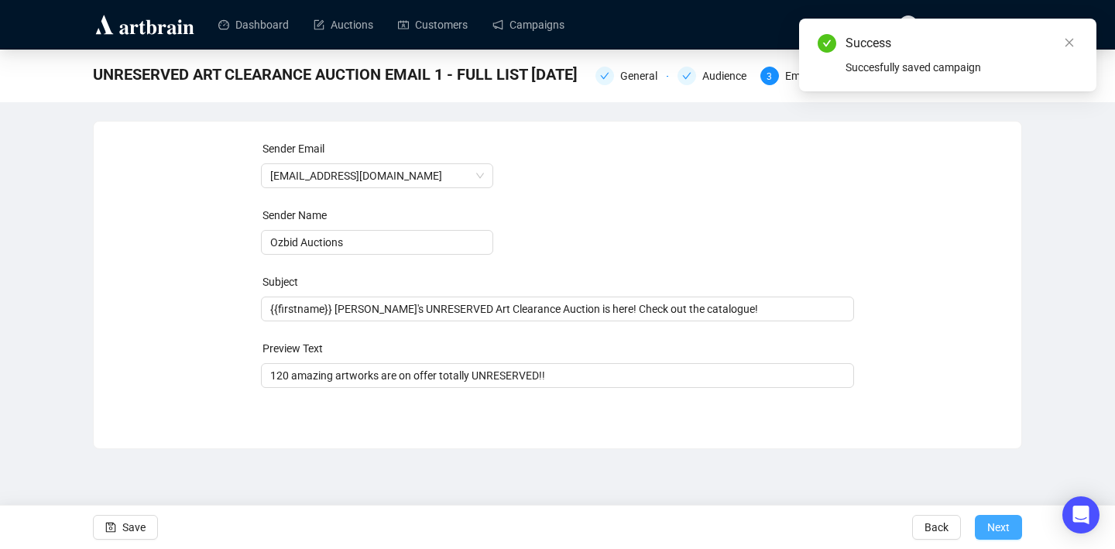
click at [987, 518] on span "Next" at bounding box center [998, 526] width 22 height 43
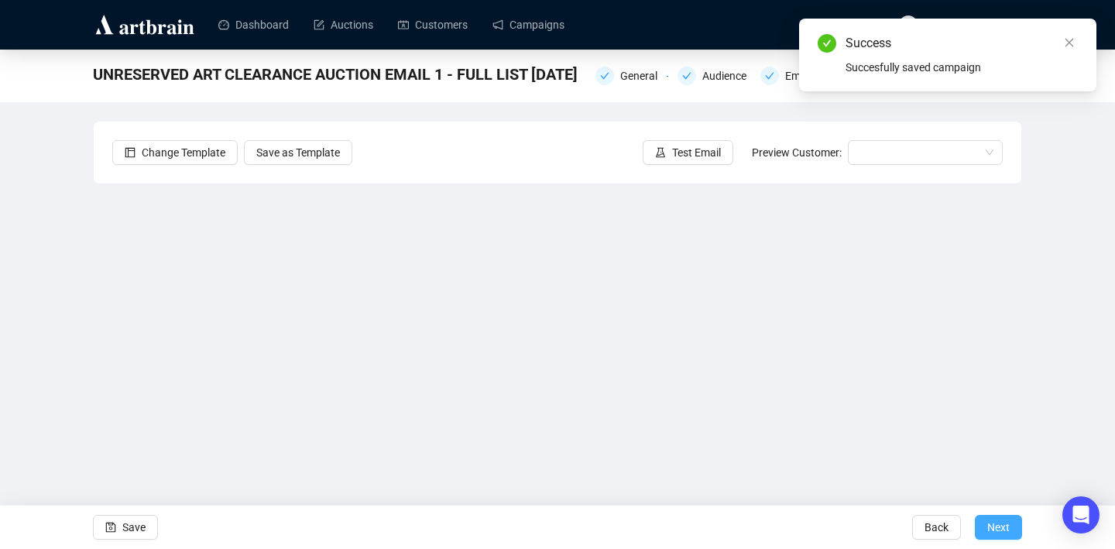
click at [996, 529] on span "Next" at bounding box center [998, 526] width 22 height 43
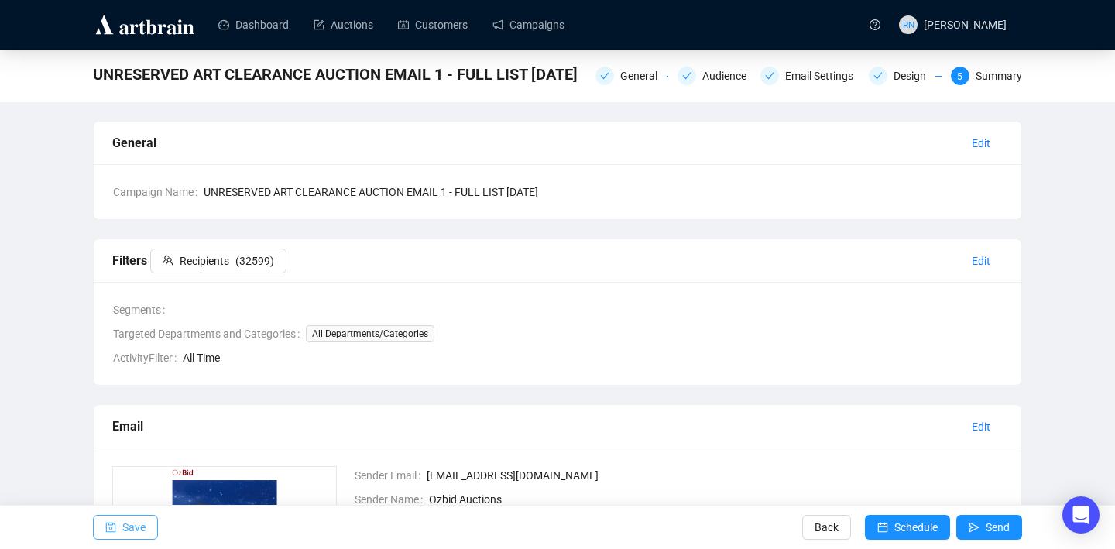
click at [128, 520] on span "Save" at bounding box center [133, 526] width 23 height 43
click at [139, 533] on span "Save" at bounding box center [133, 526] width 23 height 43
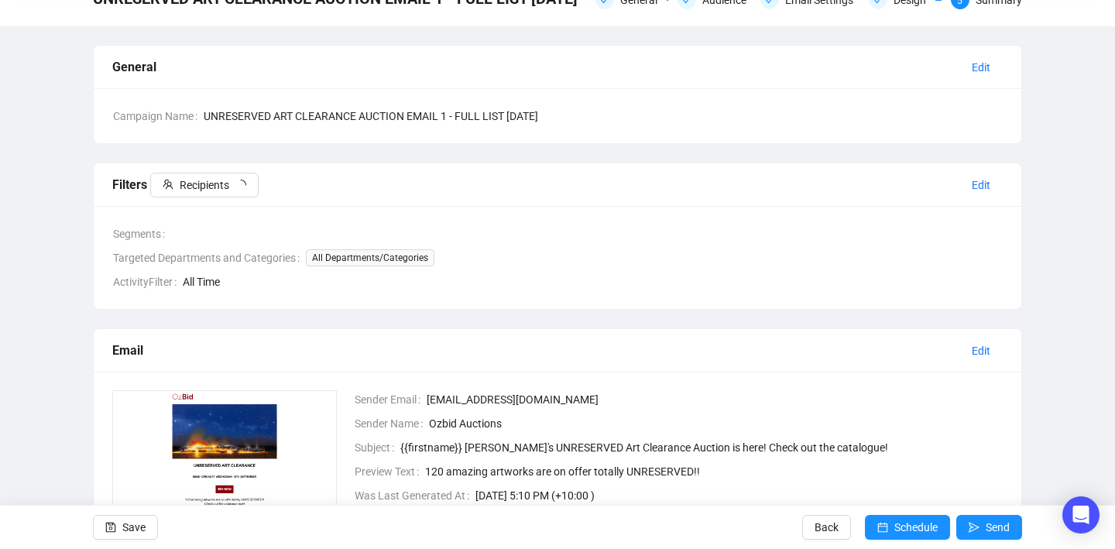
scroll to position [82, 0]
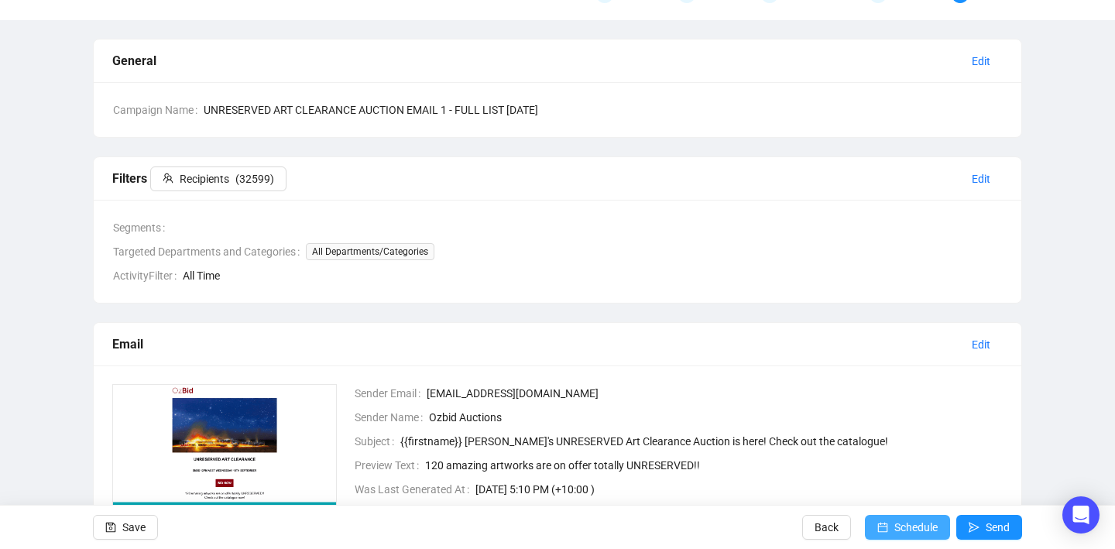
click at [886, 536] on button "Schedule" at bounding box center [907, 527] width 85 height 25
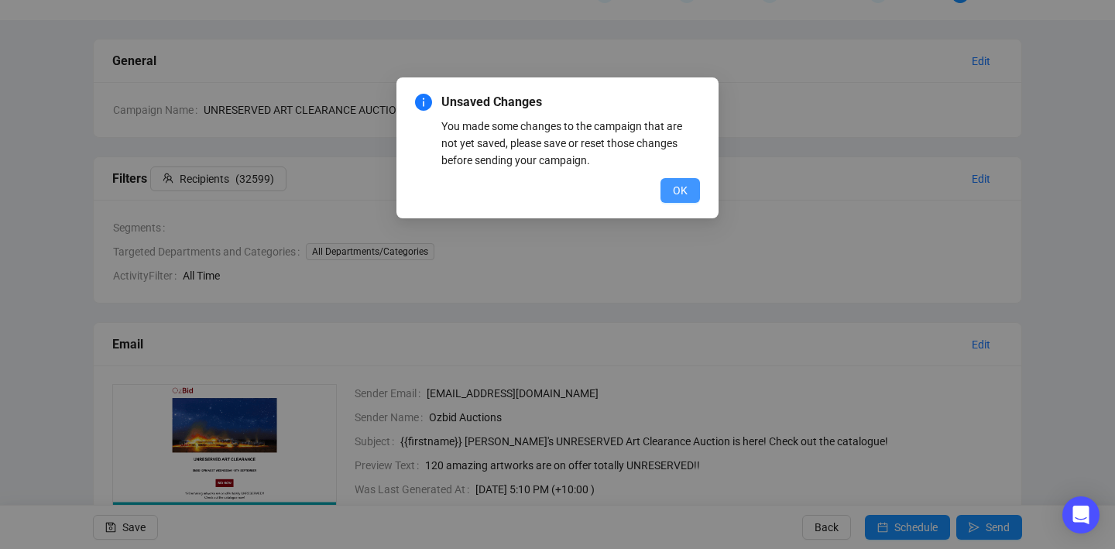
click at [684, 195] on span "OK" at bounding box center [680, 190] width 15 height 17
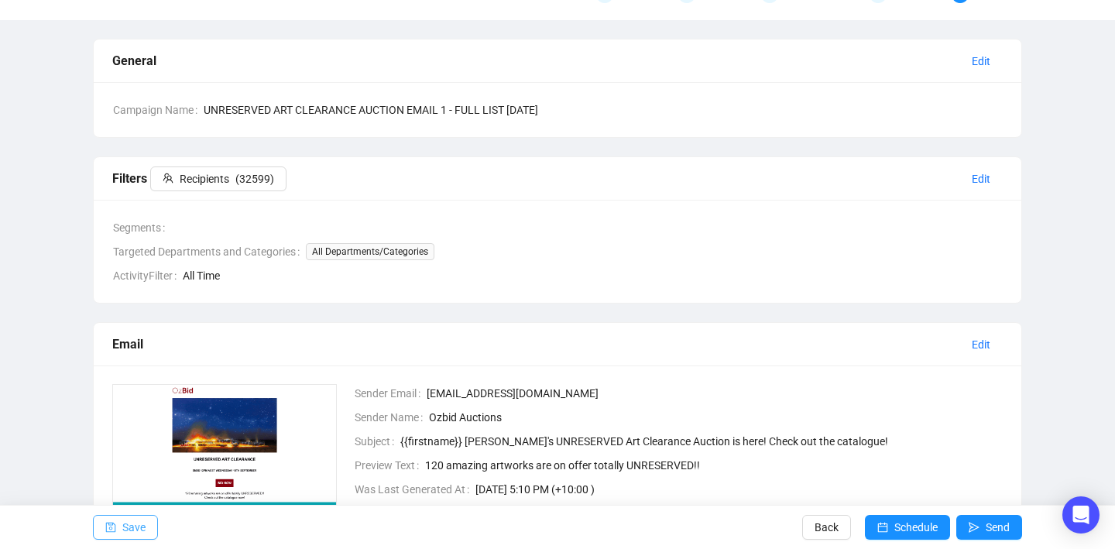
click at [124, 533] on span "Save" at bounding box center [133, 526] width 23 height 43
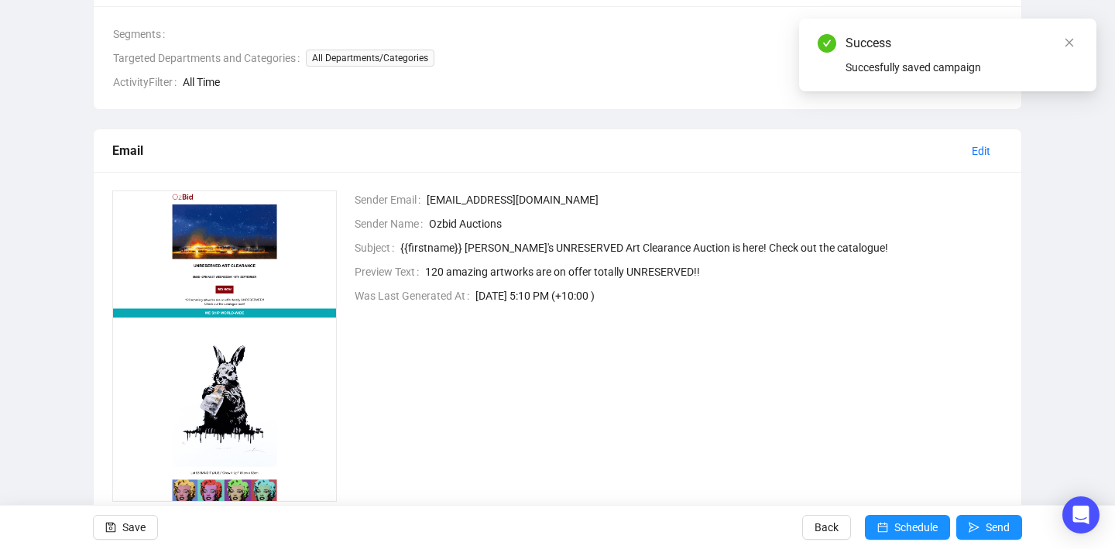
scroll to position [325, 0]
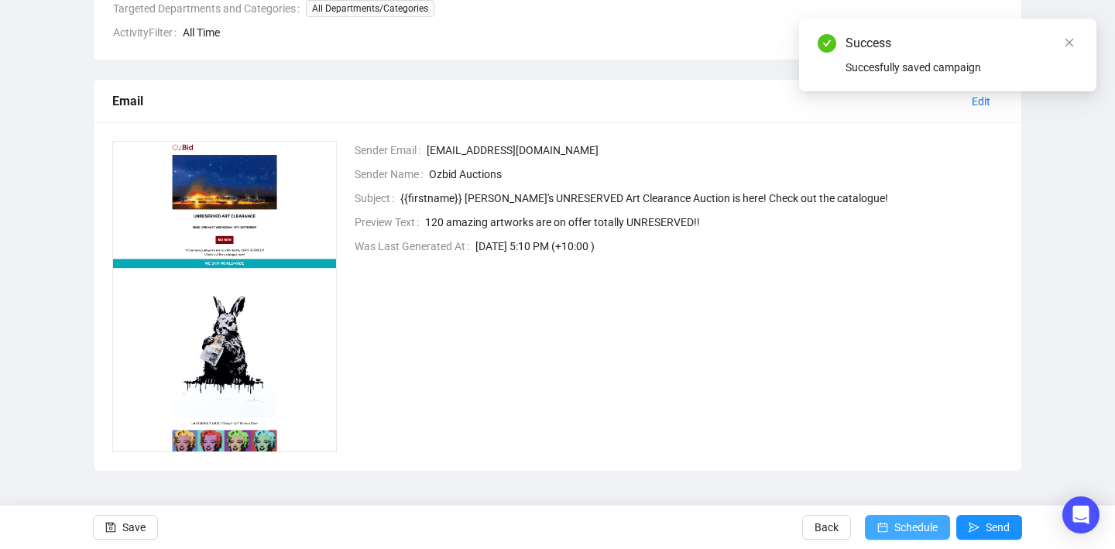
click at [888, 520] on button "Schedule" at bounding box center [907, 527] width 85 height 25
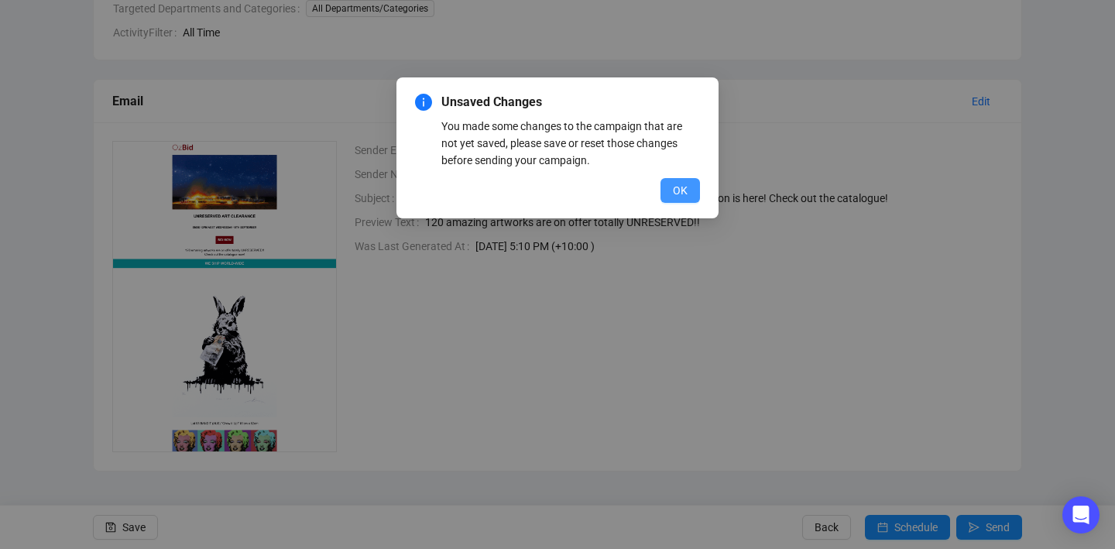
click at [693, 189] on button "OK" at bounding box center [679, 190] width 39 height 25
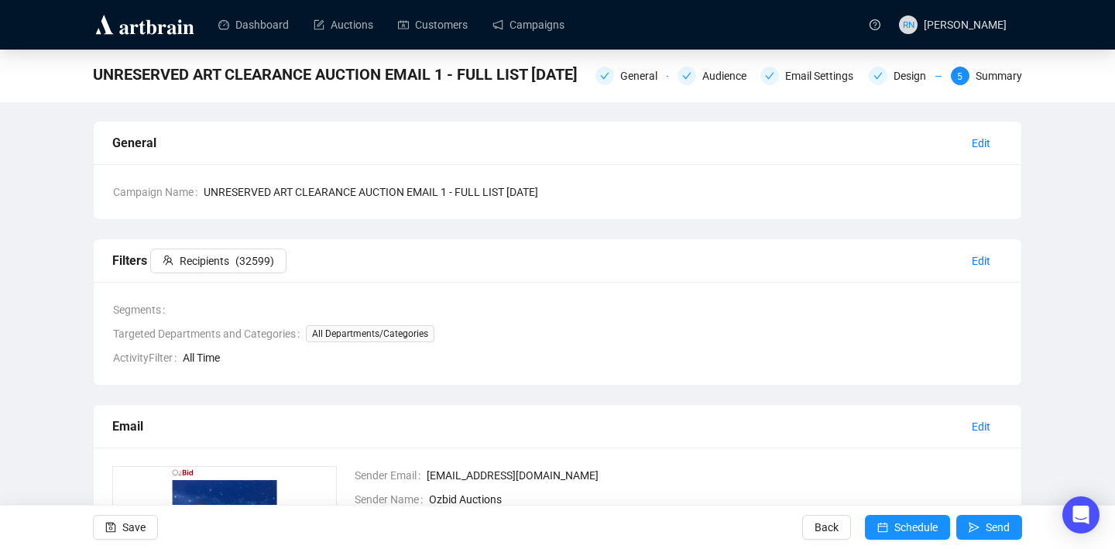
scroll to position [111, 0]
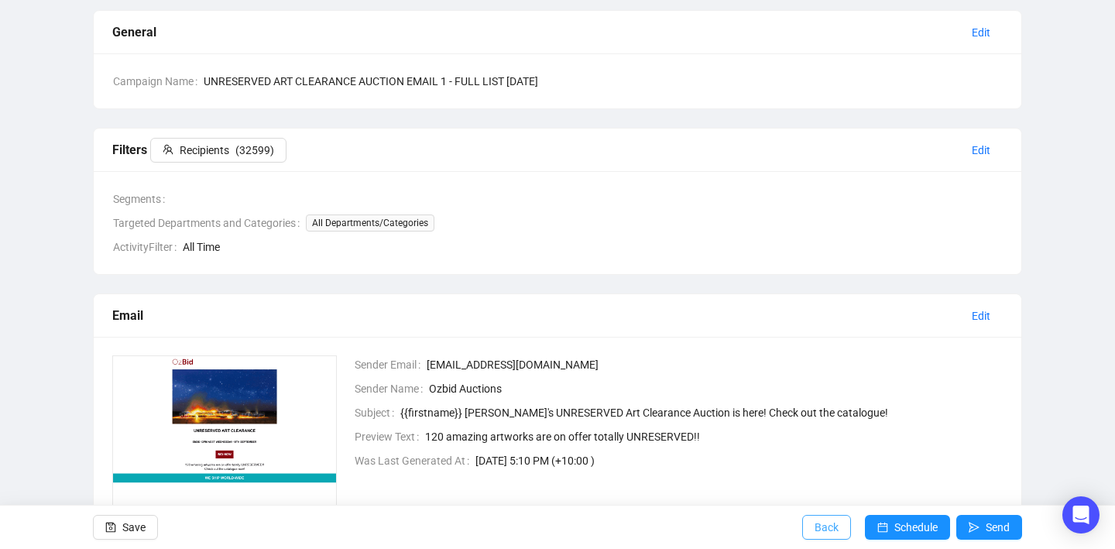
click at [817, 510] on span "Back" at bounding box center [826, 526] width 24 height 43
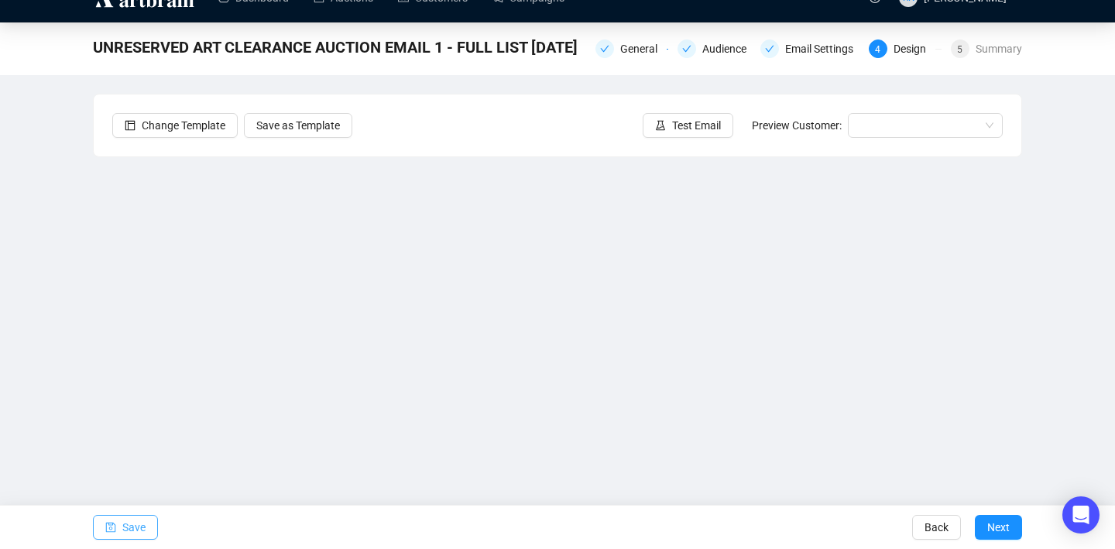
click at [138, 526] on span "Save" at bounding box center [133, 526] width 23 height 43
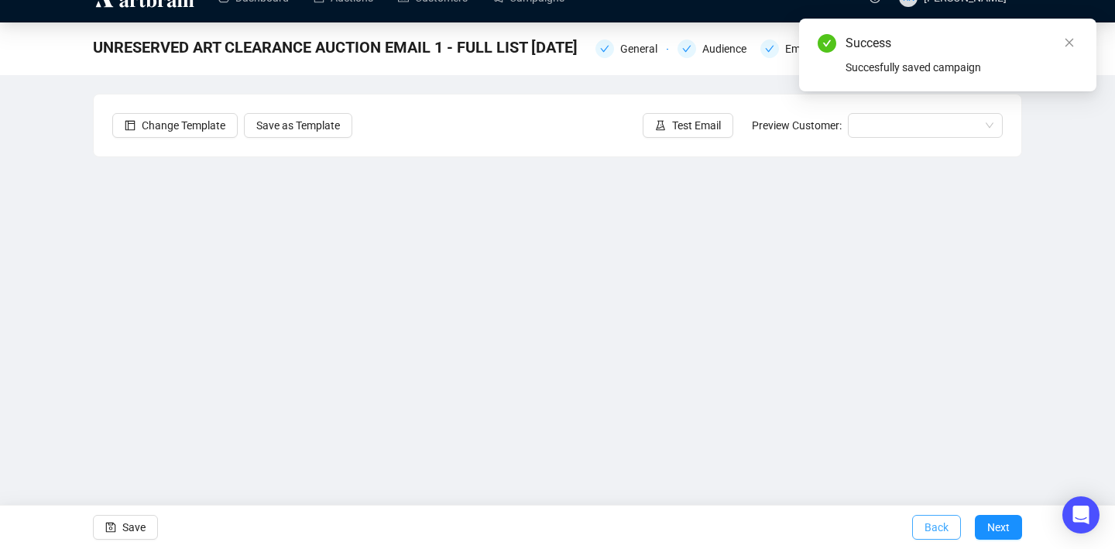
click at [932, 527] on span "Back" at bounding box center [936, 526] width 24 height 43
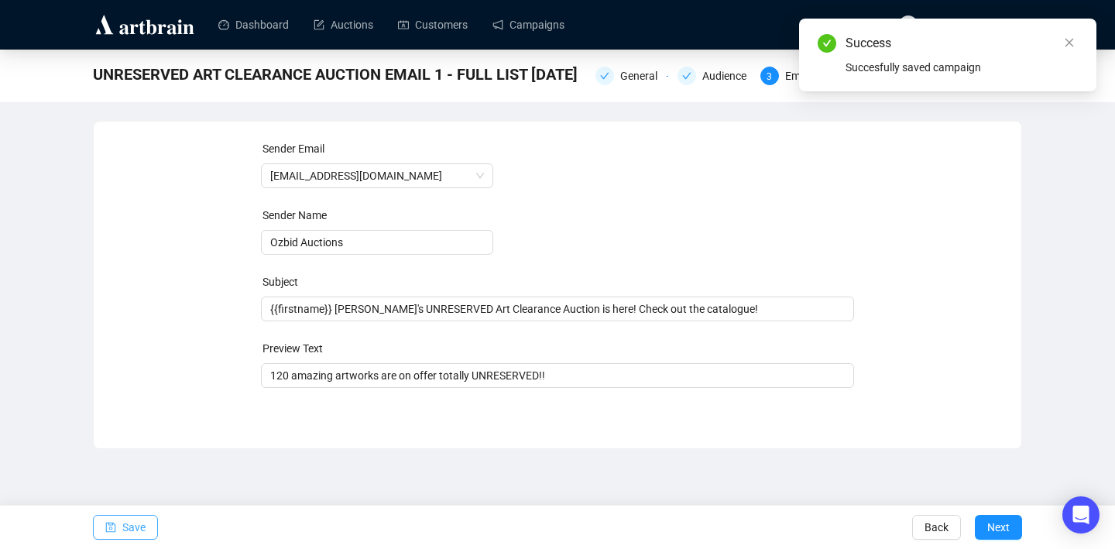
click at [111, 533] on span "button" at bounding box center [110, 526] width 11 height 43
click at [944, 529] on span "Back" at bounding box center [936, 526] width 24 height 43
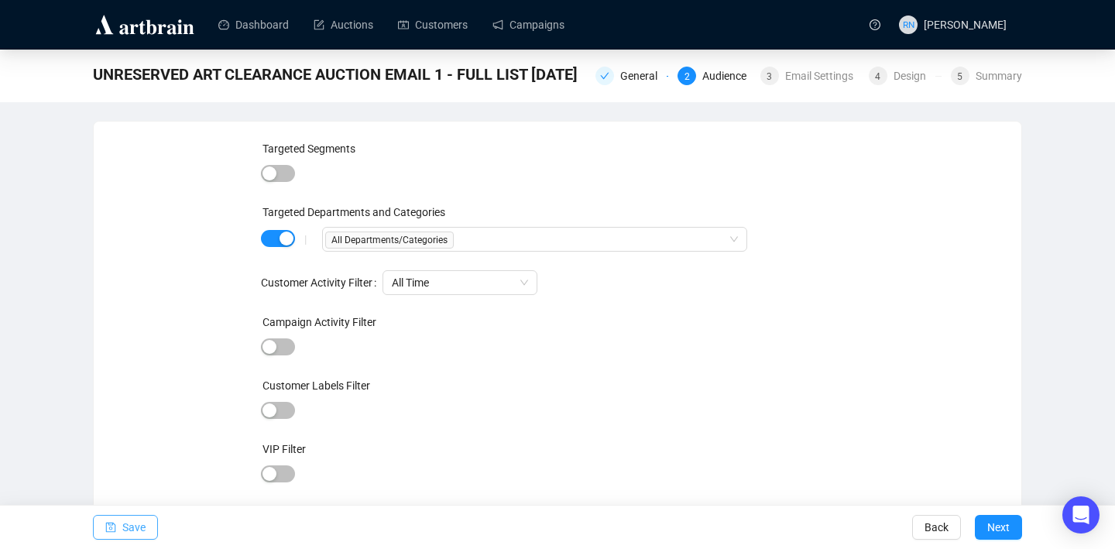
click at [141, 529] on span "Save" at bounding box center [133, 526] width 23 height 43
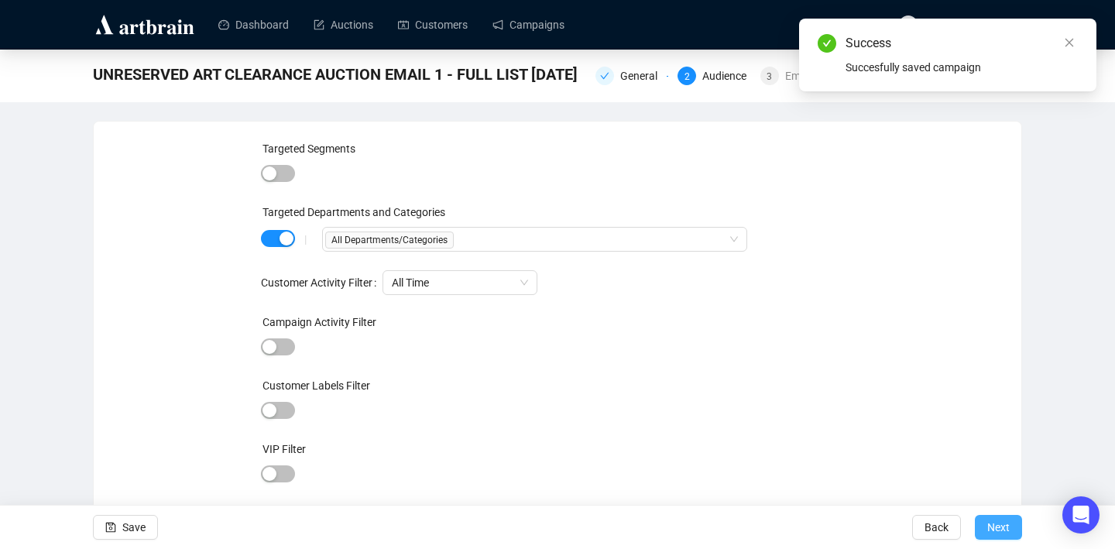
click at [989, 523] on span "Next" at bounding box center [998, 526] width 22 height 43
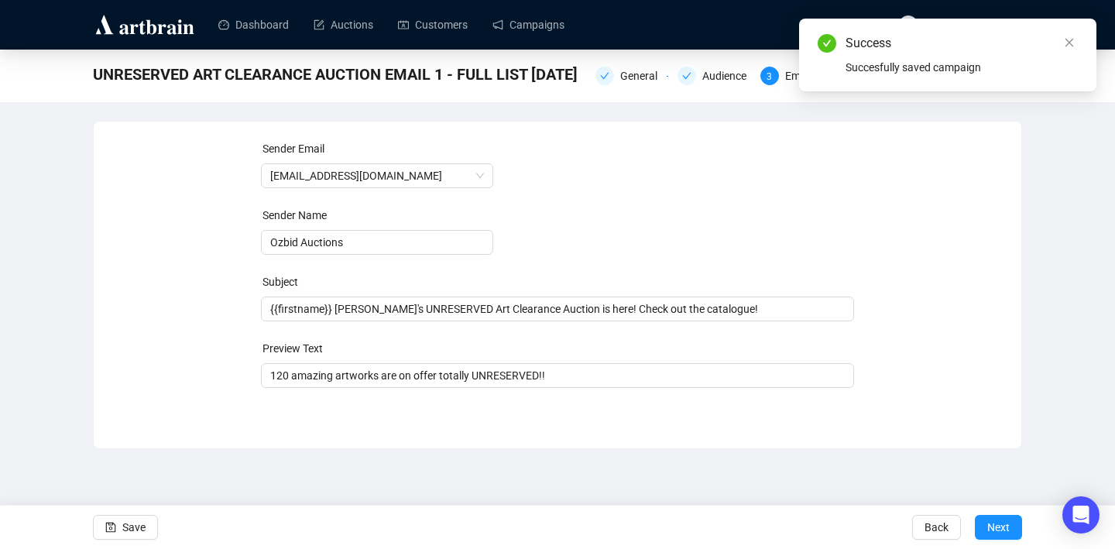
click at [989, 523] on span "Next" at bounding box center [998, 526] width 22 height 43
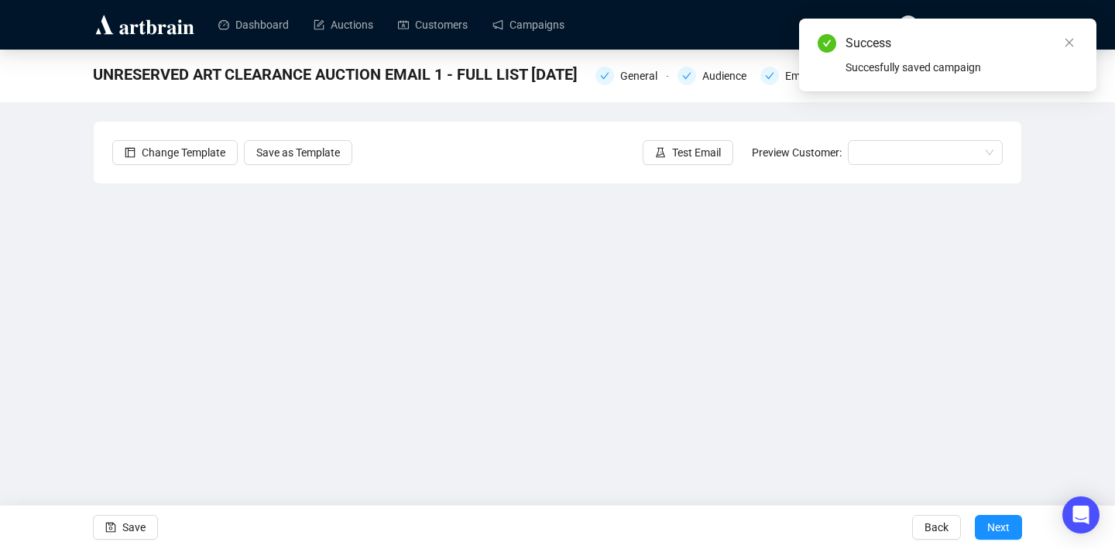
click at [989, 523] on span "Next" at bounding box center [998, 526] width 22 height 43
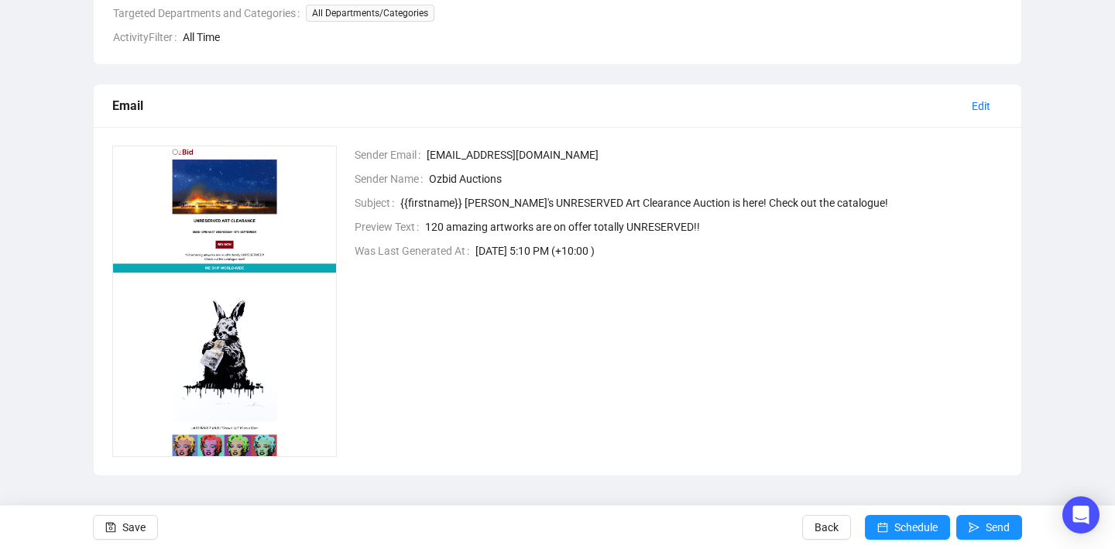
scroll to position [325, 0]
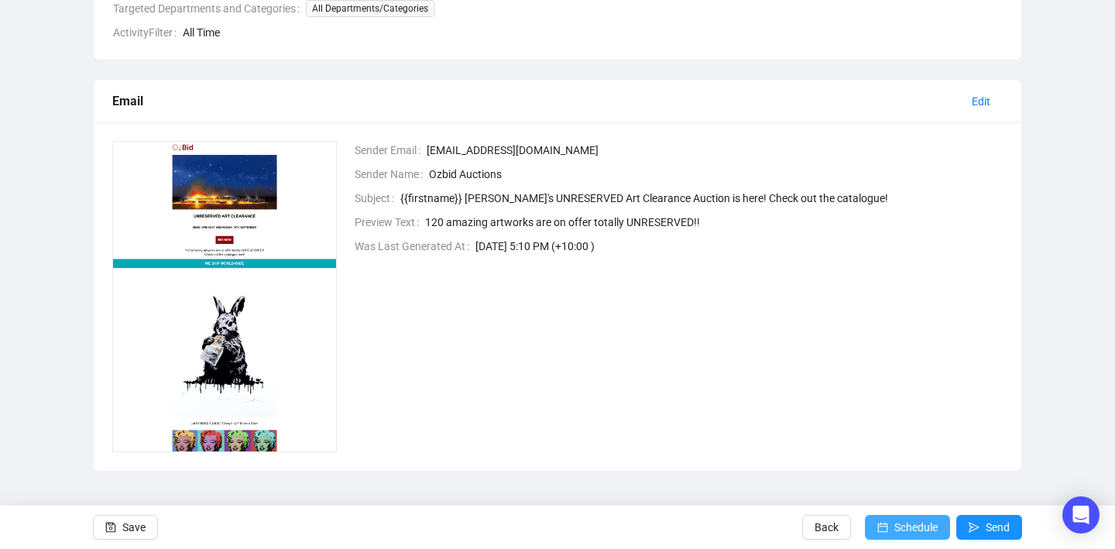
click at [906, 532] on span "Schedule" at bounding box center [915, 526] width 43 height 43
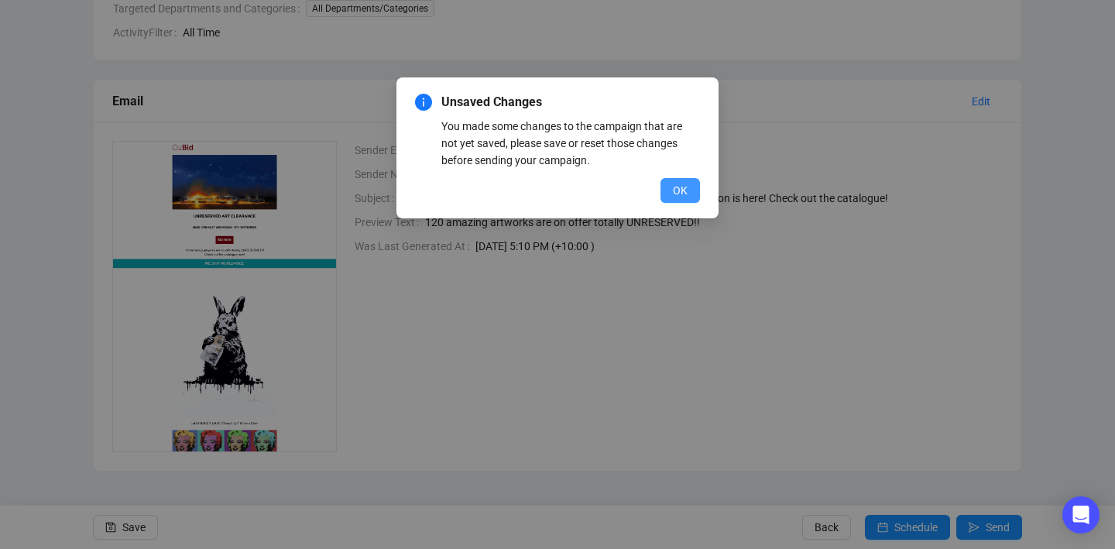
click at [673, 194] on span "OK" at bounding box center [680, 190] width 15 height 17
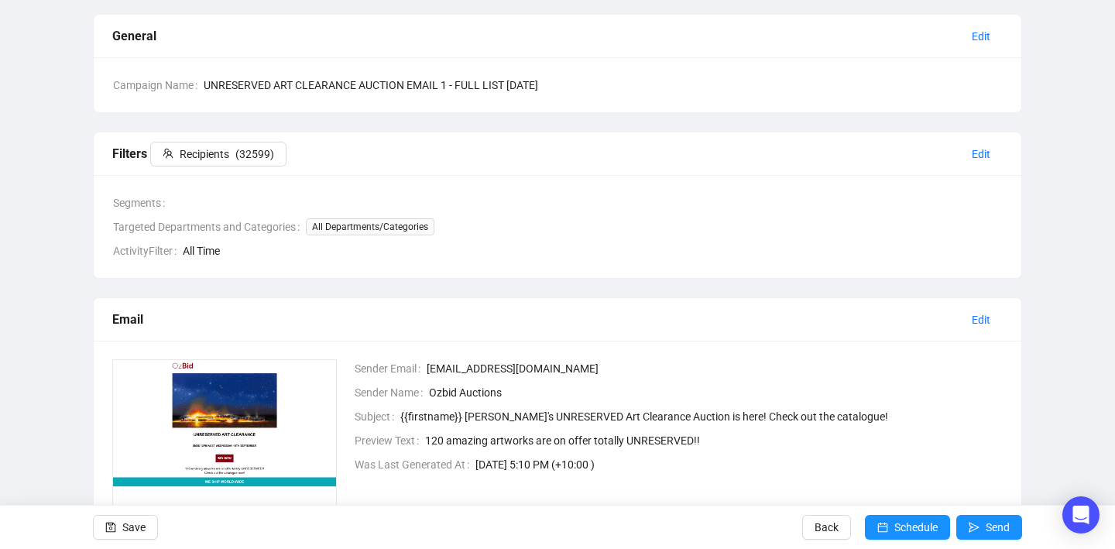
scroll to position [57, 0]
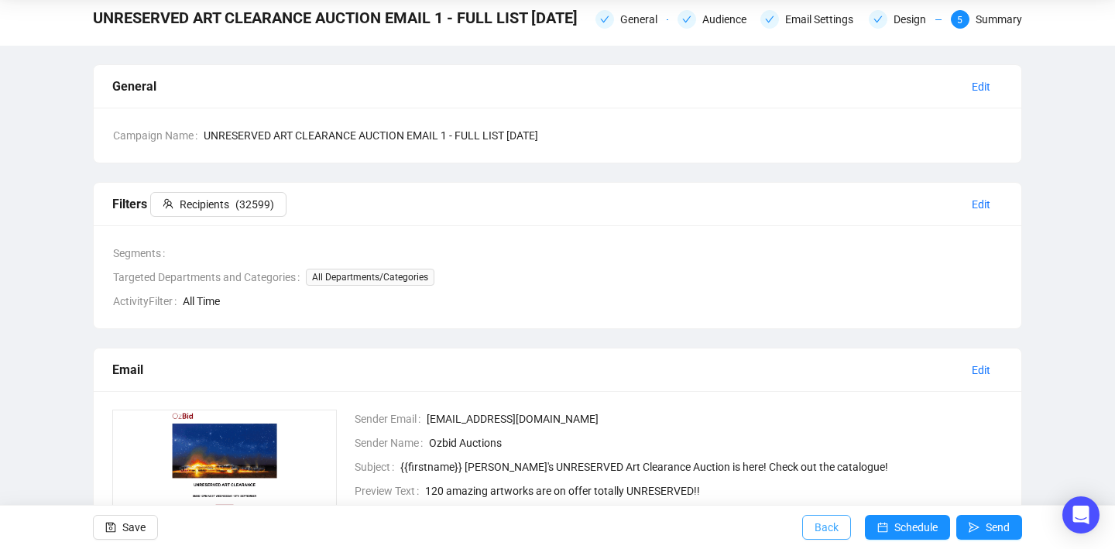
click at [817, 521] on span "Back" at bounding box center [826, 526] width 24 height 43
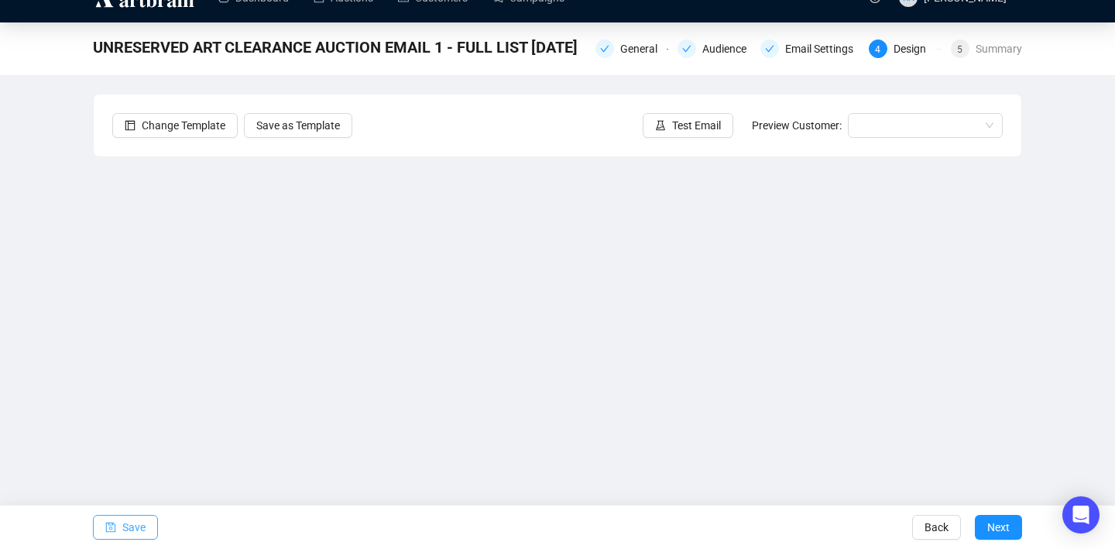
click at [131, 519] on span "Save" at bounding box center [133, 526] width 23 height 43
click at [1005, 526] on span "Next" at bounding box center [998, 526] width 22 height 43
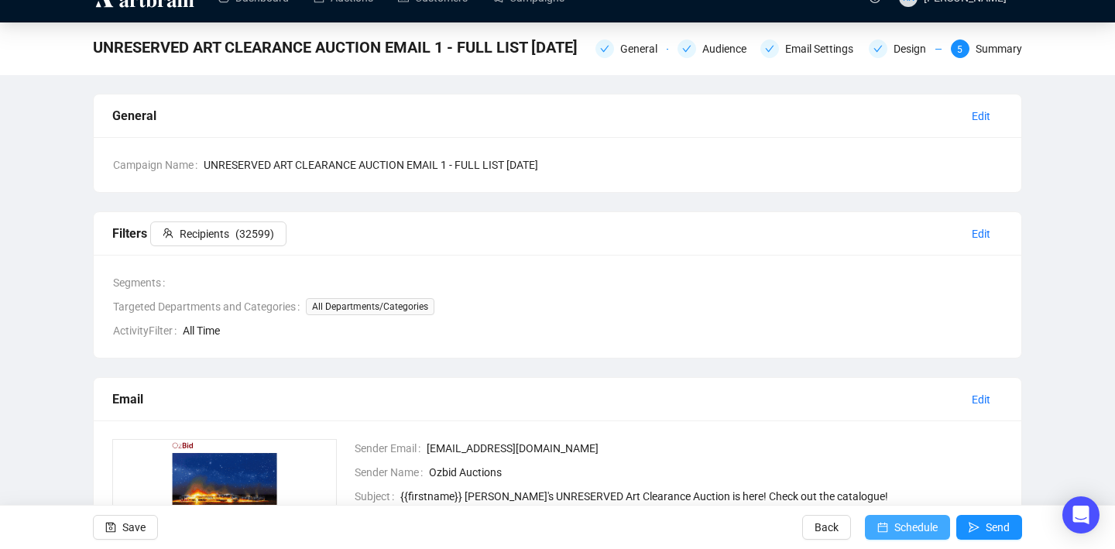
click at [913, 529] on span "Schedule" at bounding box center [915, 526] width 43 height 43
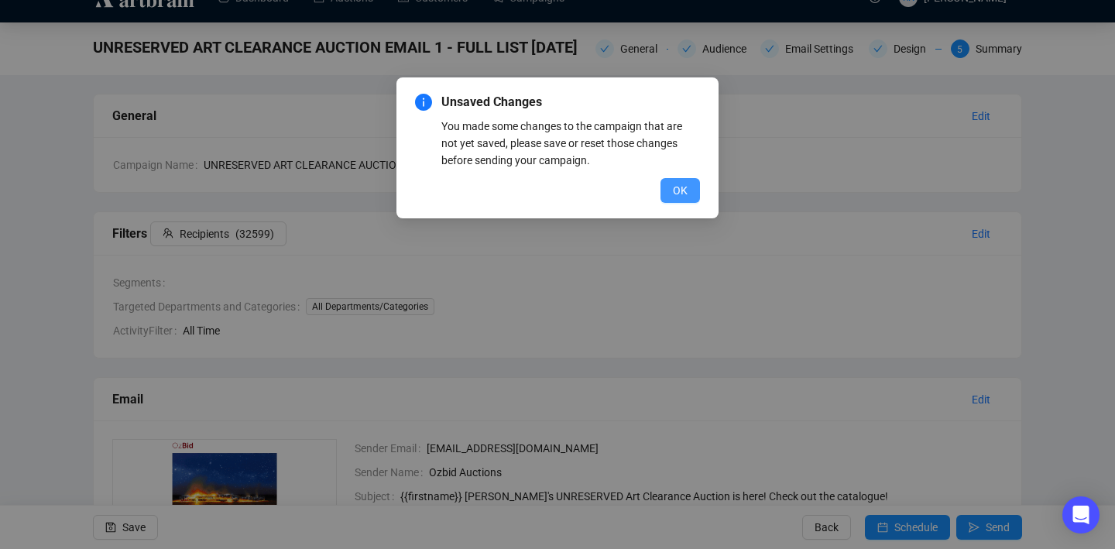
click at [685, 192] on span "OK" at bounding box center [680, 190] width 15 height 17
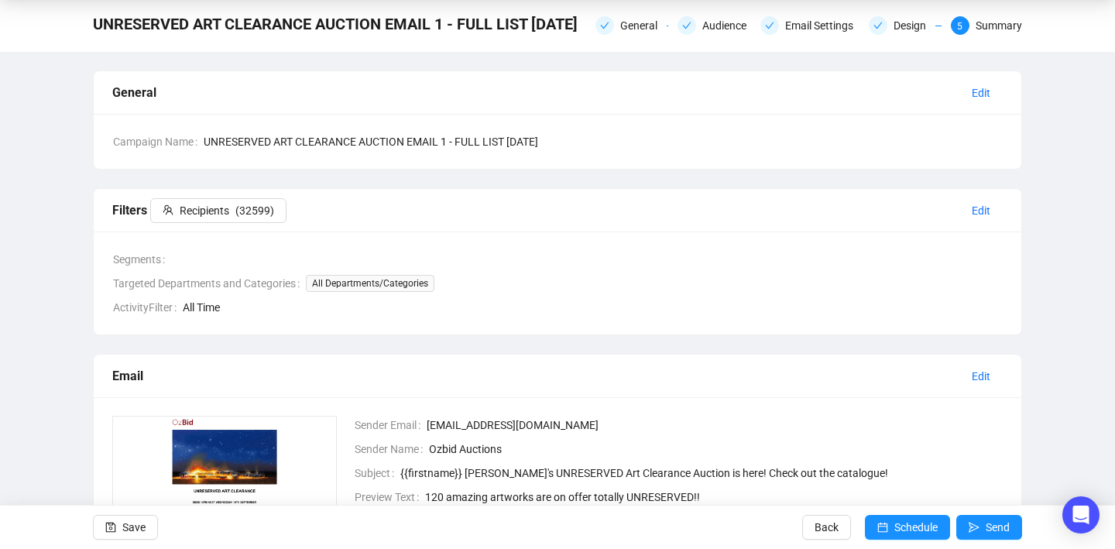
scroll to position [18, 0]
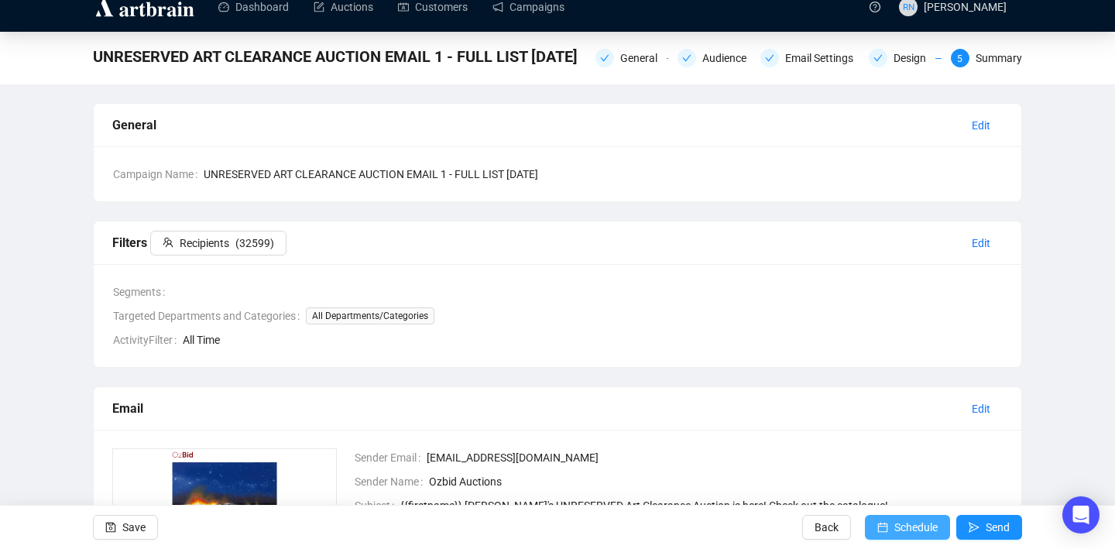
click at [879, 522] on icon "calendar" at bounding box center [882, 527] width 11 height 11
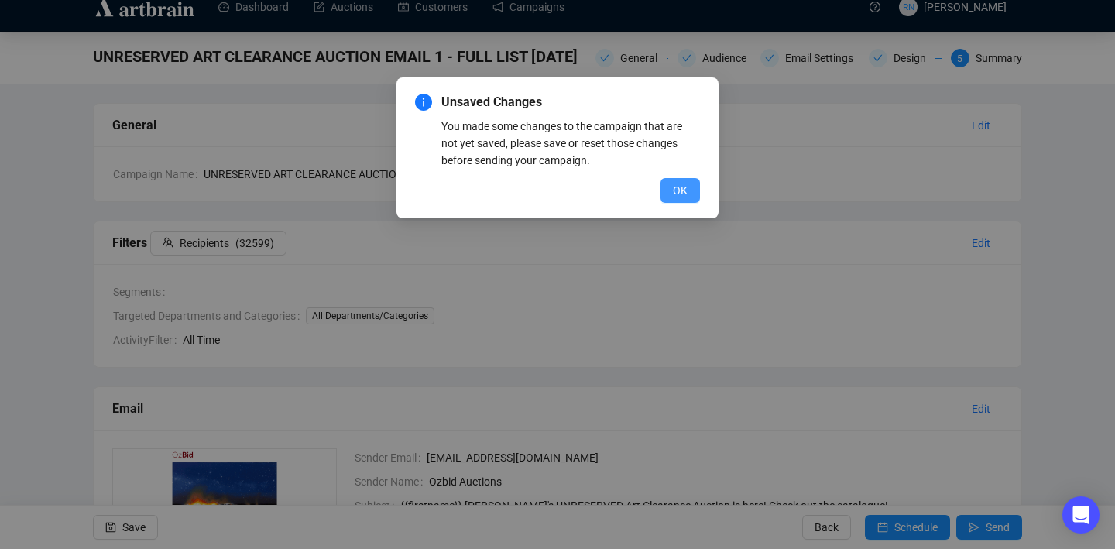
click at [673, 193] on span "OK" at bounding box center [680, 190] width 15 height 17
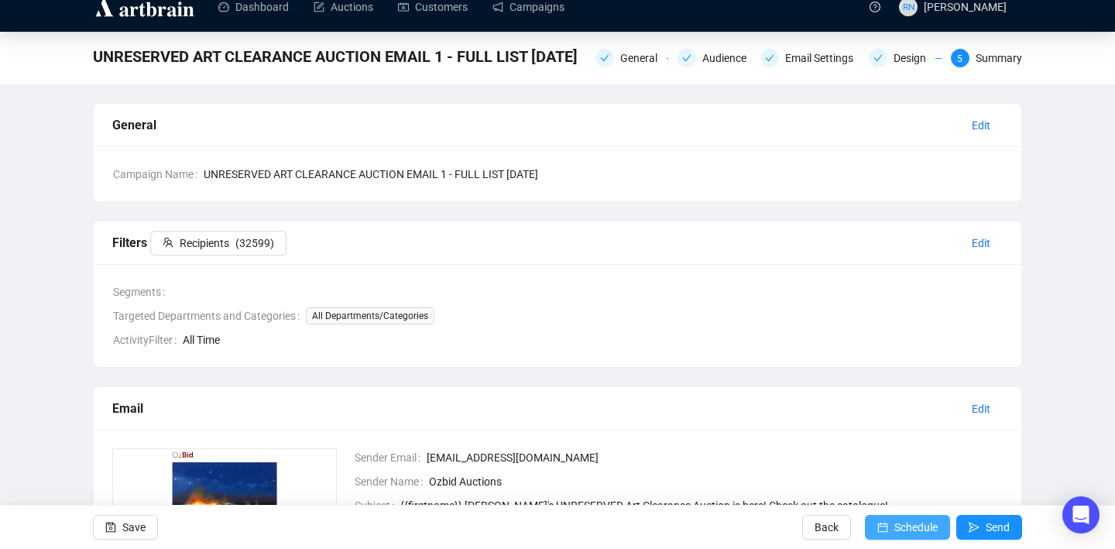
click at [877, 530] on icon "calendar" at bounding box center [882, 527] width 11 height 11
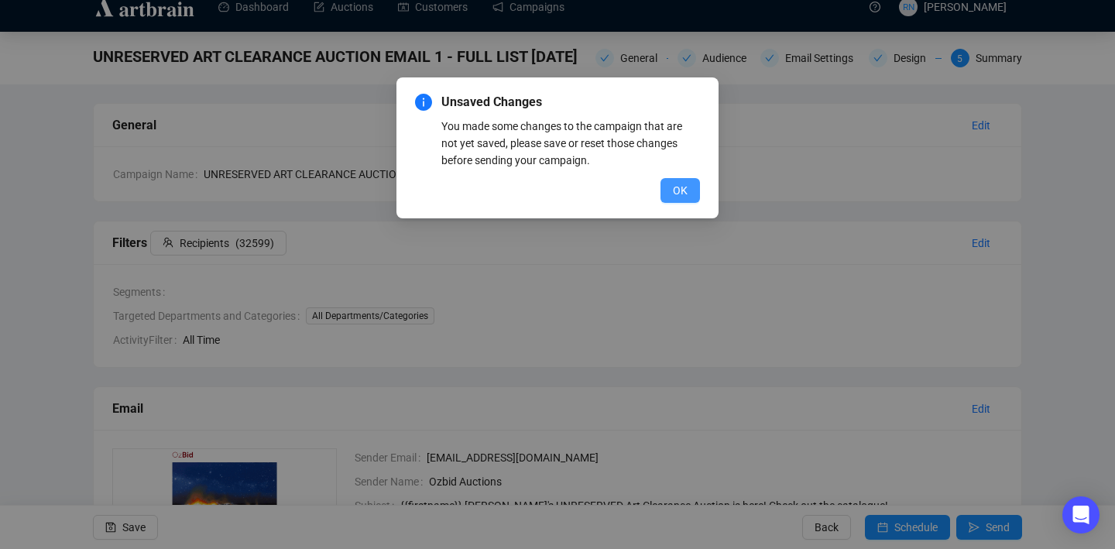
click at [681, 193] on span "OK" at bounding box center [680, 190] width 15 height 17
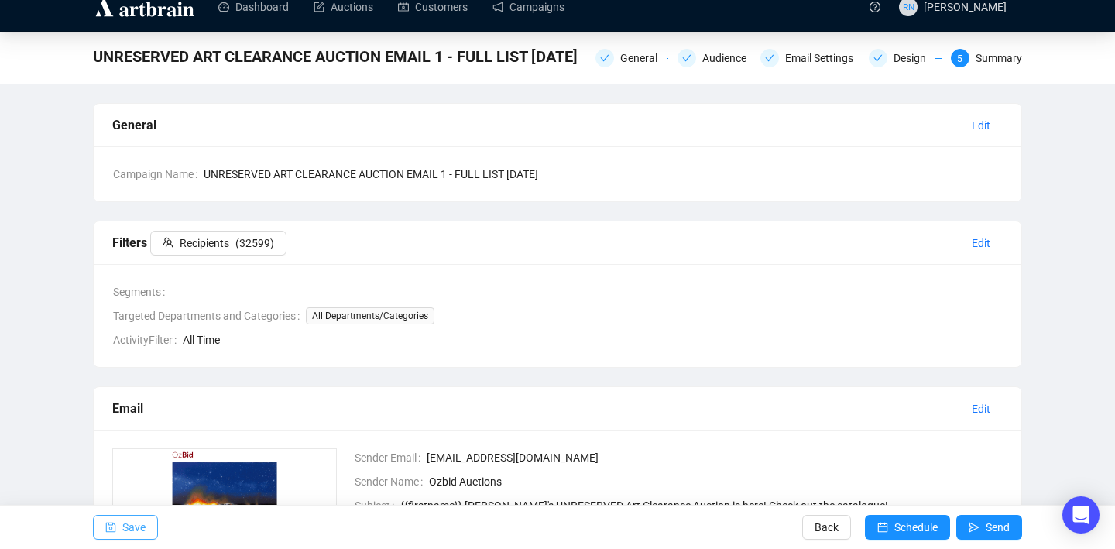
click at [154, 529] on button "Save" at bounding box center [125, 527] width 65 height 25
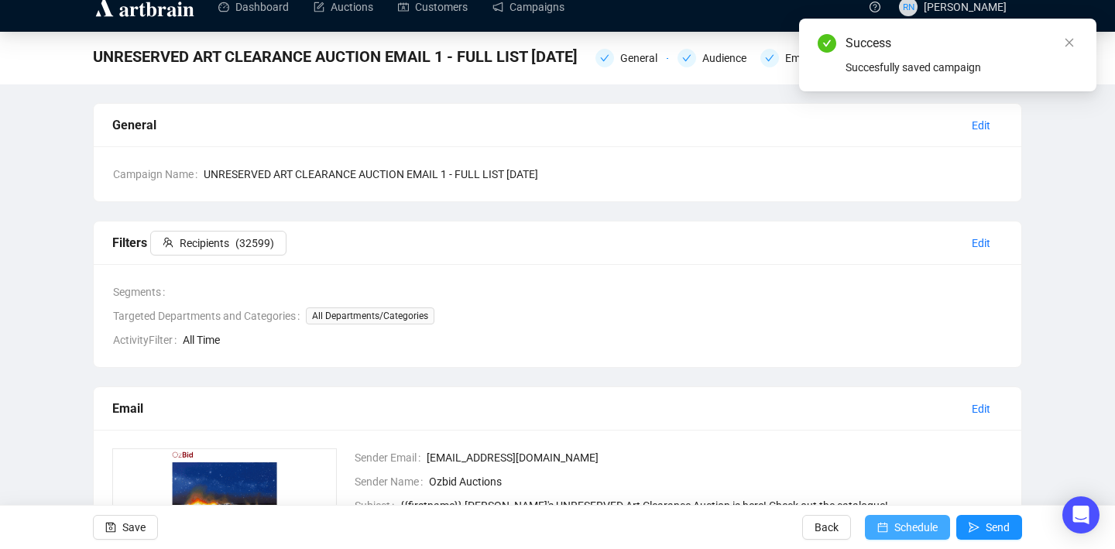
click at [878, 537] on span "submit" at bounding box center [882, 526] width 11 height 43
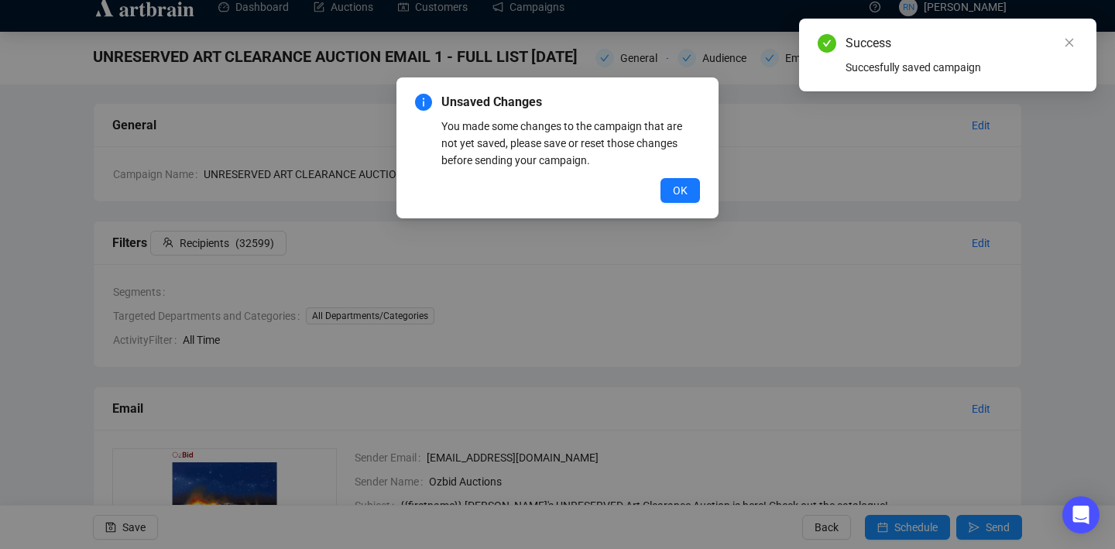
click at [879, 536] on div "Unsaved Changes You made some changes to the campaign that are not yet saved, p…" at bounding box center [557, 274] width 1115 height 549
click at [677, 187] on span "OK" at bounding box center [680, 190] width 15 height 17
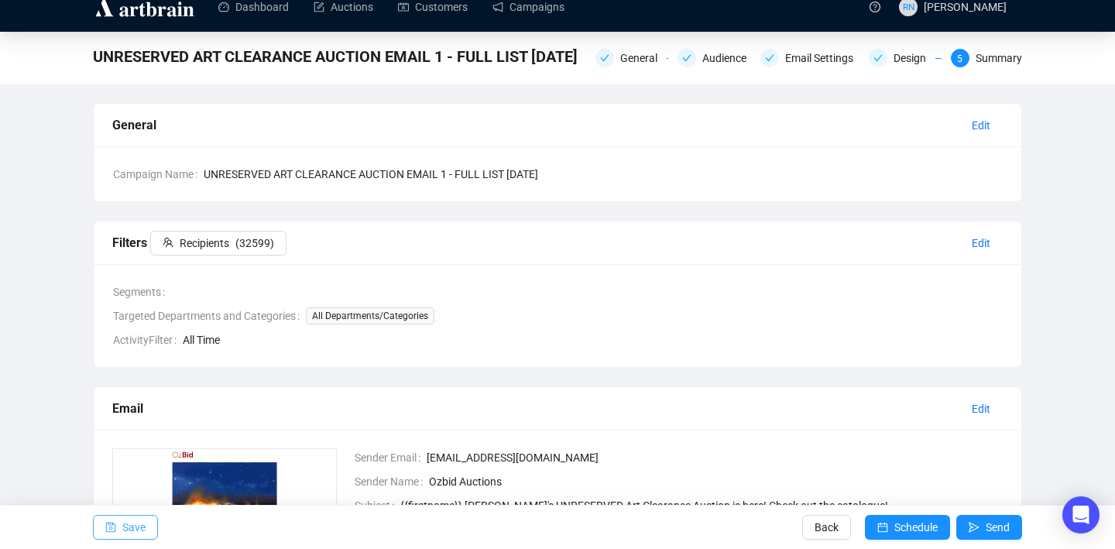
click at [110, 536] on span "button" at bounding box center [110, 526] width 11 height 43
click at [888, 526] on button "Schedule" at bounding box center [907, 527] width 85 height 25
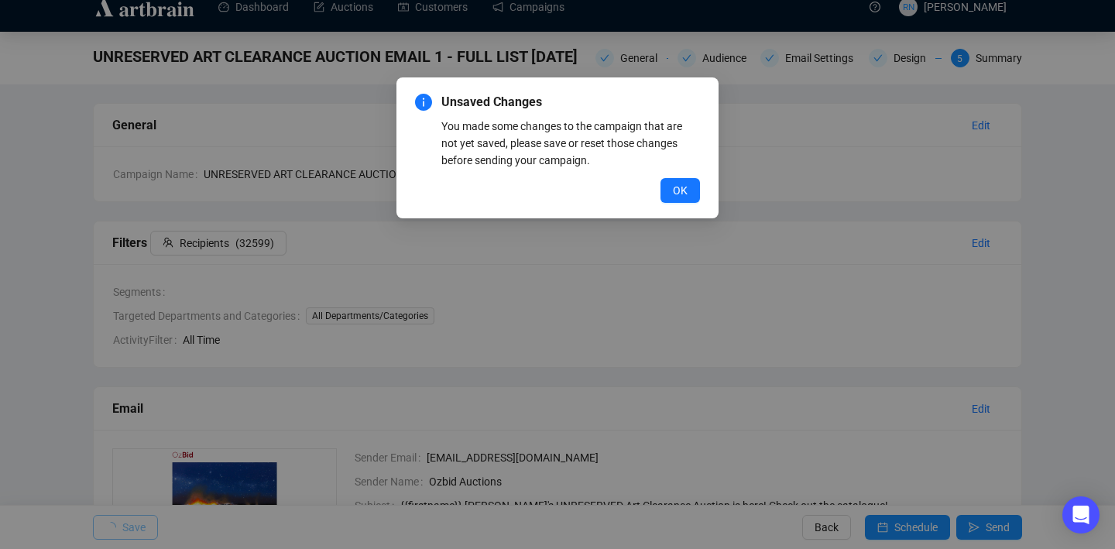
click at [420, 99] on icon "info-circle" at bounding box center [423, 102] width 17 height 17
click at [674, 201] on button "OK" at bounding box center [679, 190] width 39 height 25
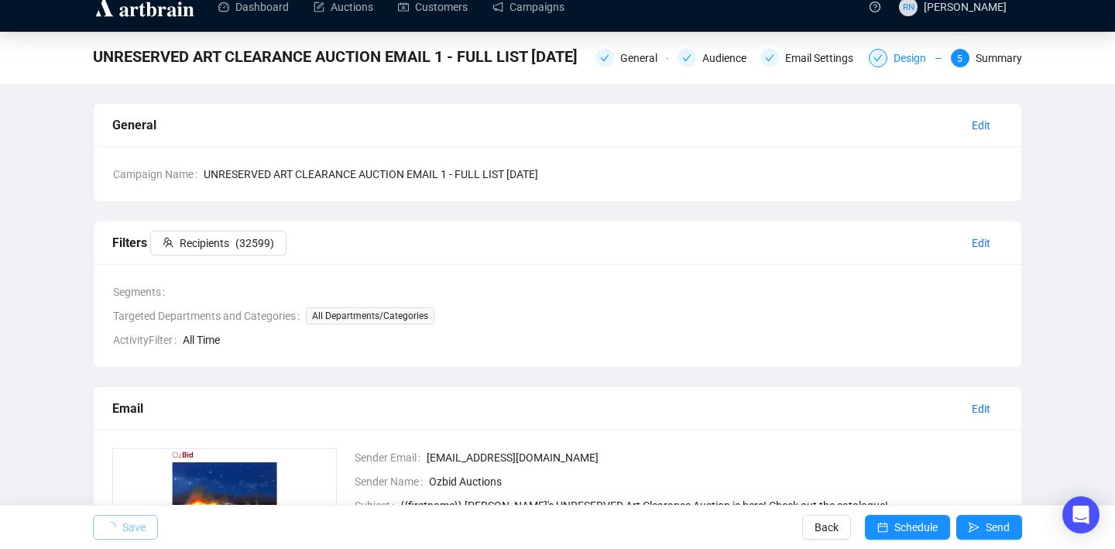
click at [895, 53] on div "Design" at bounding box center [914, 58] width 42 height 19
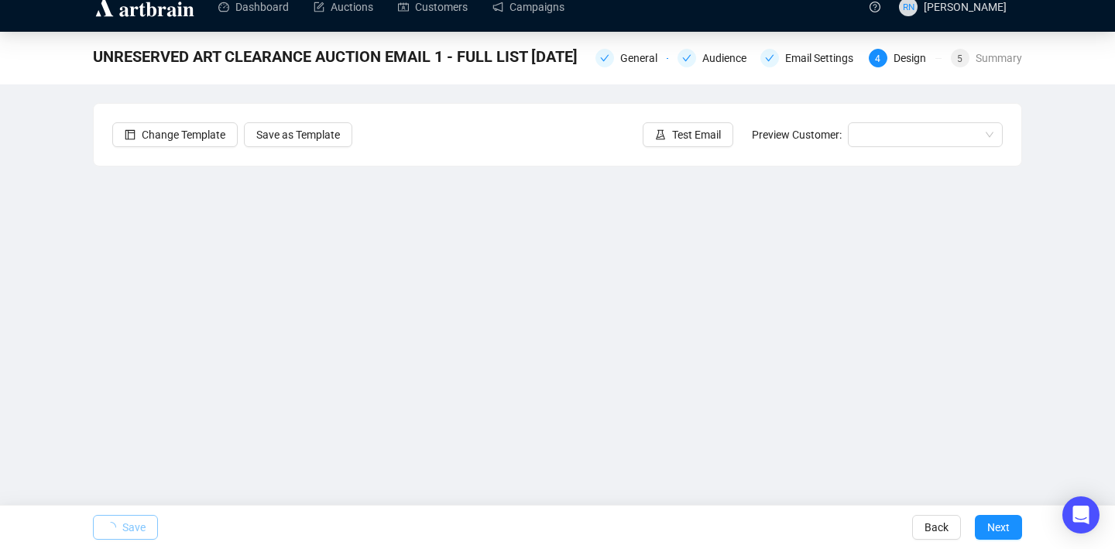
scroll to position [27, 0]
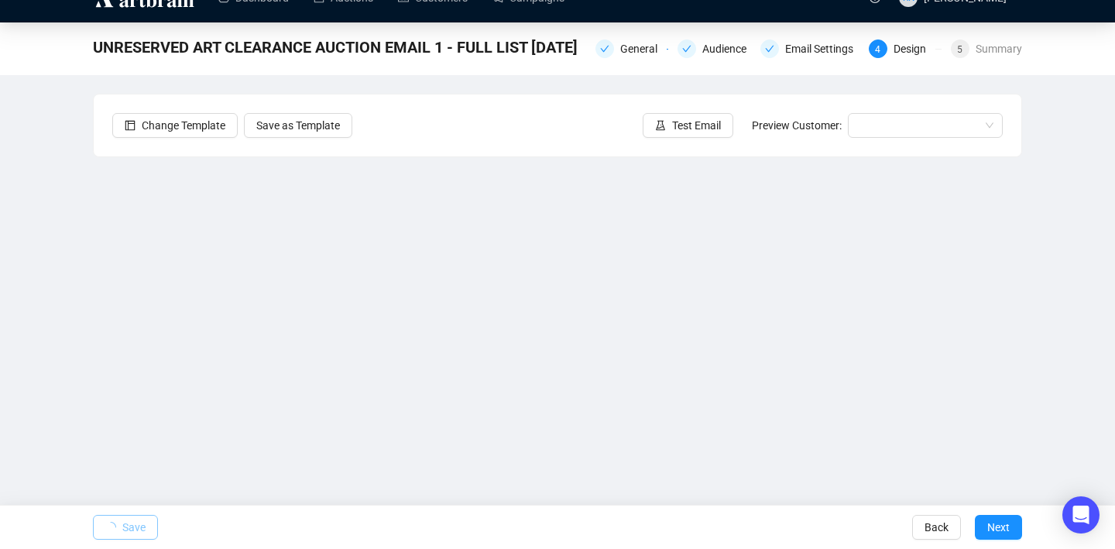
click at [139, 523] on span "Save" at bounding box center [133, 526] width 23 height 43
click at [931, 529] on span "Back" at bounding box center [936, 526] width 24 height 43
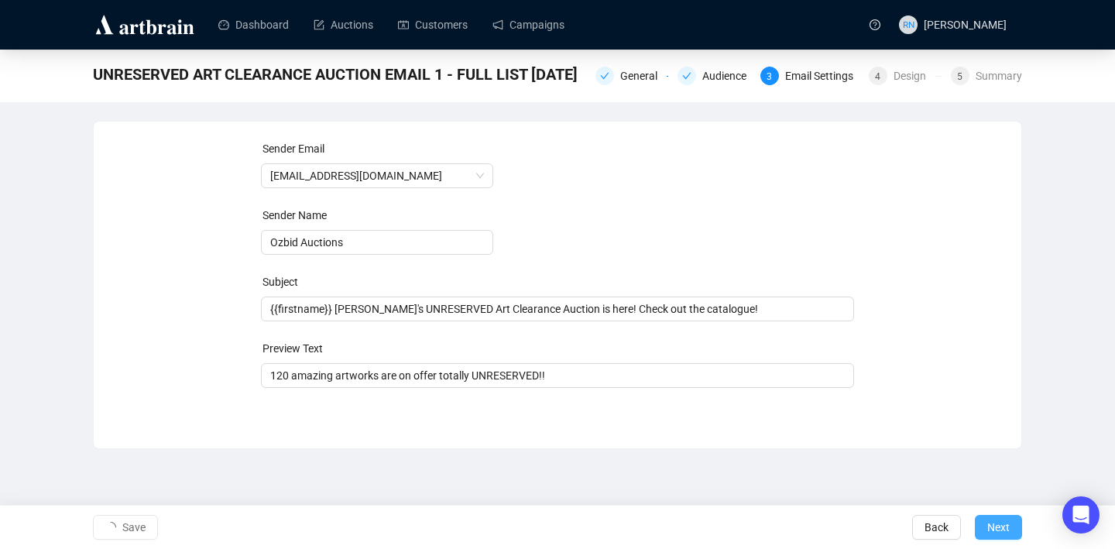
click at [1008, 526] on span "Next" at bounding box center [998, 526] width 22 height 43
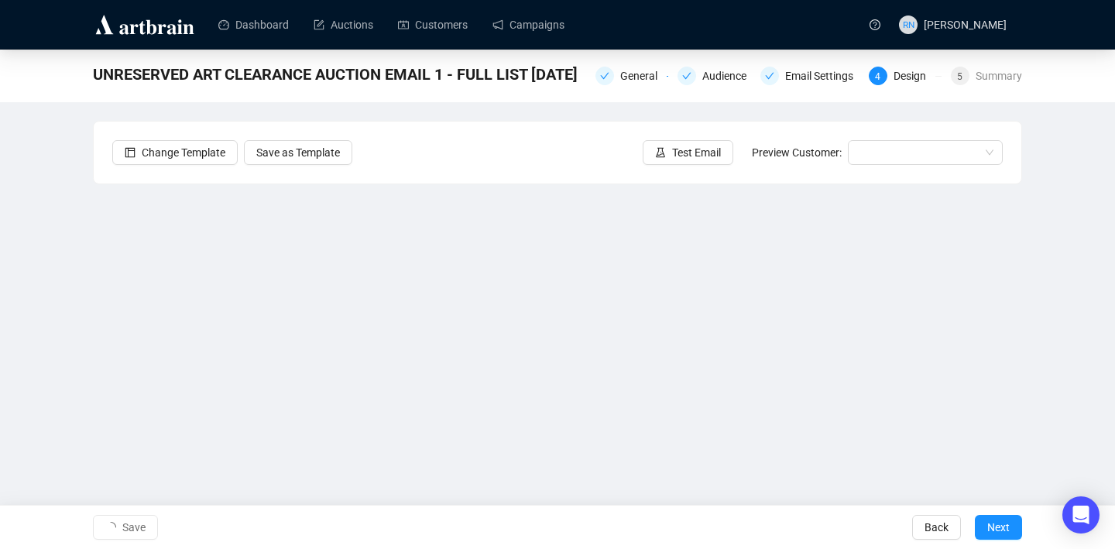
click at [1008, 526] on span "Next" at bounding box center [998, 526] width 22 height 43
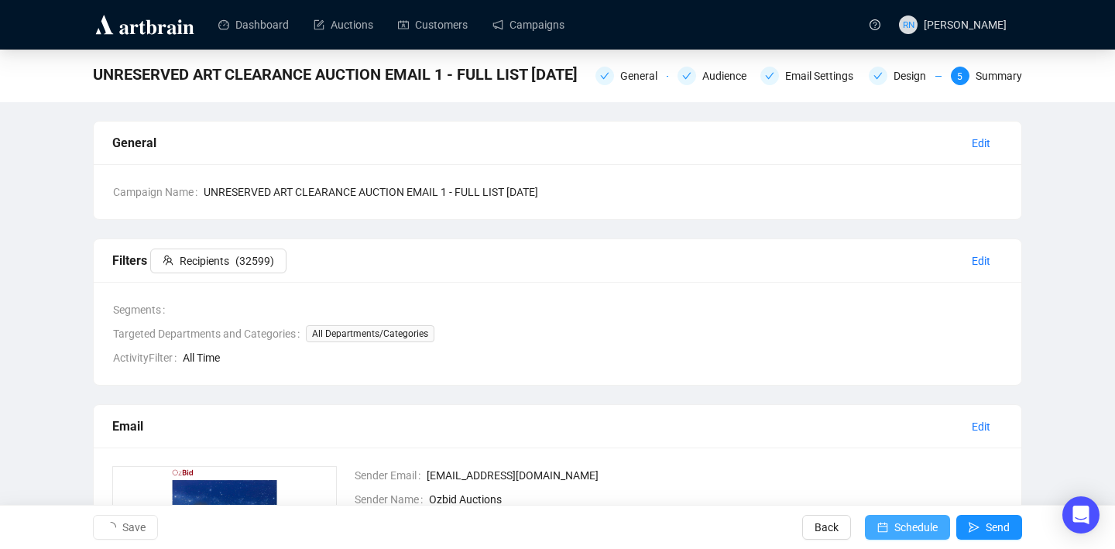
click at [911, 526] on span "Schedule" at bounding box center [915, 526] width 43 height 43
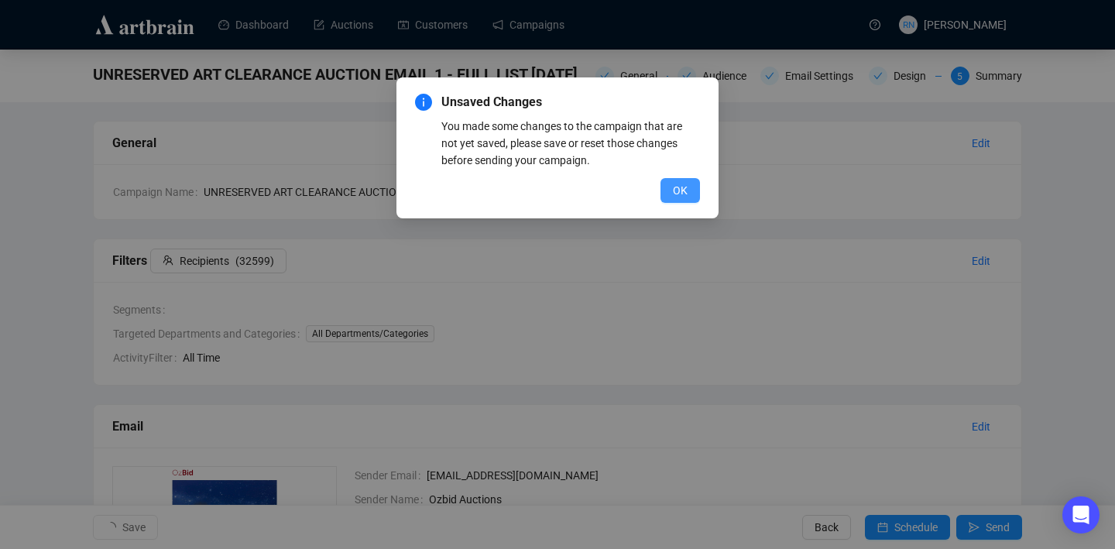
click at [684, 191] on span "OK" at bounding box center [680, 190] width 15 height 17
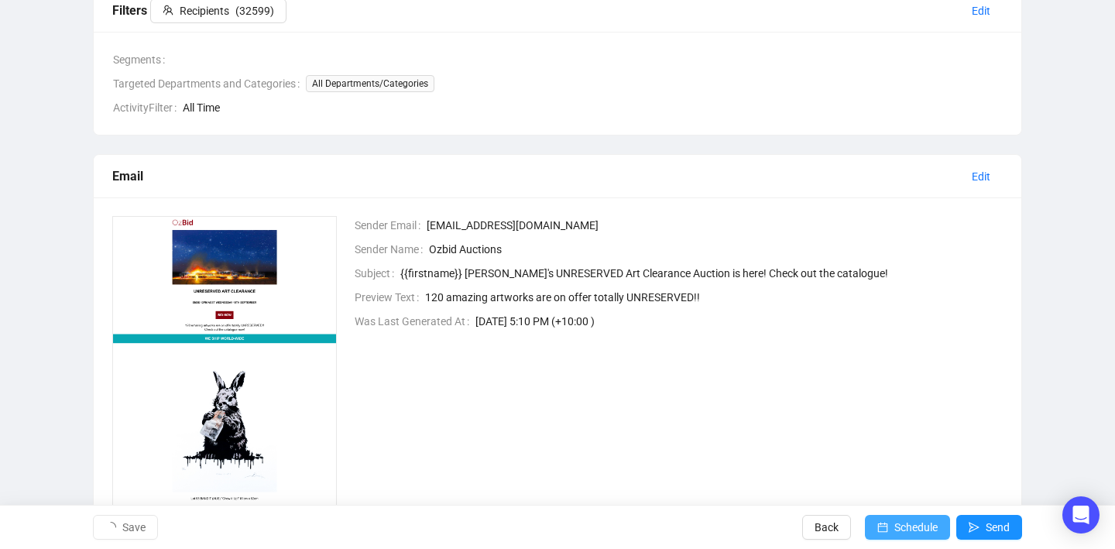
scroll to position [325, 0]
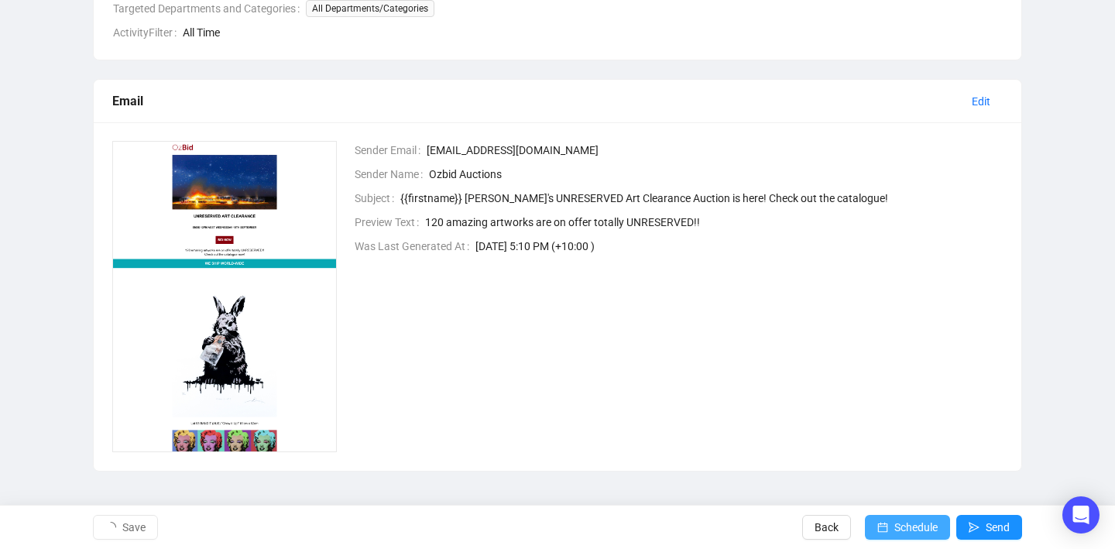
click at [894, 524] on span "Schedule" at bounding box center [915, 526] width 43 height 43
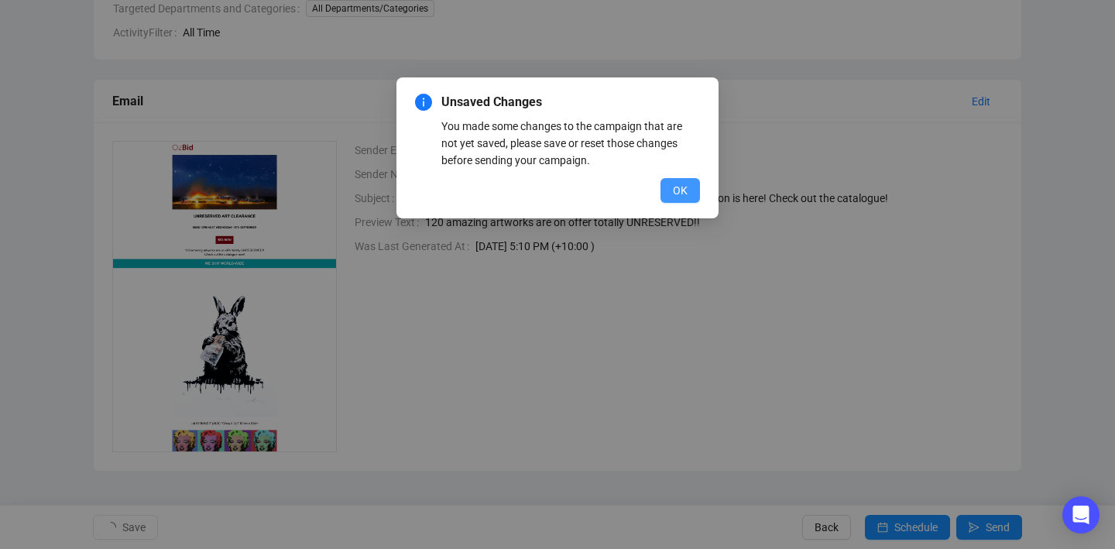
click at [681, 180] on button "OK" at bounding box center [679, 190] width 39 height 25
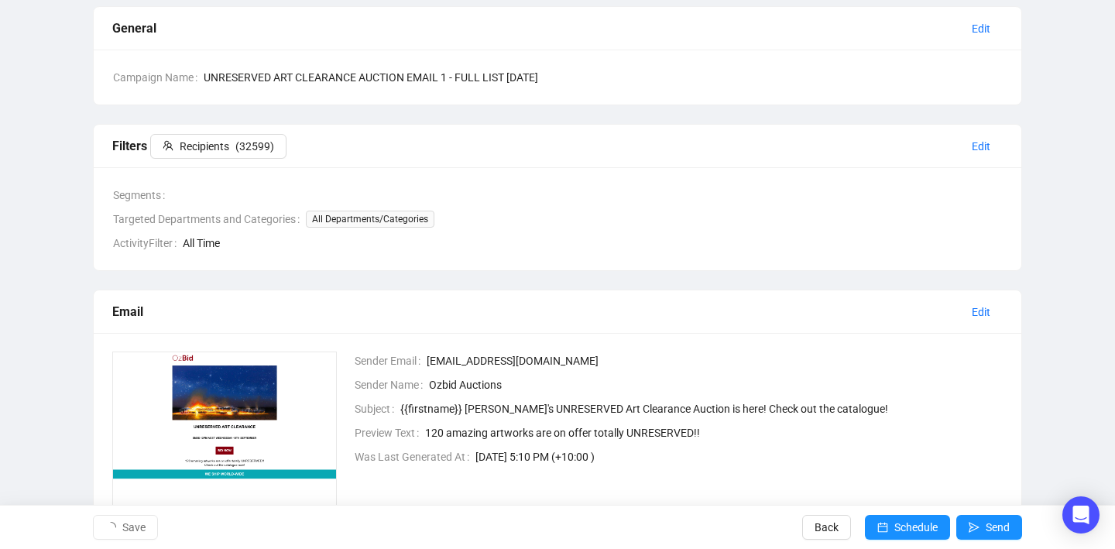
scroll to position [0, 0]
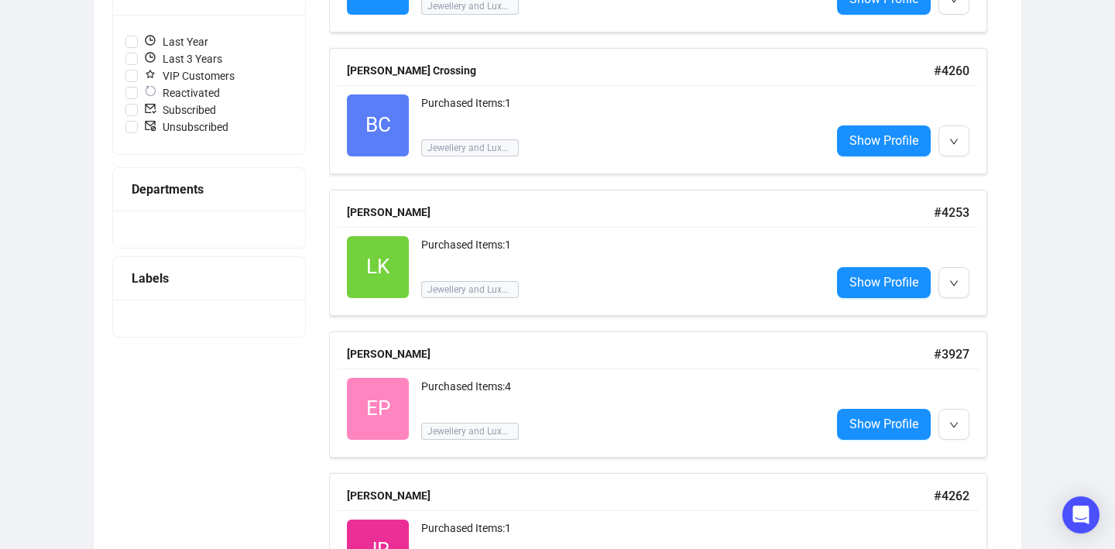
click at [163, 249] on div "Segment + Create new Select segment Status Last Year Last 3 Years VIP Customers…" at bounding box center [209, 82] width 194 height 509
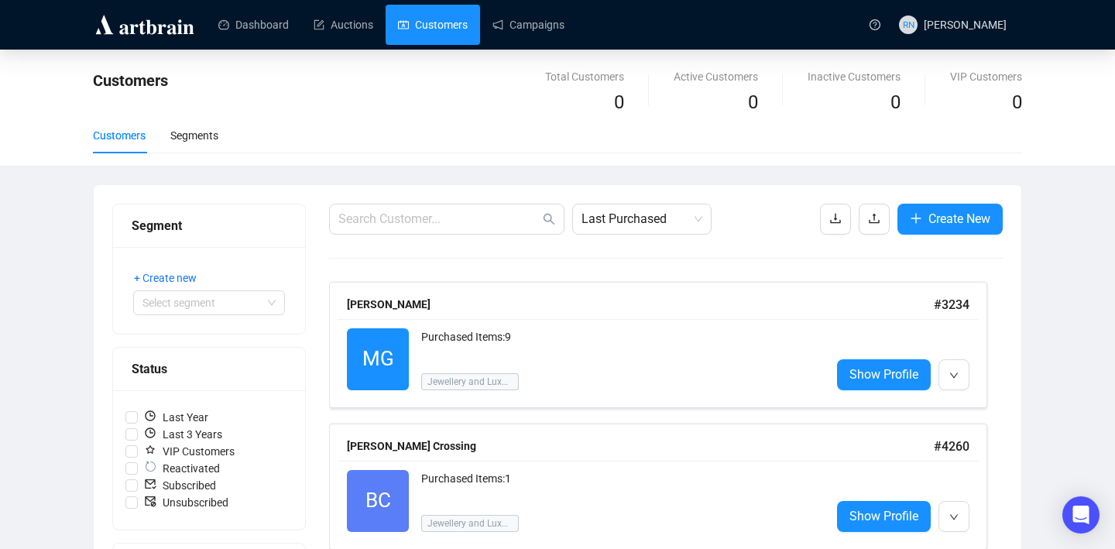
click at [423, 38] on link "Customers" at bounding box center [433, 25] width 70 height 40
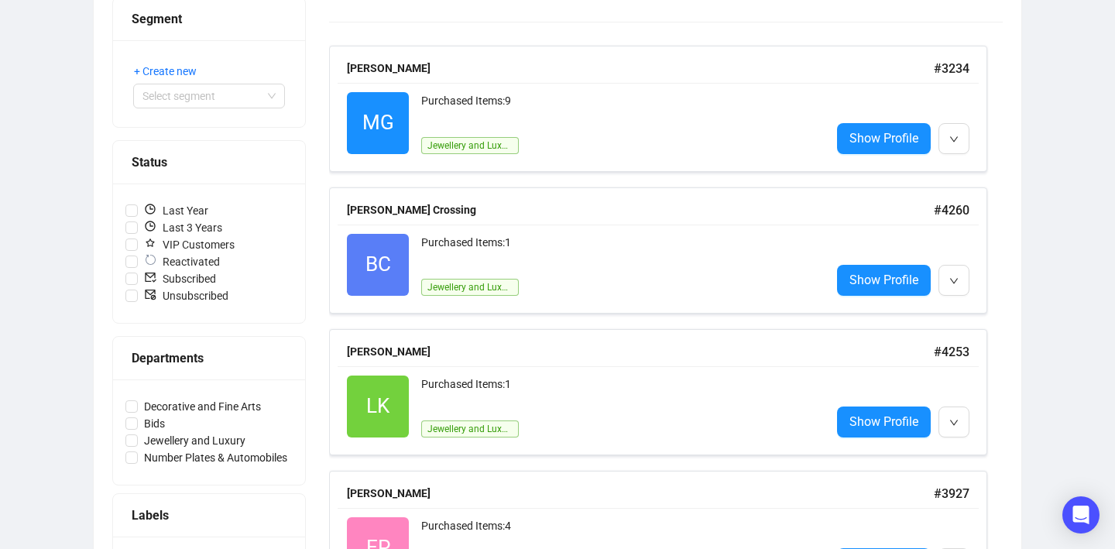
scroll to position [316, 0]
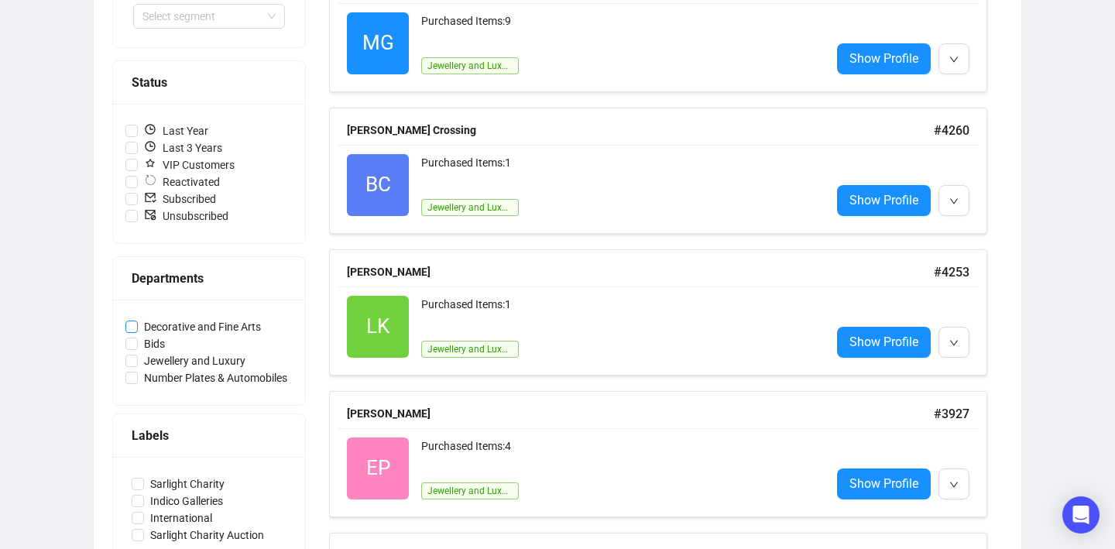
click at [132, 324] on input "Decorative and Fine Arts" at bounding box center [131, 326] width 12 height 12
checkbox input "true"
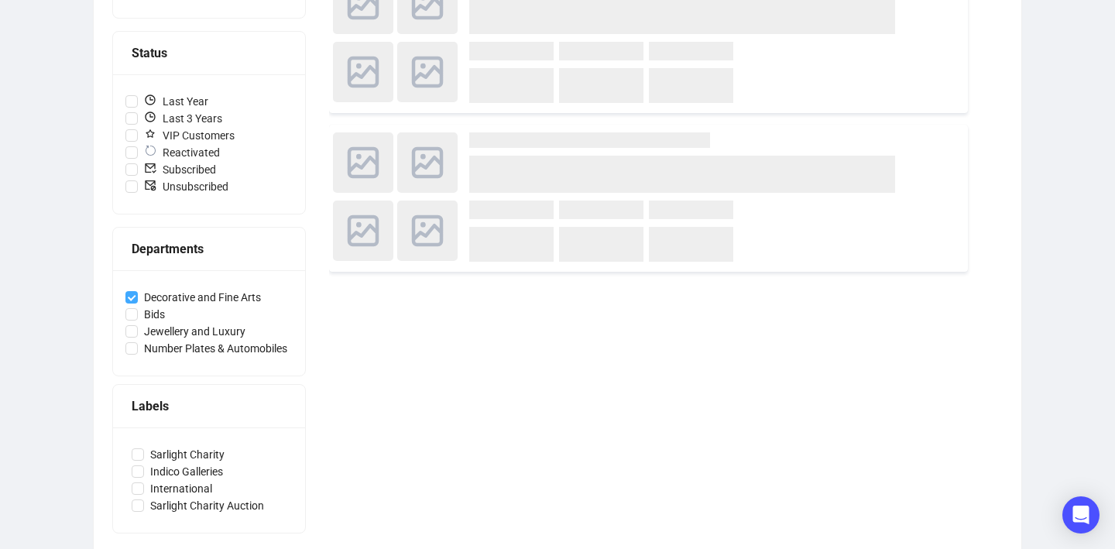
scroll to position [286, 0]
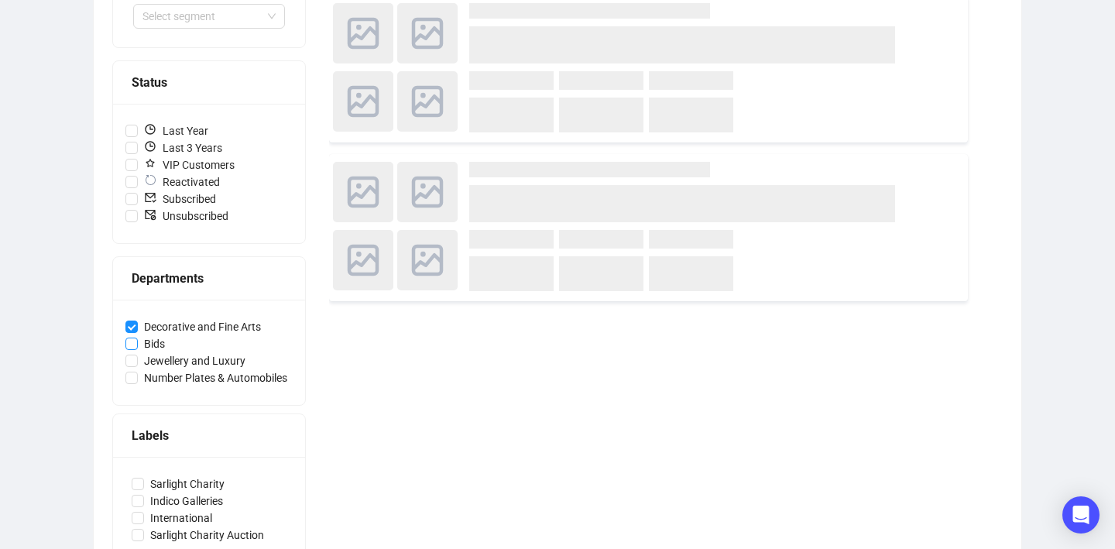
click at [132, 341] on input "Bids" at bounding box center [131, 343] width 12 height 12
checkbox input "true"
click at [132, 361] on input "Jewellery and Luxury" at bounding box center [131, 361] width 12 height 12
checkbox input "true"
click at [132, 379] on input "Number Plates & Automobiles" at bounding box center [131, 378] width 12 height 12
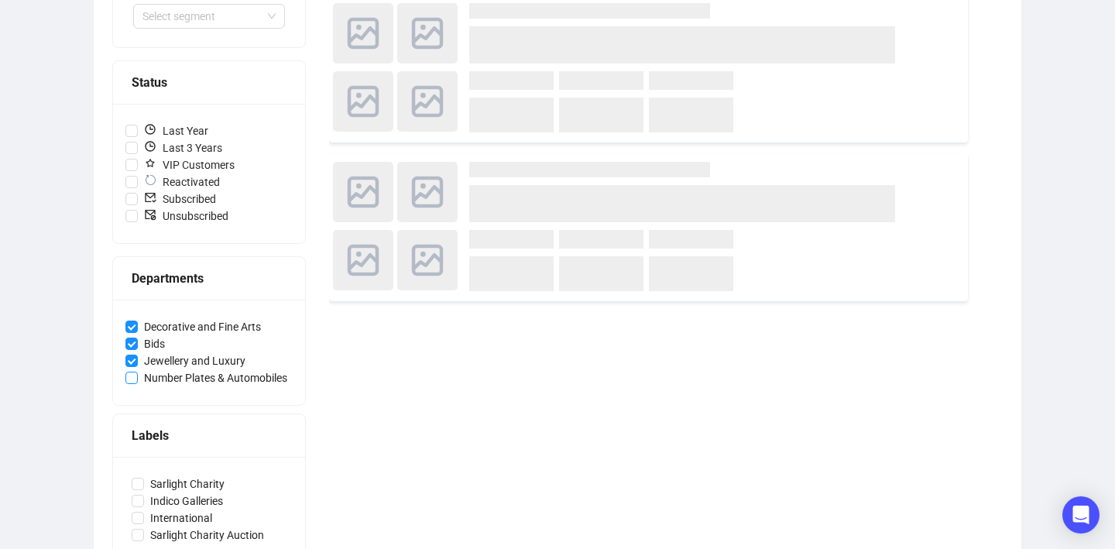
checkbox input "true"
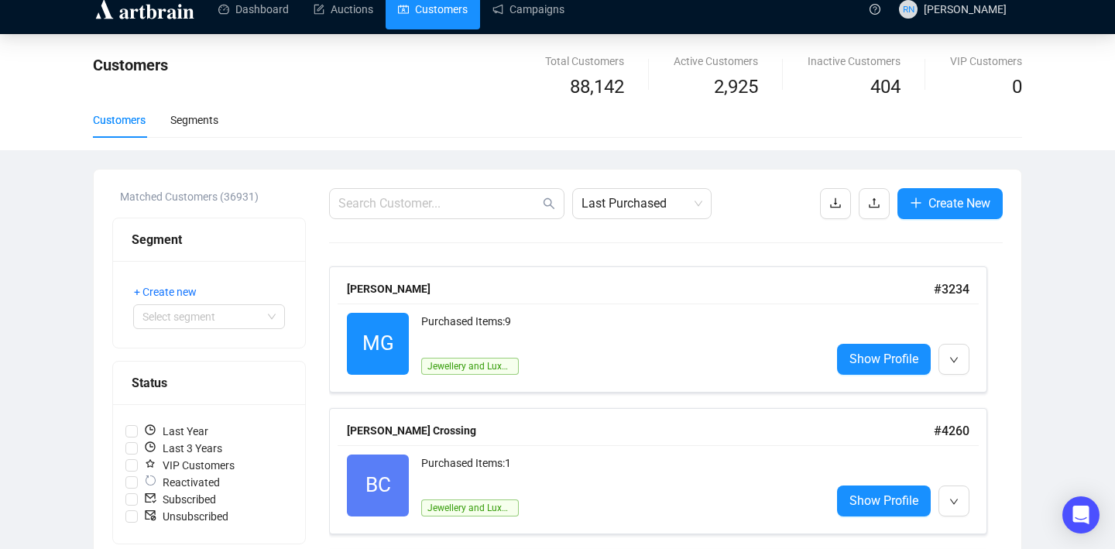
scroll to position [0, 0]
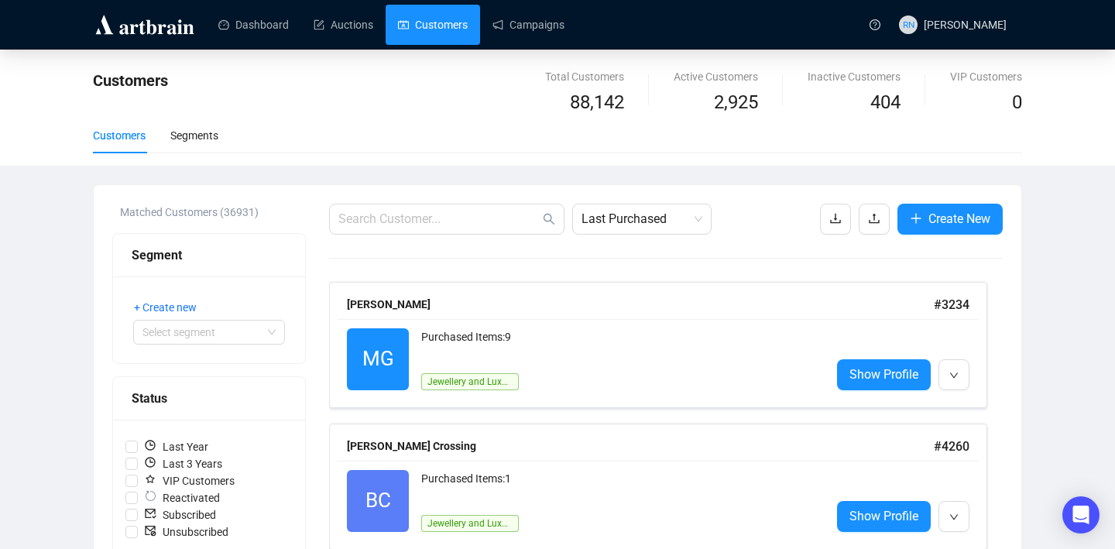
click at [159, 34] on img at bounding box center [145, 24] width 104 height 25
click at [256, 30] on link "Dashboard" at bounding box center [253, 25] width 70 height 40
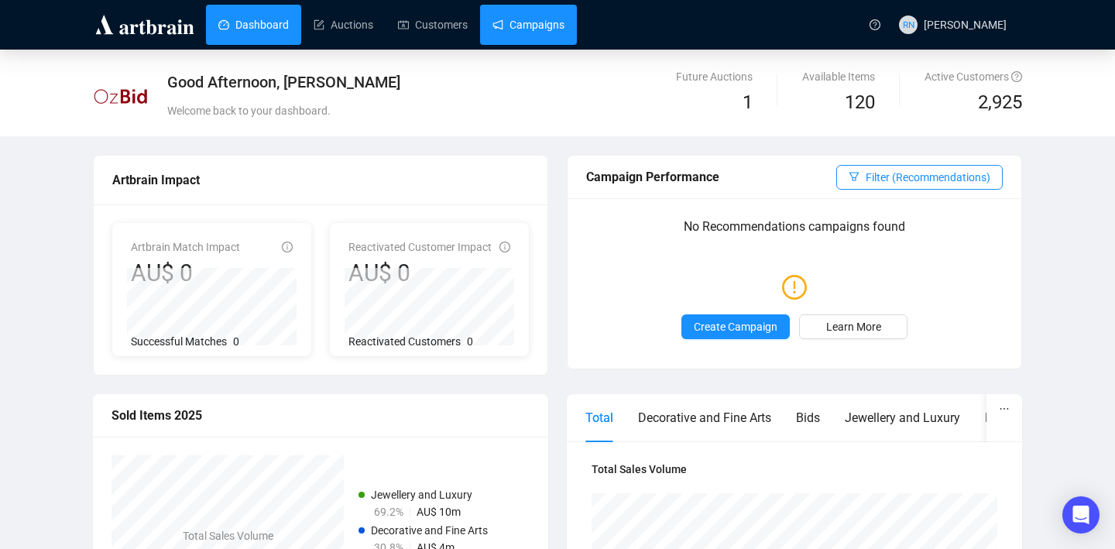
click at [527, 34] on link "Campaigns" at bounding box center [528, 25] width 72 height 40
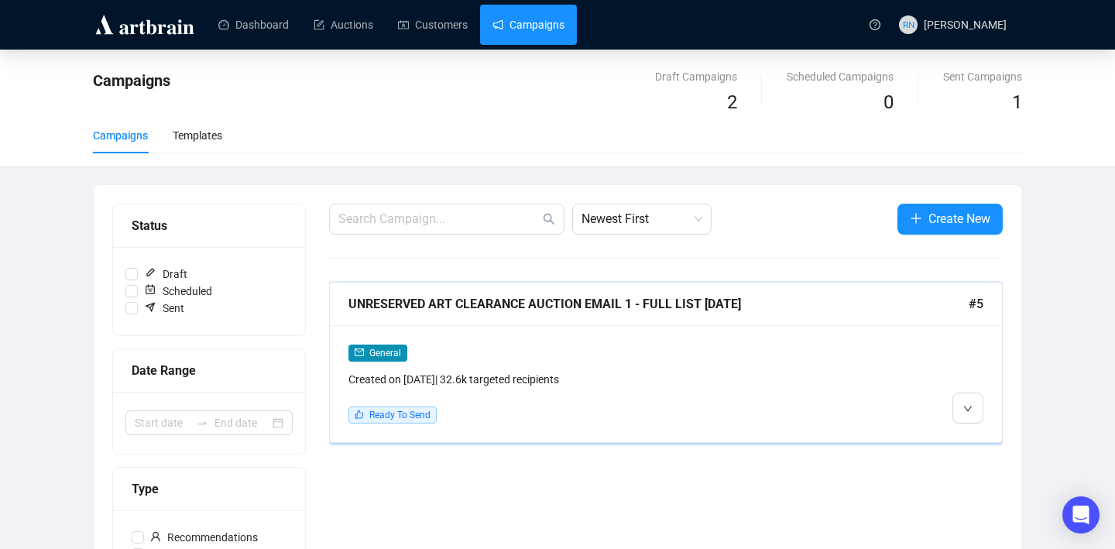
click at [852, 391] on div at bounding box center [902, 384] width 161 height 80
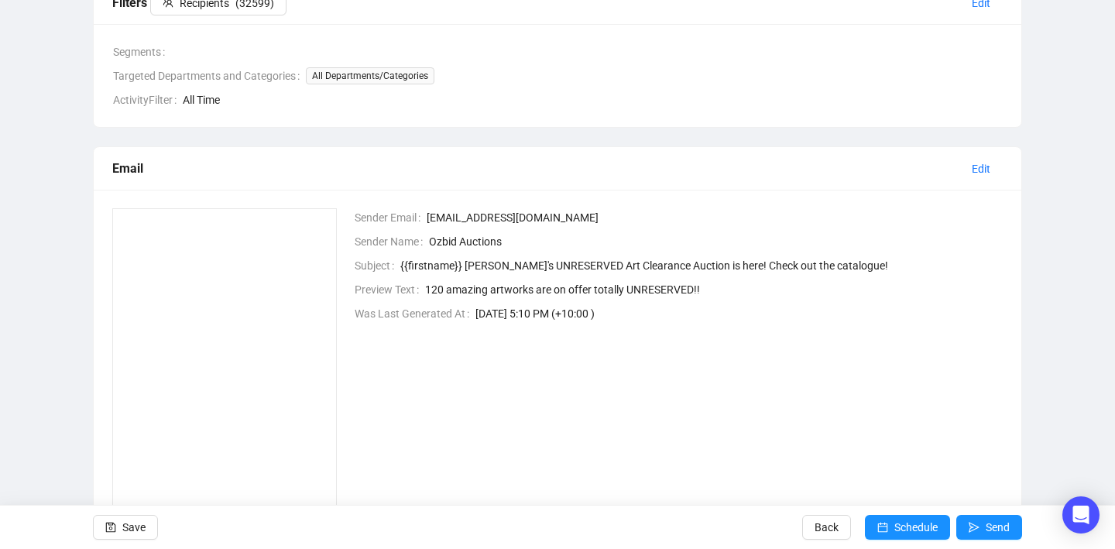
scroll to position [260, 0]
click at [877, 528] on icon "calendar" at bounding box center [882, 527] width 11 height 11
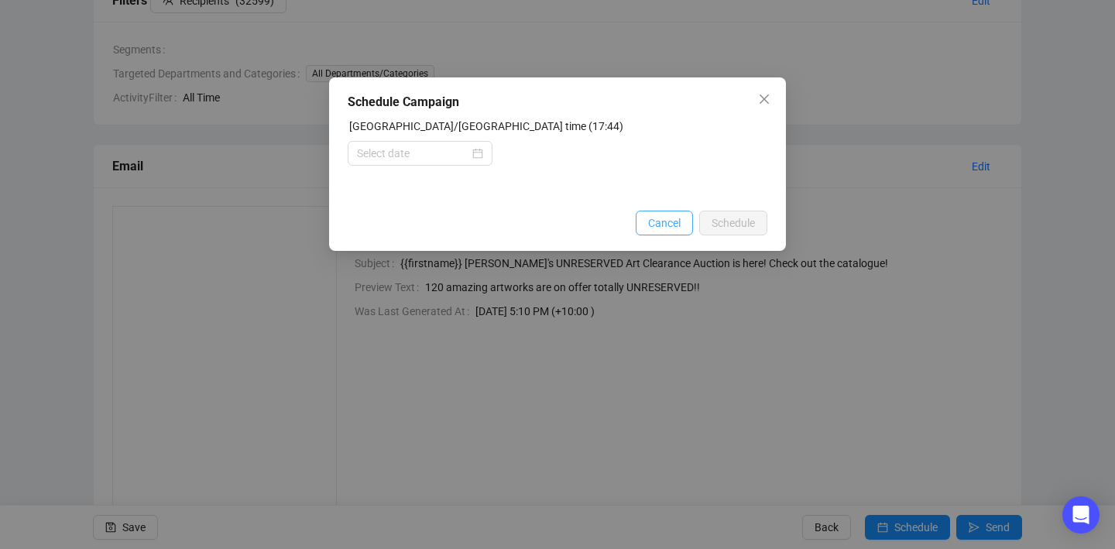
click at [656, 228] on span "Cancel" at bounding box center [664, 222] width 33 height 17
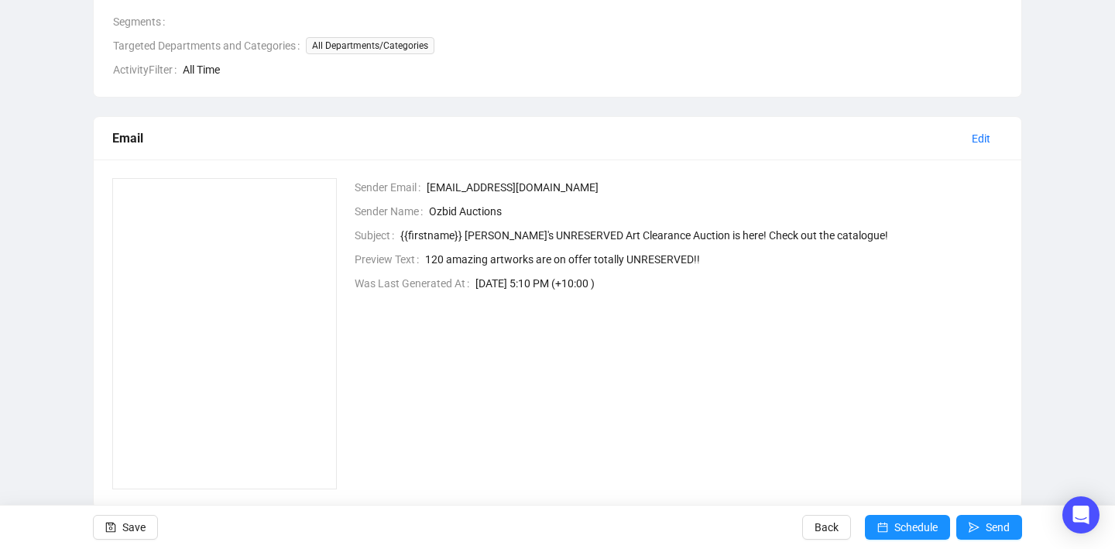
scroll to position [291, 0]
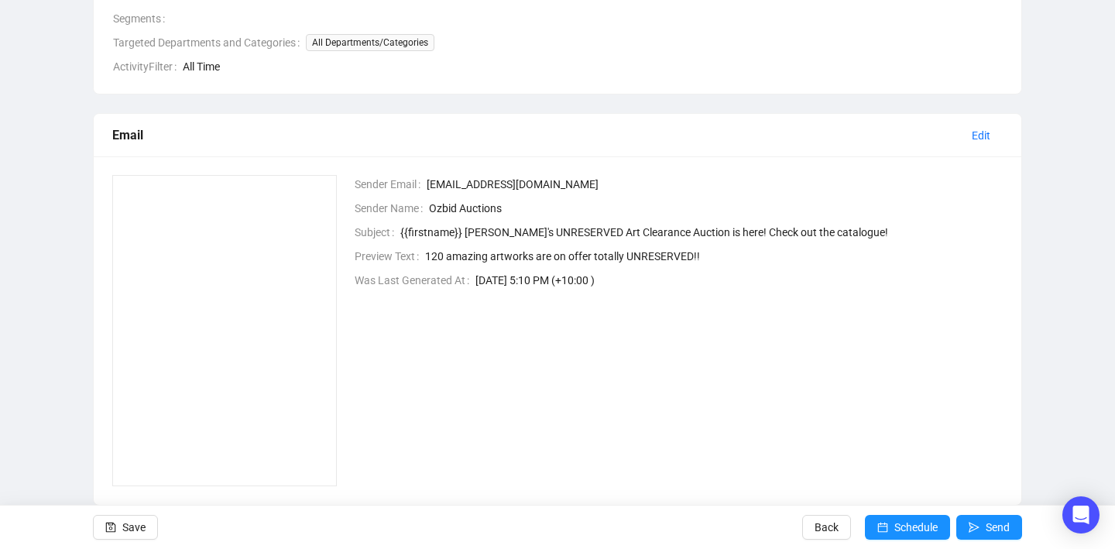
click at [259, 353] on img at bounding box center [224, 330] width 224 height 311
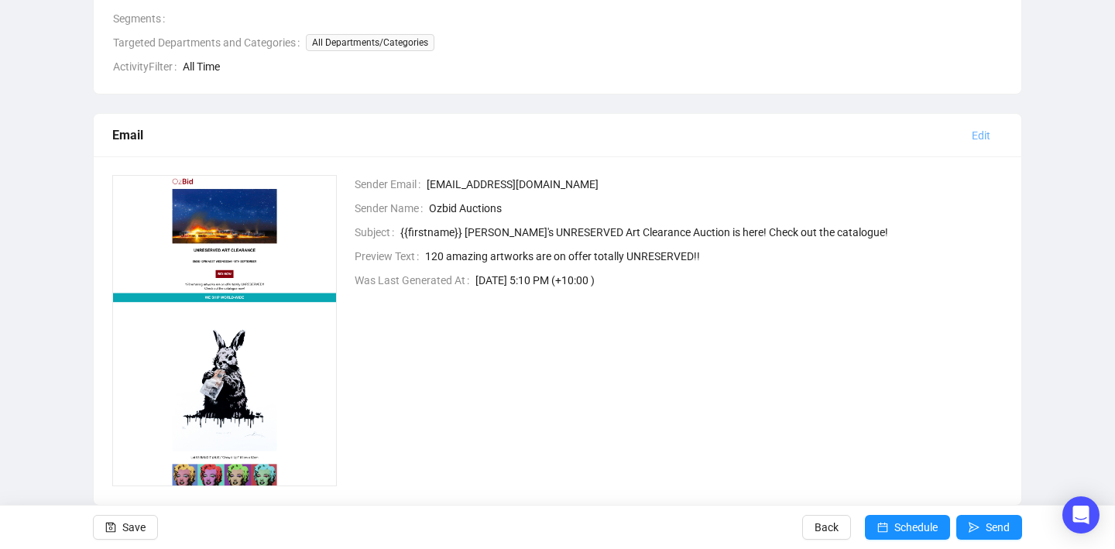
click at [990, 137] on button "Edit" at bounding box center [980, 135] width 43 height 25
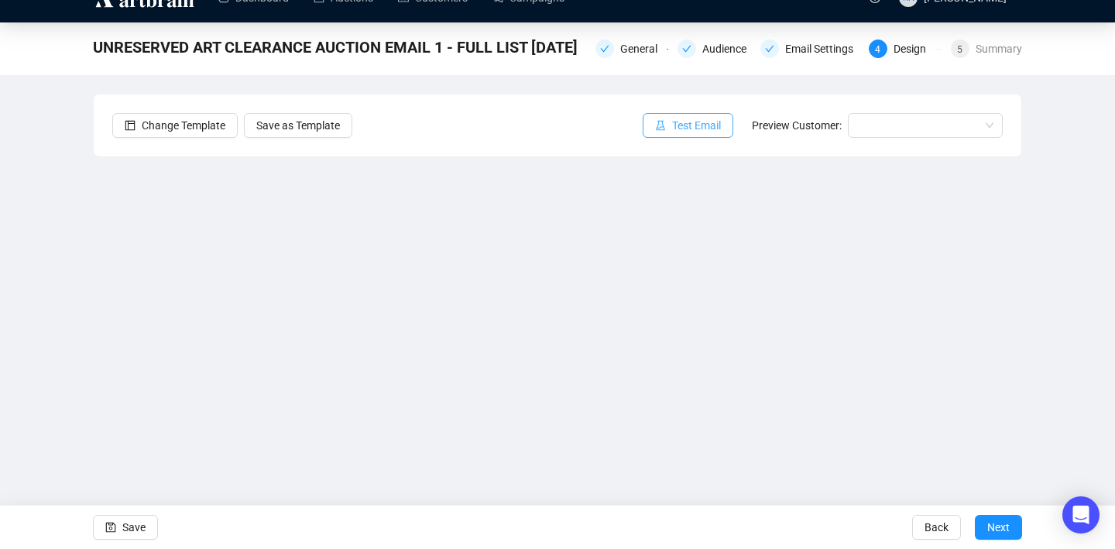
click at [693, 133] on span "Test Email" at bounding box center [696, 125] width 49 height 17
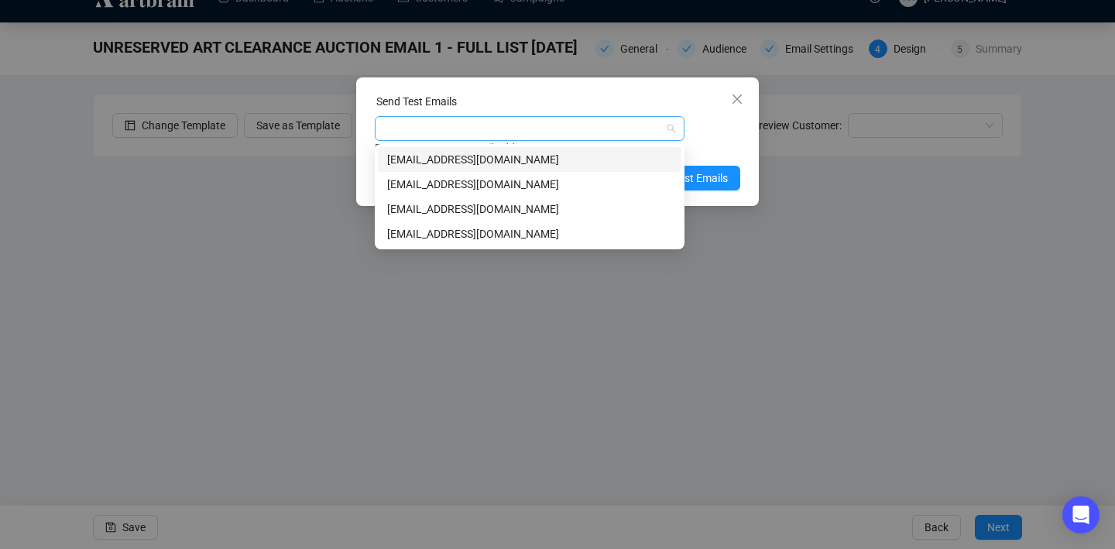
click at [567, 131] on div at bounding box center [521, 129] width 287 height 22
click at [526, 188] on div "[EMAIL_ADDRESS][DOMAIN_NAME]" at bounding box center [529, 184] width 285 height 17
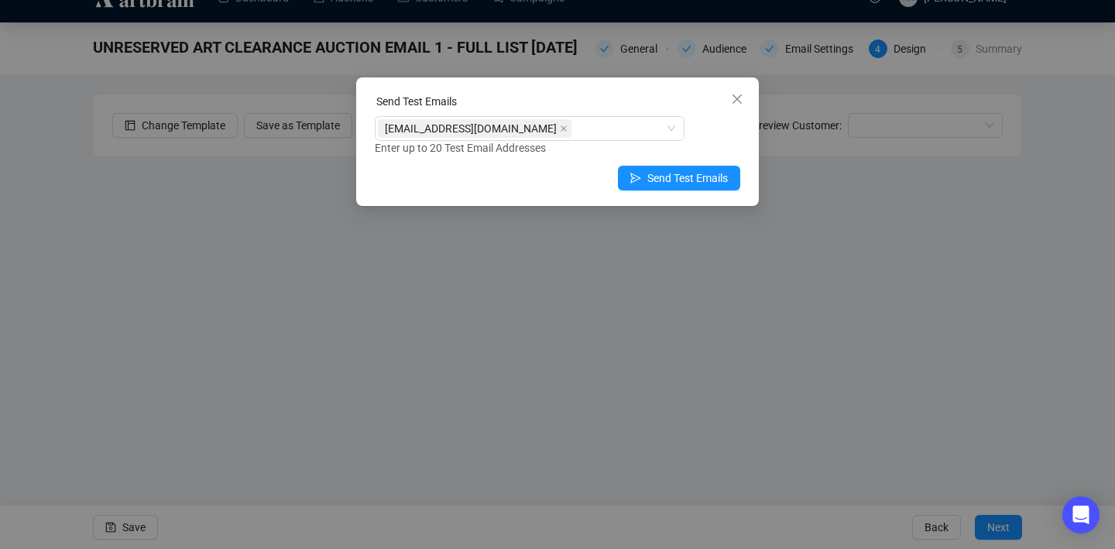
click at [710, 152] on div "Enter up to 20 Test Email Addresses" at bounding box center [557, 148] width 365 height 18
click at [704, 183] on span "Send Test Emails" at bounding box center [687, 178] width 81 height 17
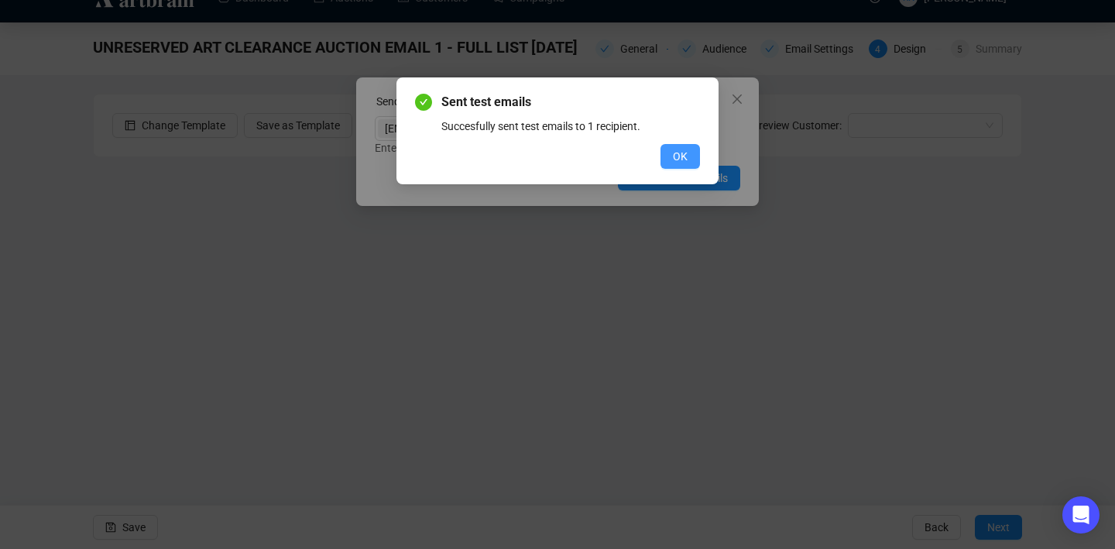
click at [684, 146] on button "OK" at bounding box center [679, 156] width 39 height 25
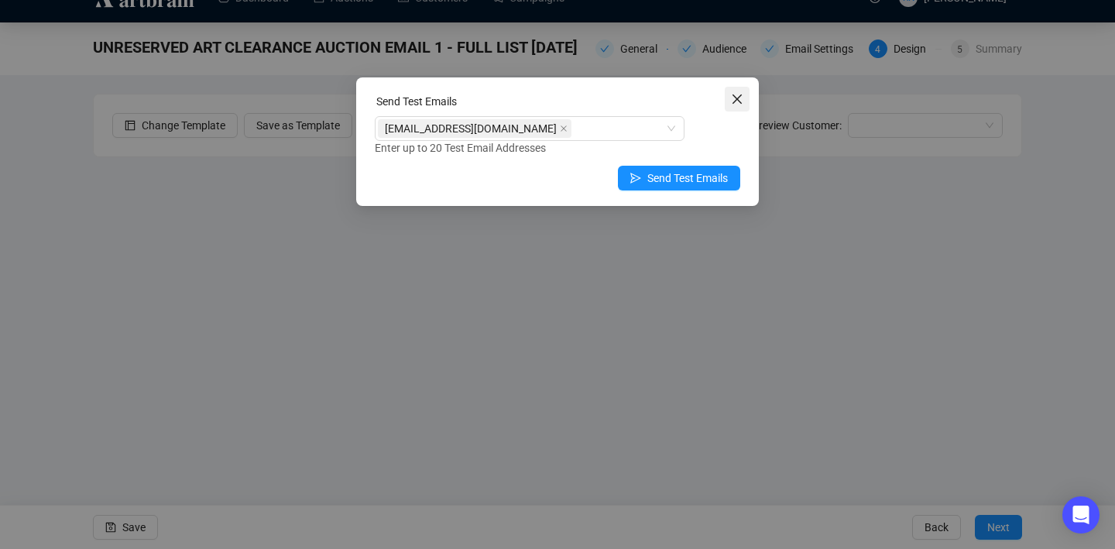
click at [732, 98] on icon "close" at bounding box center [737, 99] width 12 height 12
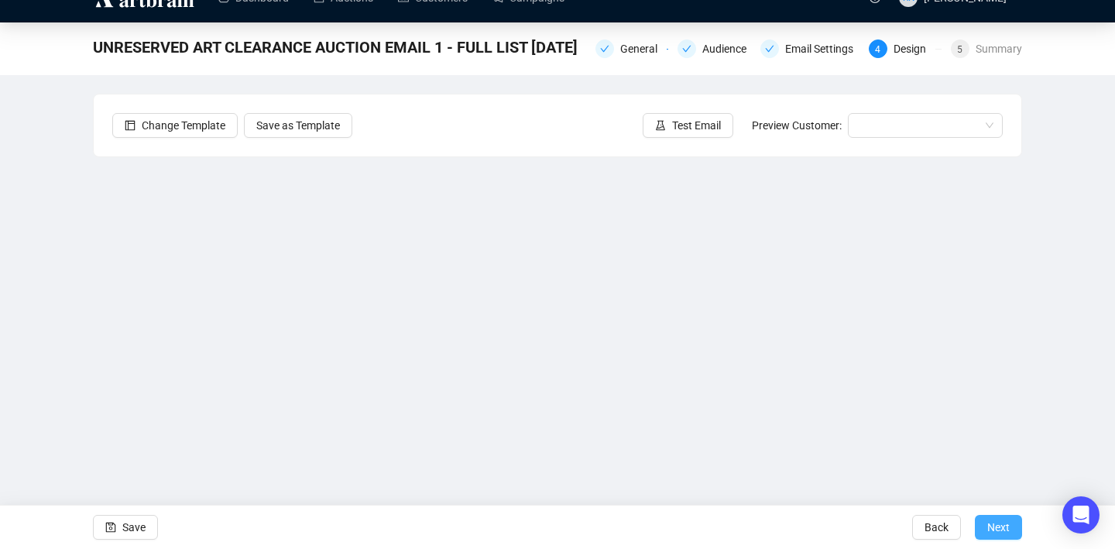
click at [992, 530] on span "Next" at bounding box center [998, 526] width 22 height 43
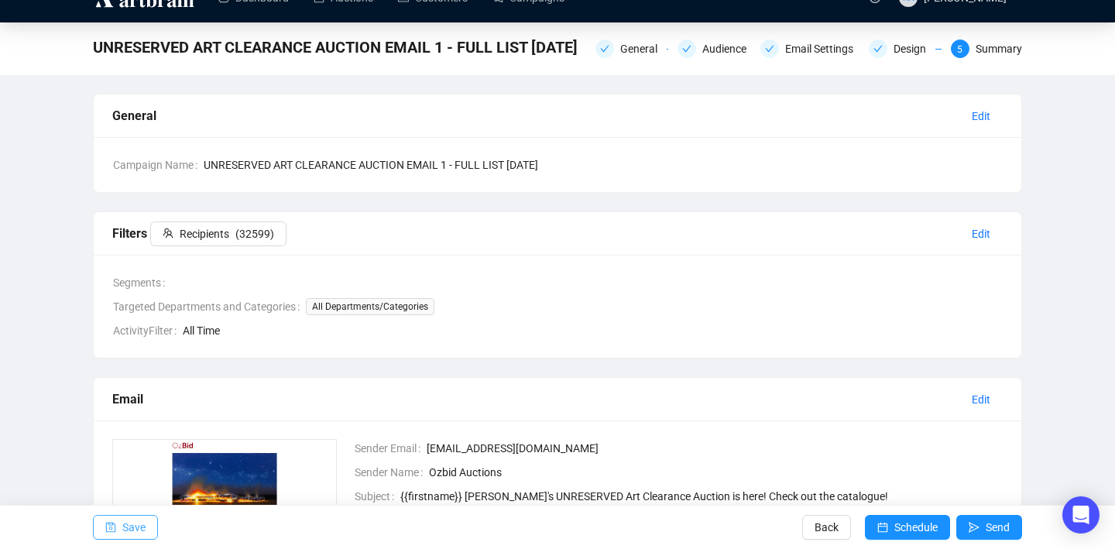
click at [156, 533] on button "Save" at bounding box center [125, 527] width 65 height 25
click at [885, 525] on button "Schedule" at bounding box center [907, 527] width 85 height 25
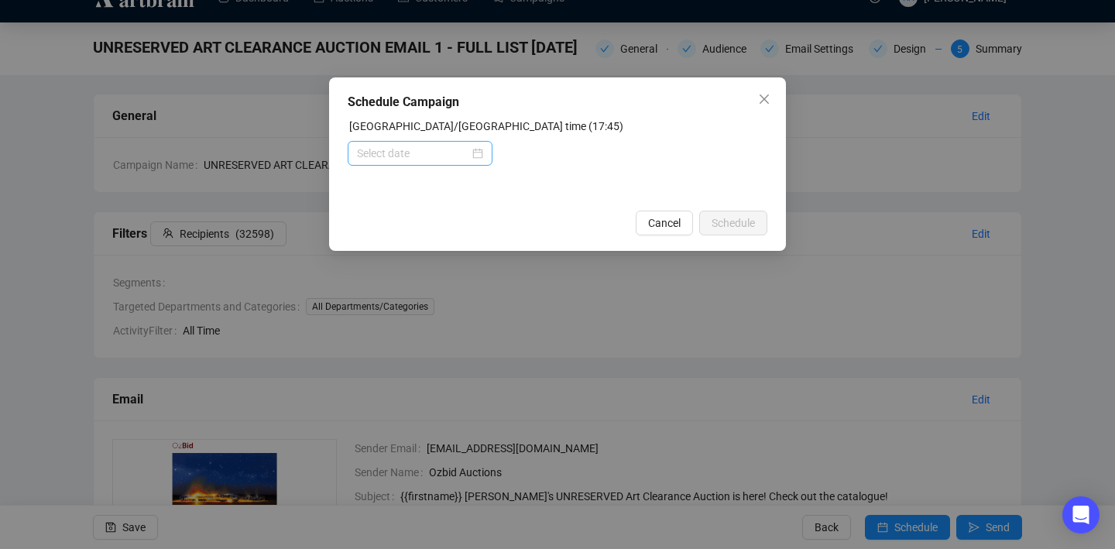
click at [476, 156] on div at bounding box center [420, 153] width 126 height 17
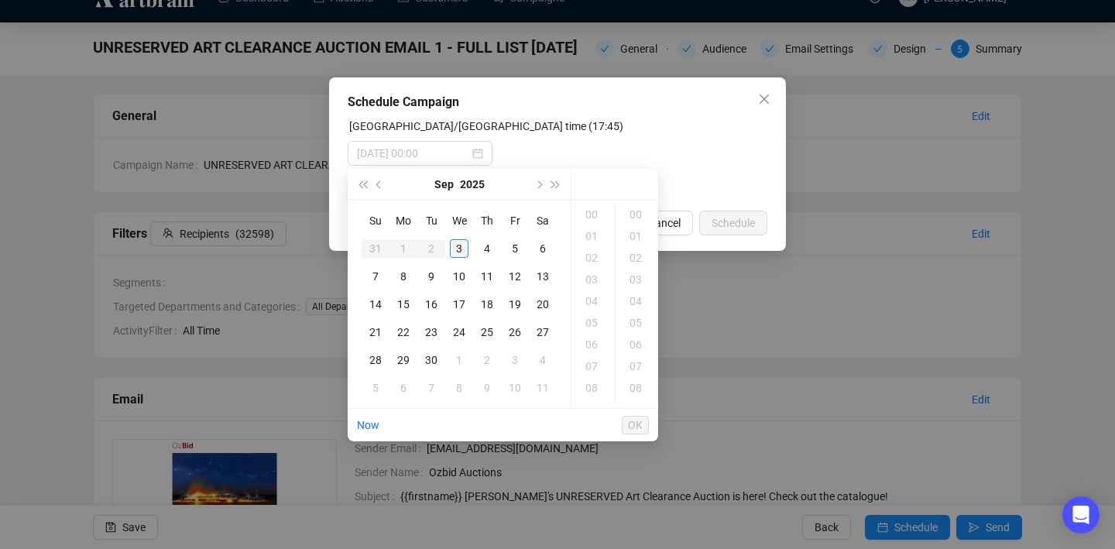
click at [457, 239] on div "3" at bounding box center [459, 248] width 19 height 19
click at [585, 235] on div "19" at bounding box center [592, 236] width 37 height 22
click at [636, 214] on div "00" at bounding box center [636, 215] width 37 height 22
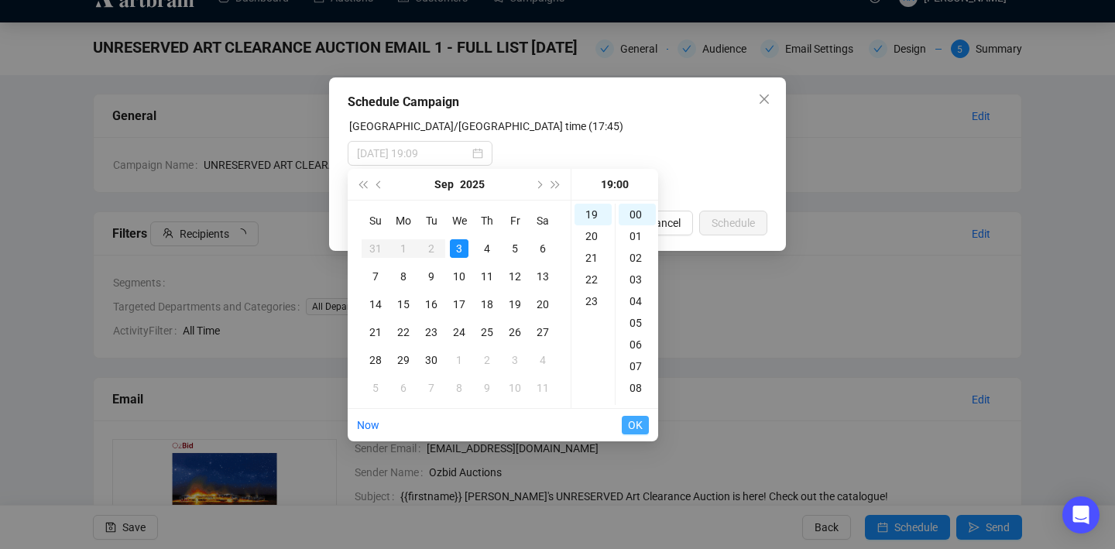
type input "[DATE] 19:00"
click at [634, 419] on span "OK" at bounding box center [635, 424] width 15 height 29
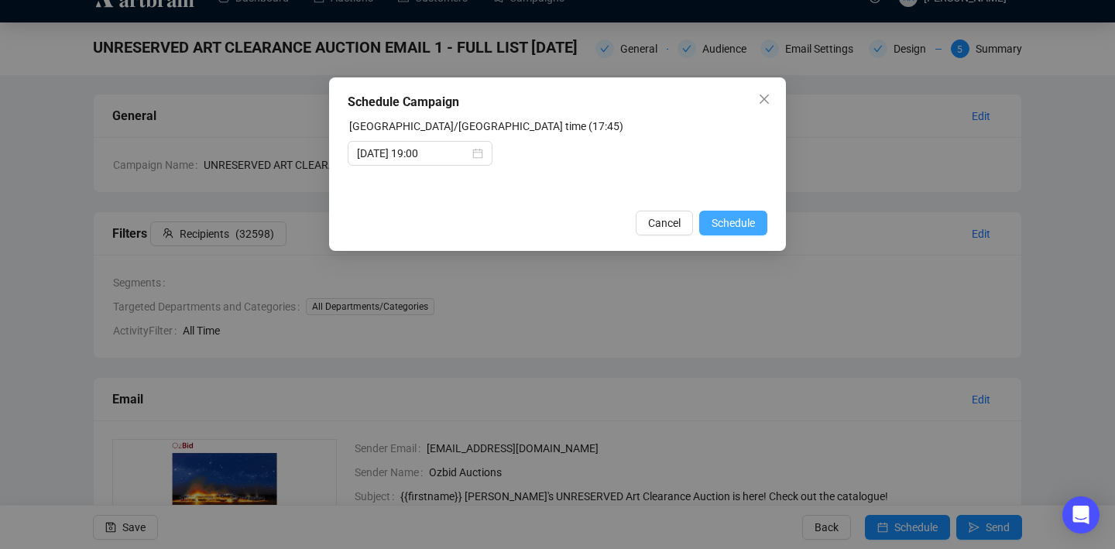
click at [728, 221] on span "Schedule" at bounding box center [732, 222] width 43 height 17
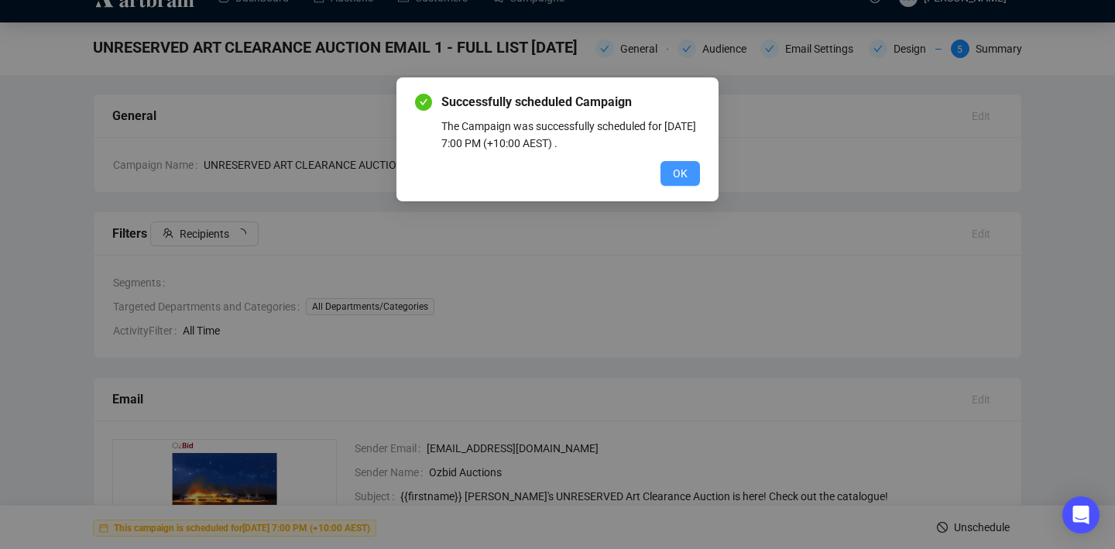
click at [678, 181] on span "OK" at bounding box center [680, 173] width 15 height 17
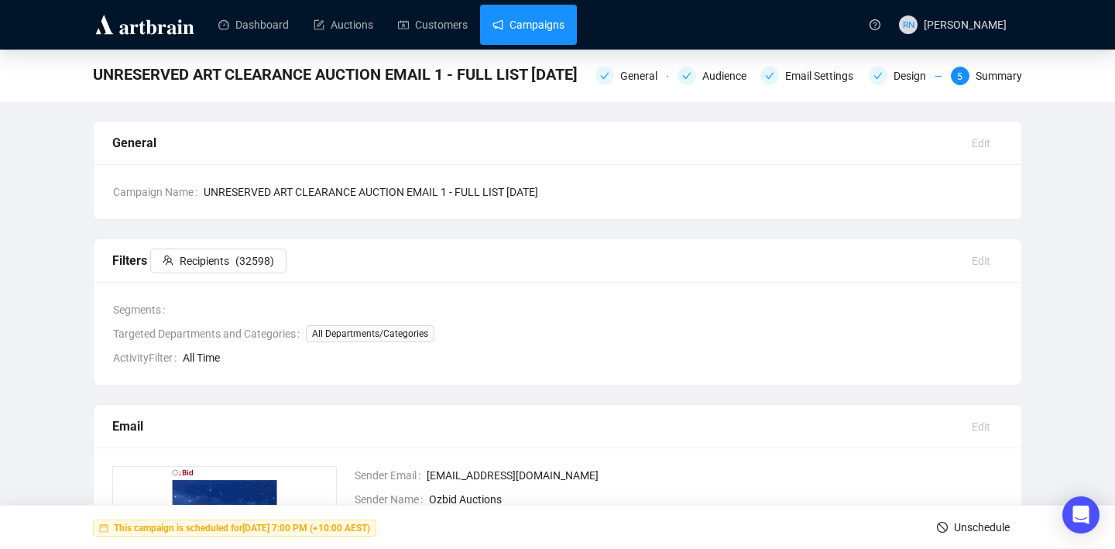
click at [520, 27] on link "Campaigns" at bounding box center [528, 25] width 72 height 40
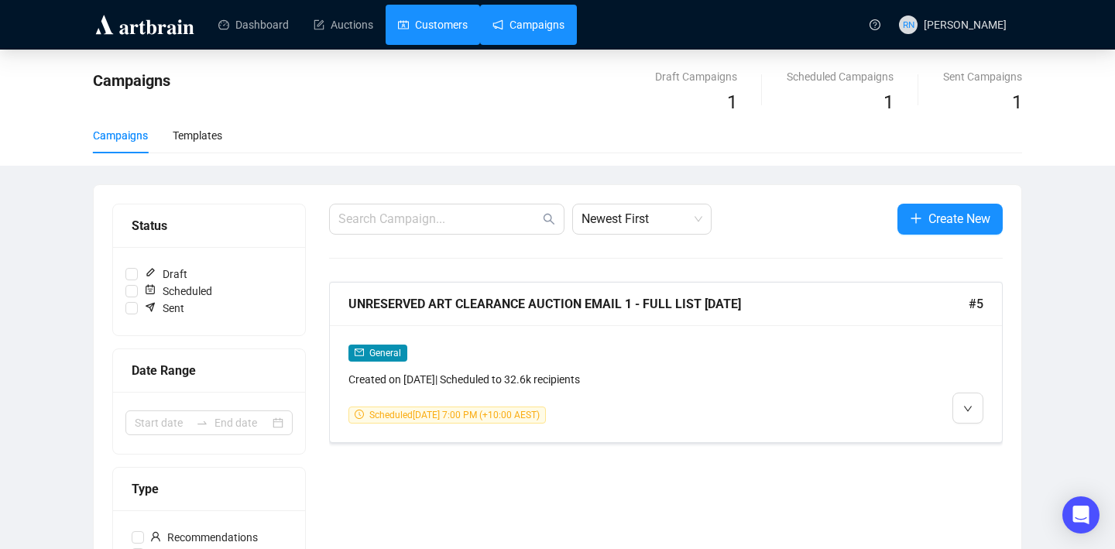
click at [434, 32] on link "Customers" at bounding box center [433, 25] width 70 height 40
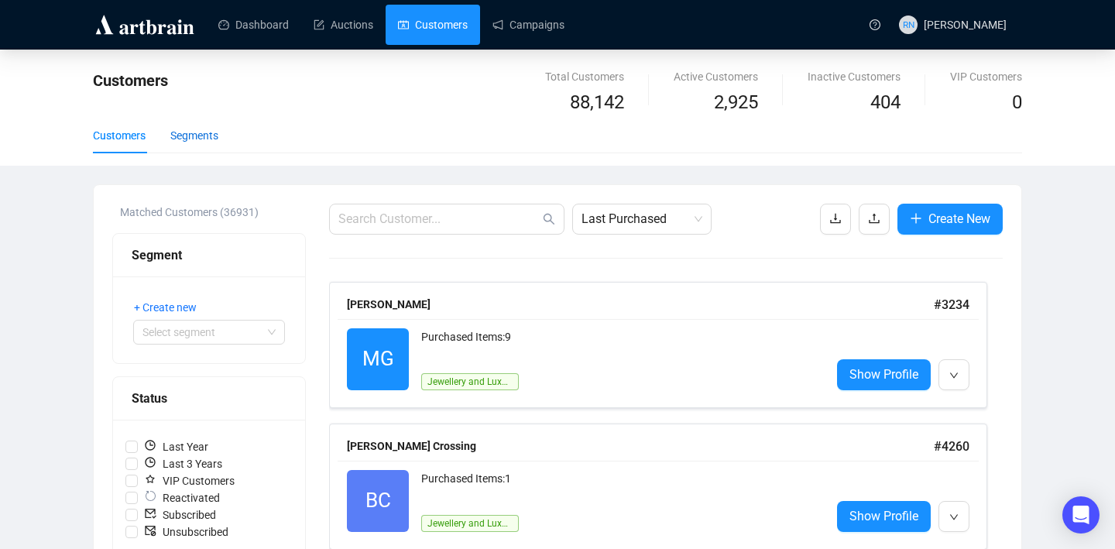
click at [205, 136] on div "Segments" at bounding box center [194, 135] width 48 height 17
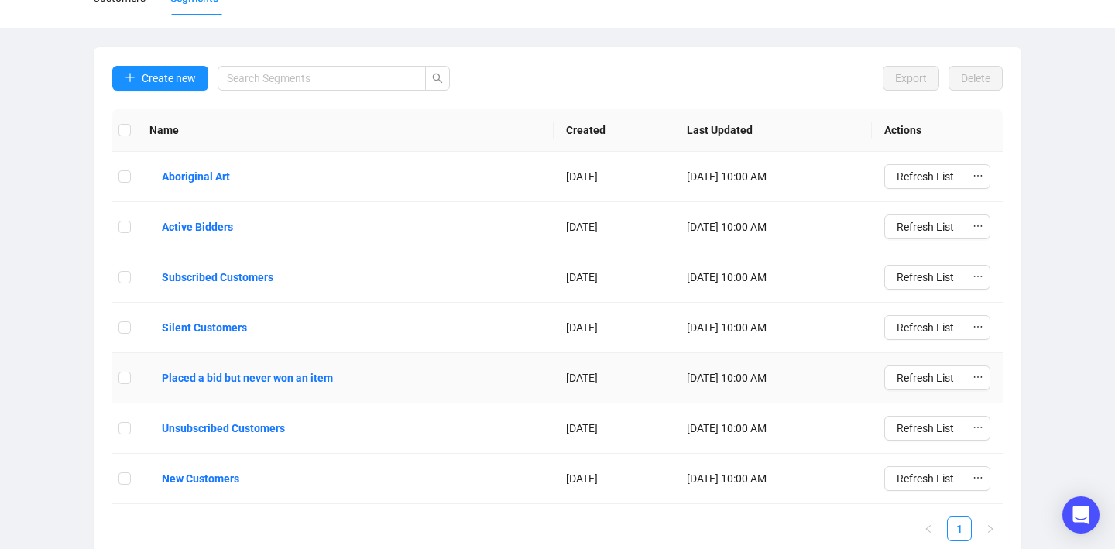
scroll to position [161, 0]
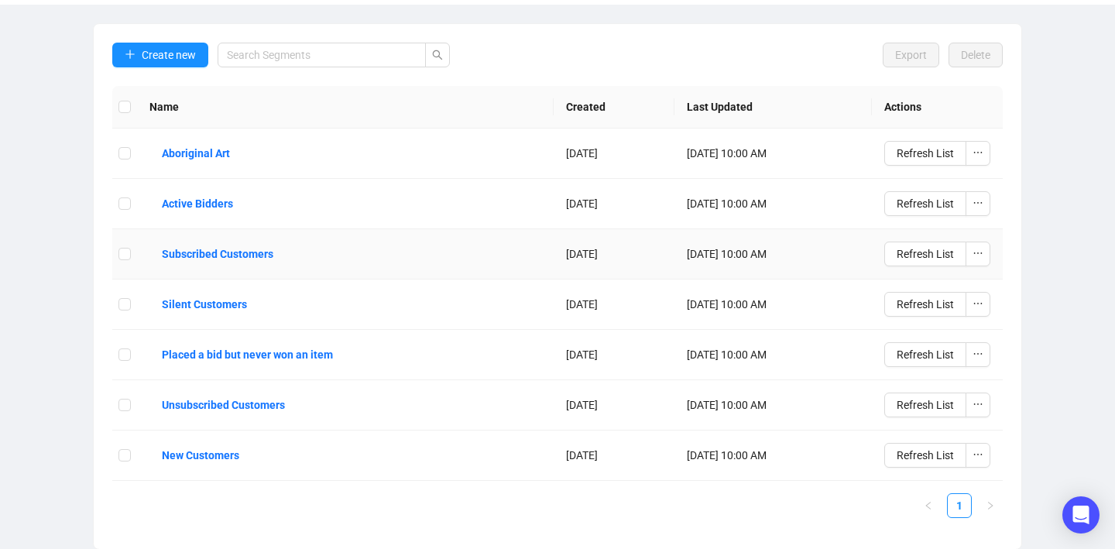
click at [909, 266] on td "Refresh List" at bounding box center [937, 254] width 131 height 50
click at [908, 259] on span "Refresh List" at bounding box center [924, 253] width 57 height 17
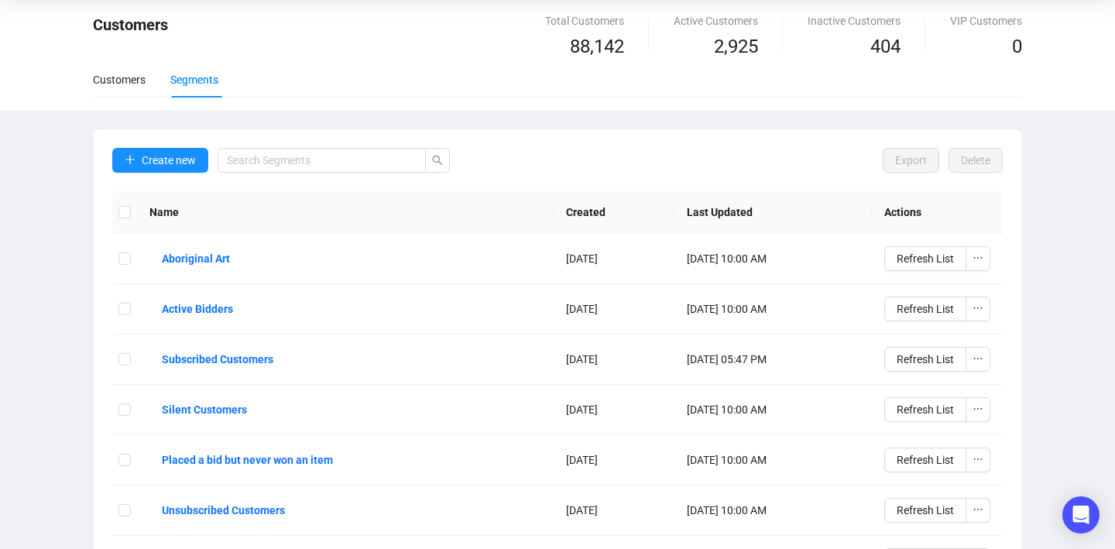
scroll to position [0, 0]
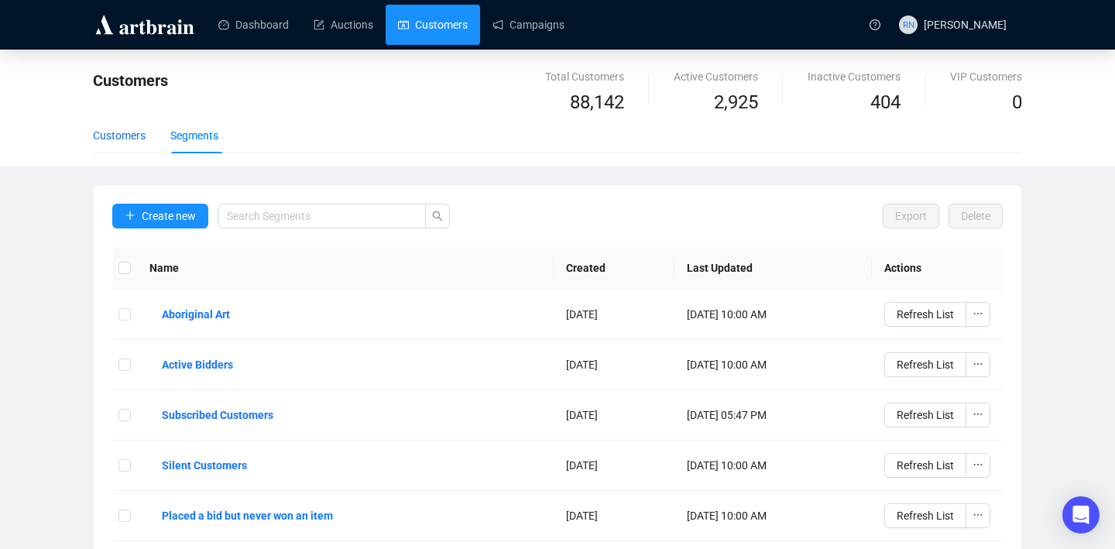
click at [124, 138] on div "Customers" at bounding box center [119, 135] width 53 height 17
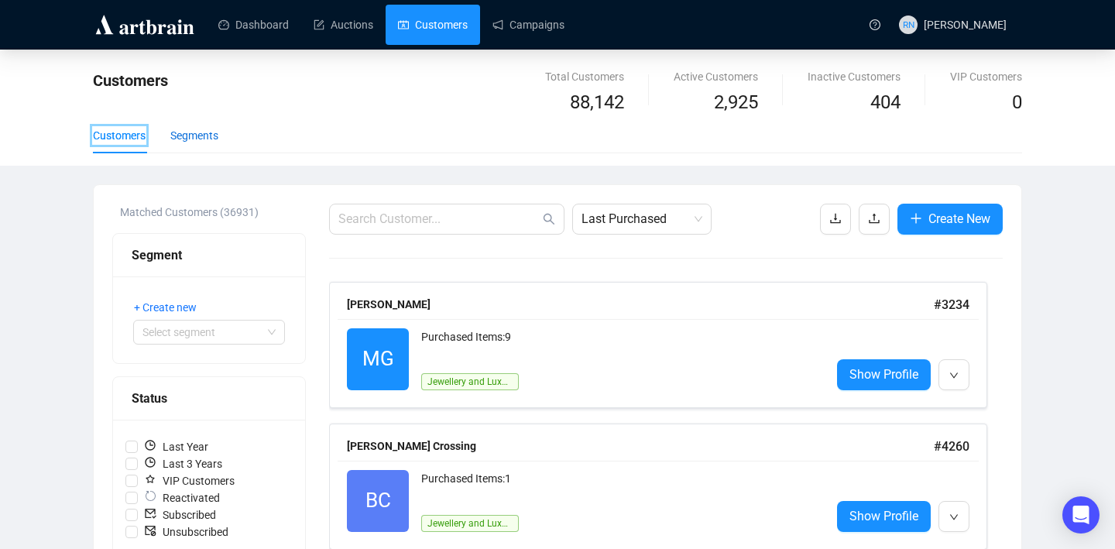
click at [199, 137] on div "Segments" at bounding box center [194, 135] width 48 height 17
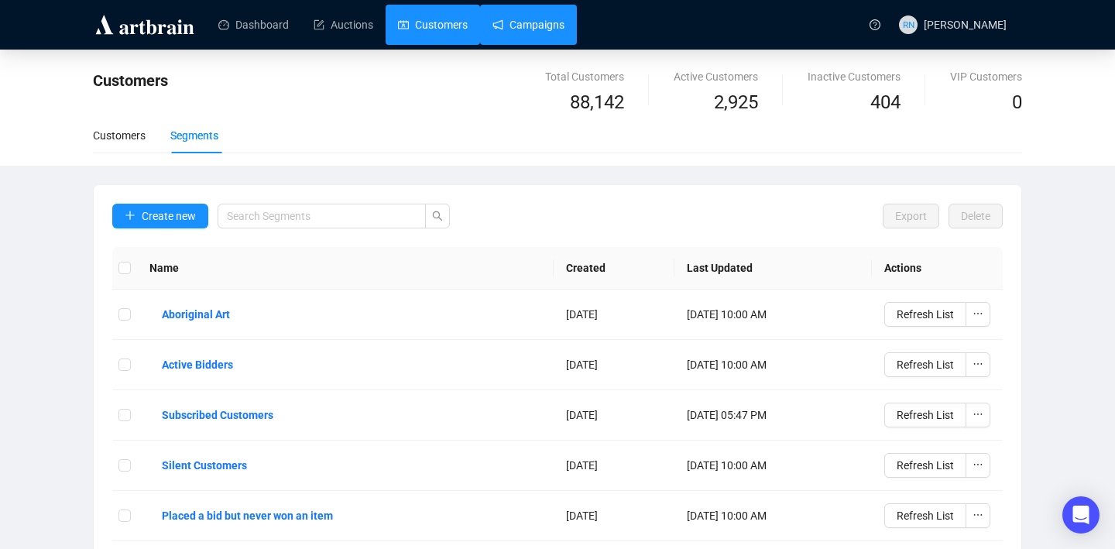
click at [540, 29] on link "Campaigns" at bounding box center [528, 25] width 72 height 40
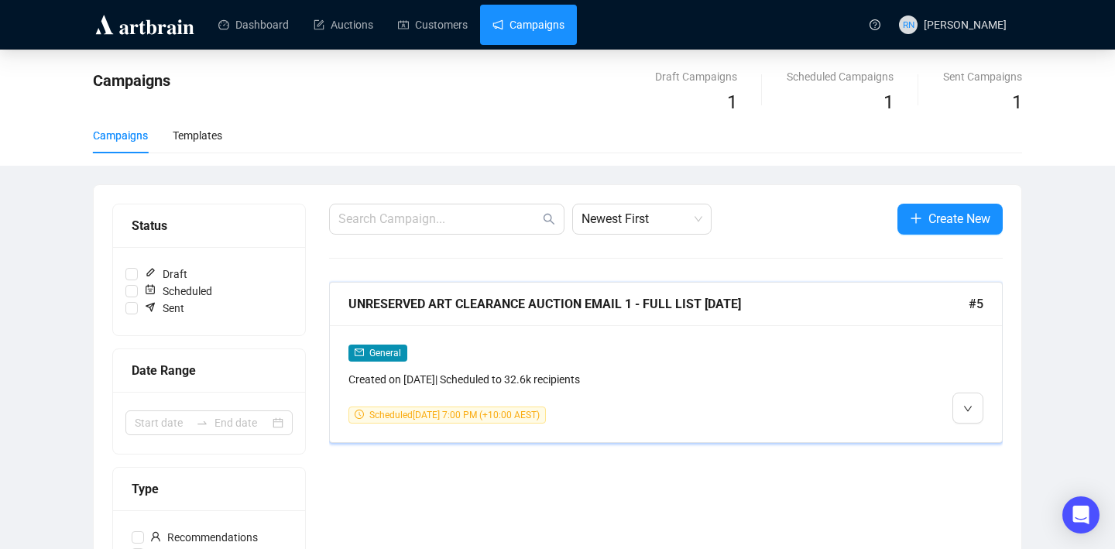
click at [742, 412] on div "Scheduled [DATE] 7:00 PM (+10:00 AEST)" at bounding box center [585, 414] width 474 height 17
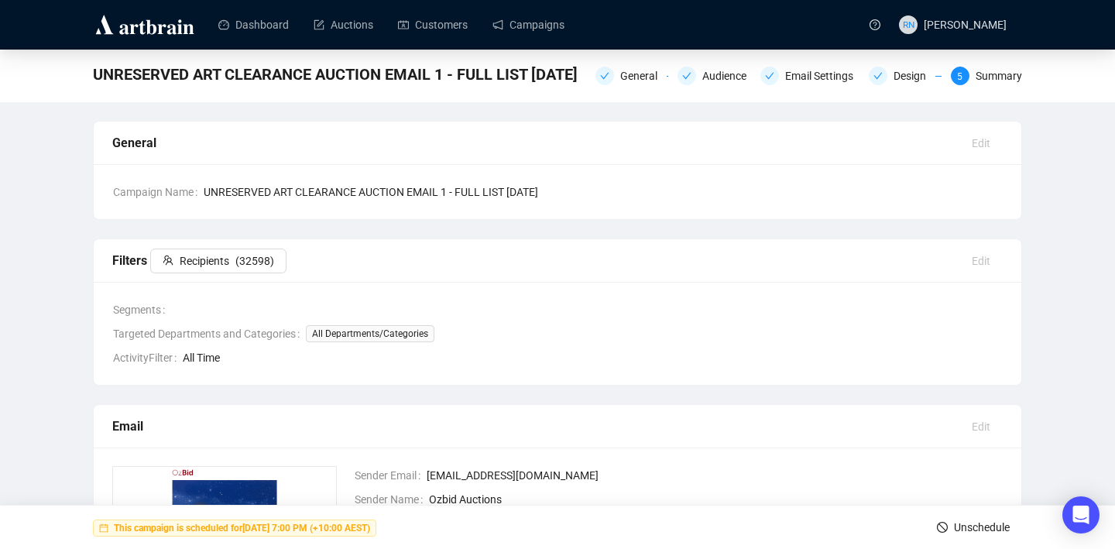
click at [961, 523] on span "Unschedule" at bounding box center [982, 526] width 56 height 43
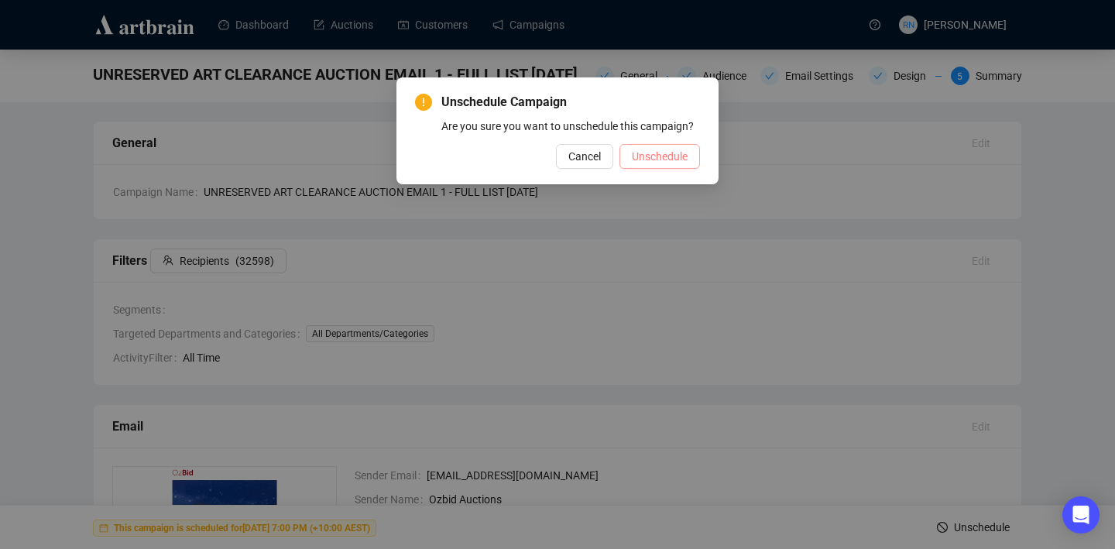
click at [660, 165] on span "Unschedule" at bounding box center [660, 156] width 56 height 17
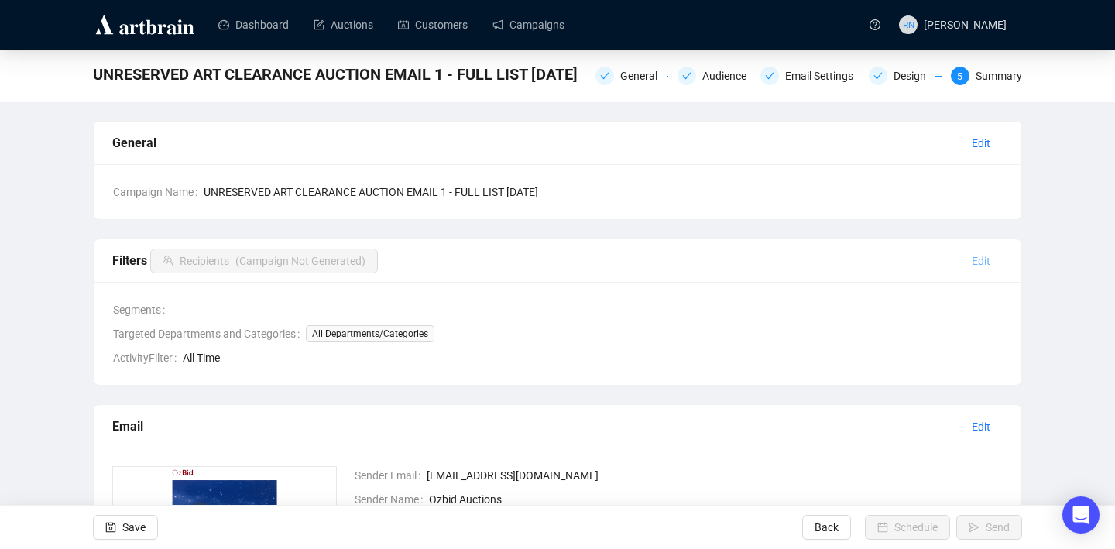
click at [987, 262] on span "Edit" at bounding box center [980, 260] width 19 height 17
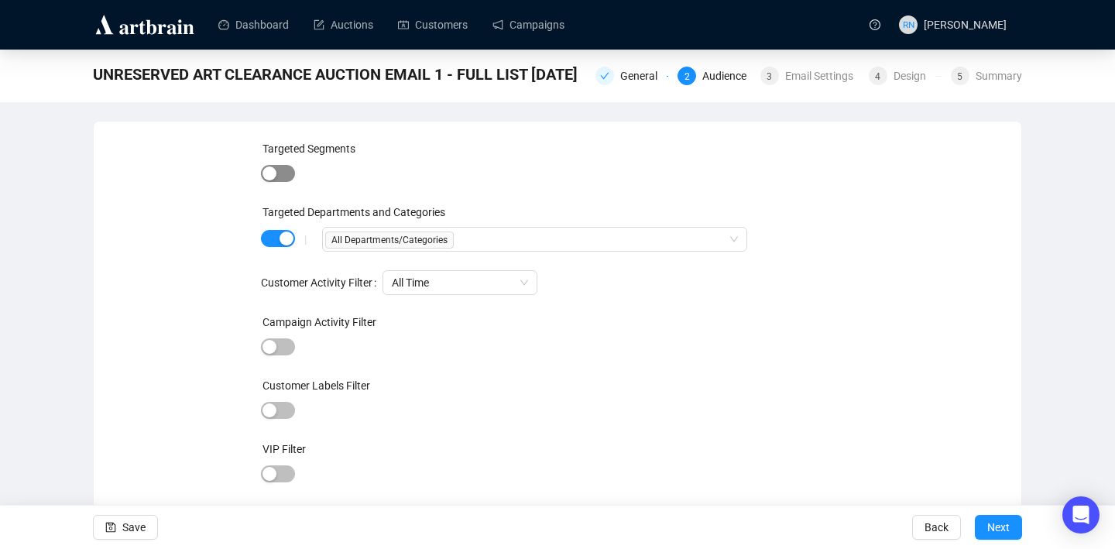
click at [278, 173] on span "button" at bounding box center [278, 173] width 34 height 17
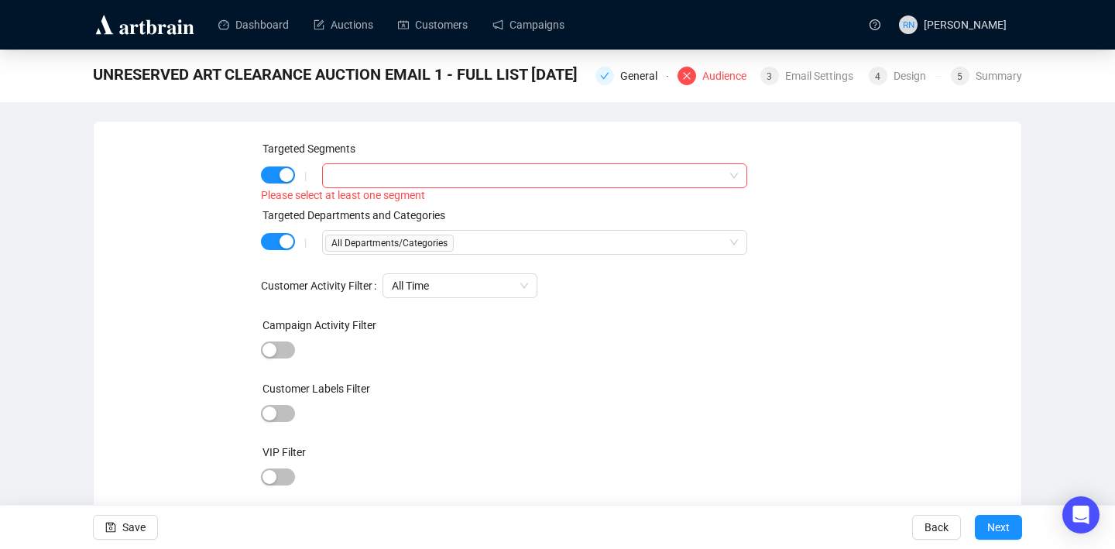
click at [376, 191] on div "Please select at least one segment" at bounding box center [558, 196] width 594 height 18
click at [372, 178] on div at bounding box center [526, 176] width 403 height 22
click at [378, 180] on div at bounding box center [526, 176] width 403 height 22
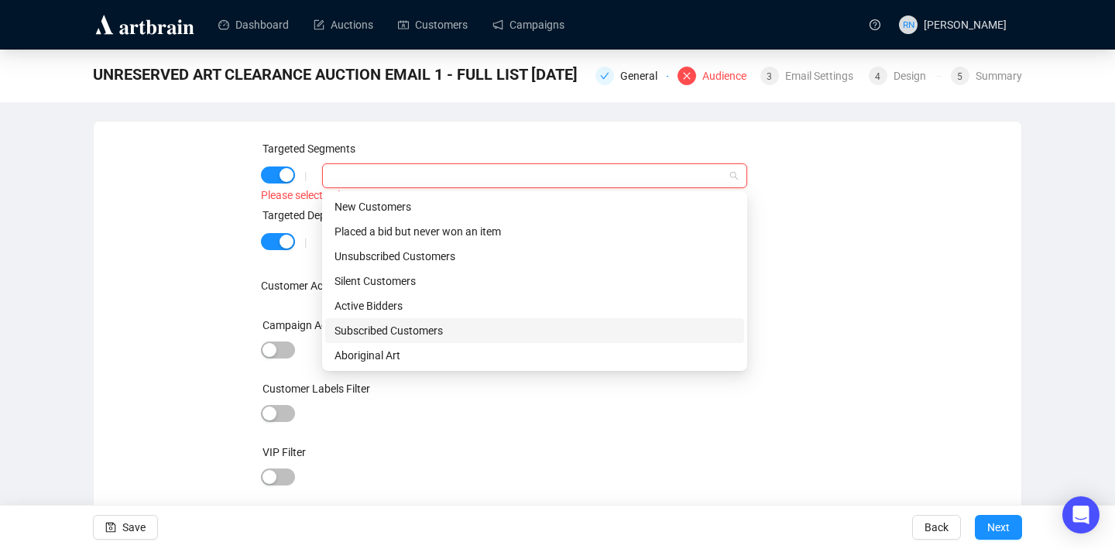
click at [440, 333] on div "Subscribed Customers" at bounding box center [534, 330] width 400 height 17
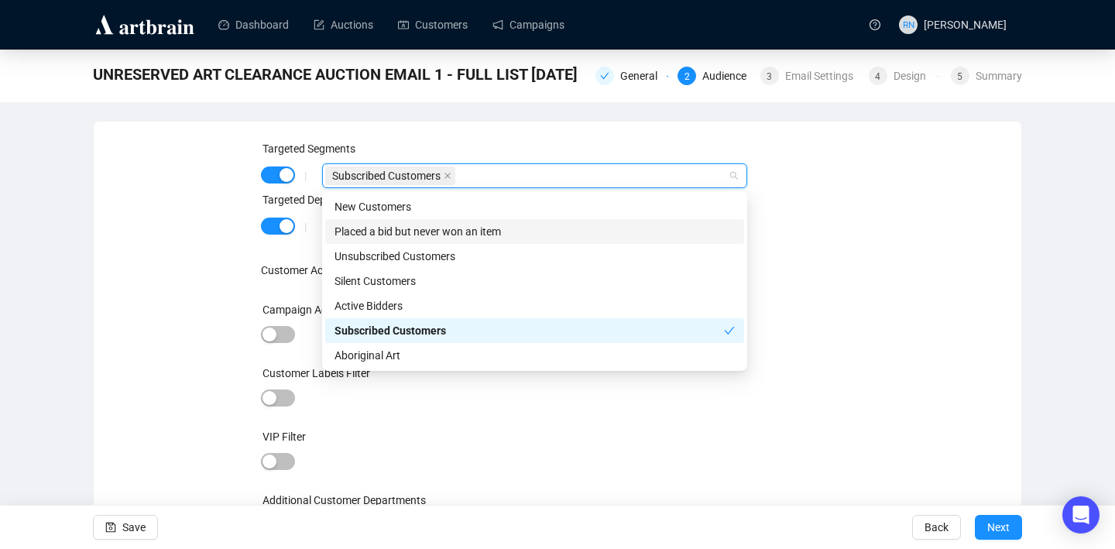
click at [810, 159] on div "Targeted Segments" at bounding box center [558, 151] width 594 height 23
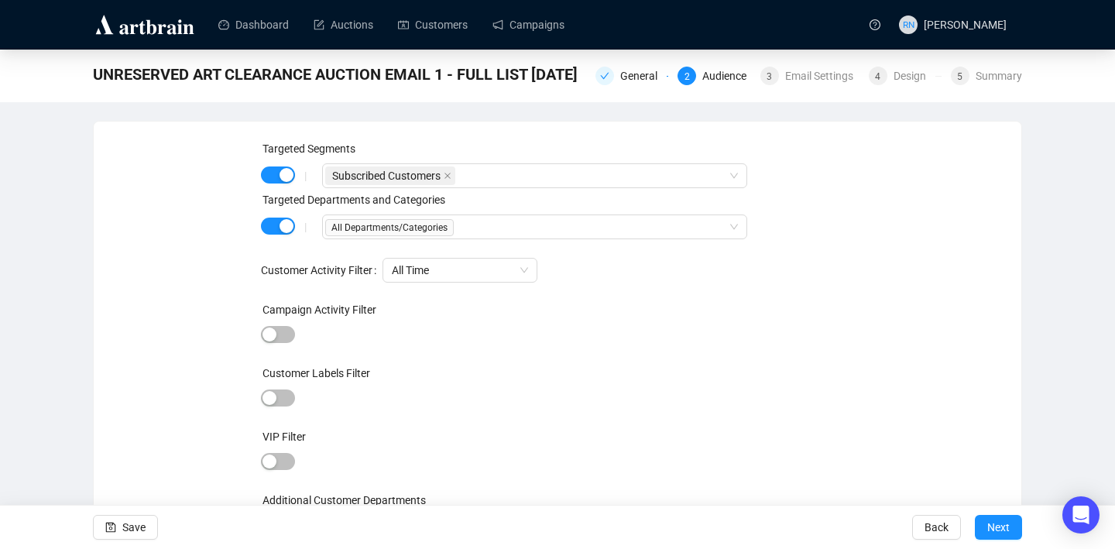
scroll to position [26, 0]
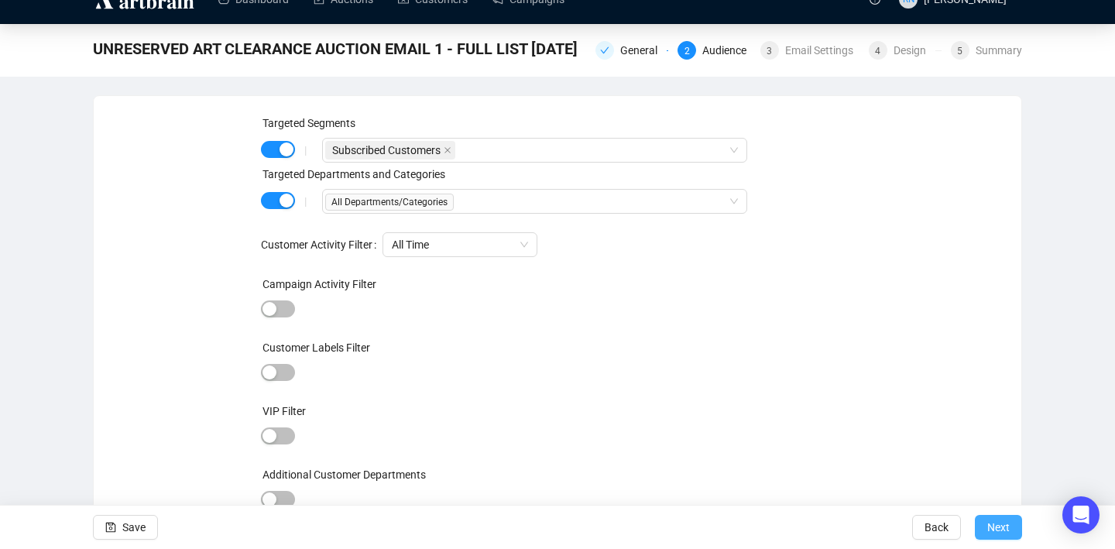
click at [1002, 532] on span "Next" at bounding box center [998, 526] width 22 height 43
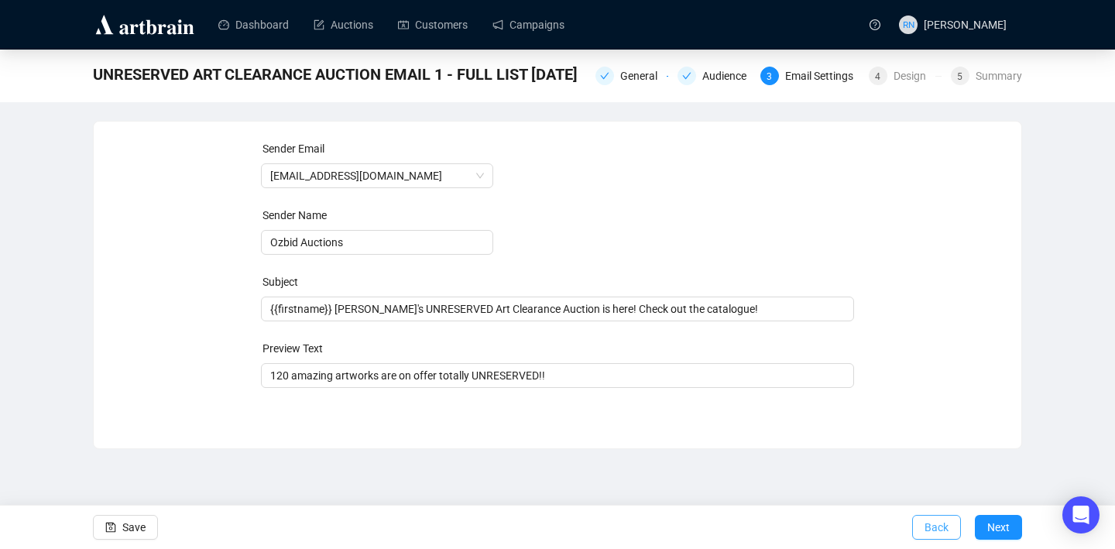
click at [933, 525] on span "Back" at bounding box center [936, 526] width 24 height 43
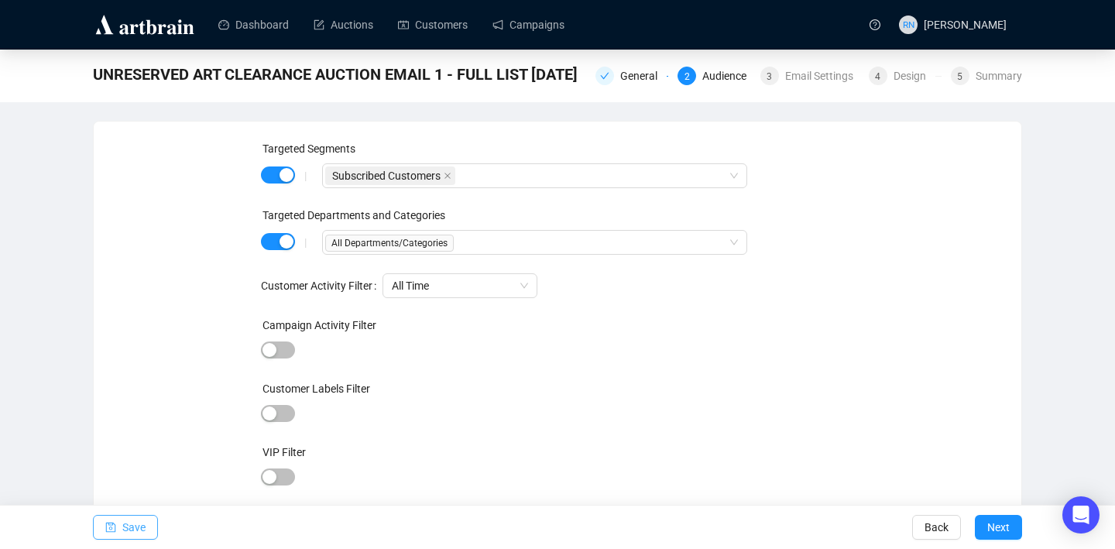
click at [122, 532] on span "Save" at bounding box center [133, 526] width 23 height 43
click at [995, 530] on span "Next" at bounding box center [998, 526] width 22 height 43
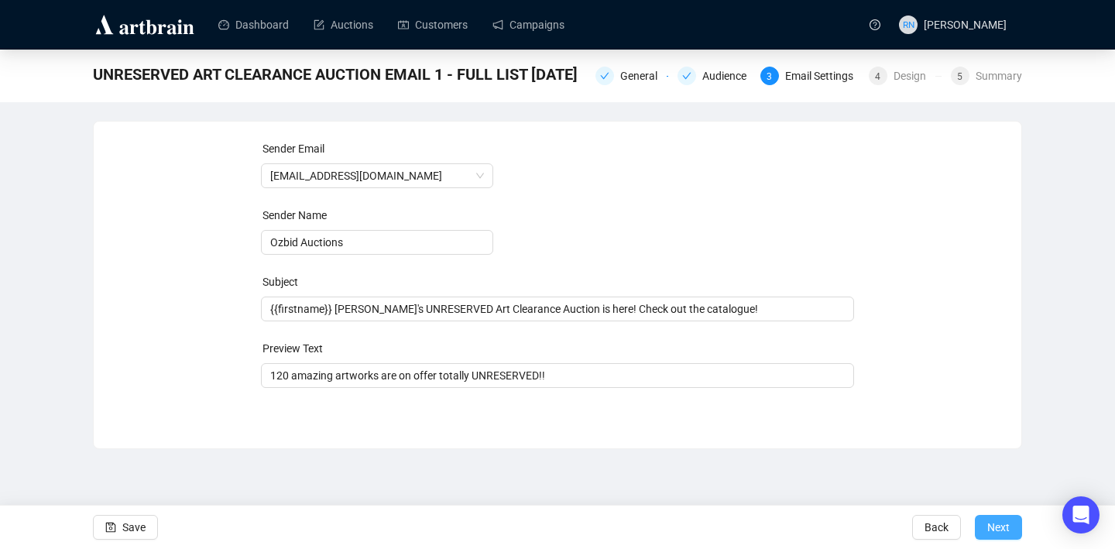
click at [995, 530] on span "Next" at bounding box center [998, 526] width 22 height 43
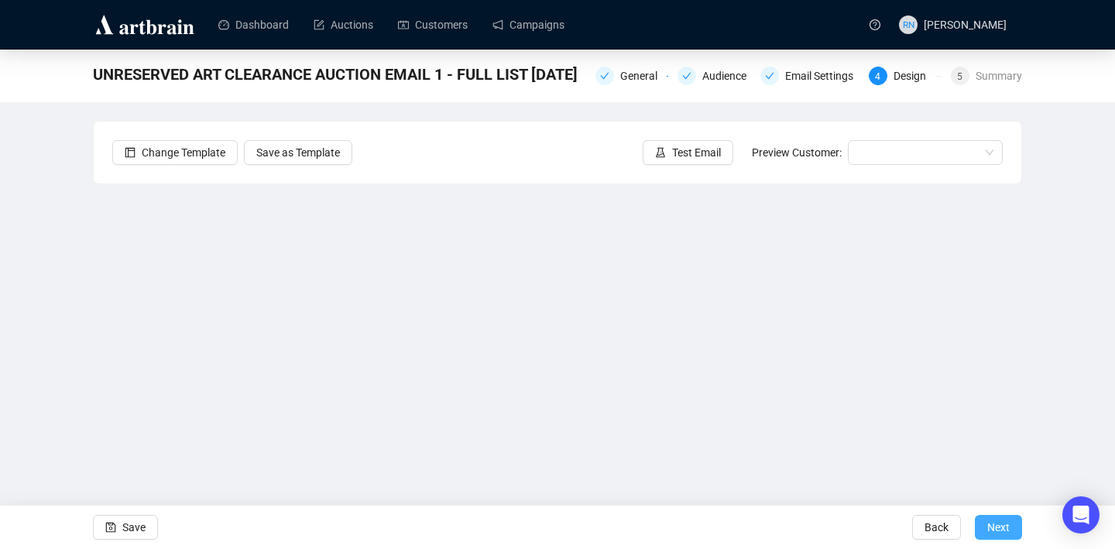
click at [998, 533] on span "Next" at bounding box center [998, 526] width 22 height 43
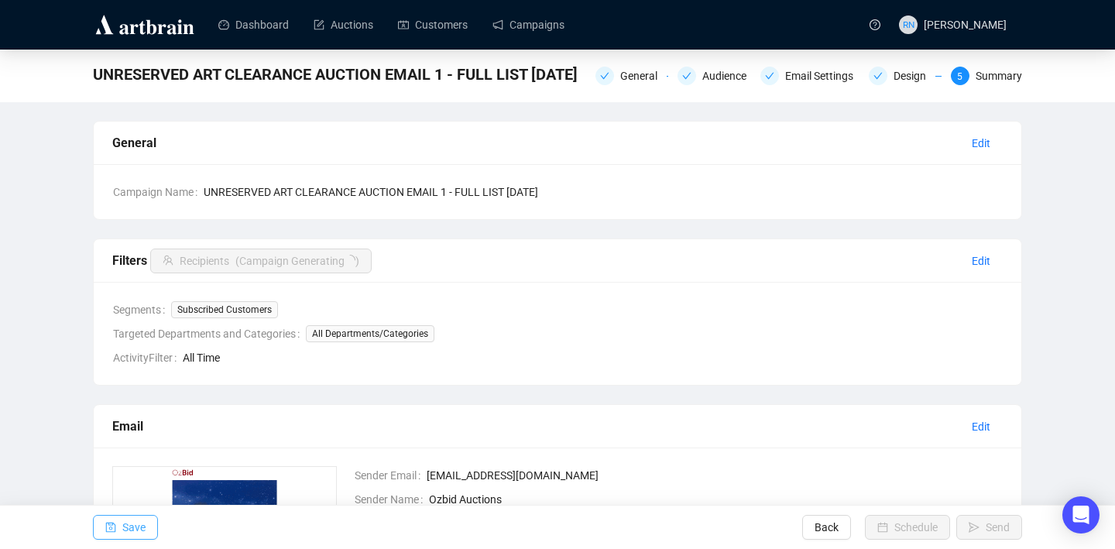
click at [126, 526] on span "Save" at bounding box center [133, 526] width 23 height 43
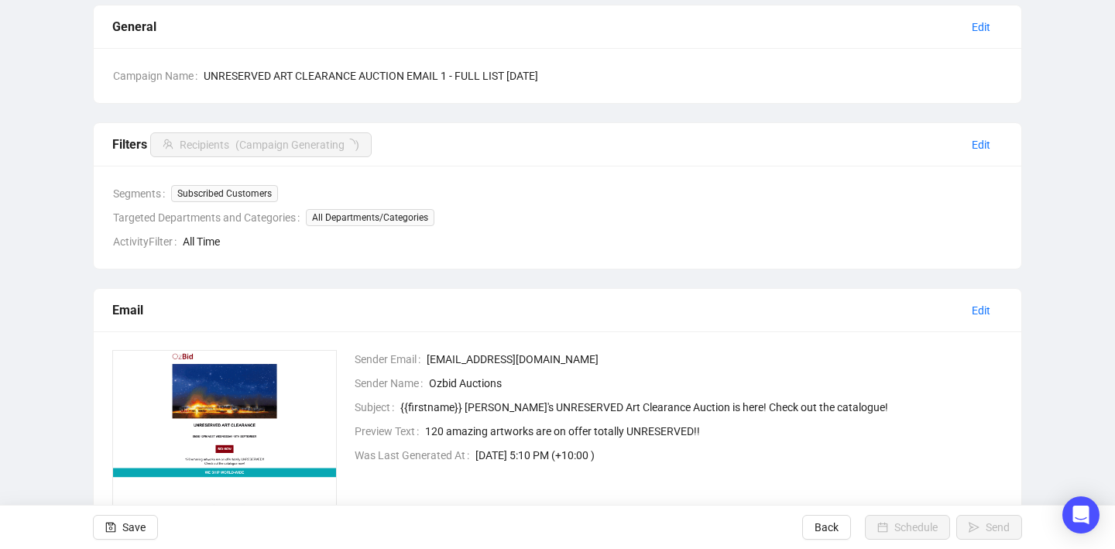
scroll to position [190, 0]
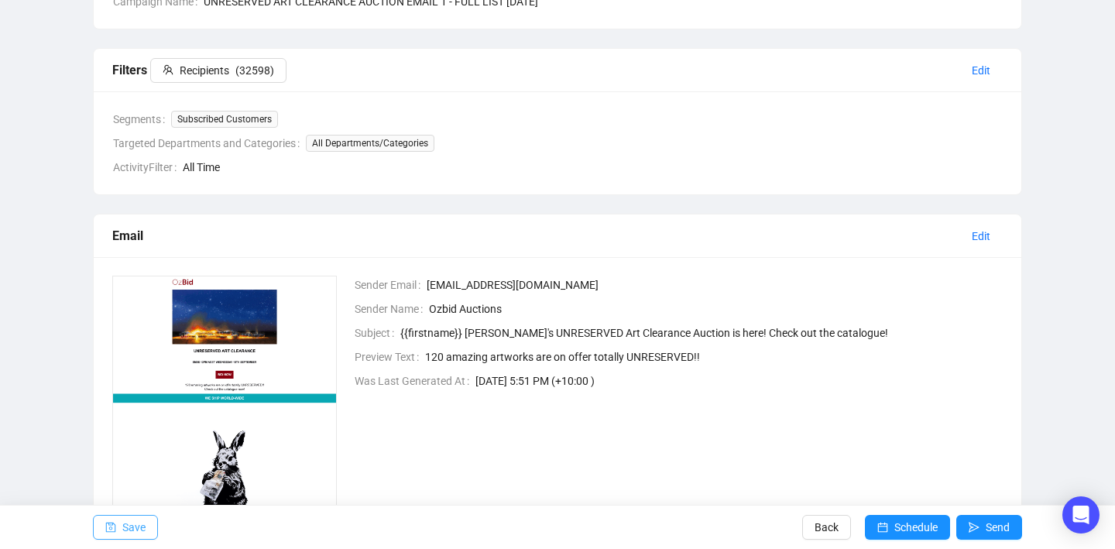
click at [139, 523] on span "Save" at bounding box center [133, 526] width 23 height 43
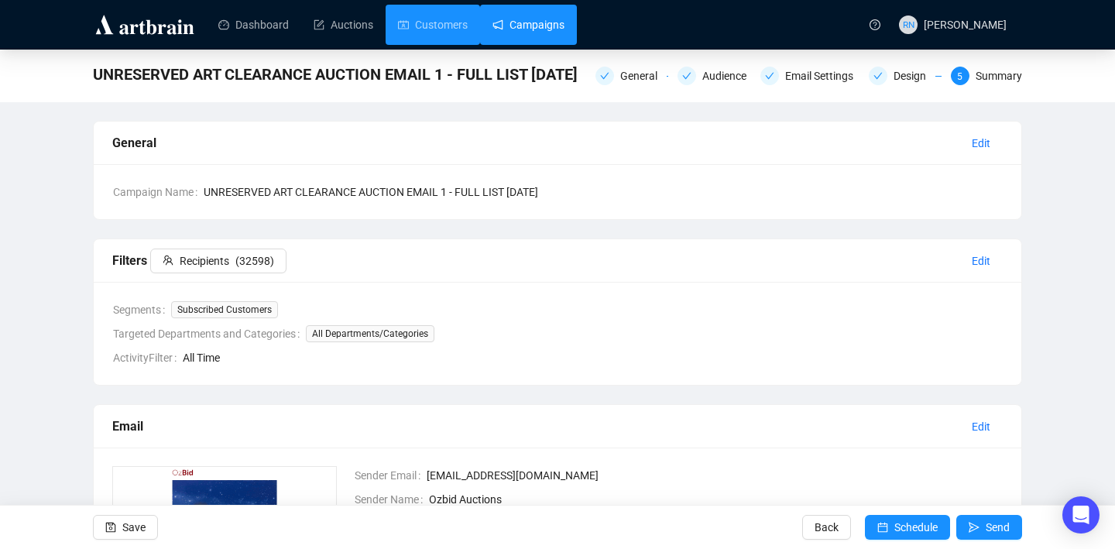
click at [522, 28] on link "Campaigns" at bounding box center [528, 25] width 72 height 40
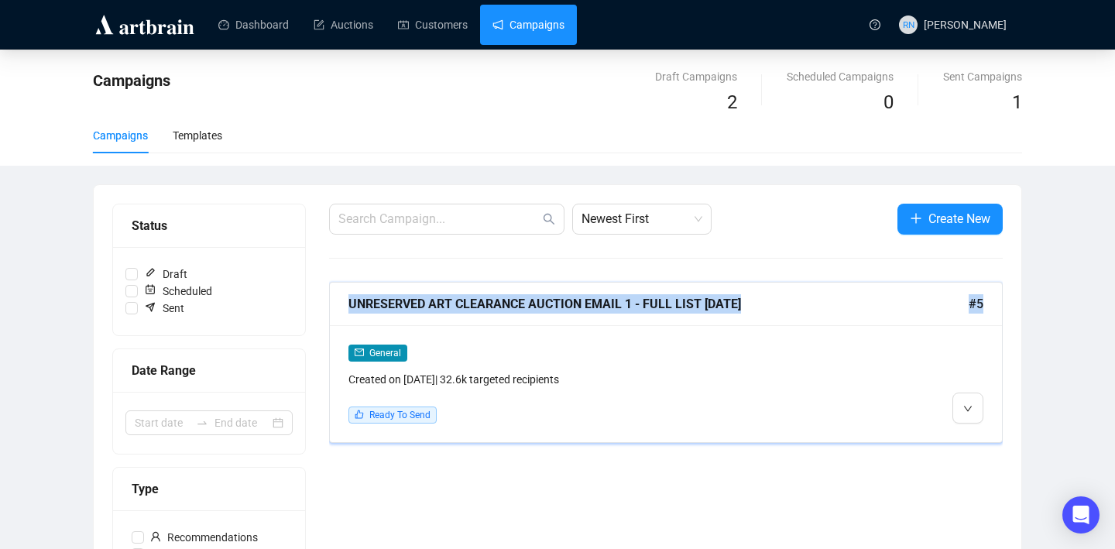
drag, startPoint x: 1063, startPoint y: 311, endPoint x: 338, endPoint y: 311, distance: 724.5
click at [338, 311] on div "Campaigns Draft Campaigns 2 Scheduled Campaigns 0 Sent Campaigns 1 Campaigns Te…" at bounding box center [557, 470] width 1115 height 841
copy div "UNRESERVED ART CLEARANCE AUCTION EMAIL 1 - FULL LIST [DATE] #5"
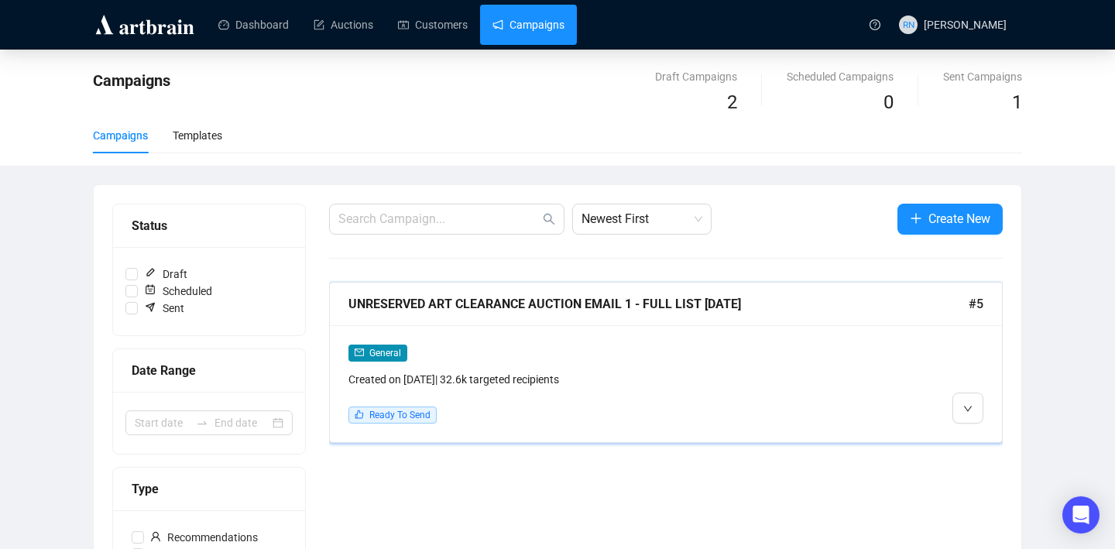
click at [440, 362] on div "General Created on [DATE] | 32.6k targeted recipients" at bounding box center [585, 366] width 474 height 44
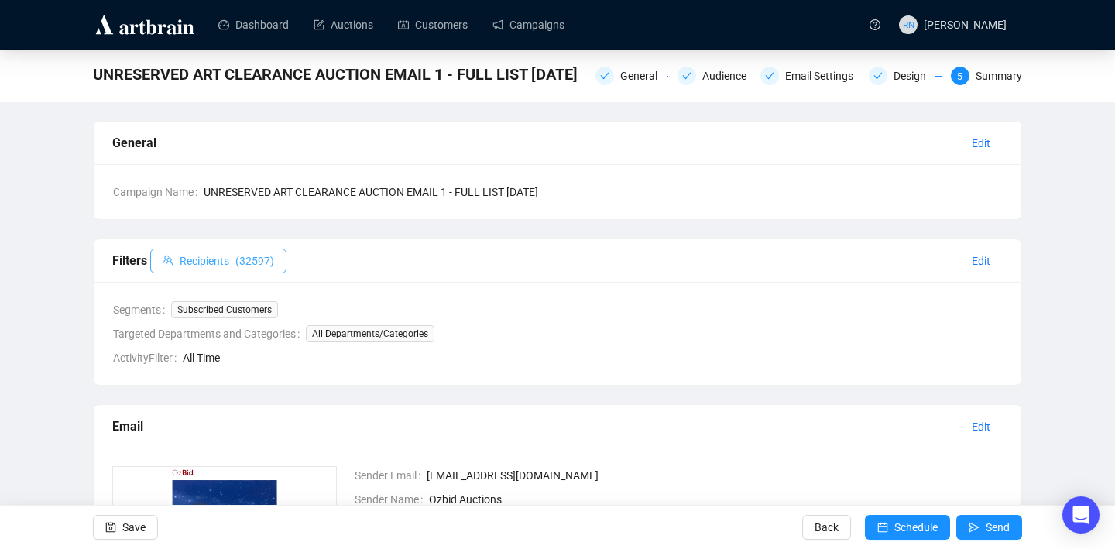
click at [221, 265] on span "Recipients" at bounding box center [205, 260] width 50 height 17
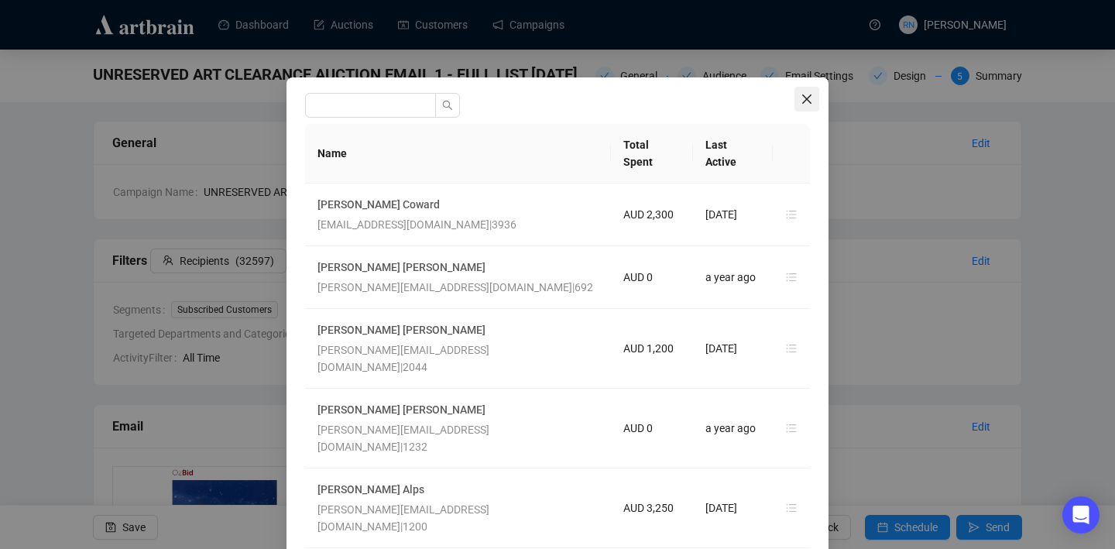
click at [805, 98] on icon "close" at bounding box center [806, 98] width 9 height 9
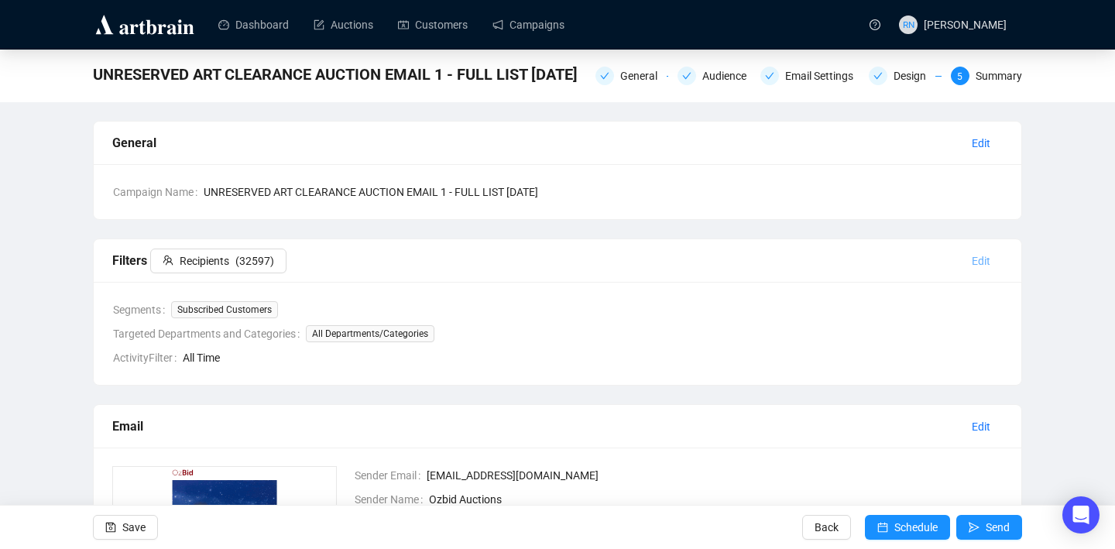
click at [986, 261] on span "Edit" at bounding box center [980, 260] width 19 height 17
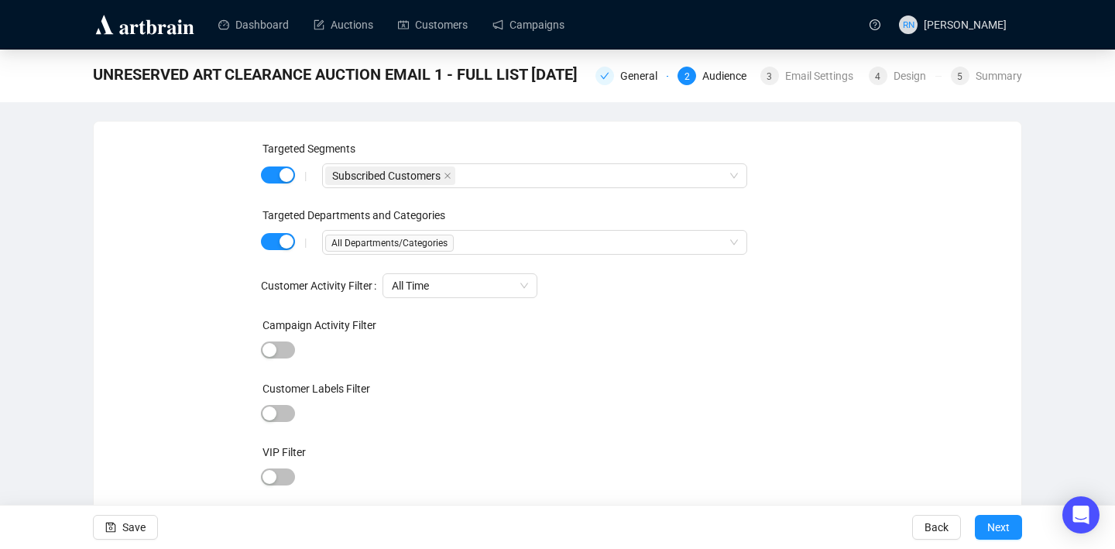
click at [289, 243] on div "|" at bounding box center [305, 242] width 33 height 12
click at [287, 240] on div "button" at bounding box center [286, 242] width 14 height 14
click at [289, 171] on div "|" at bounding box center [305, 176] width 33 height 12
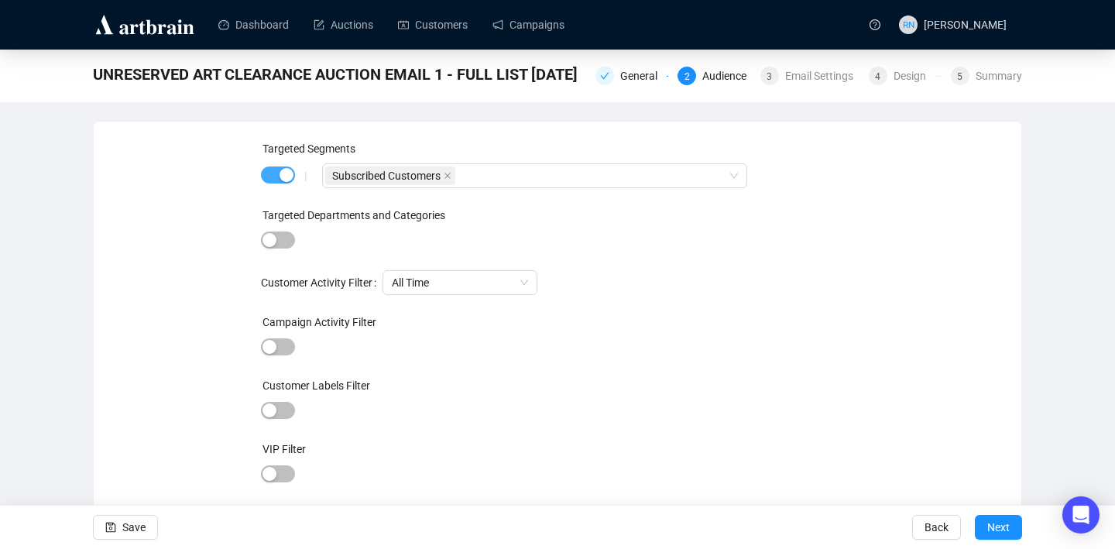
click at [278, 174] on button "button" at bounding box center [278, 174] width 34 height 17
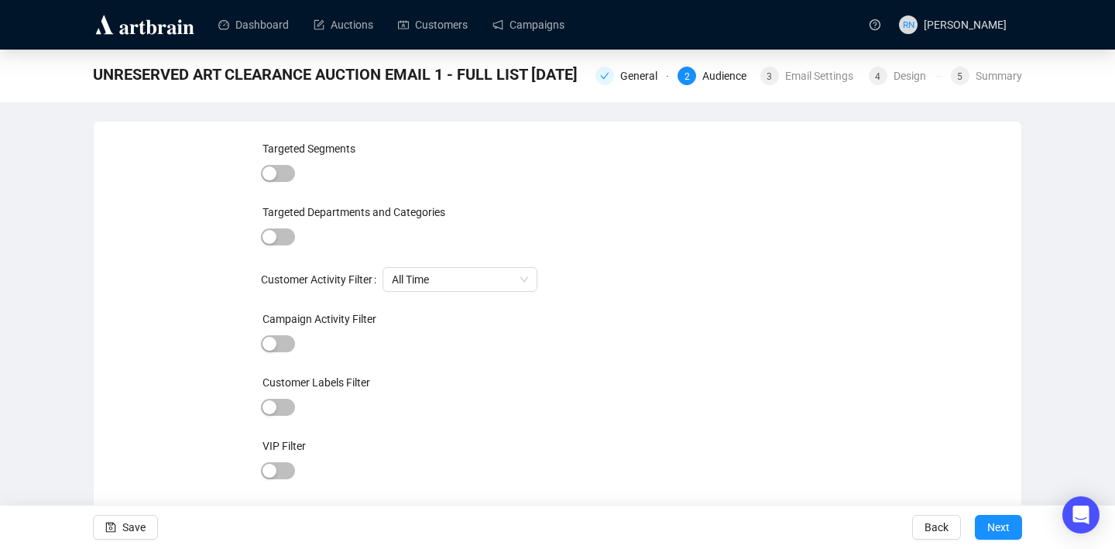
scroll to position [35, 0]
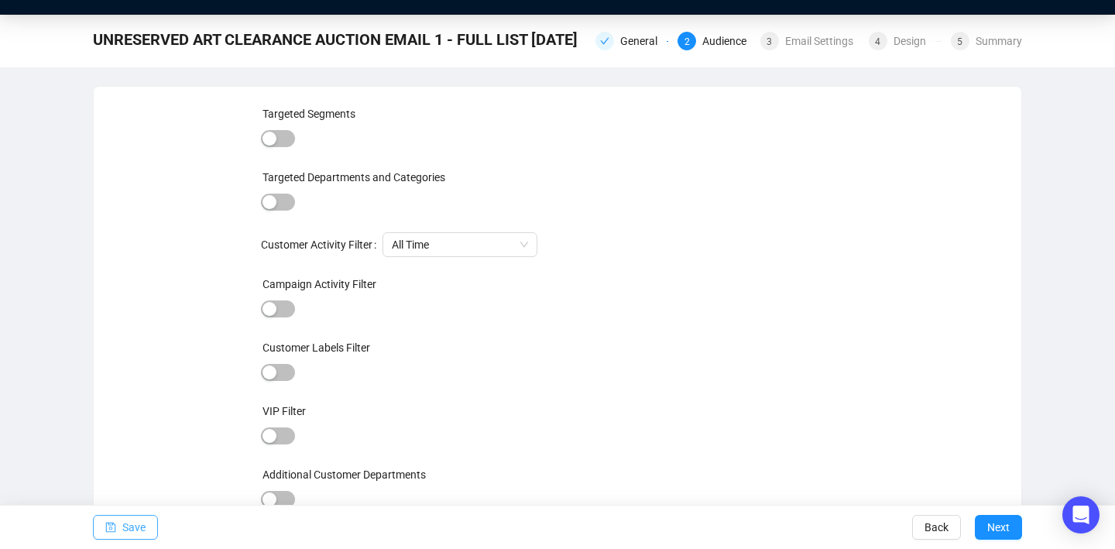
click at [136, 536] on span "Save" at bounding box center [133, 526] width 23 height 43
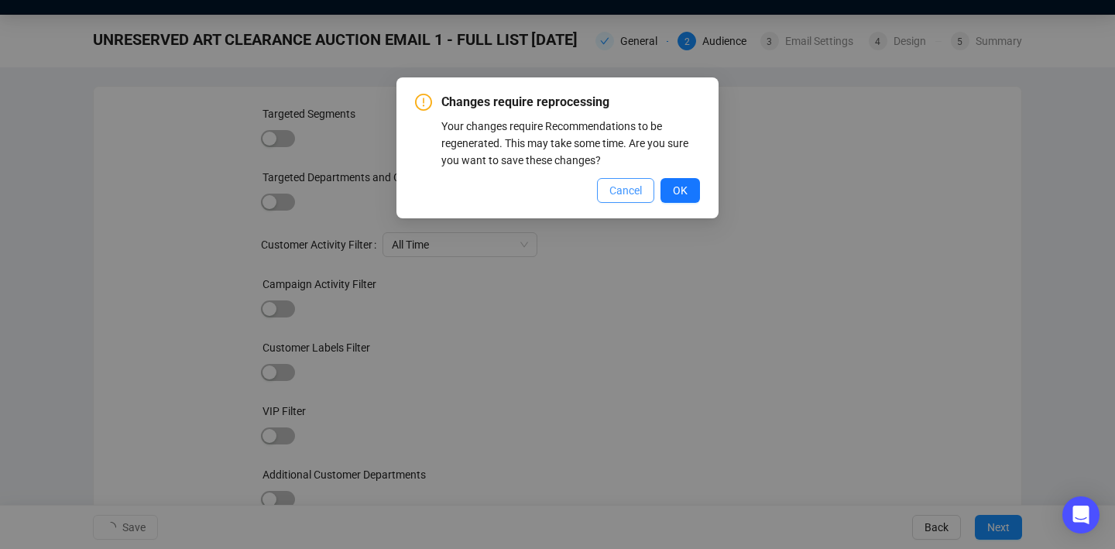
click at [624, 190] on span "Cancel" at bounding box center [625, 190] width 33 height 17
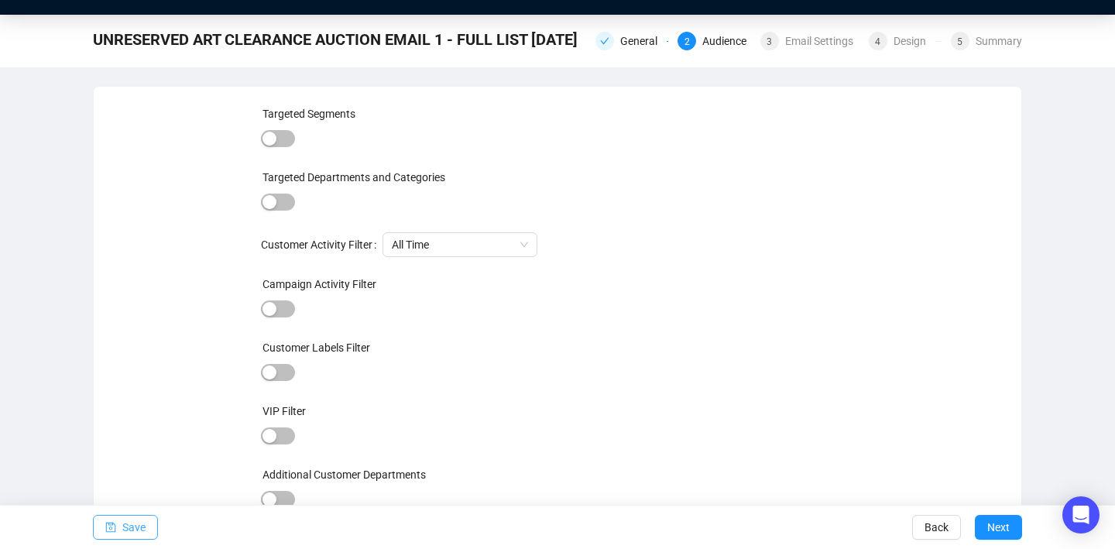
click at [129, 523] on span "Save" at bounding box center [133, 526] width 23 height 43
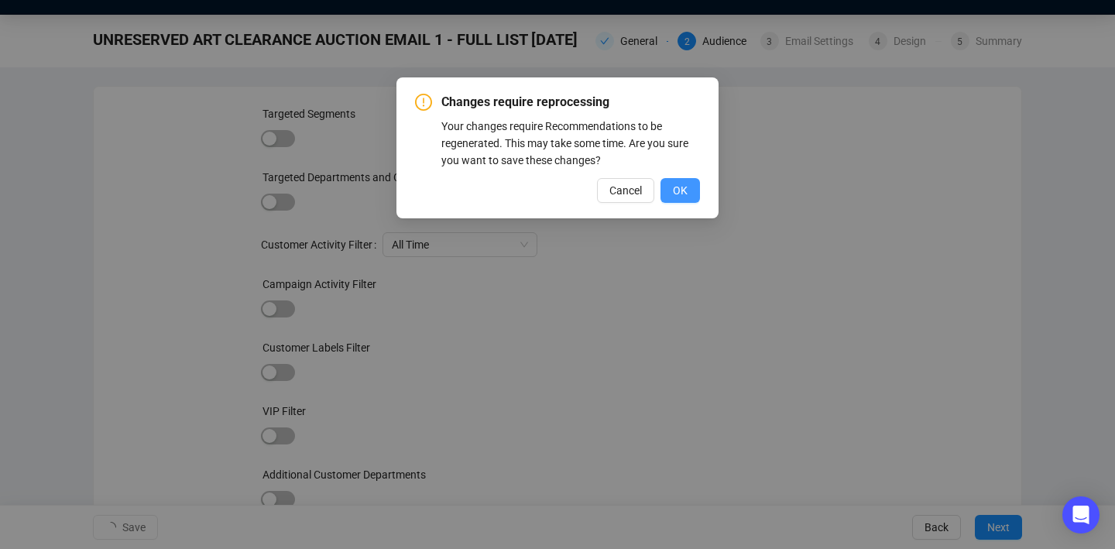
click at [671, 188] on button "OK" at bounding box center [679, 190] width 39 height 25
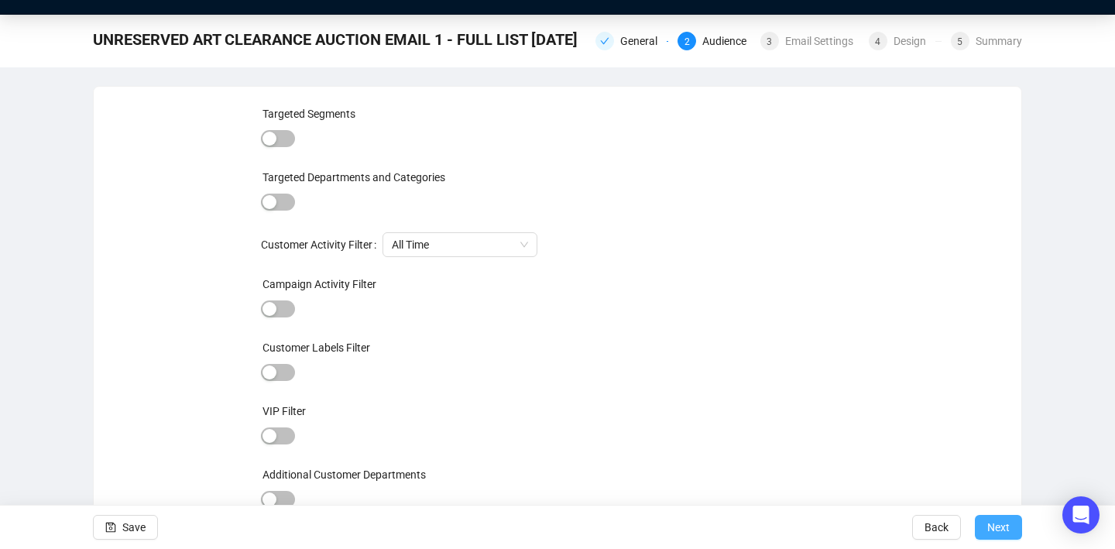
click at [1000, 526] on span "Next" at bounding box center [998, 526] width 22 height 43
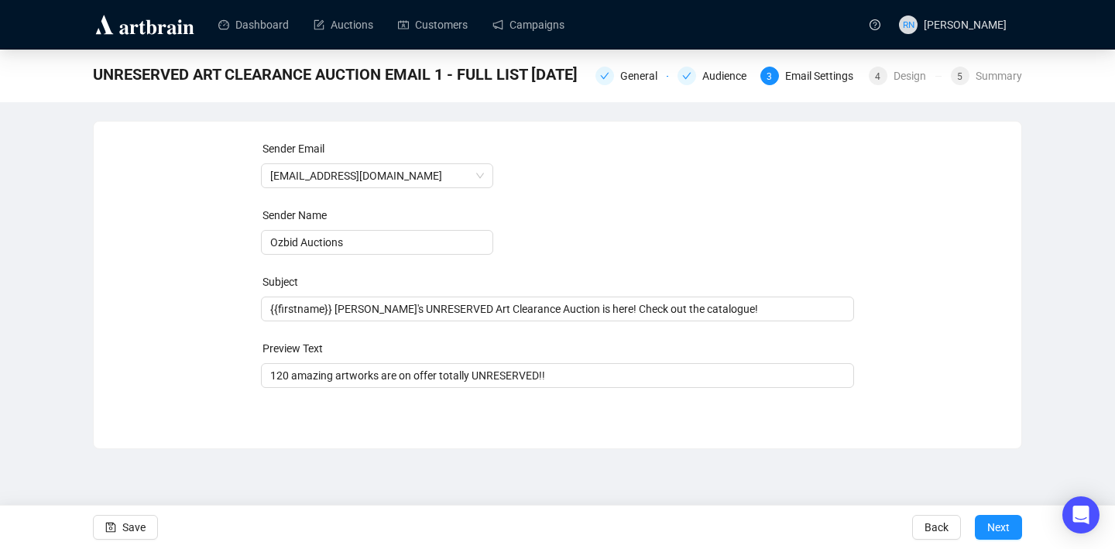
click at [1000, 526] on span "Next" at bounding box center [998, 526] width 22 height 43
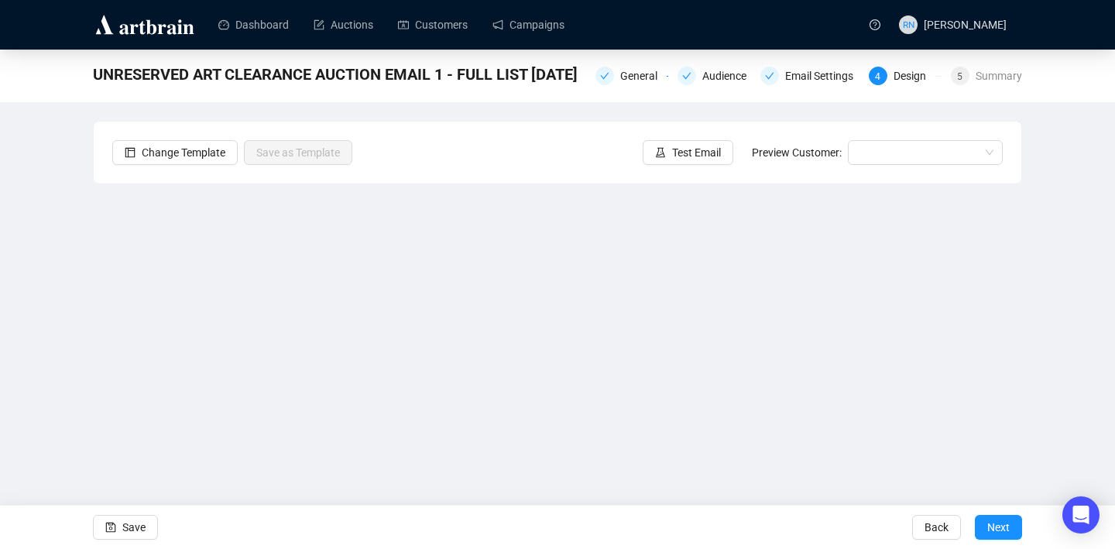
click at [1000, 526] on span "Next" at bounding box center [998, 526] width 22 height 43
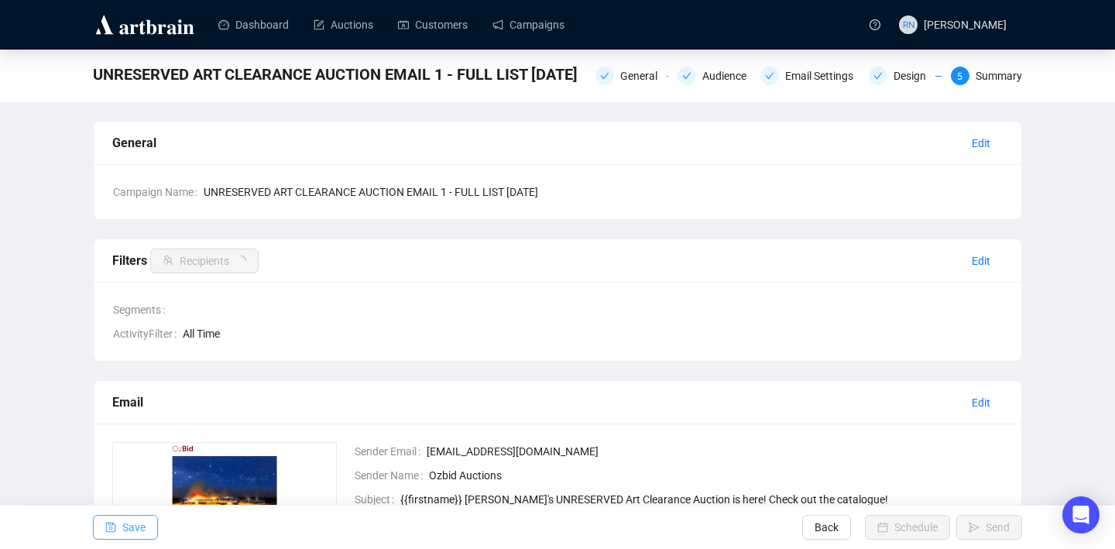
click at [118, 536] on button "Save" at bounding box center [125, 527] width 65 height 25
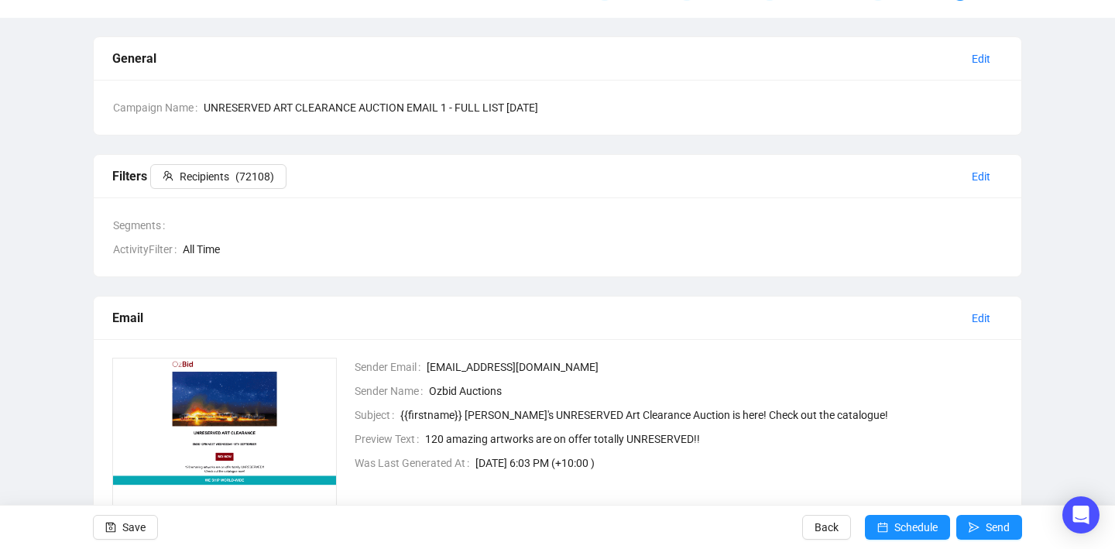
scroll to position [94, 0]
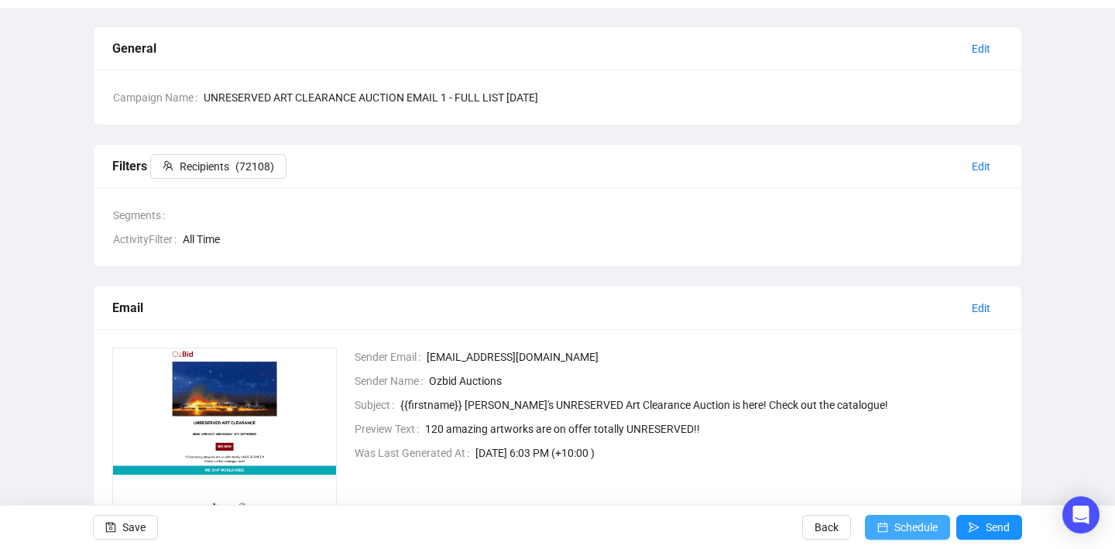
click at [896, 533] on span "Schedule" at bounding box center [915, 526] width 43 height 43
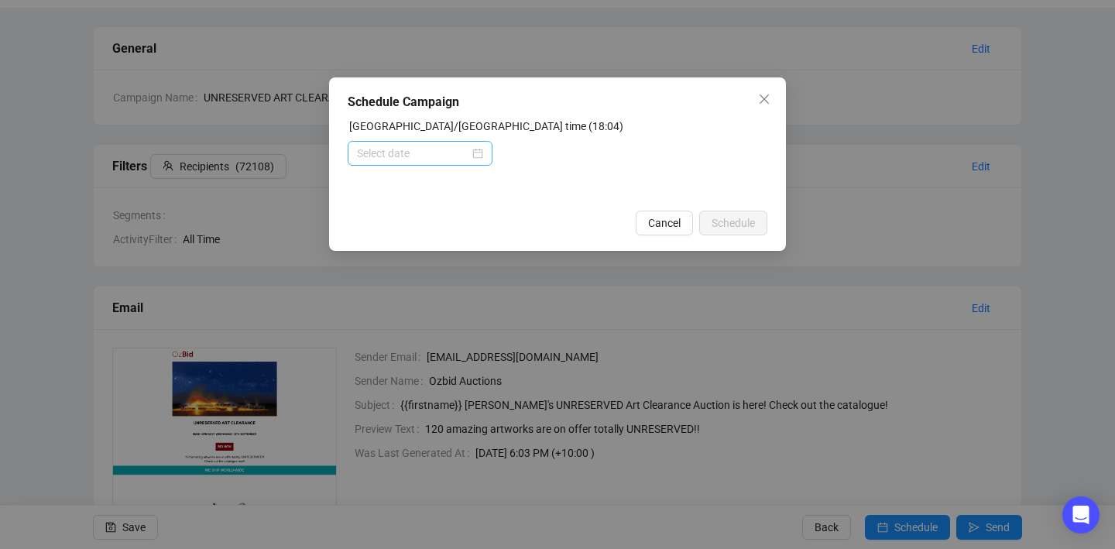
click at [472, 152] on div at bounding box center [420, 153] width 126 height 17
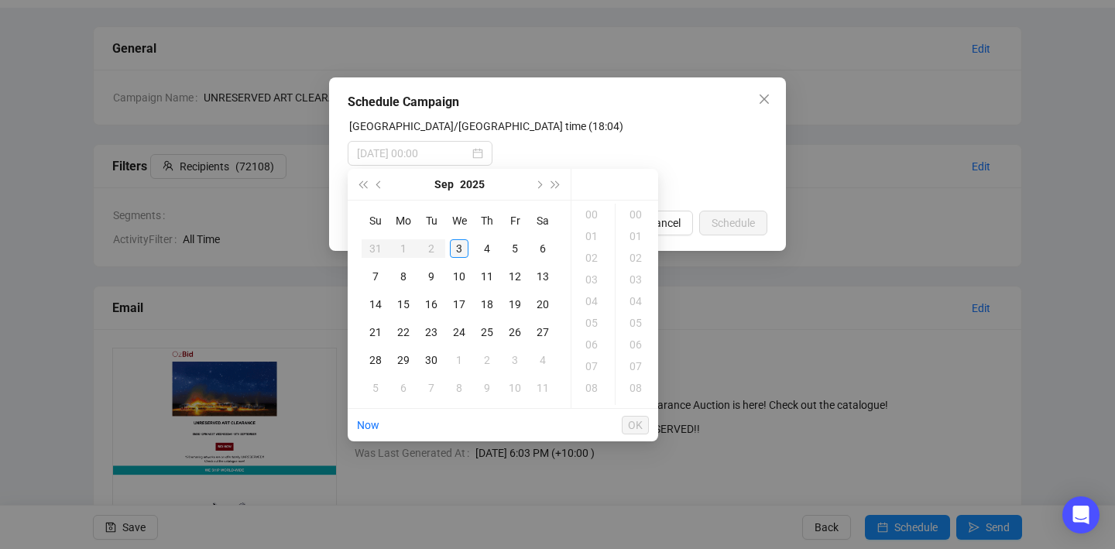
click at [461, 253] on div "3" at bounding box center [459, 248] width 19 height 19
click at [598, 231] on div "19" at bounding box center [592, 236] width 37 height 22
click at [637, 216] on div "00" at bounding box center [636, 215] width 37 height 22
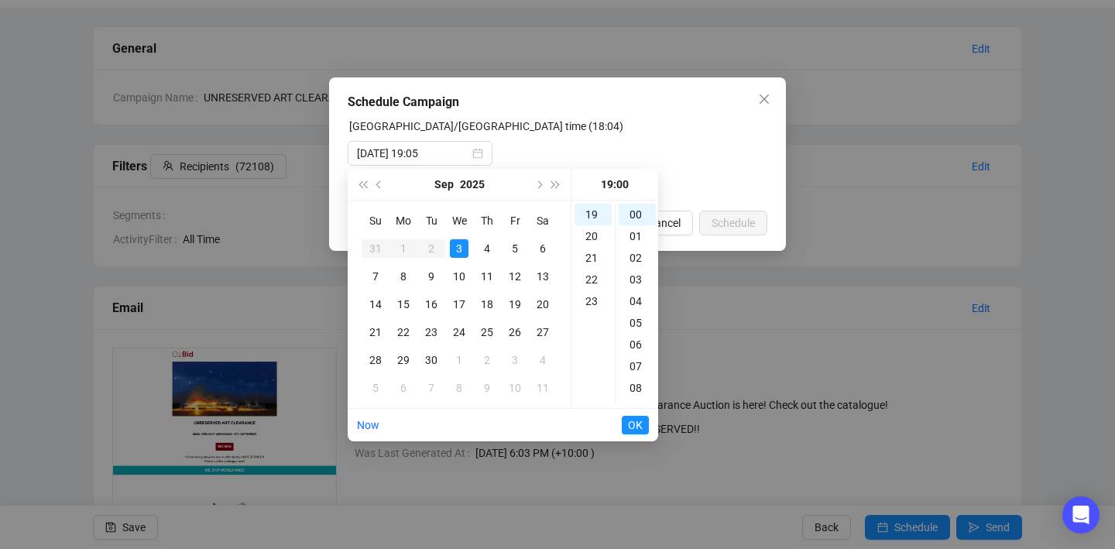
type input "[DATE] 19:00"
click at [634, 427] on span "OK" at bounding box center [635, 424] width 15 height 29
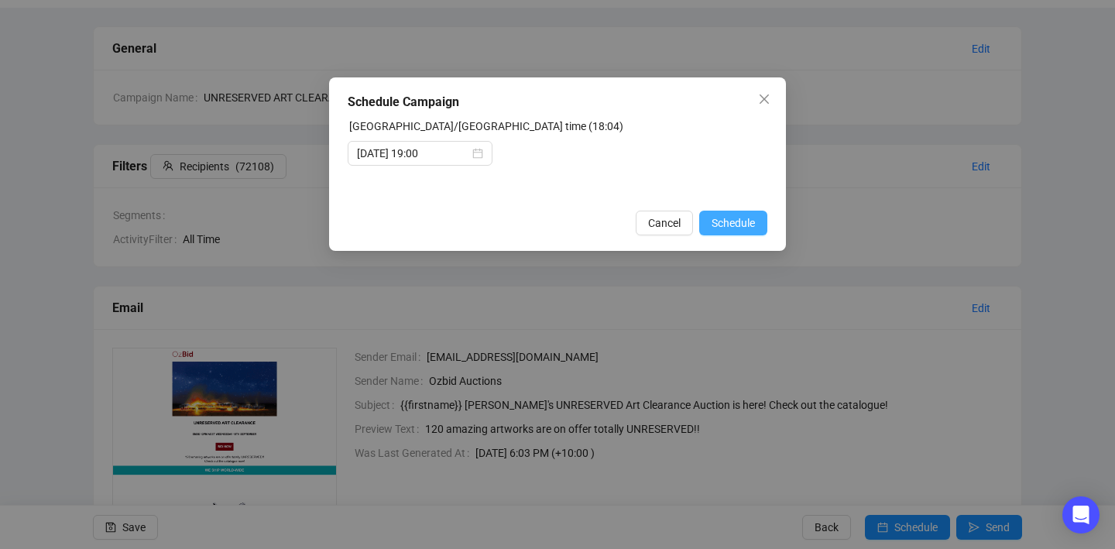
click at [738, 228] on span "Schedule" at bounding box center [732, 222] width 43 height 17
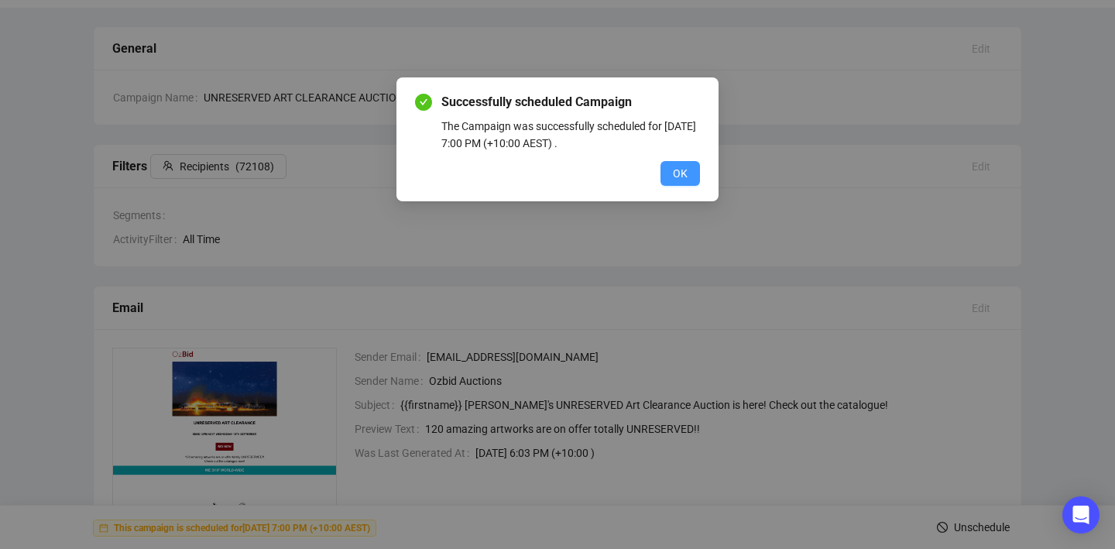
click at [685, 180] on span "OK" at bounding box center [680, 173] width 15 height 17
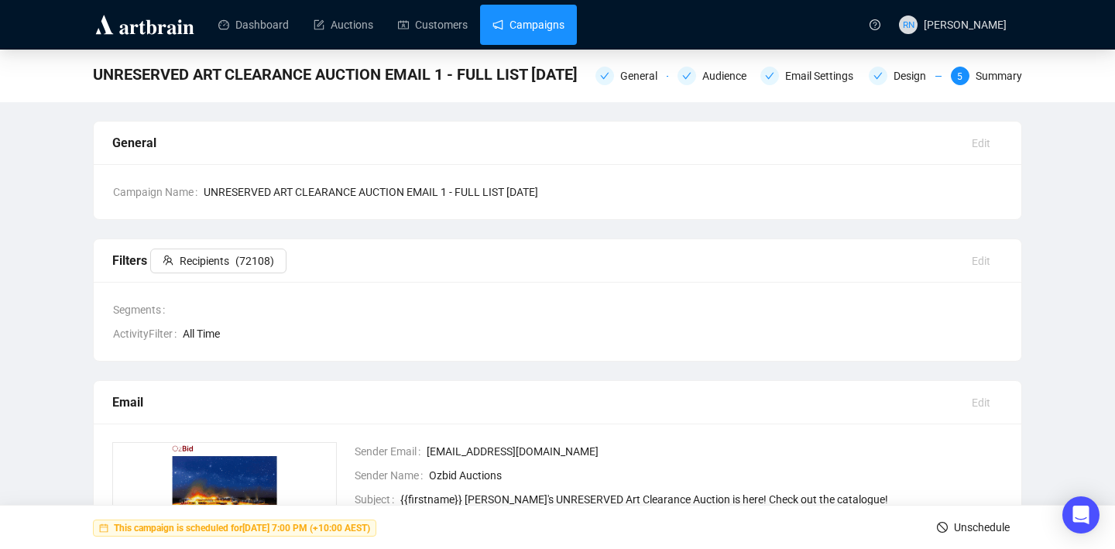
click at [511, 30] on link "Campaigns" at bounding box center [528, 25] width 72 height 40
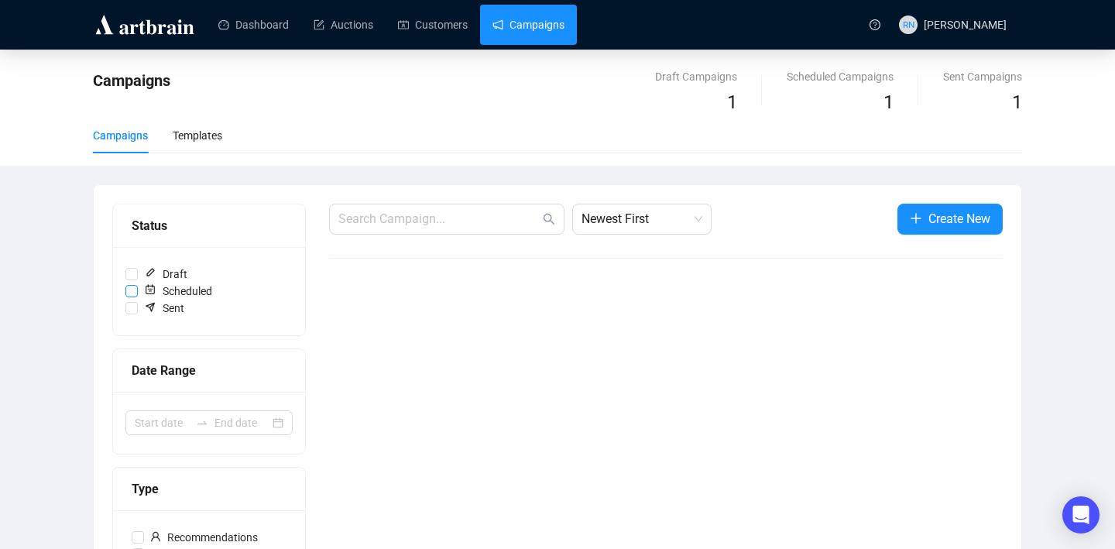
click at [135, 291] on input "Scheduled" at bounding box center [131, 291] width 12 height 12
checkbox input "true"
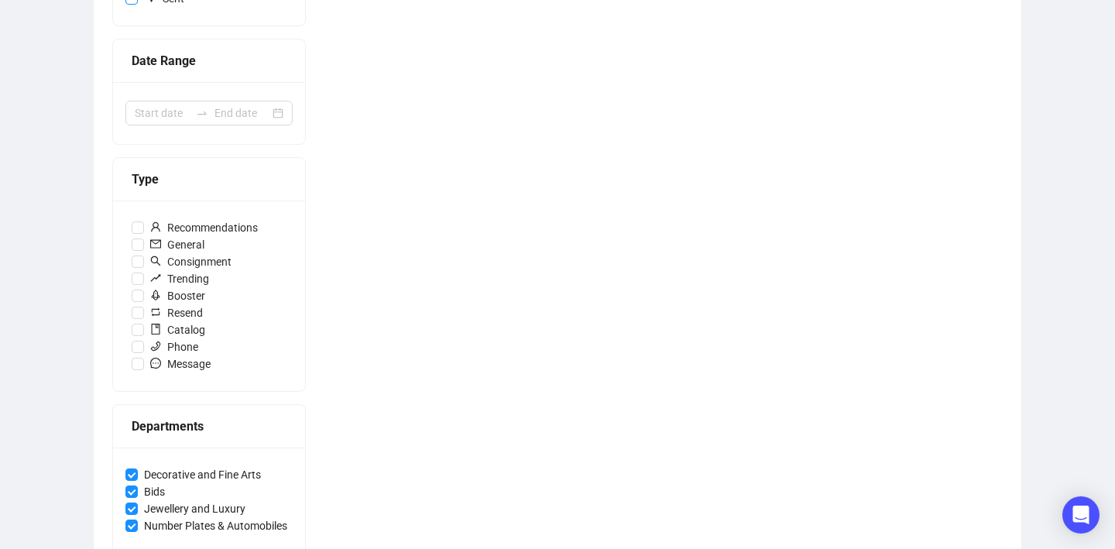
scroll to position [330, 0]
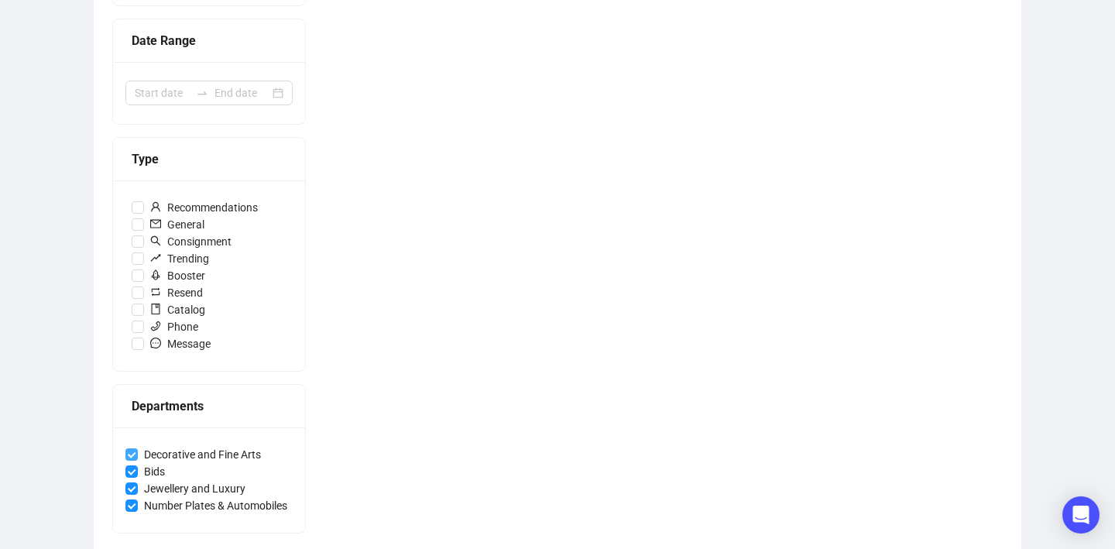
click at [125, 451] on input "Decorative and Fine Arts" at bounding box center [131, 454] width 12 height 12
checkbox input "false"
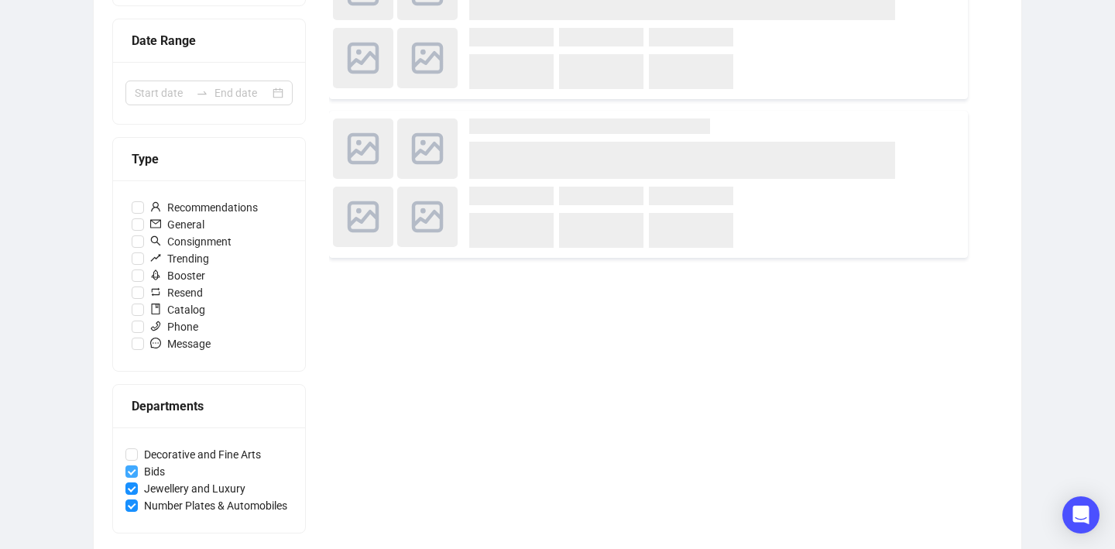
click at [125, 465] on input "Bids" at bounding box center [131, 471] width 12 height 12
checkbox input "false"
click at [127, 481] on label "Jewellery and Luxury" at bounding box center [208, 488] width 167 height 17
click at [127, 482] on input "Jewellery and Luxury" at bounding box center [131, 488] width 12 height 12
checkbox input "false"
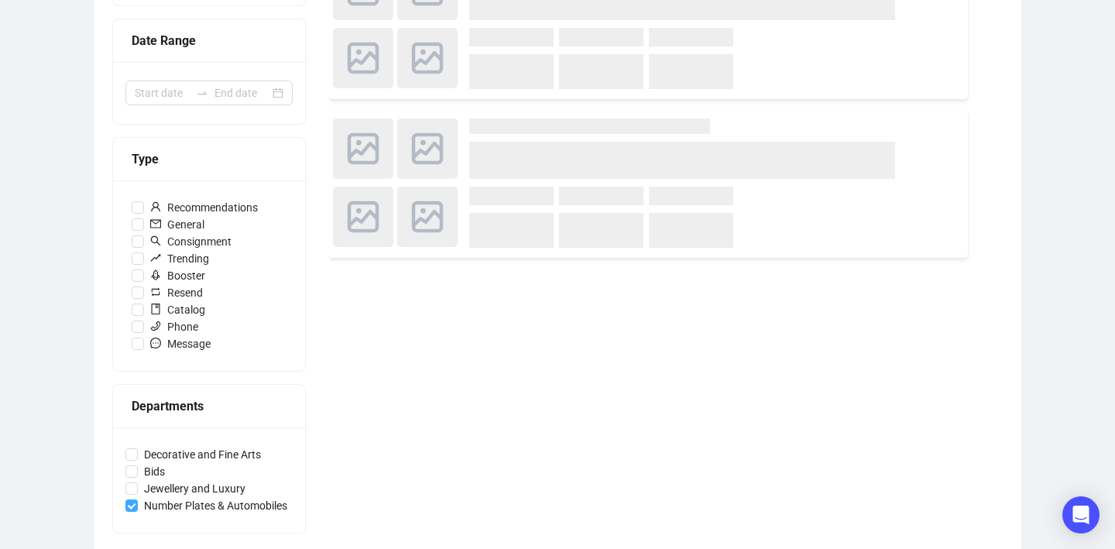
click at [127, 497] on label "Number Plates & Automobiles" at bounding box center [208, 505] width 167 height 17
click at [127, 499] on input "Number Plates & Automobiles" at bounding box center [131, 505] width 12 height 12
checkbox input "false"
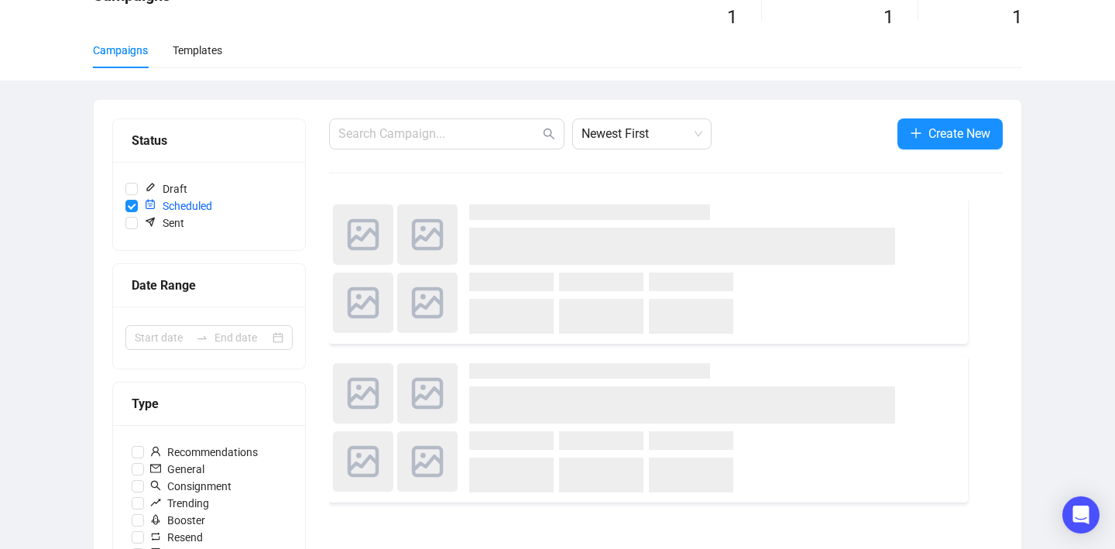
scroll to position [0, 0]
